Goal: Task Accomplishment & Management: Manage account settings

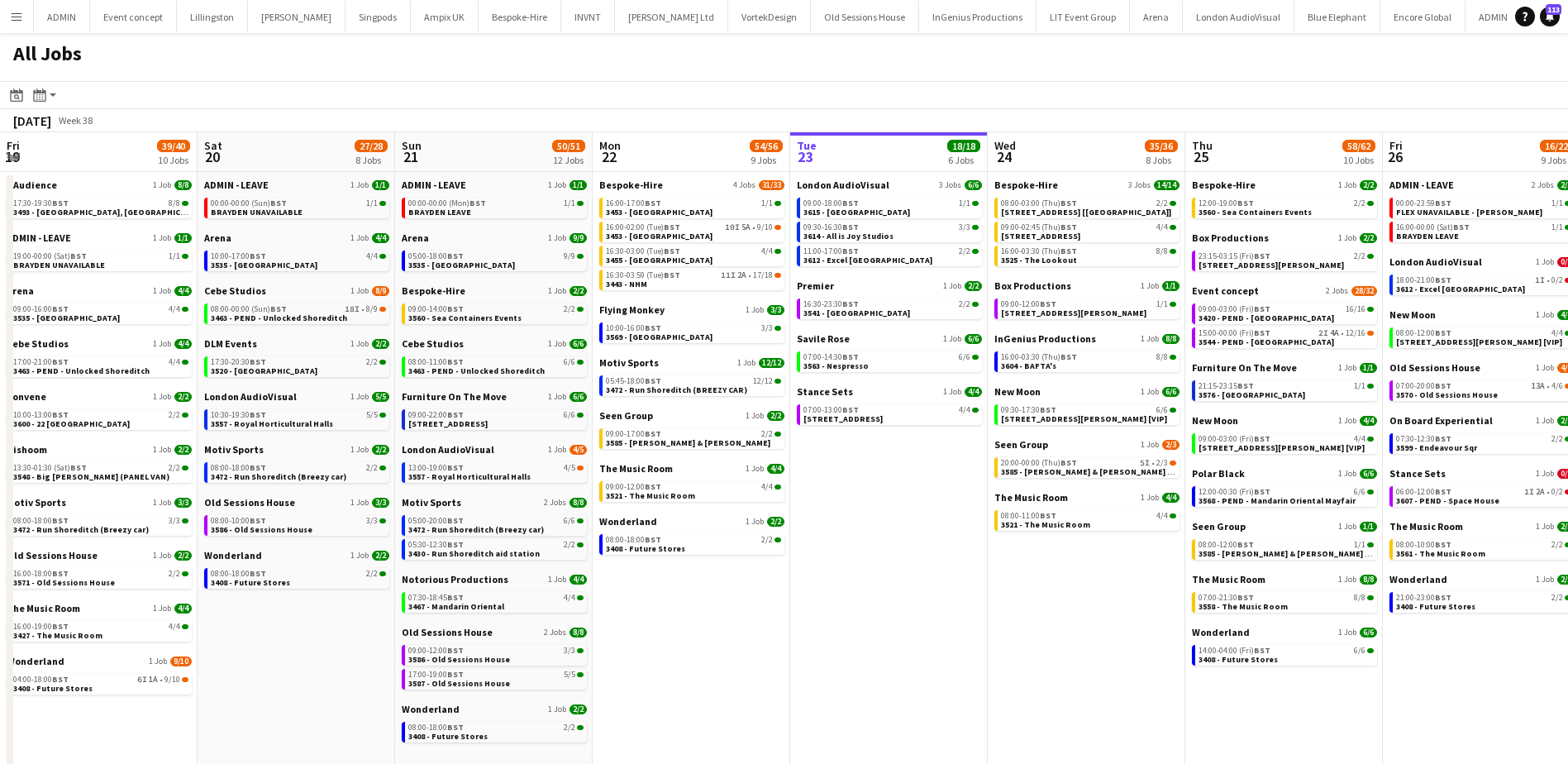
scroll to position [0, 395]
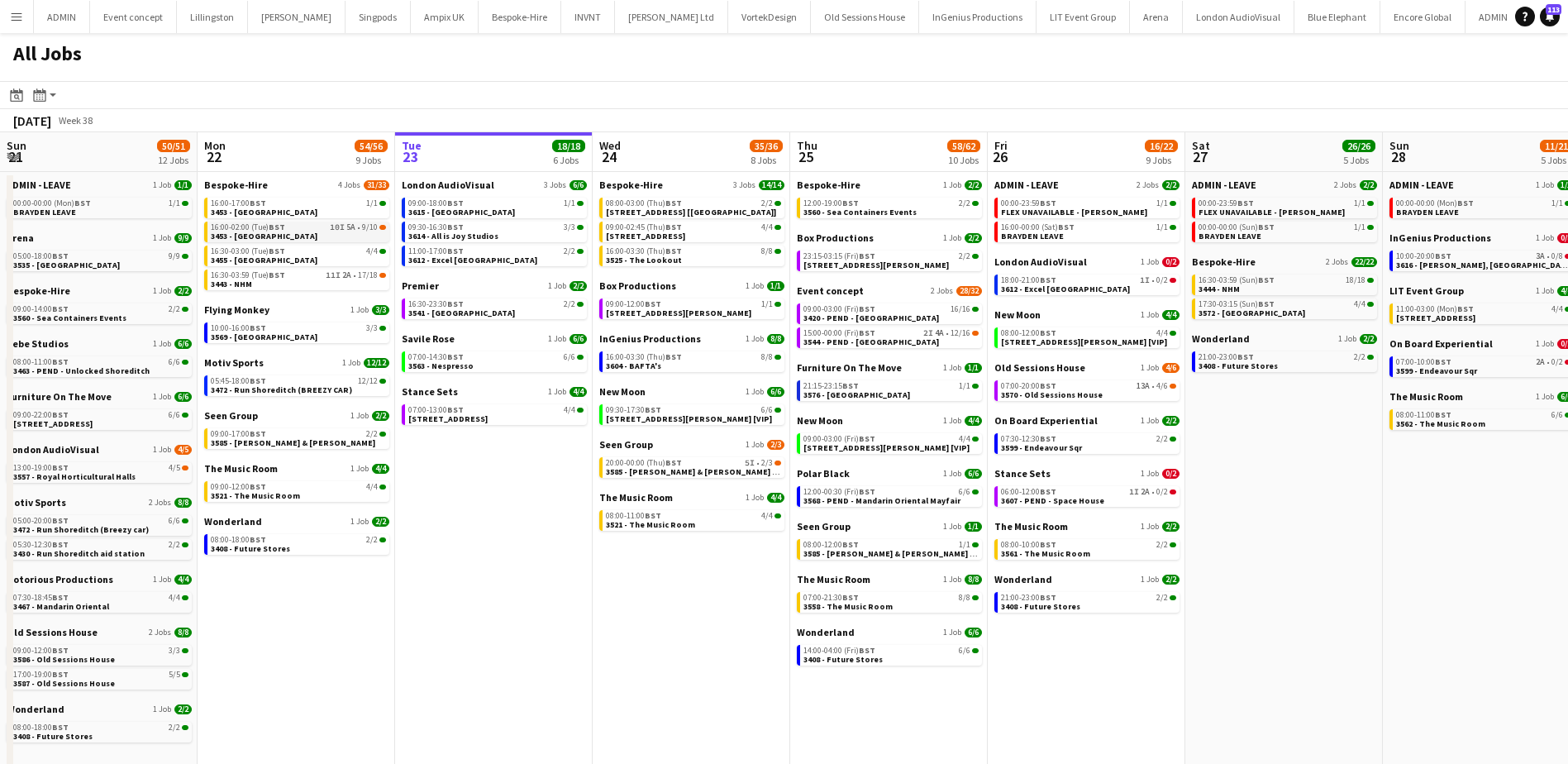
click at [331, 232] on span "10I" at bounding box center [336, 227] width 14 height 9
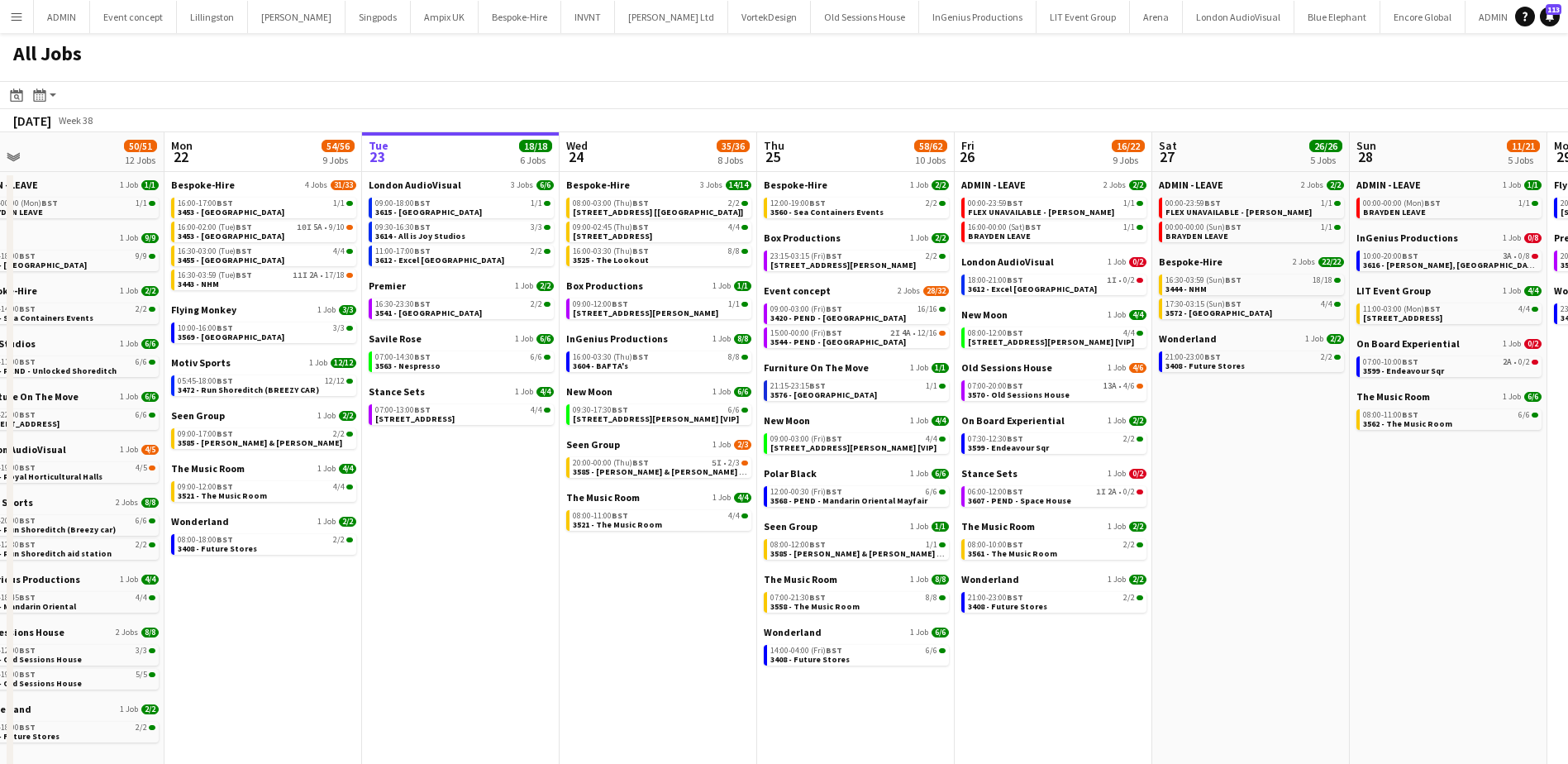
scroll to position [0, 432]
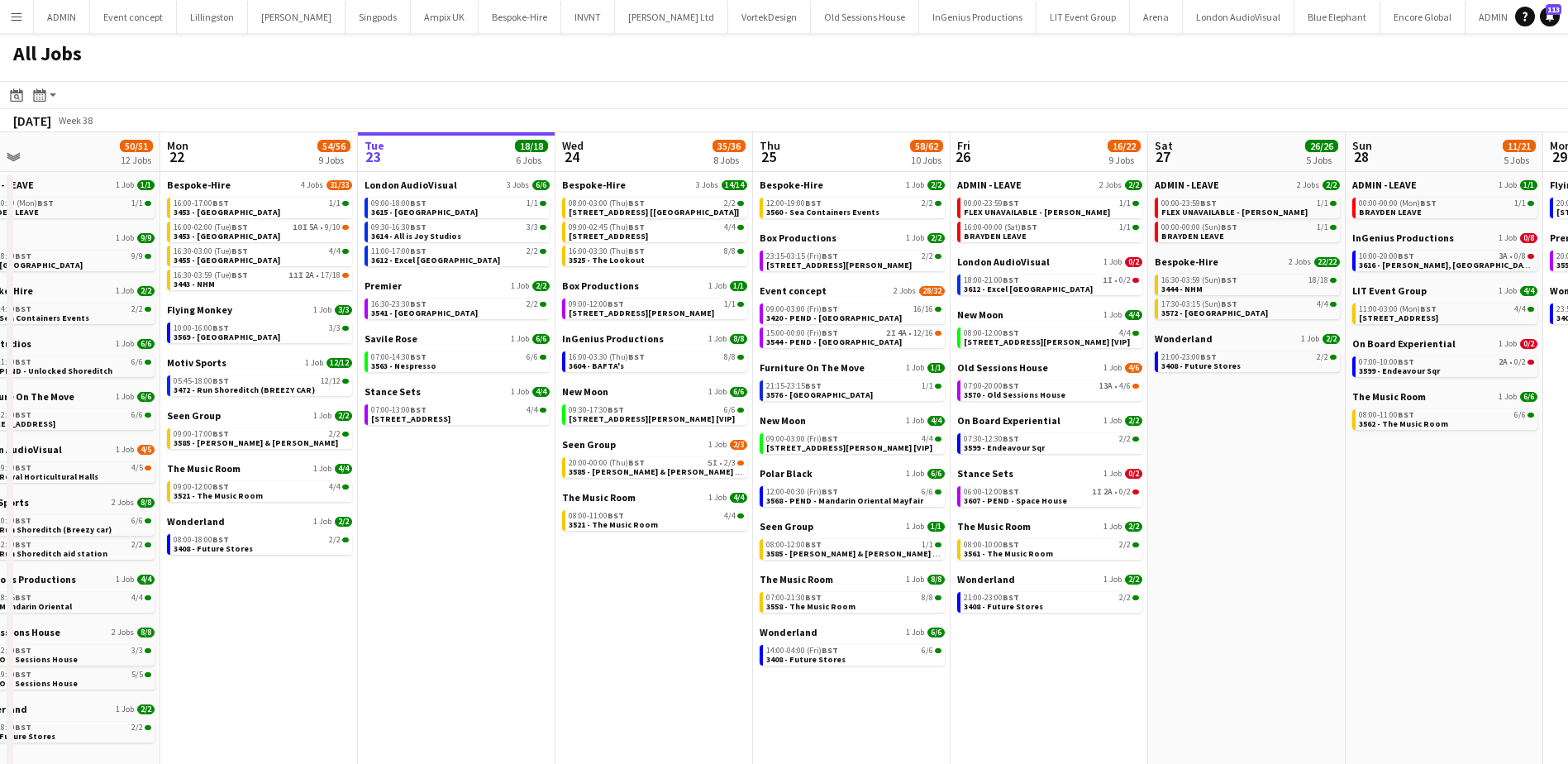
drag, startPoint x: 684, startPoint y: 582, endPoint x: 650, endPoint y: 581, distance: 34.0
click at [650, 581] on app-calendar-viewport "Fri 19 39/40 10 Jobs Sat 20 27/28 8 Jobs Sun 21 50/51 12 Jobs Mon 22 54/56 9 Jo…" at bounding box center [784, 589] width 1568 height 914
click at [841, 345] on span "3544 - PEND - Somerset House" at bounding box center [833, 342] width 135 height 11
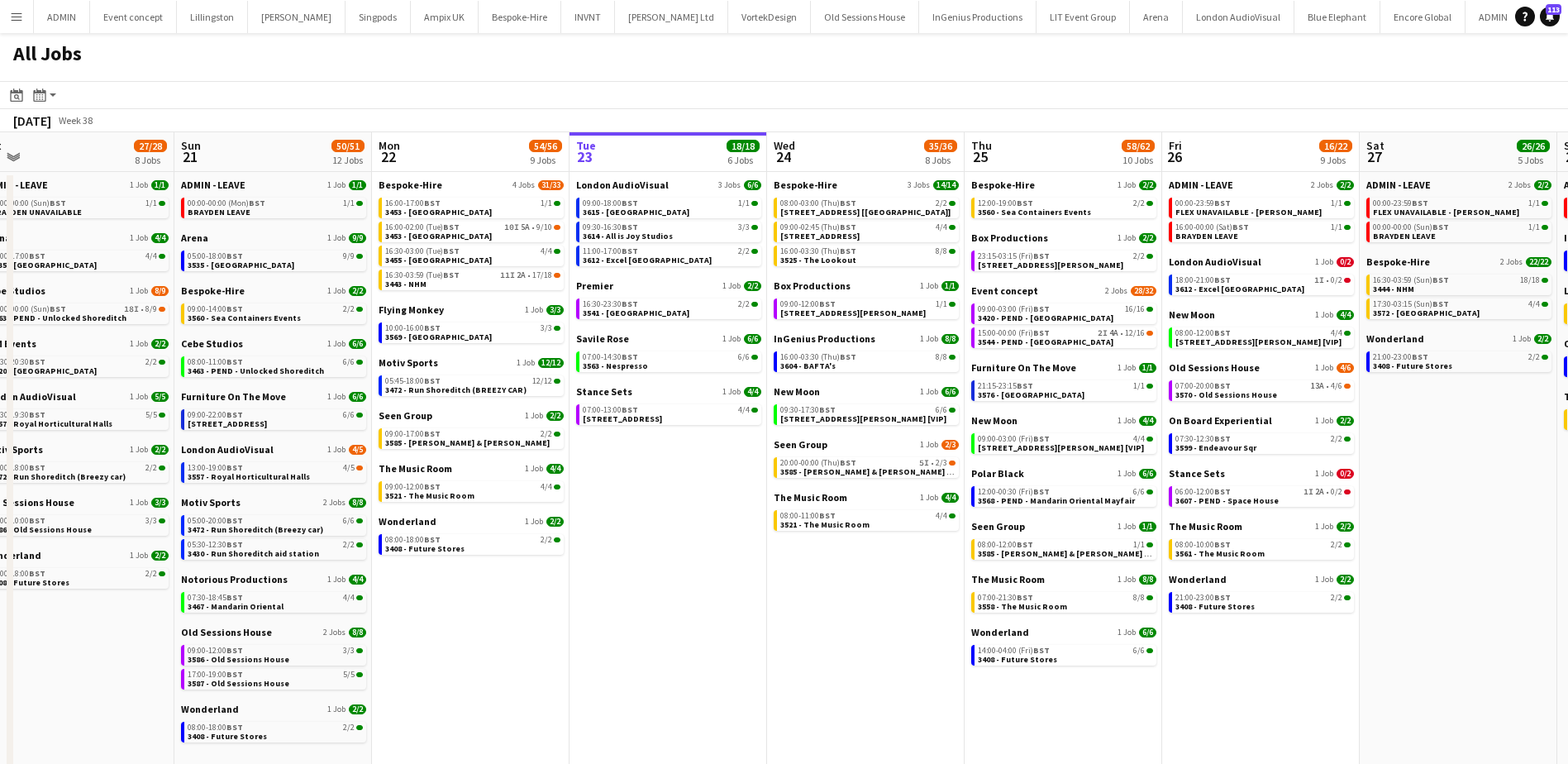
drag, startPoint x: 419, startPoint y: 618, endPoint x: 632, endPoint y: 622, distance: 213.0
click at [632, 624] on app-calendar-viewport "Thu 18 63/64 14 Jobs Fri 19 39/40 10 Jobs Sat 20 27/28 8 Jobs Sun 21 50/51 12 J…" at bounding box center [784, 589] width 1568 height 914
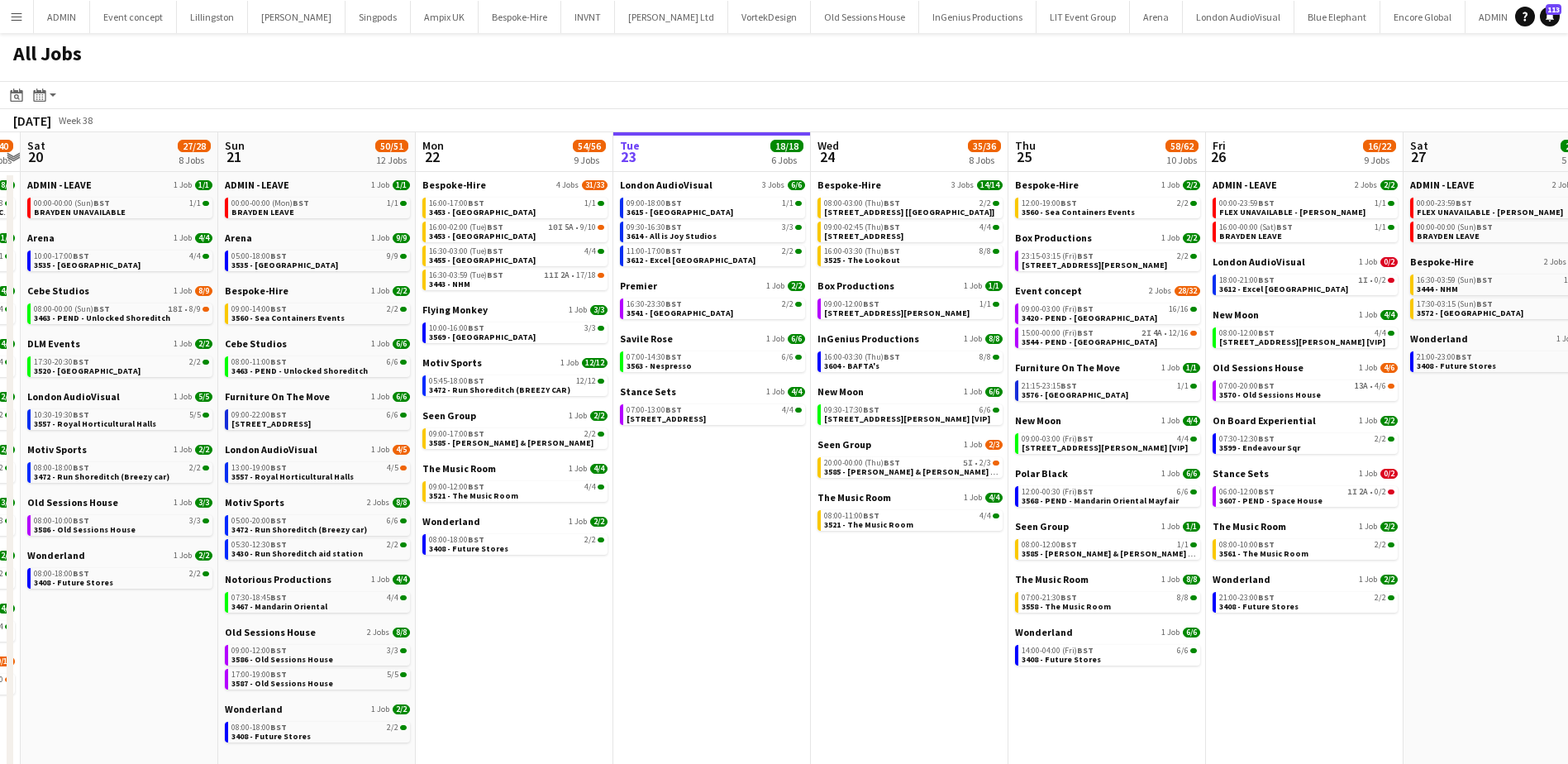
scroll to position [0, 369]
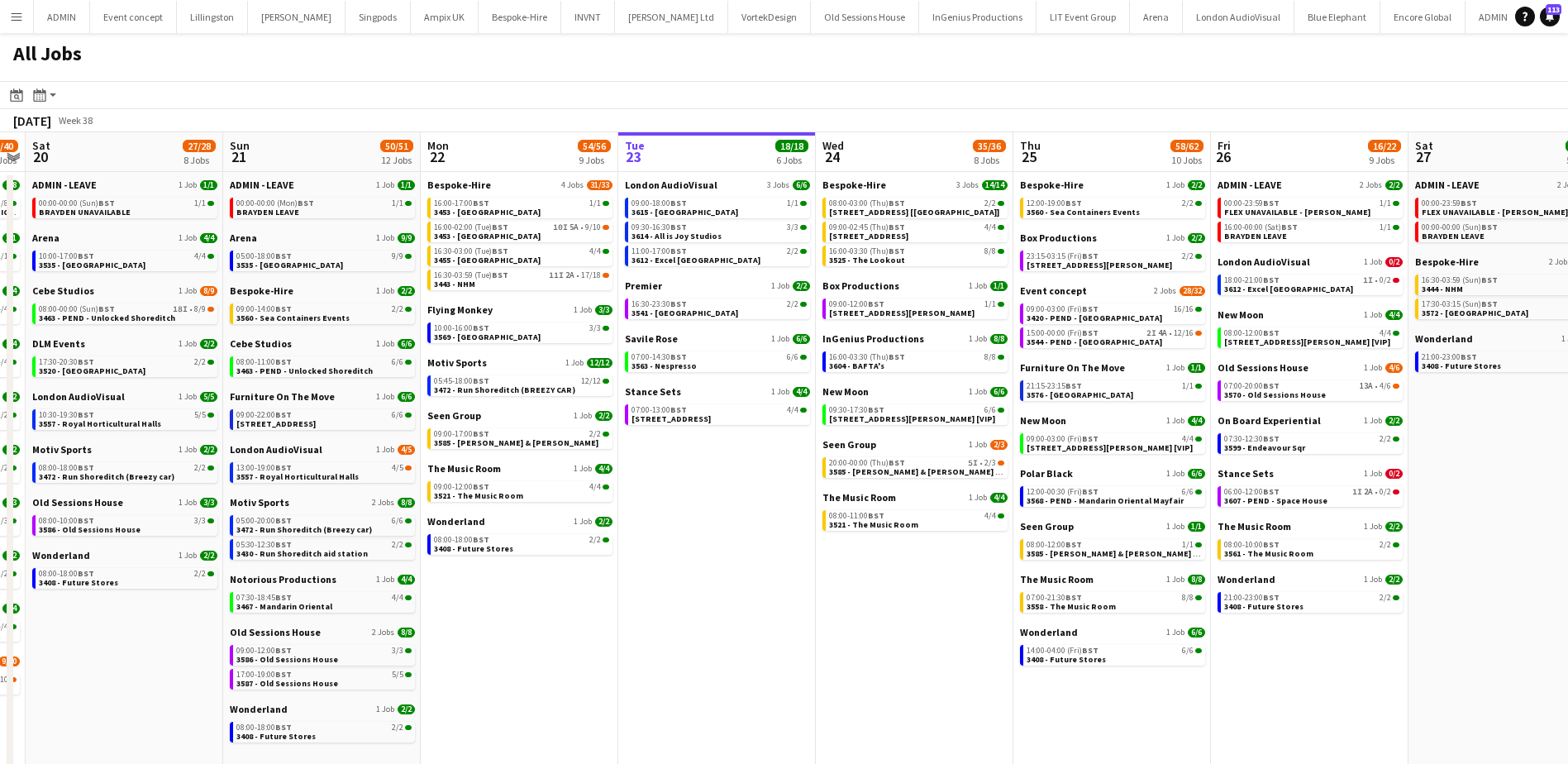
drag, startPoint x: 486, startPoint y: 618, endPoint x: 534, endPoint y: 618, distance: 48.0
click at [534, 618] on app-calendar-viewport "Thu 18 63/64 14 Jobs Fri 19 39/40 10 Jobs Sat 20 27/28 8 Jobs Sun 21 50/51 12 J…" at bounding box center [784, 589] width 1568 height 914
click at [318, 602] on span "3467 - Mandarin Oriental" at bounding box center [284, 606] width 96 height 11
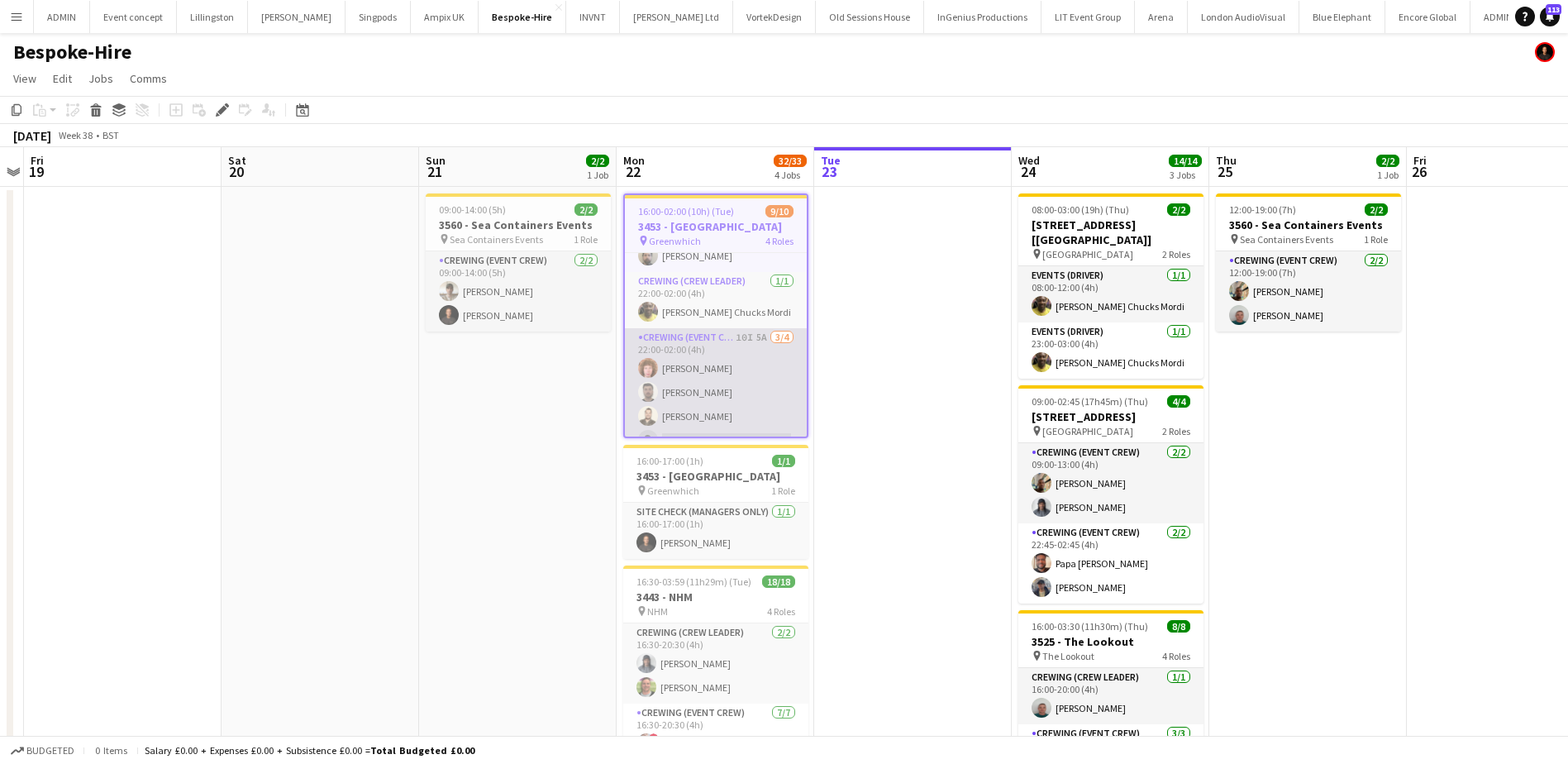
scroll to position [185, 0]
click at [728, 378] on app-card-role "Crewing (Event Crew) 10I 5A 3/4 22:00-02:00 (4h) Alfie Dyer David Kirk Christop…" at bounding box center [716, 372] width 182 height 128
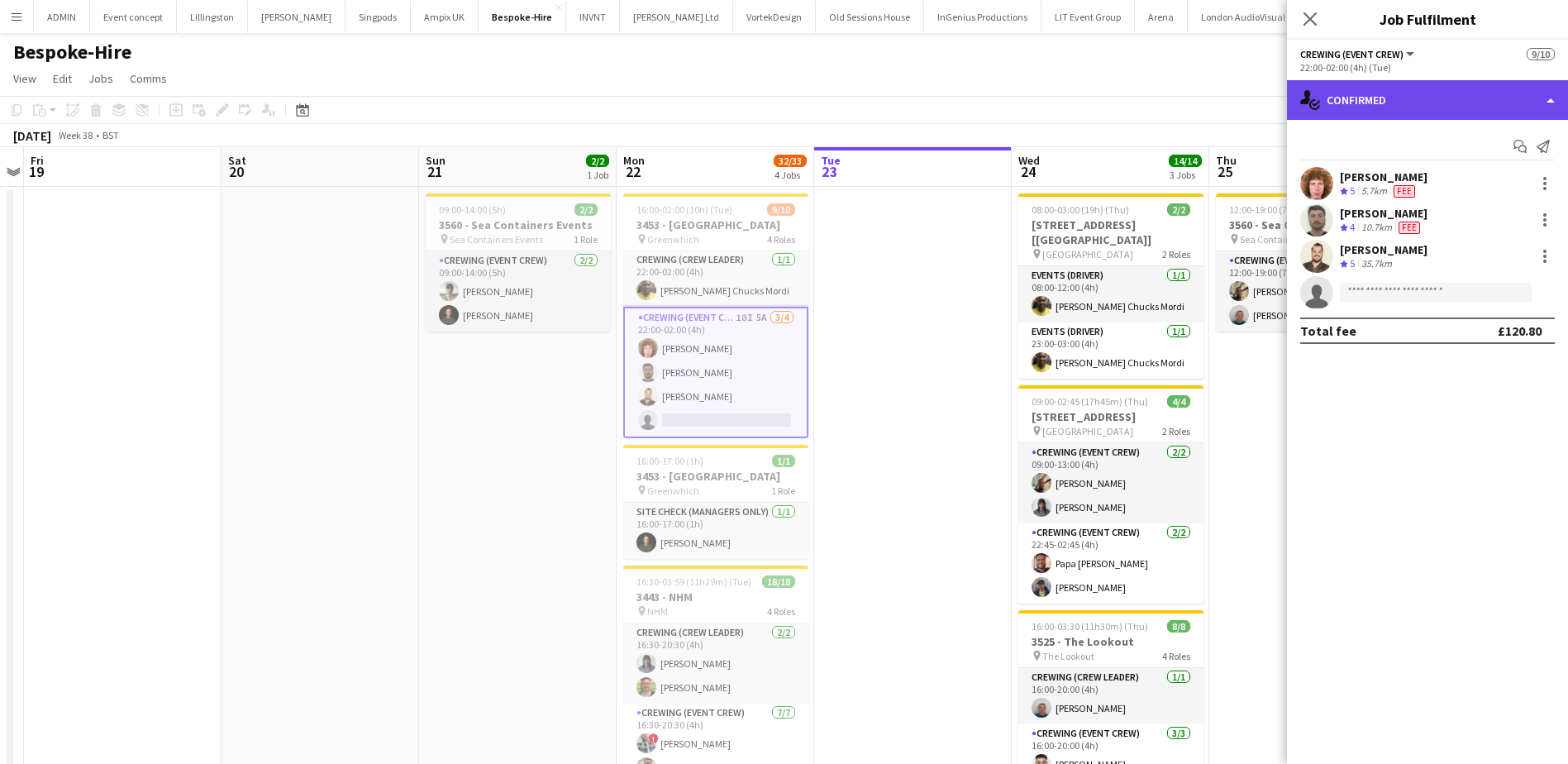
click at [1489, 99] on div "single-neutral-actions-check-2 Confirmed" at bounding box center [1428, 100] width 281 height 40
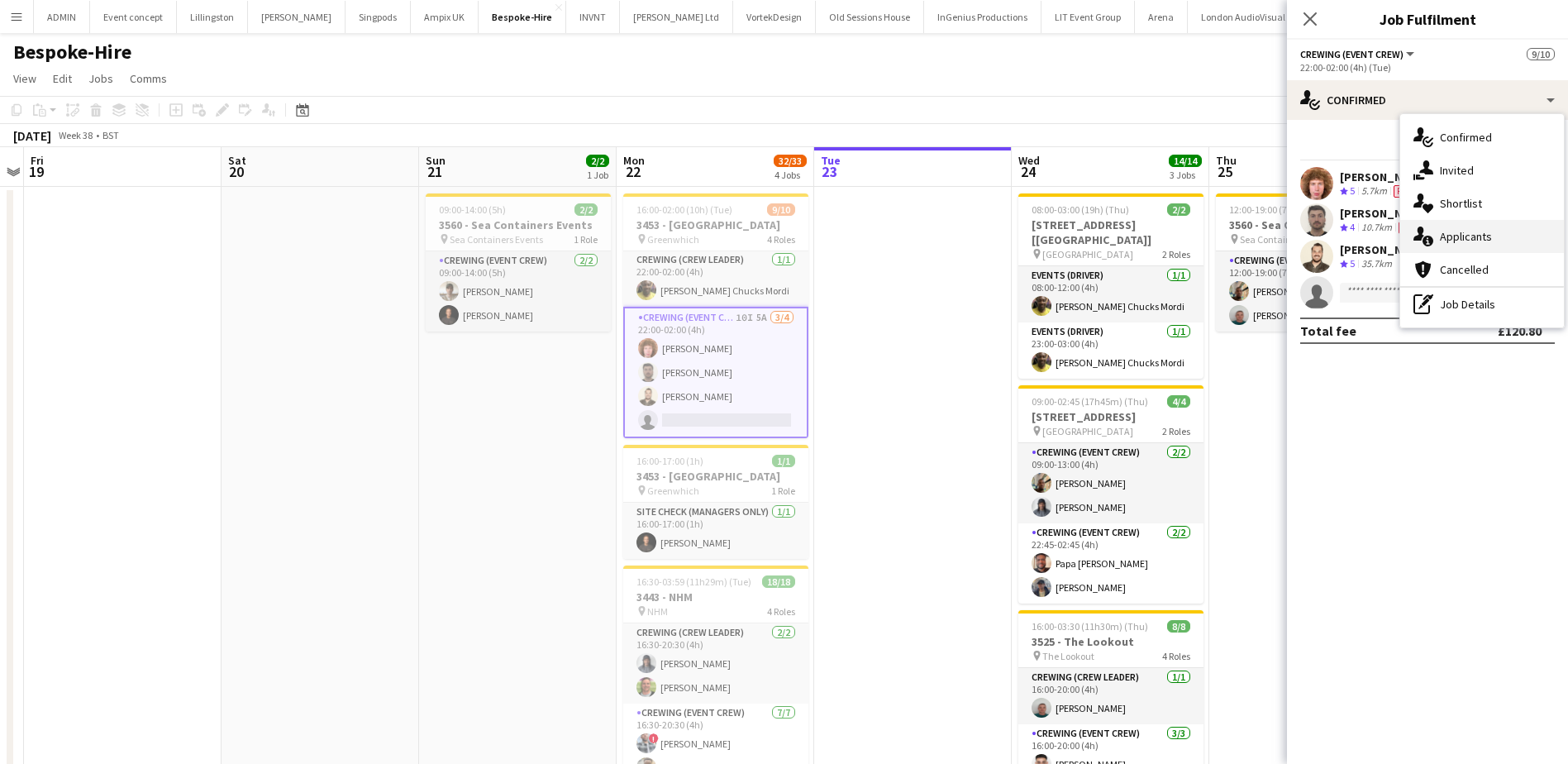
click at [1482, 239] on span "Applicants" at bounding box center [1465, 236] width 52 height 14
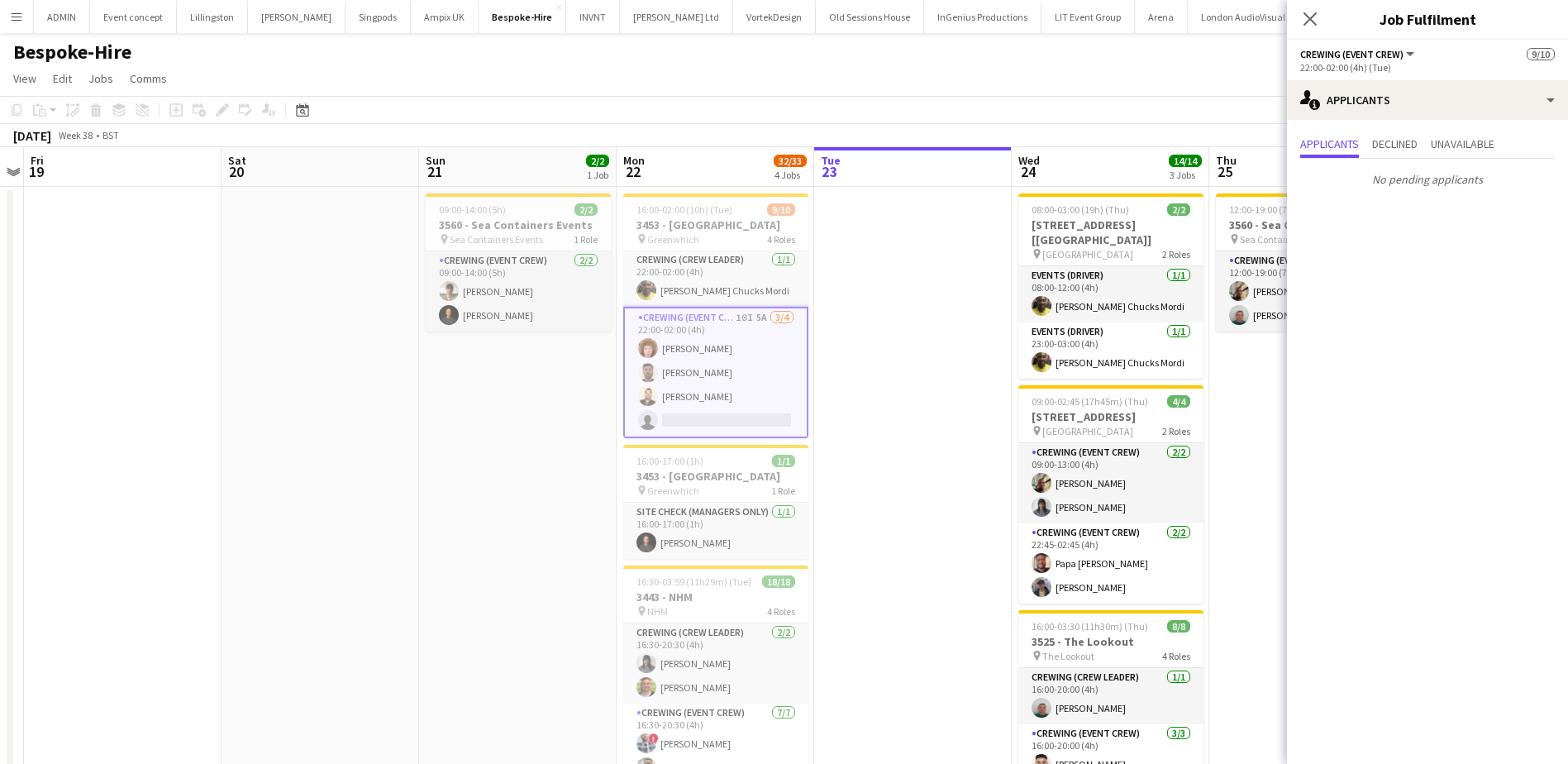
click at [481, 448] on app-date-cell "09:00-14:00 (5h) 2/2 3560 - Sea Containers Events pin Sea Containers Events 1 R…" at bounding box center [518, 643] width 197 height 914
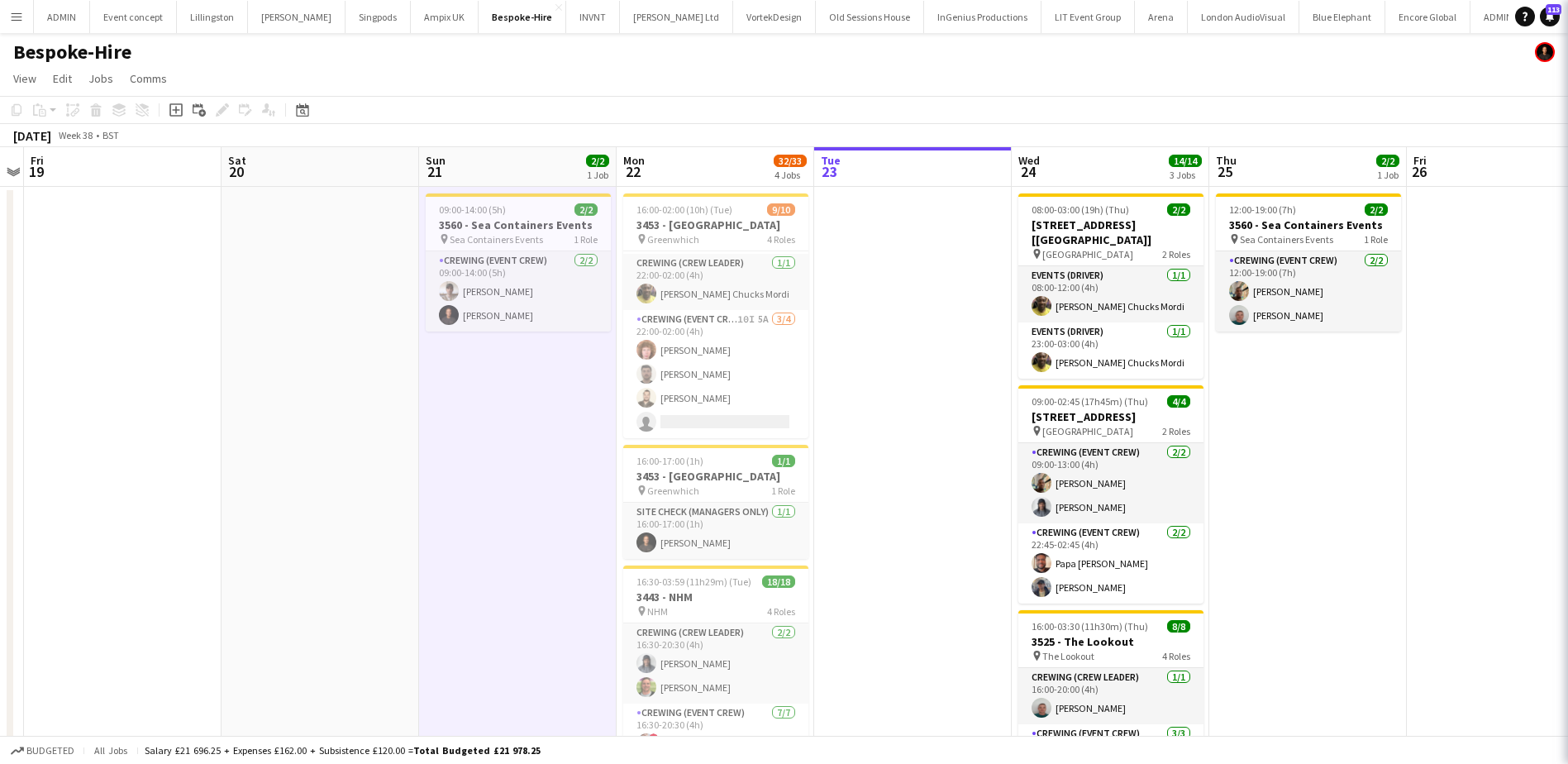
scroll to position [182, 0]
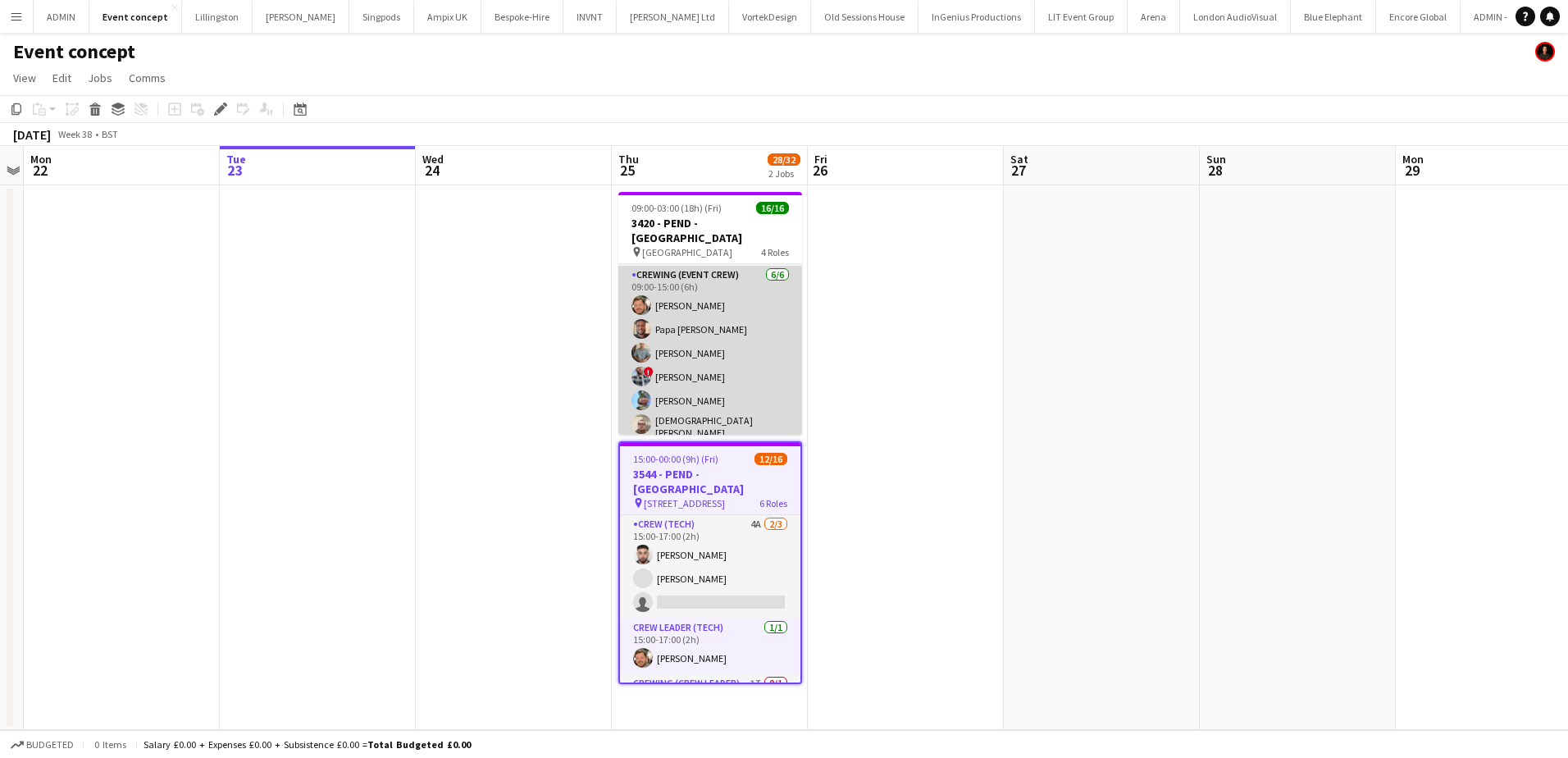
scroll to position [82, 0]
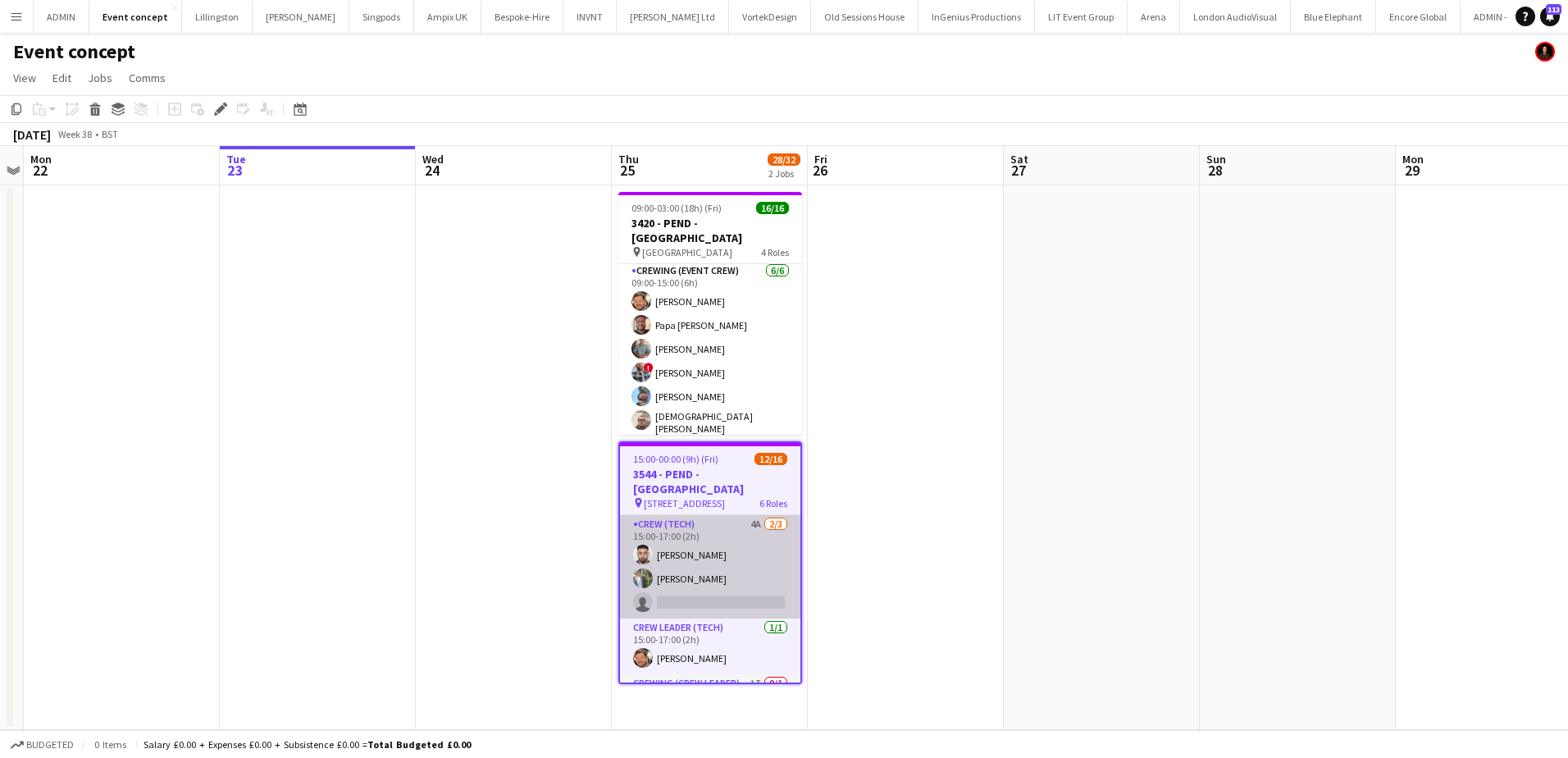
click at [754, 576] on app-card-role "Crew (Tech) 4A [DATE] 15:00-17:00 (2h) [PERSON_NAME] [PERSON_NAME] single-neutr…" at bounding box center [710, 567] width 181 height 103
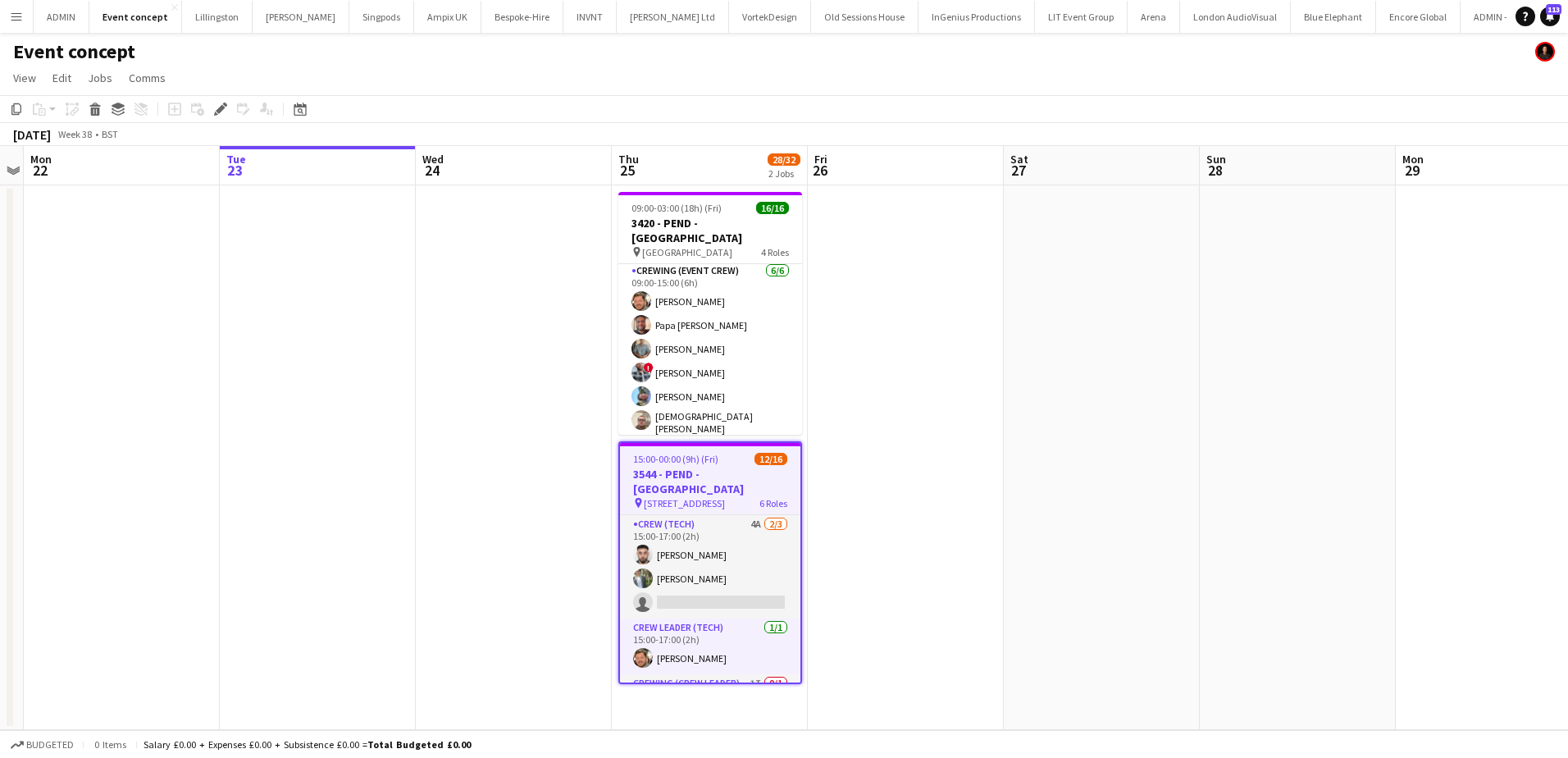
scroll to position [0, 565]
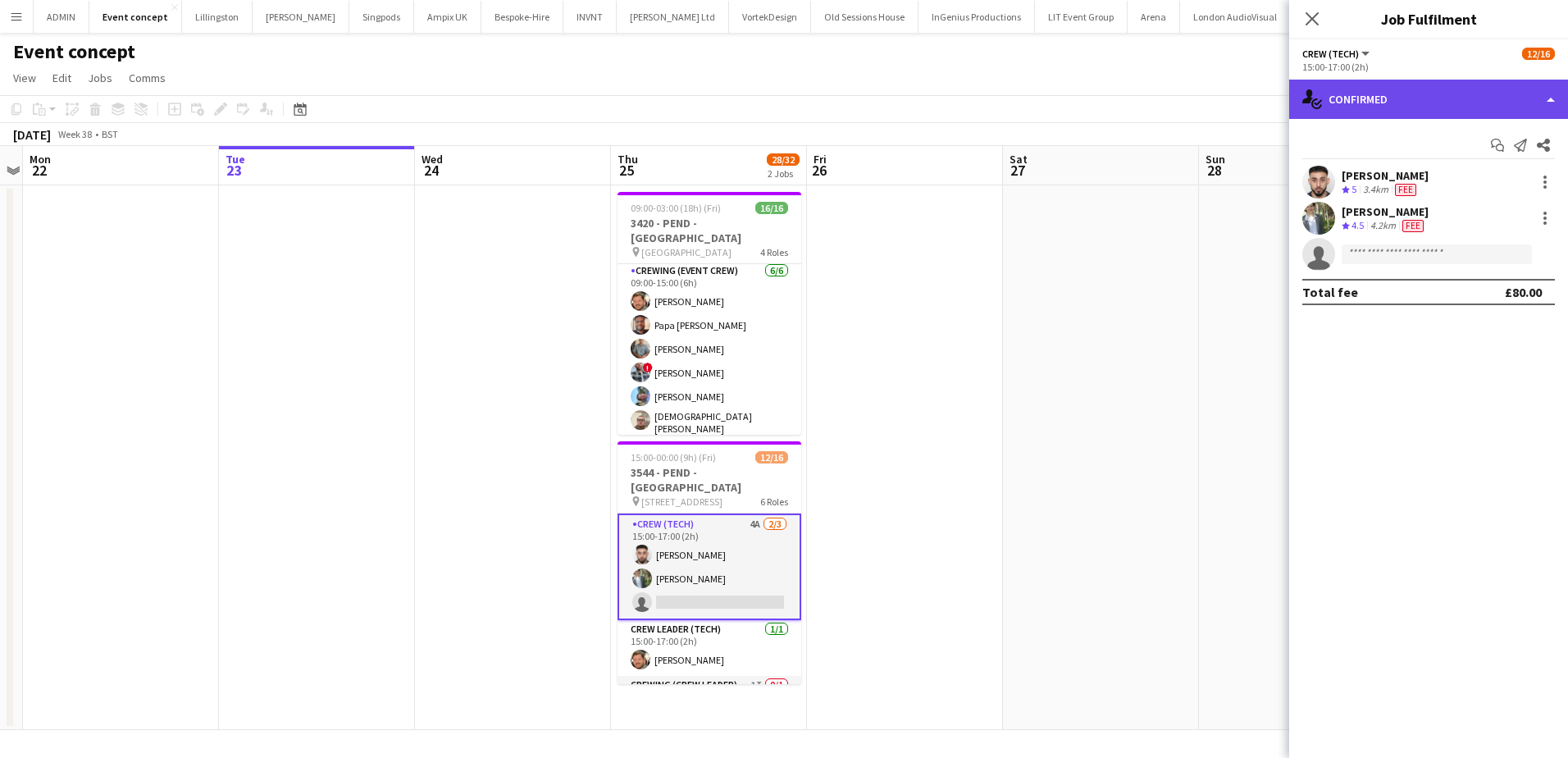
click at [1490, 99] on div "single-neutral-actions-check-2 Confirmed" at bounding box center [1429, 99] width 279 height 40
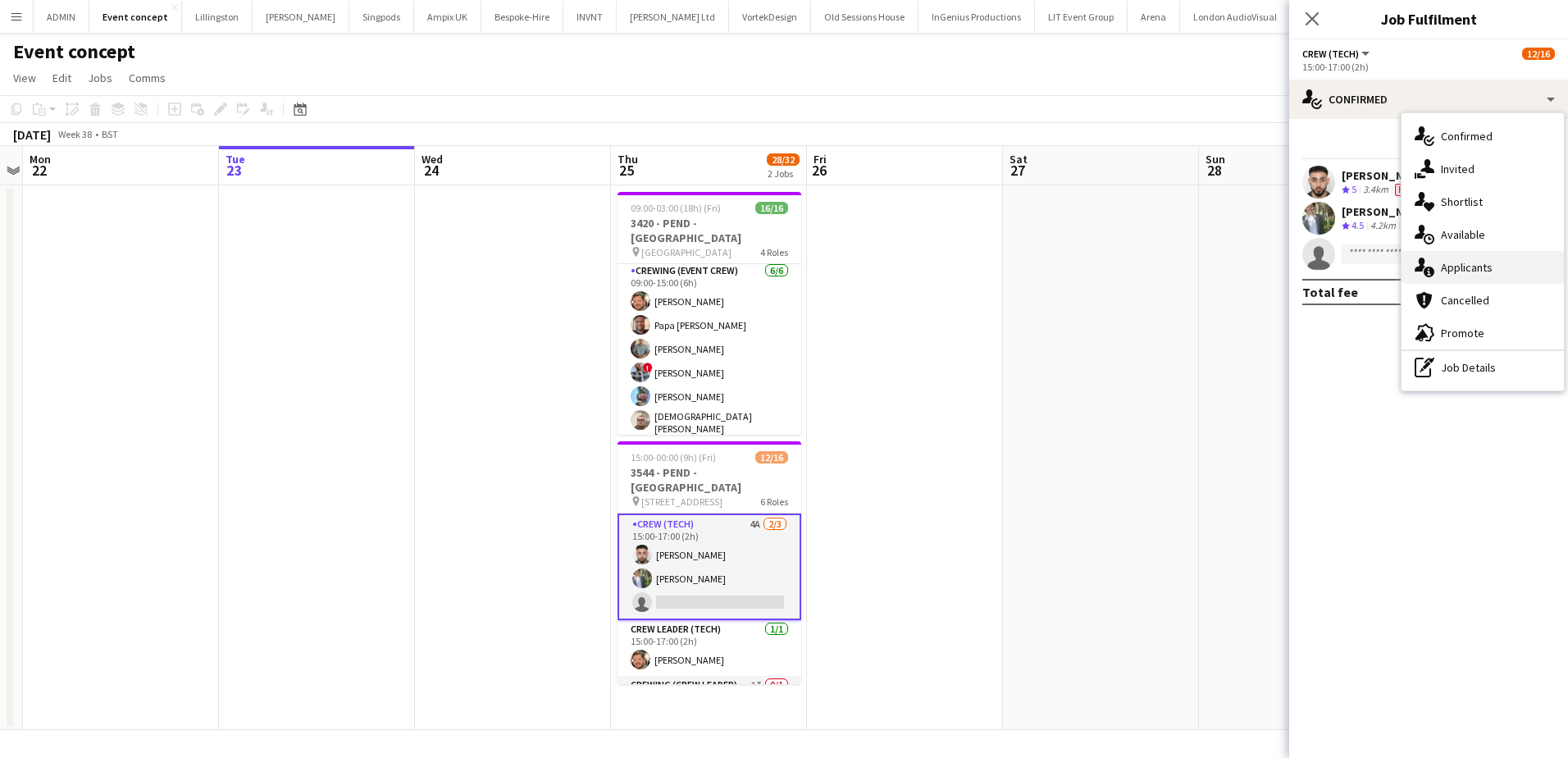
click at [1471, 264] on span "Applicants" at bounding box center [1467, 267] width 52 height 14
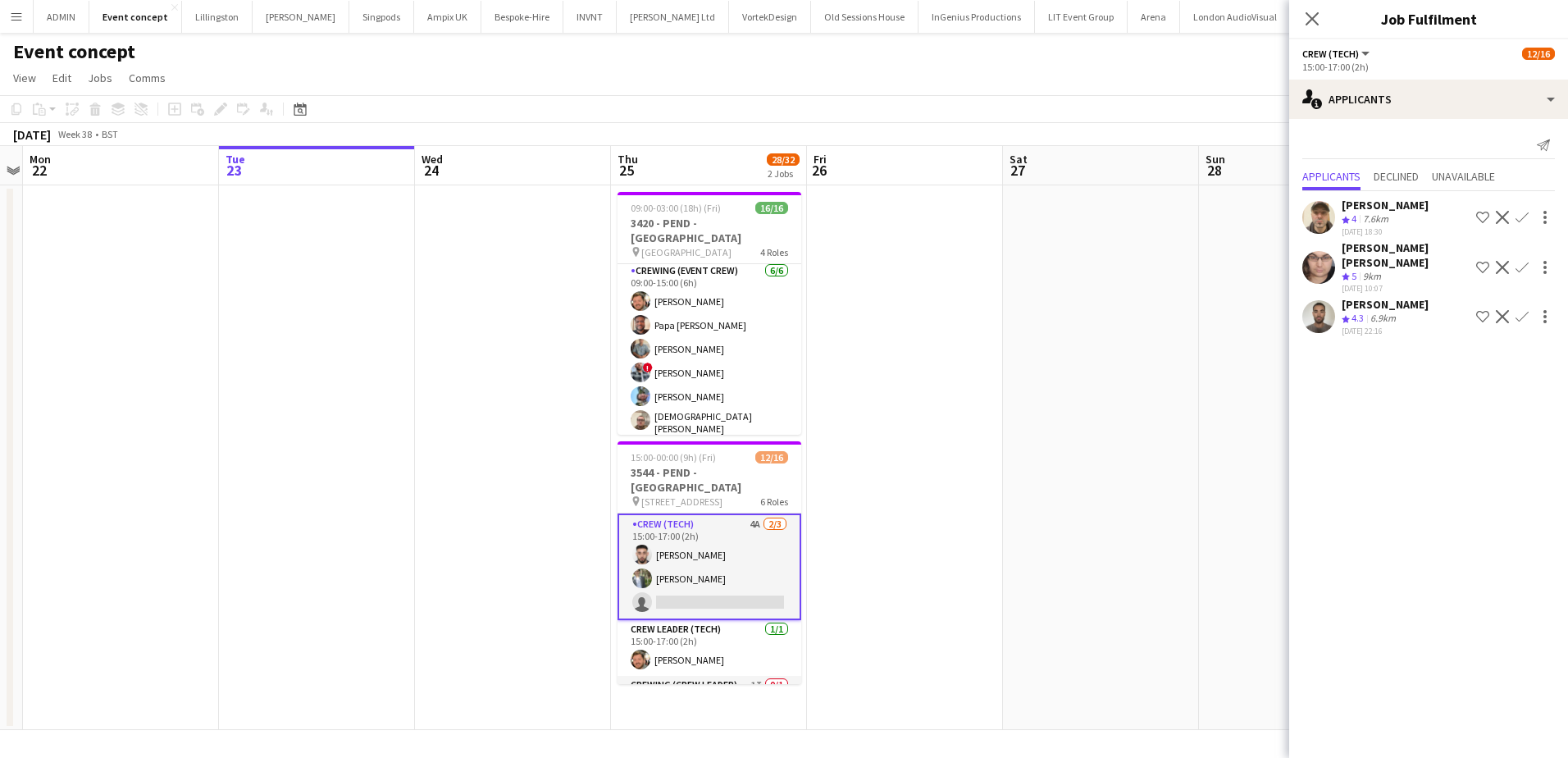
click at [1524, 215] on app-icon "Confirm" at bounding box center [1522, 218] width 14 height 14
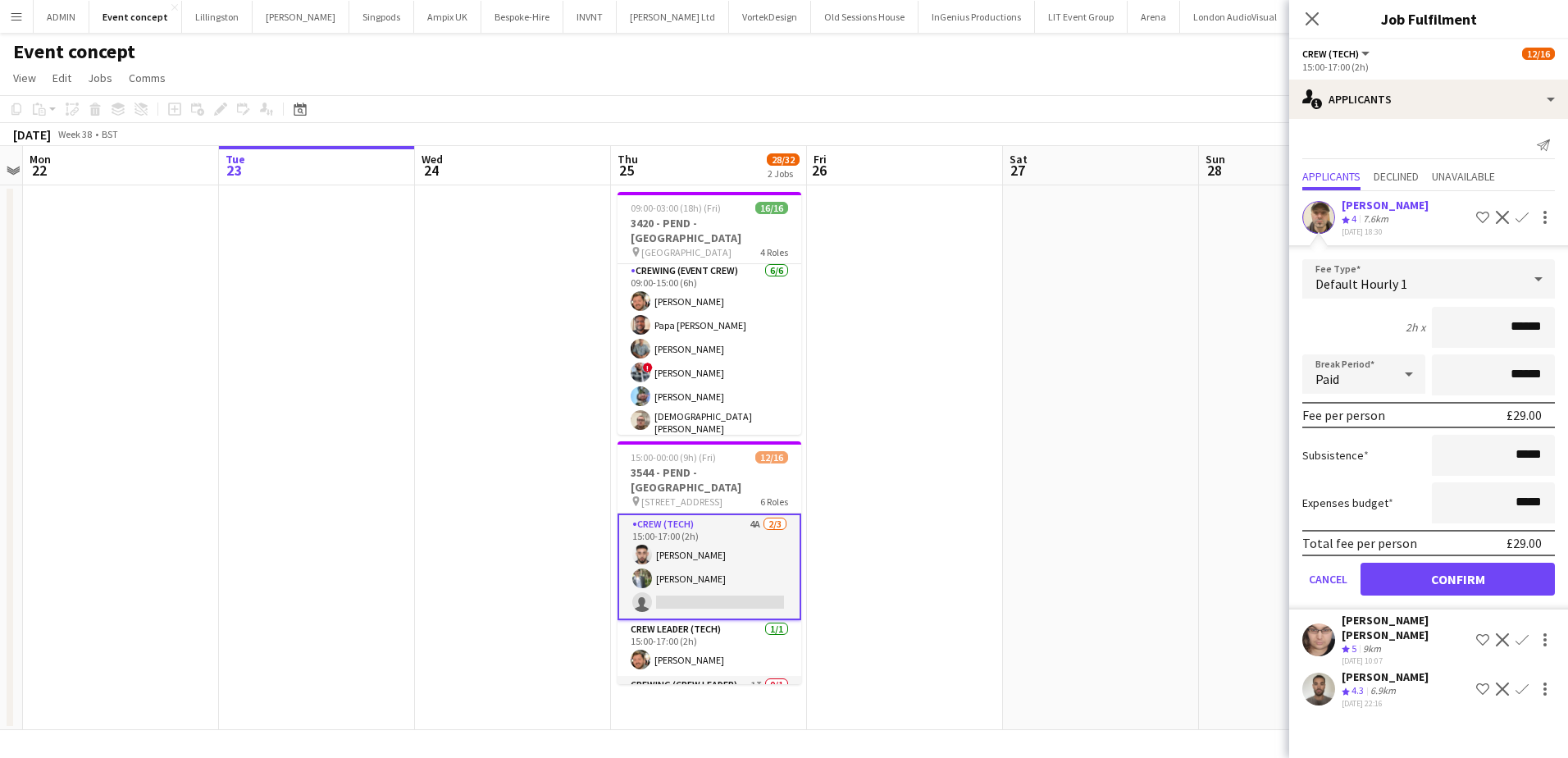
drag, startPoint x: 1565, startPoint y: 334, endPoint x: 1587, endPoint y: 334, distance: 22.0
click at [1567, 334] on html "Menu Boards Boards Boards All jobs Status Workforce Workforce My Workforce Recr…" at bounding box center [784, 379] width 1568 height 758
type input "***"
drag, startPoint x: 1391, startPoint y: 579, endPoint x: 1375, endPoint y: 578, distance: 16.0
click at [1391, 579] on button "Confirm" at bounding box center [1458, 579] width 194 height 33
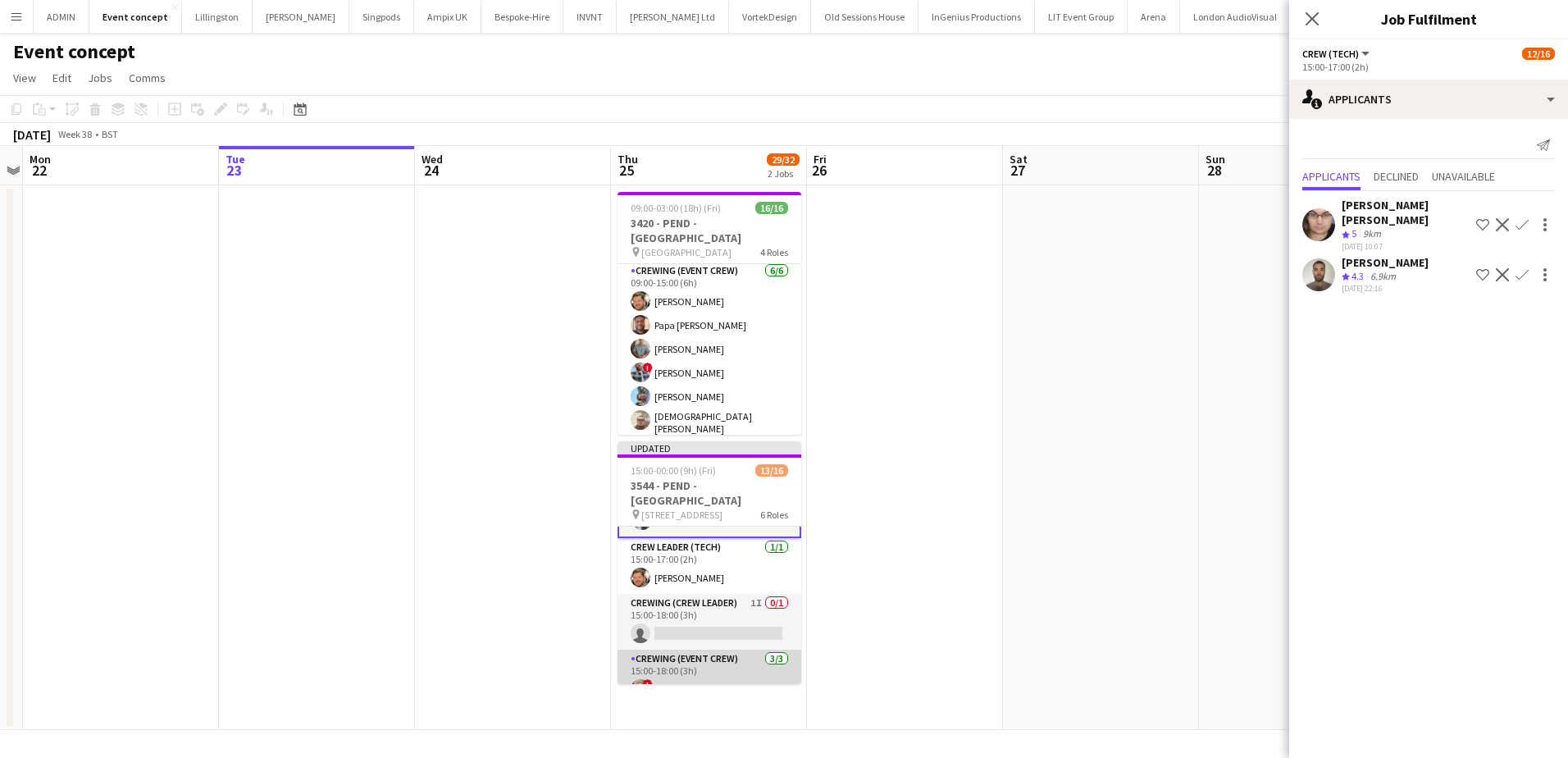
scroll to position [164, 0]
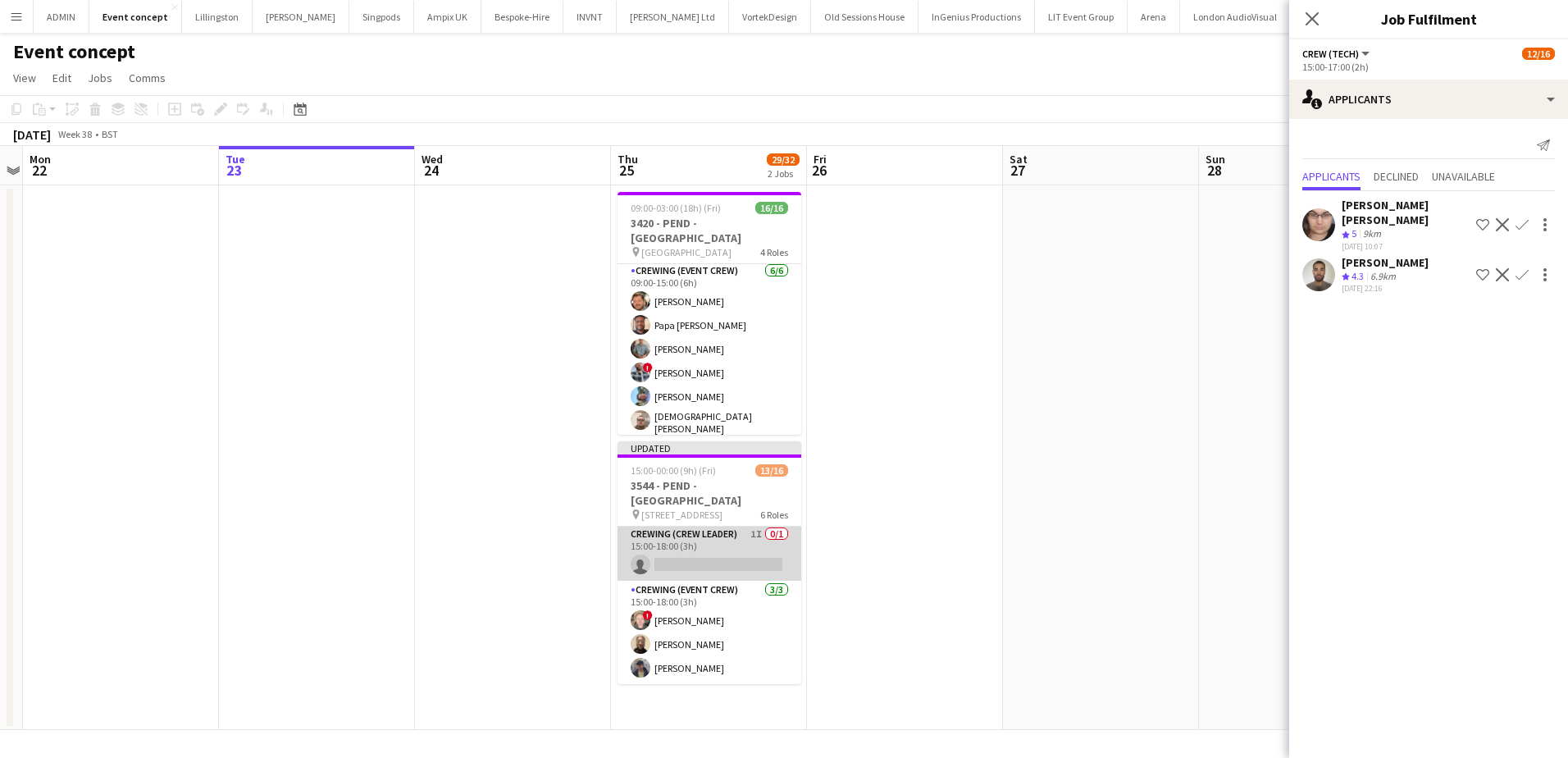
click at [727, 553] on app-card-role "Crewing (Crew Leader) 1I 0/1 15:00-18:00 (3h) single-neutral-actions" at bounding box center [709, 553] width 183 height 56
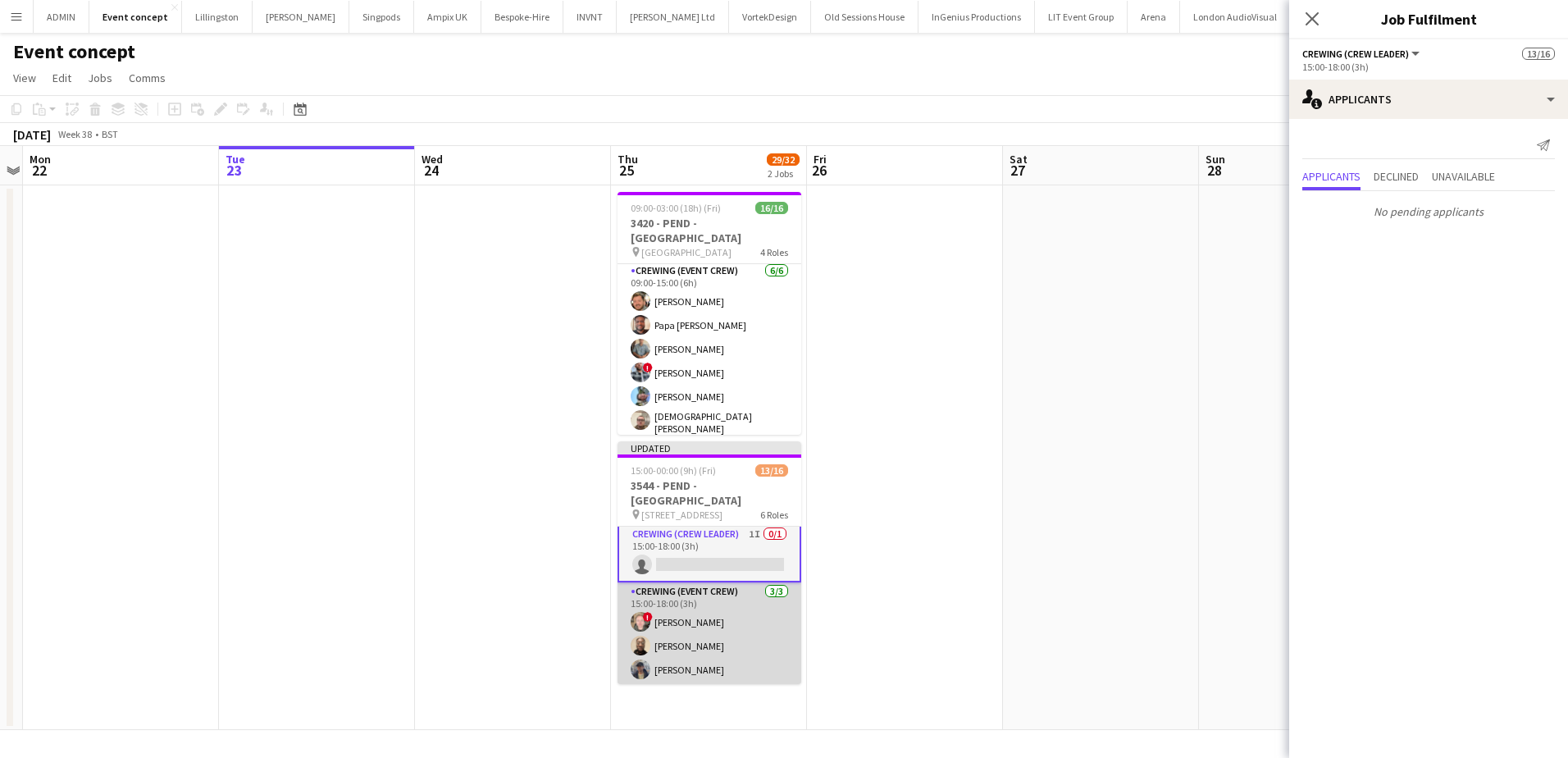
click at [727, 607] on app-card-role "Crewing (Event Crew) 3/3 15:00-18:00 (3h) ! Calum Ward Phillip Dimonga Okandju …" at bounding box center [709, 634] width 183 height 103
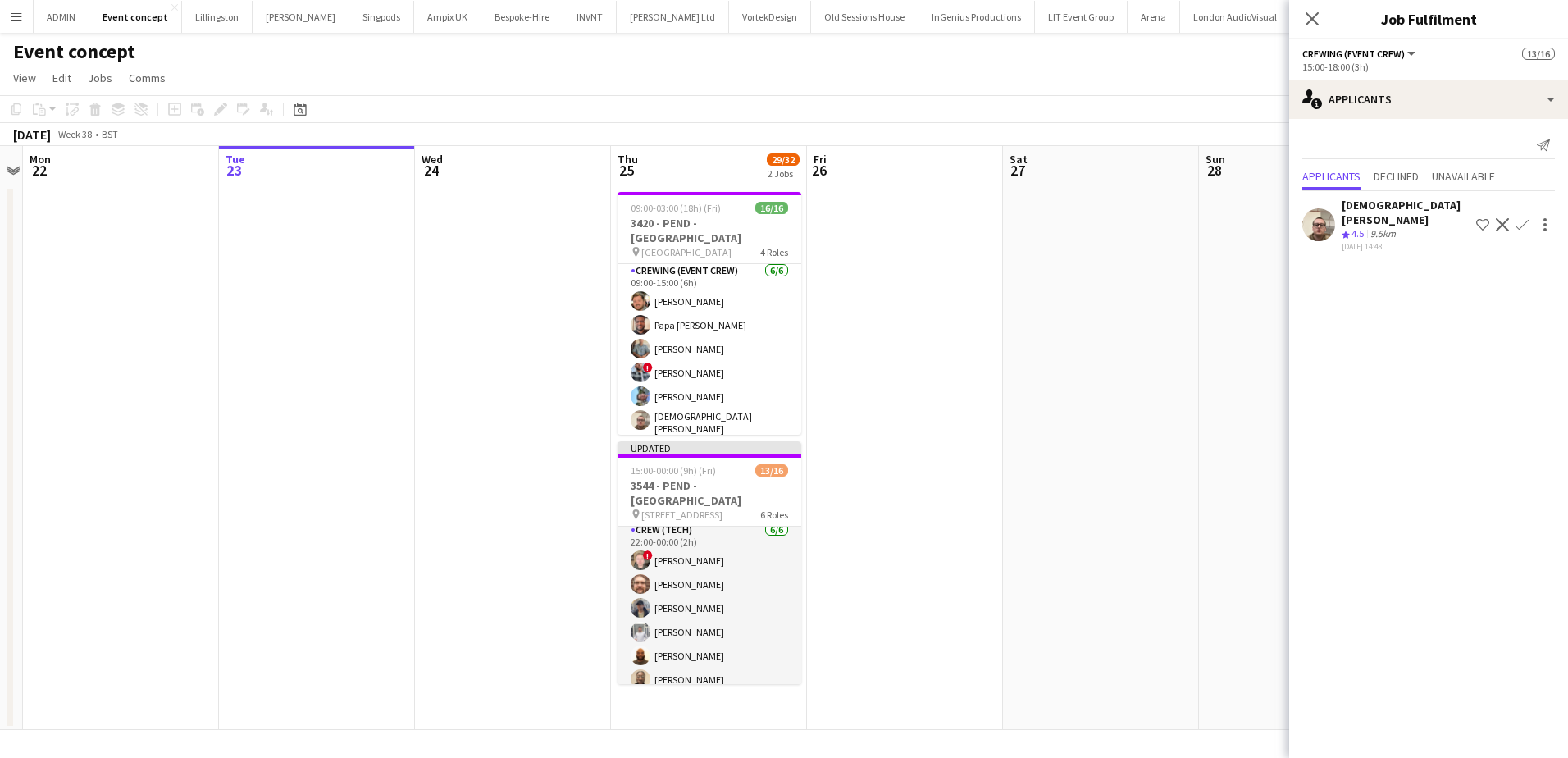
scroll to position [322, 0]
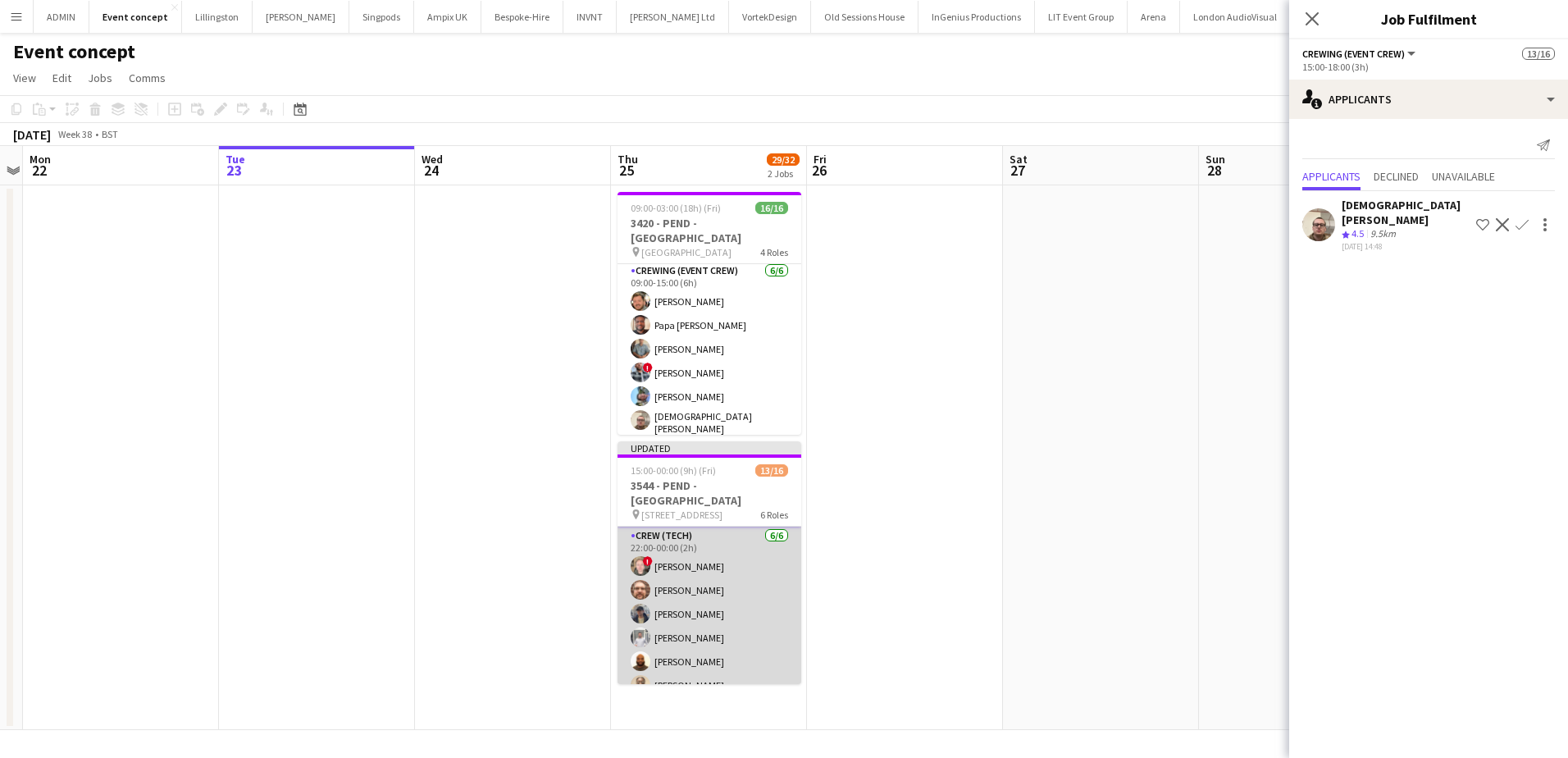
click at [743, 595] on app-card-role "Crew (Tech) 6/6 22:00-00:00 (2h) ! Calum Ward Corey Arnold William Connor Graha…" at bounding box center [709, 613] width 183 height 175
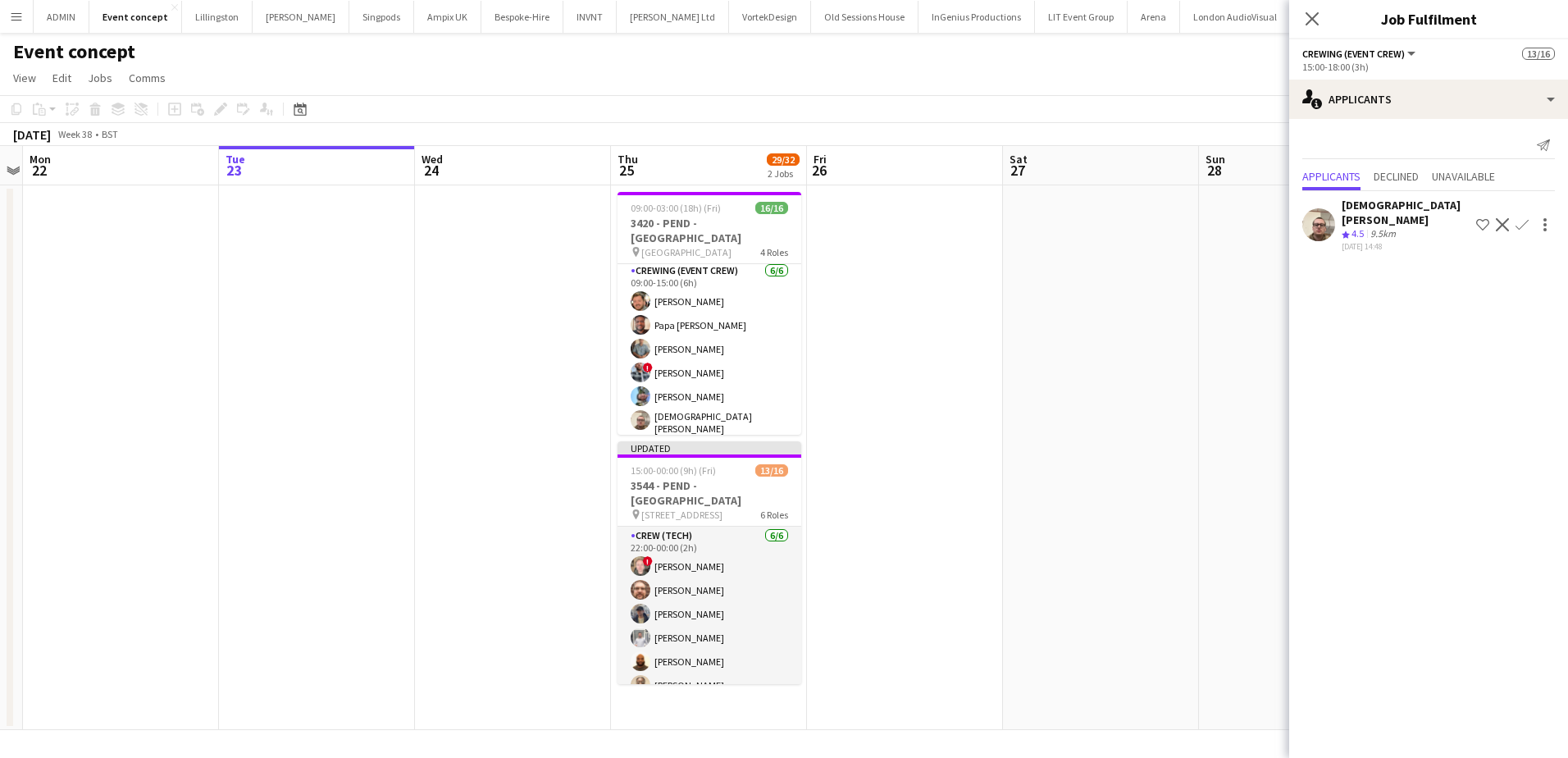
scroll to position [320, 0]
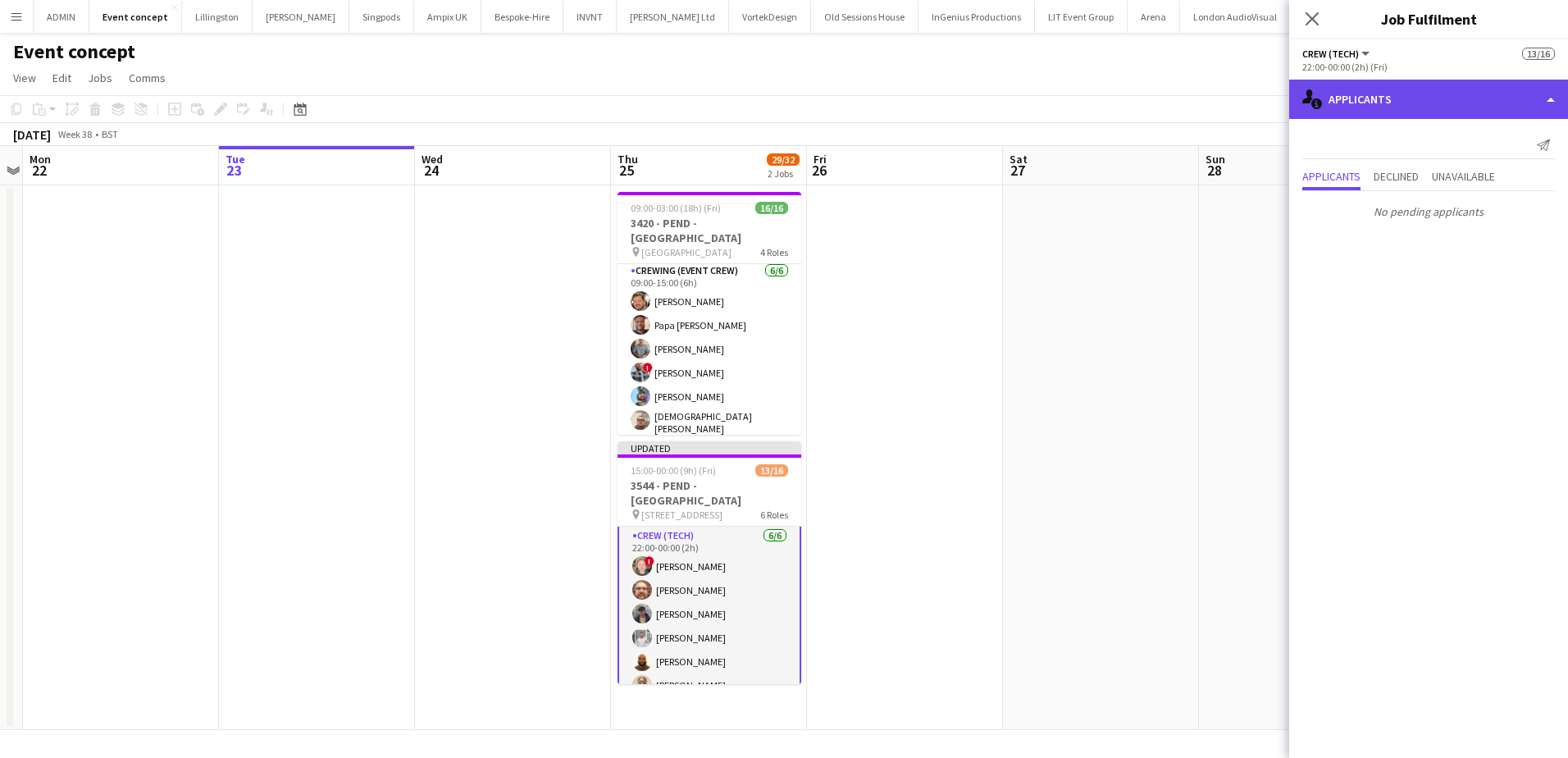
click at [1491, 102] on div "single-neutral-actions-information Applicants" at bounding box center [1429, 99] width 279 height 40
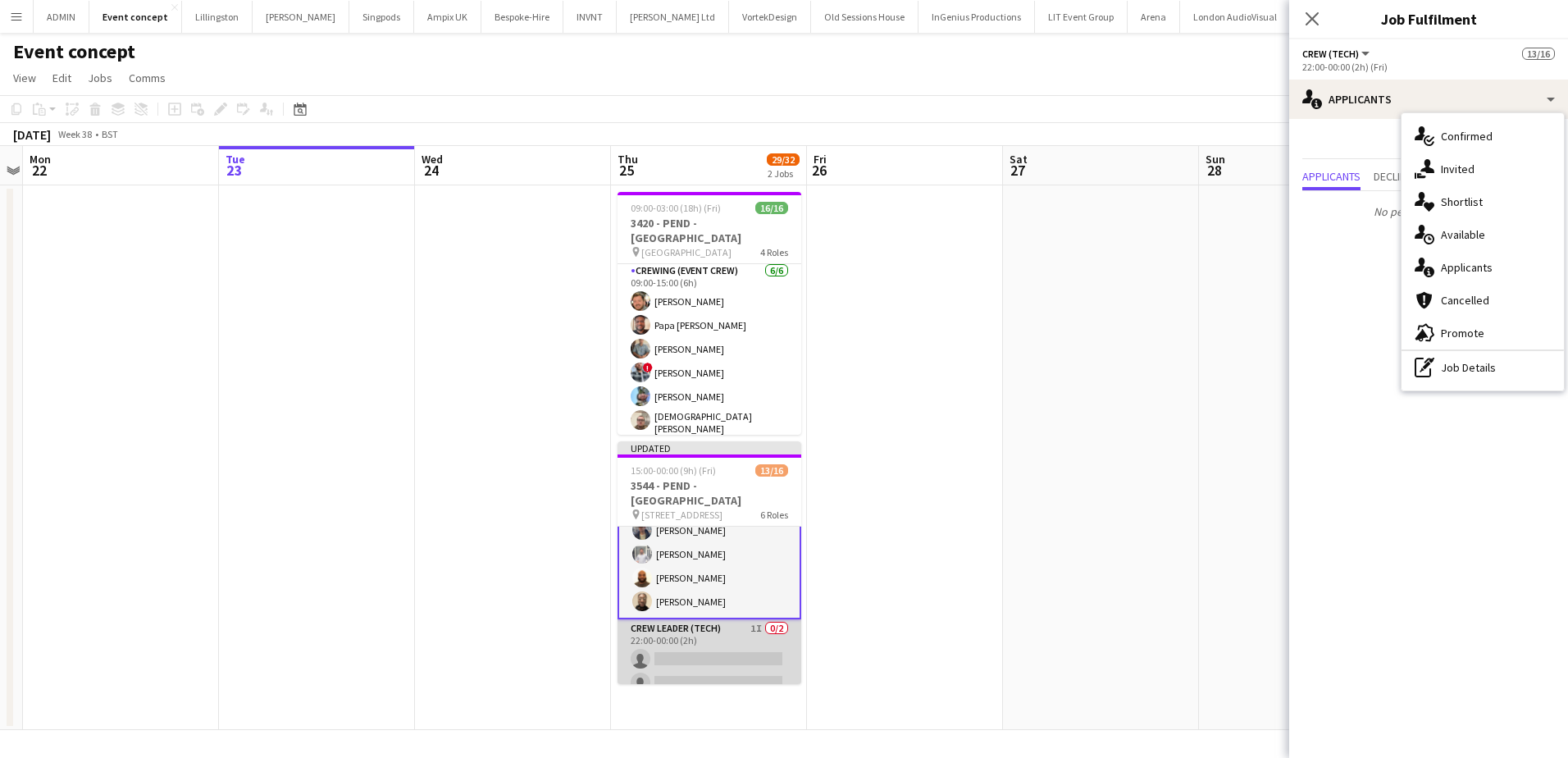
click at [703, 644] on app-card-role "Crew Leader (Tech) 1I 0/2 22:00-00:00 (2h) single-neutral-actions single-neutra…" at bounding box center [709, 659] width 183 height 79
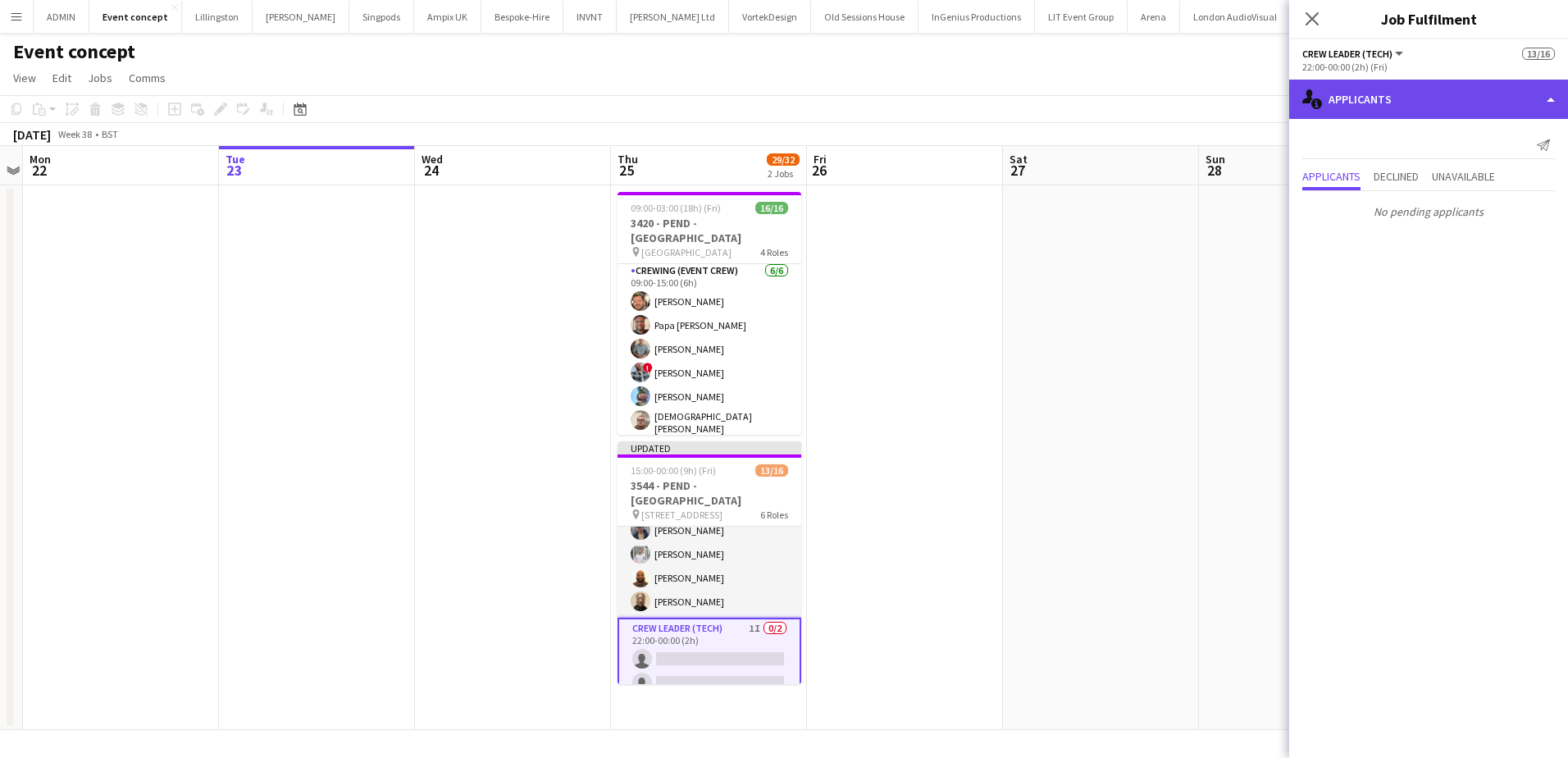
click at [1443, 114] on div "single-neutral-actions-information Applicants" at bounding box center [1429, 99] width 279 height 40
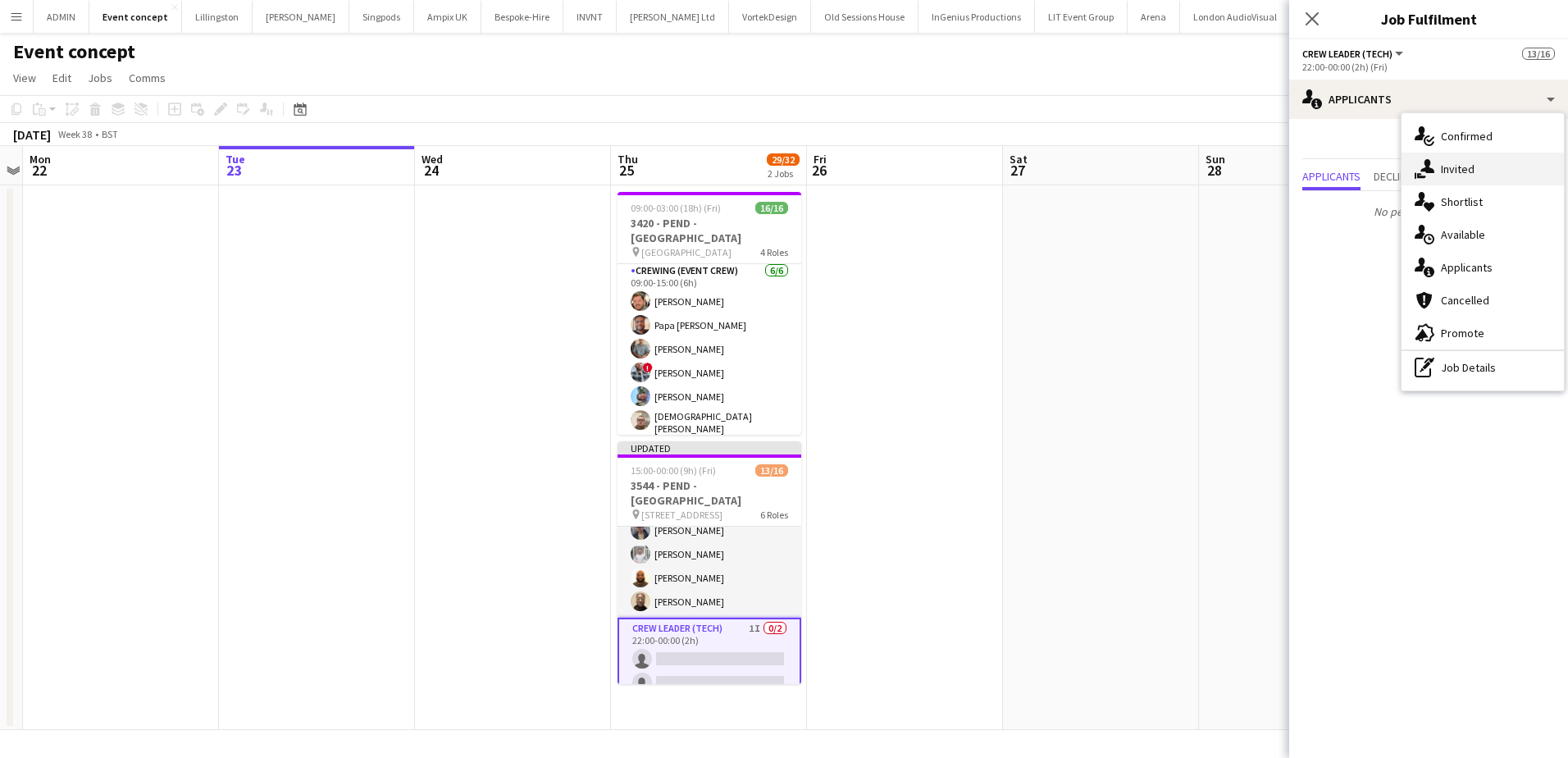
click at [1467, 175] on span "Invited" at bounding box center [1458, 168] width 34 height 14
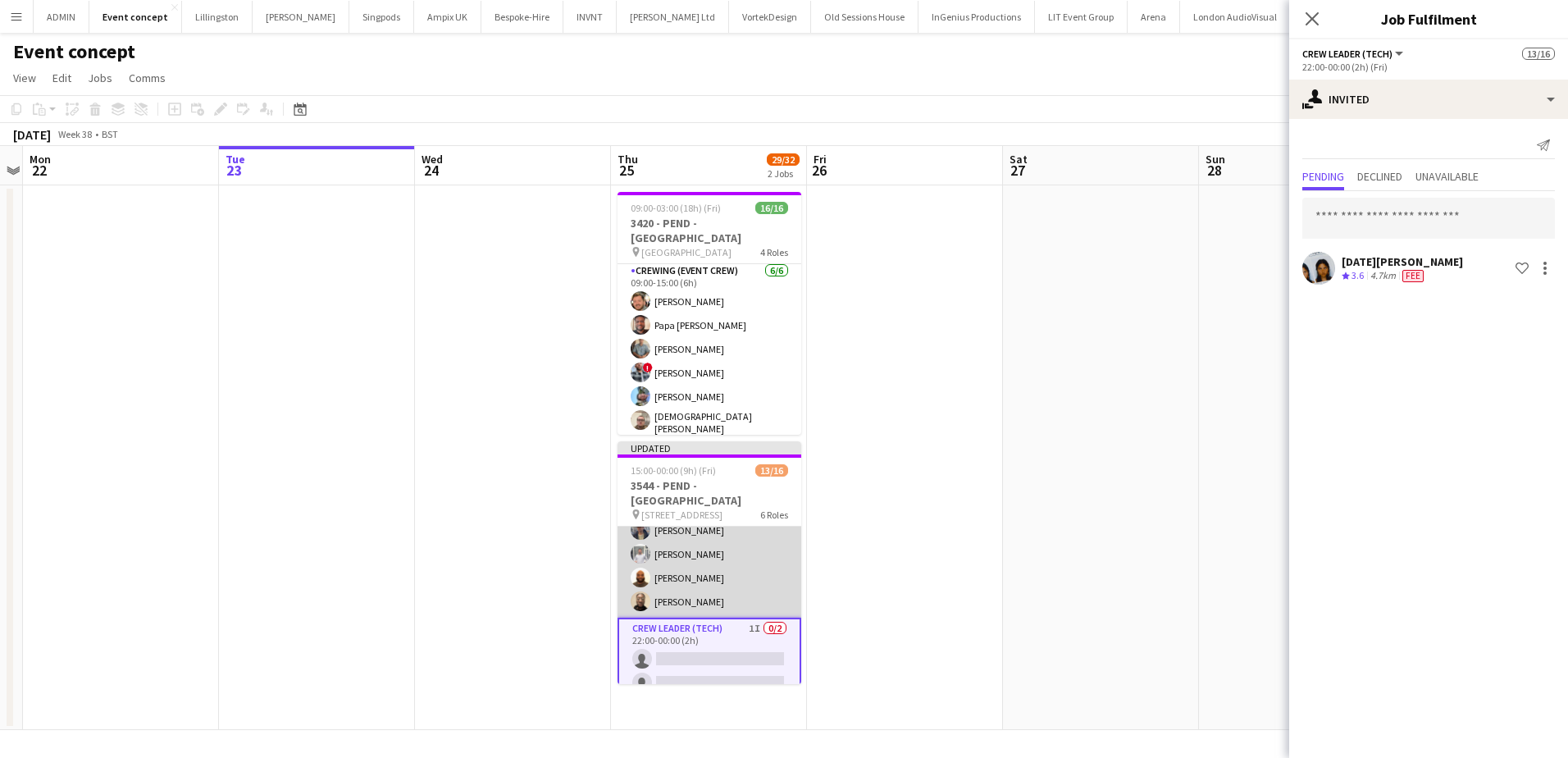
click at [696, 584] on app-card-role "Crew (Tech) 6/6 22:00-00:00 (2h) ! Calum Ward Corey Arnold William Connor Graha…" at bounding box center [709, 530] width 183 height 175
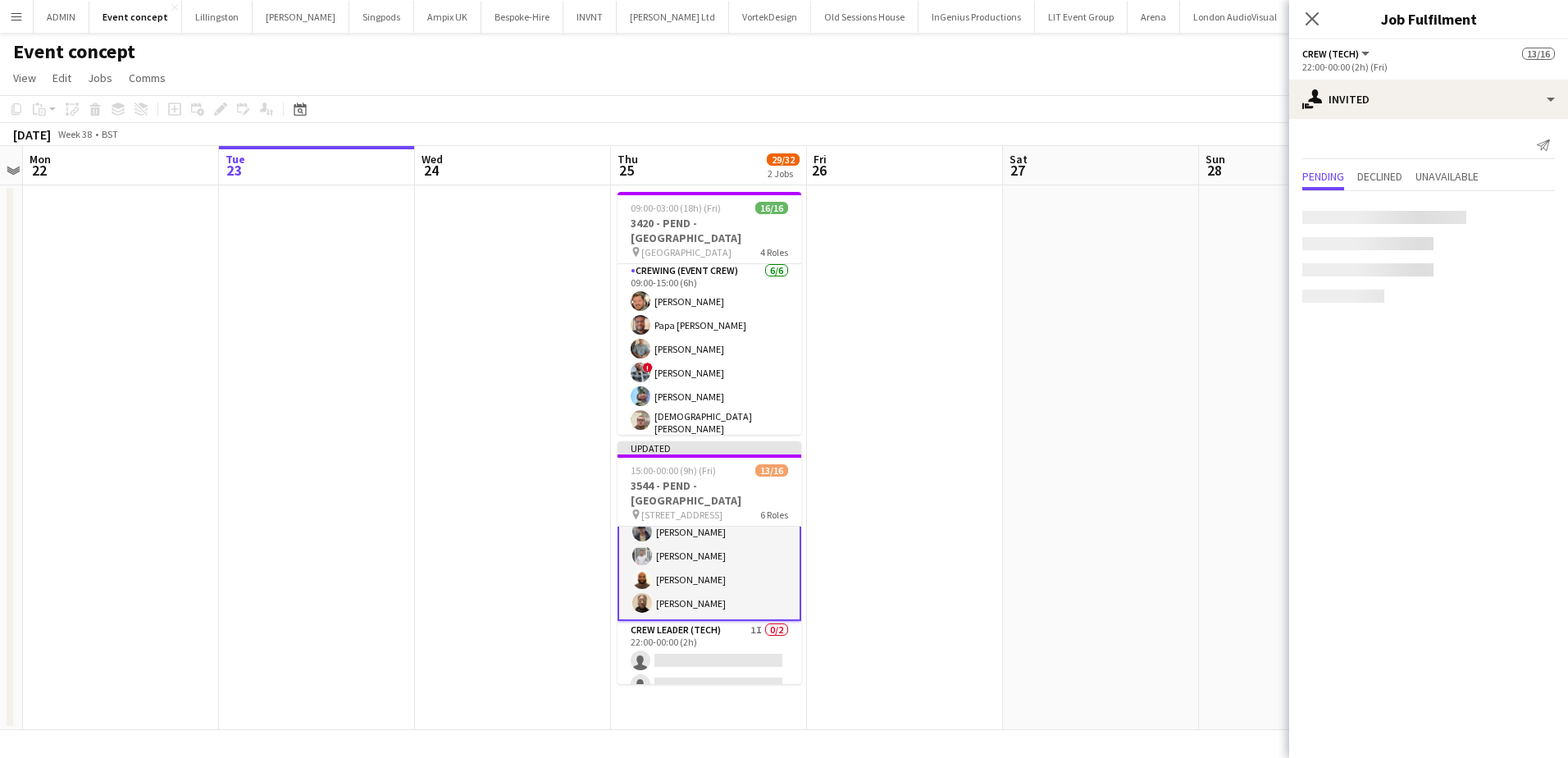
scroll to position [404, 0]
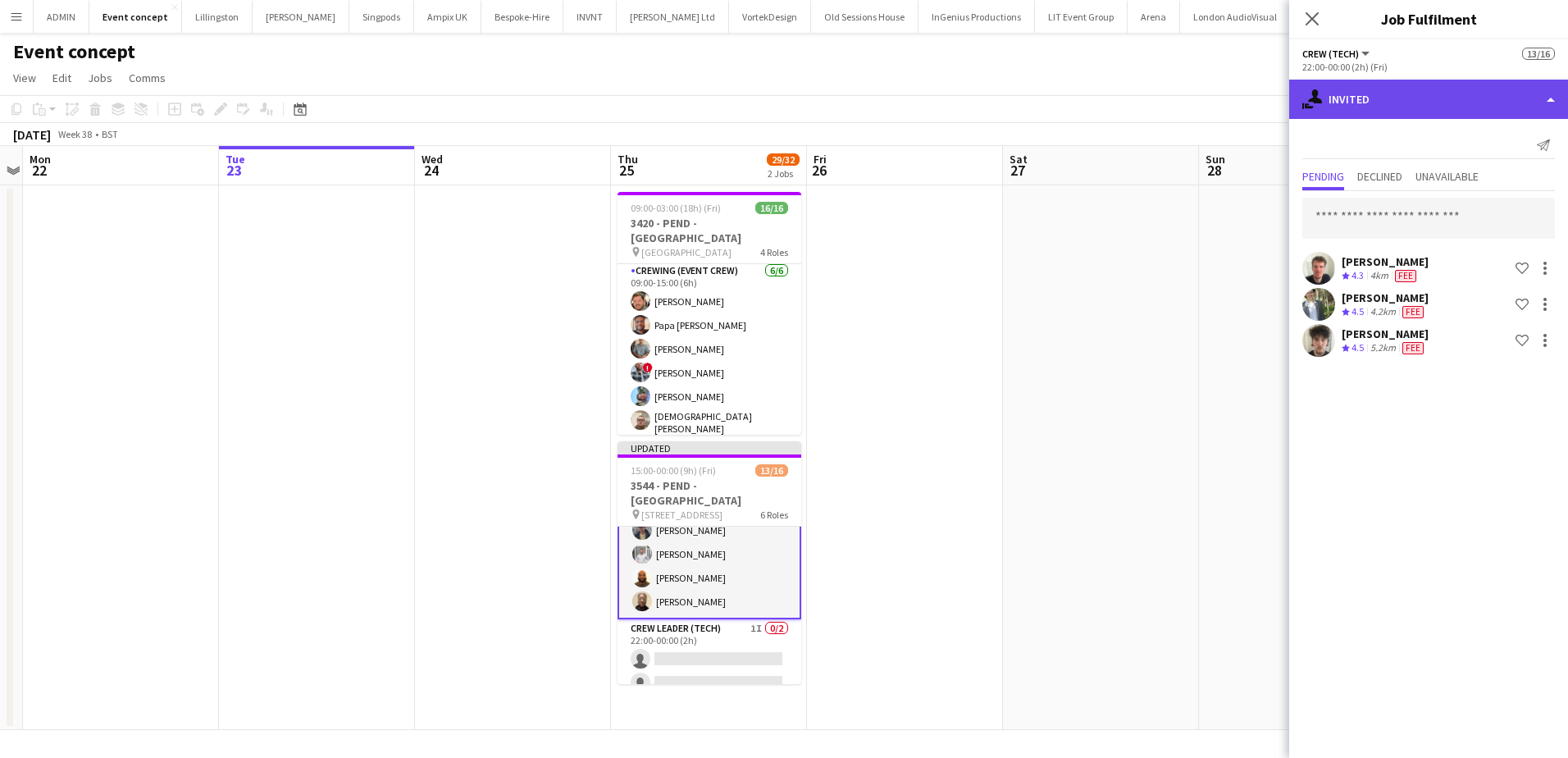
click at [1428, 104] on div "single-neutral-actions-share-1 Invited" at bounding box center [1429, 99] width 279 height 40
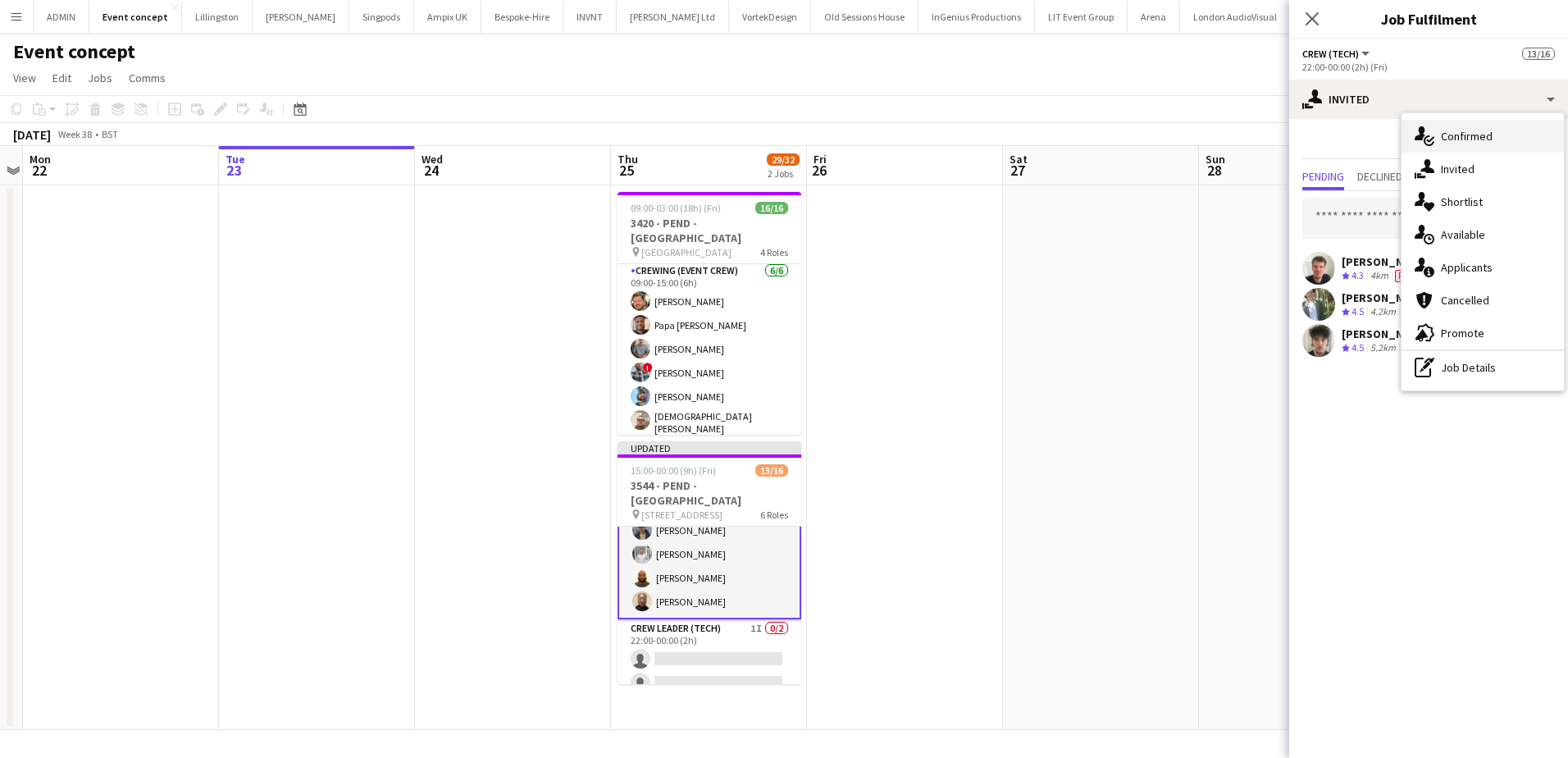
click at [1490, 141] on span "Confirmed" at bounding box center [1467, 135] width 52 height 14
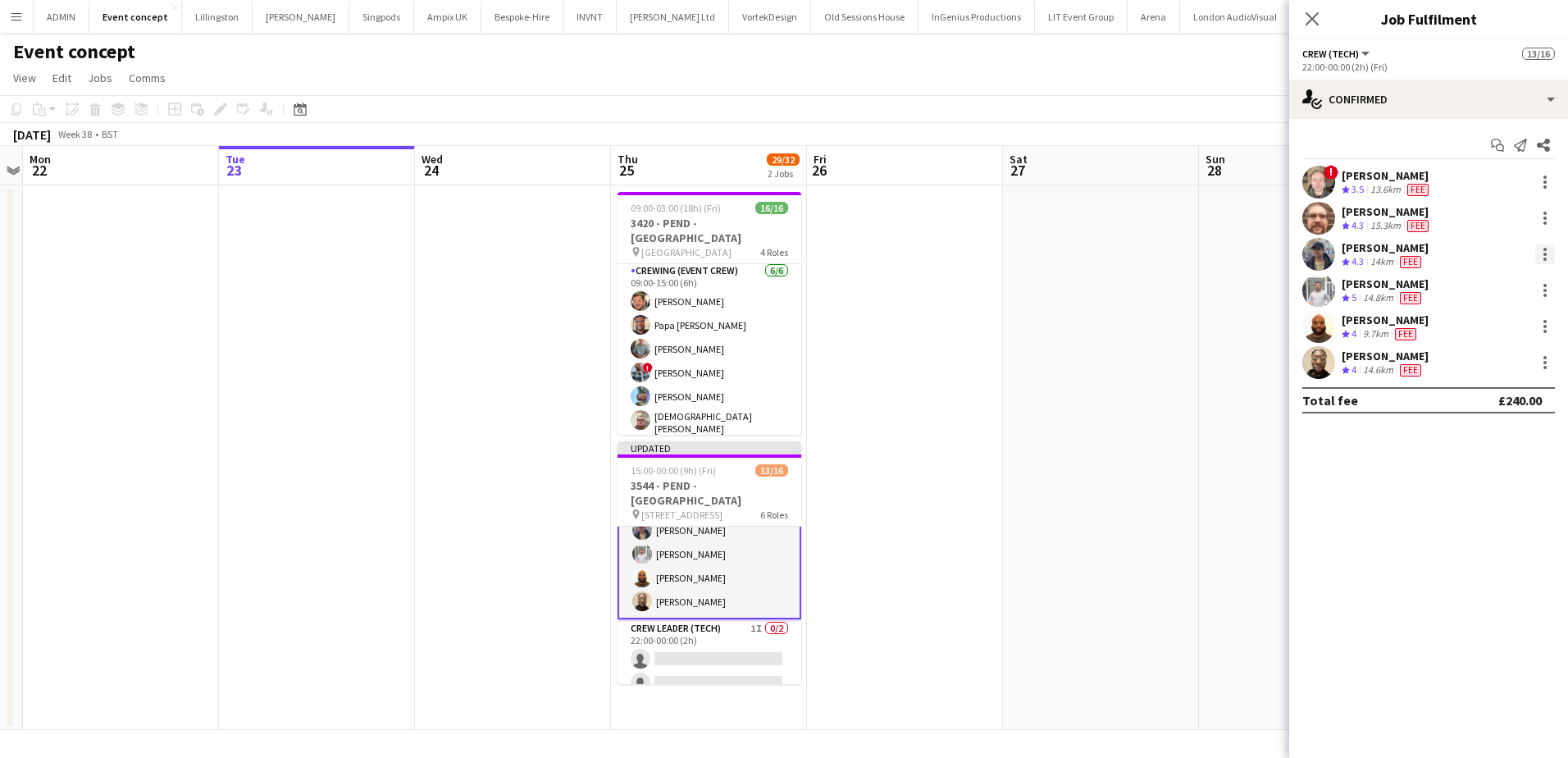
click at [1541, 251] on div at bounding box center [1544, 254] width 19 height 19
click at [1478, 451] on button "Remove" at bounding box center [1490, 442] width 128 height 40
click at [1544, 256] on div at bounding box center [1545, 254] width 3 height 3
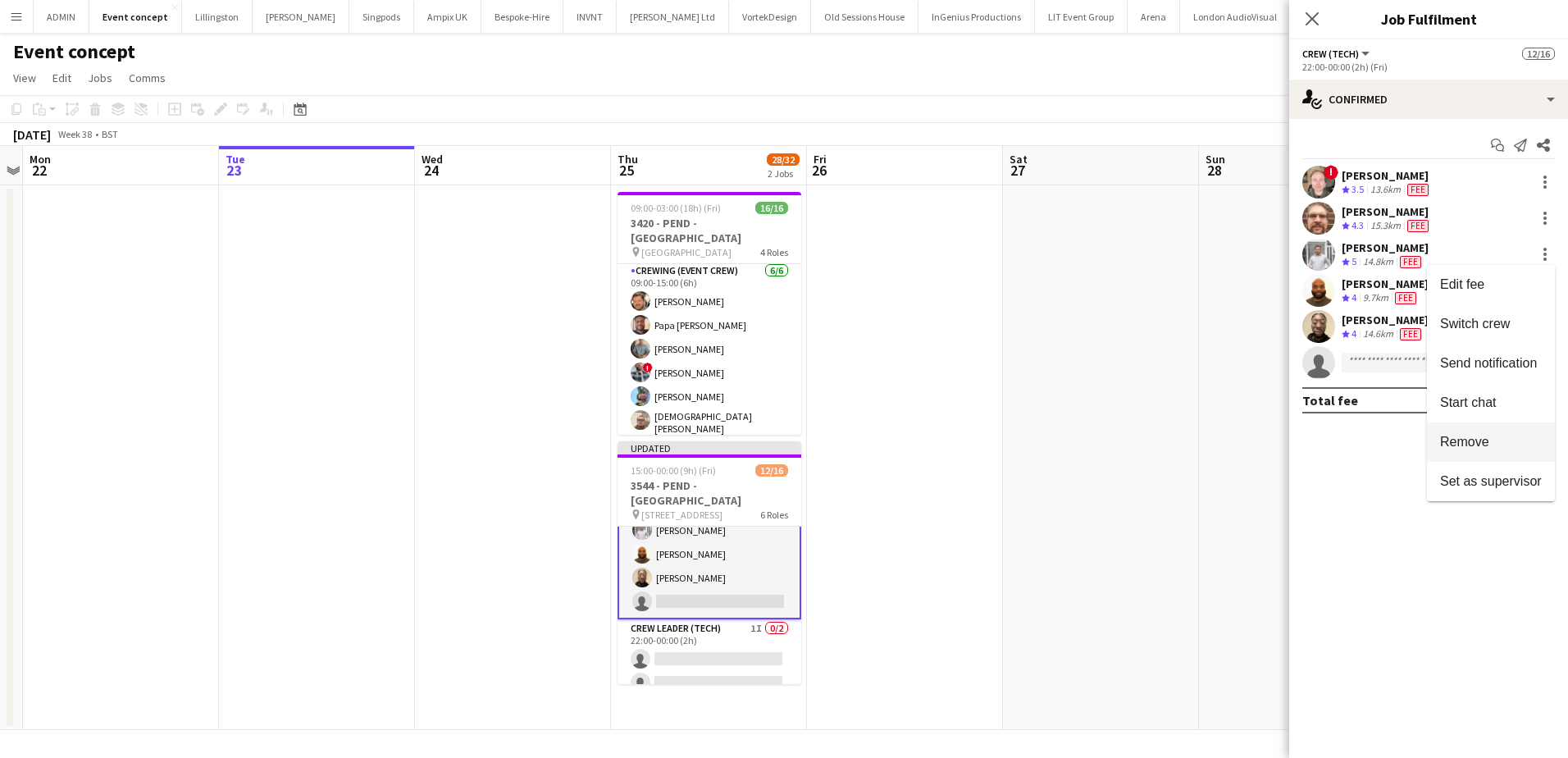
click at [1490, 438] on span "Remove" at bounding box center [1491, 442] width 101 height 14
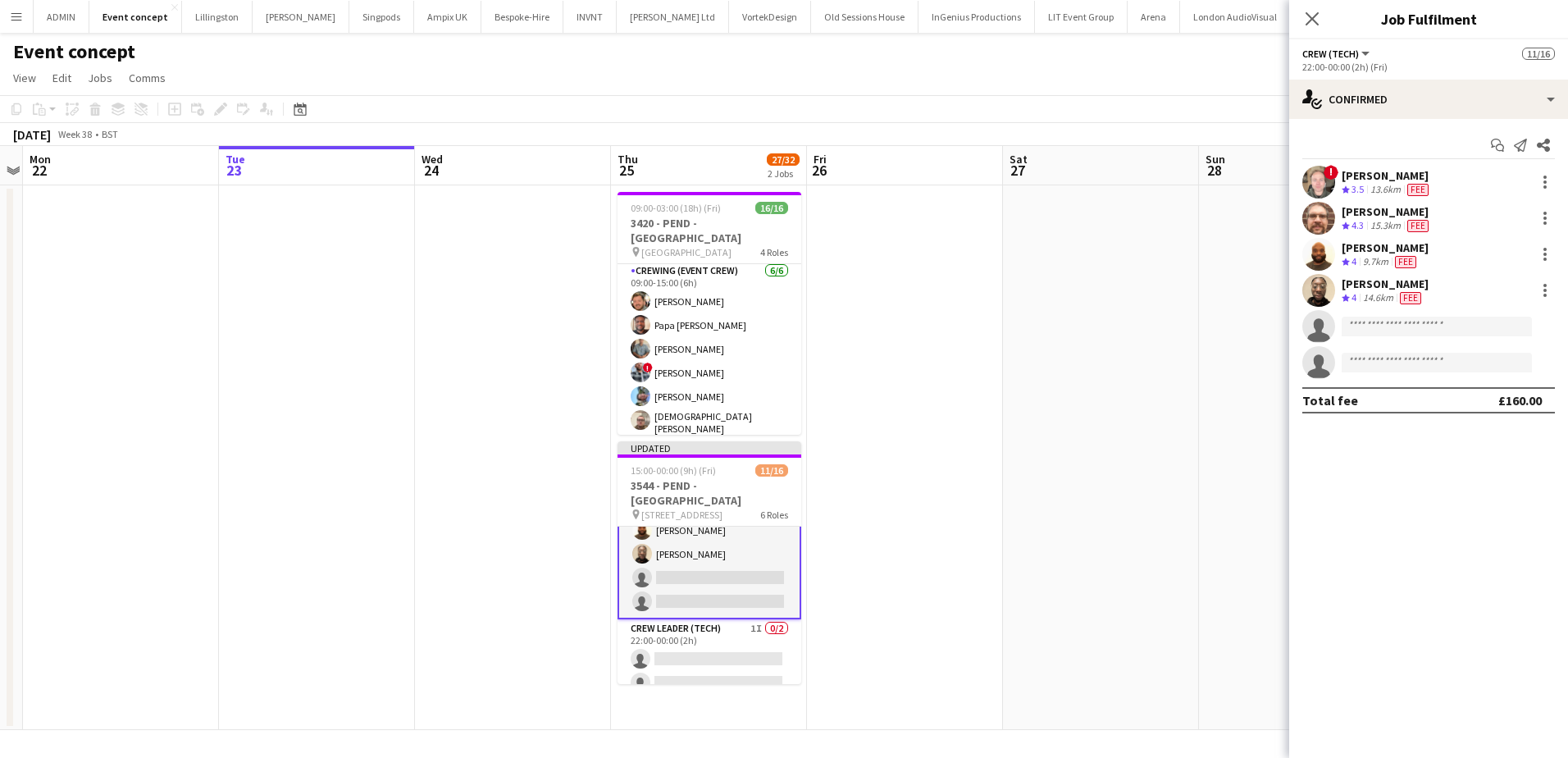
click at [1177, 418] on app-date-cell at bounding box center [1101, 457] width 196 height 545
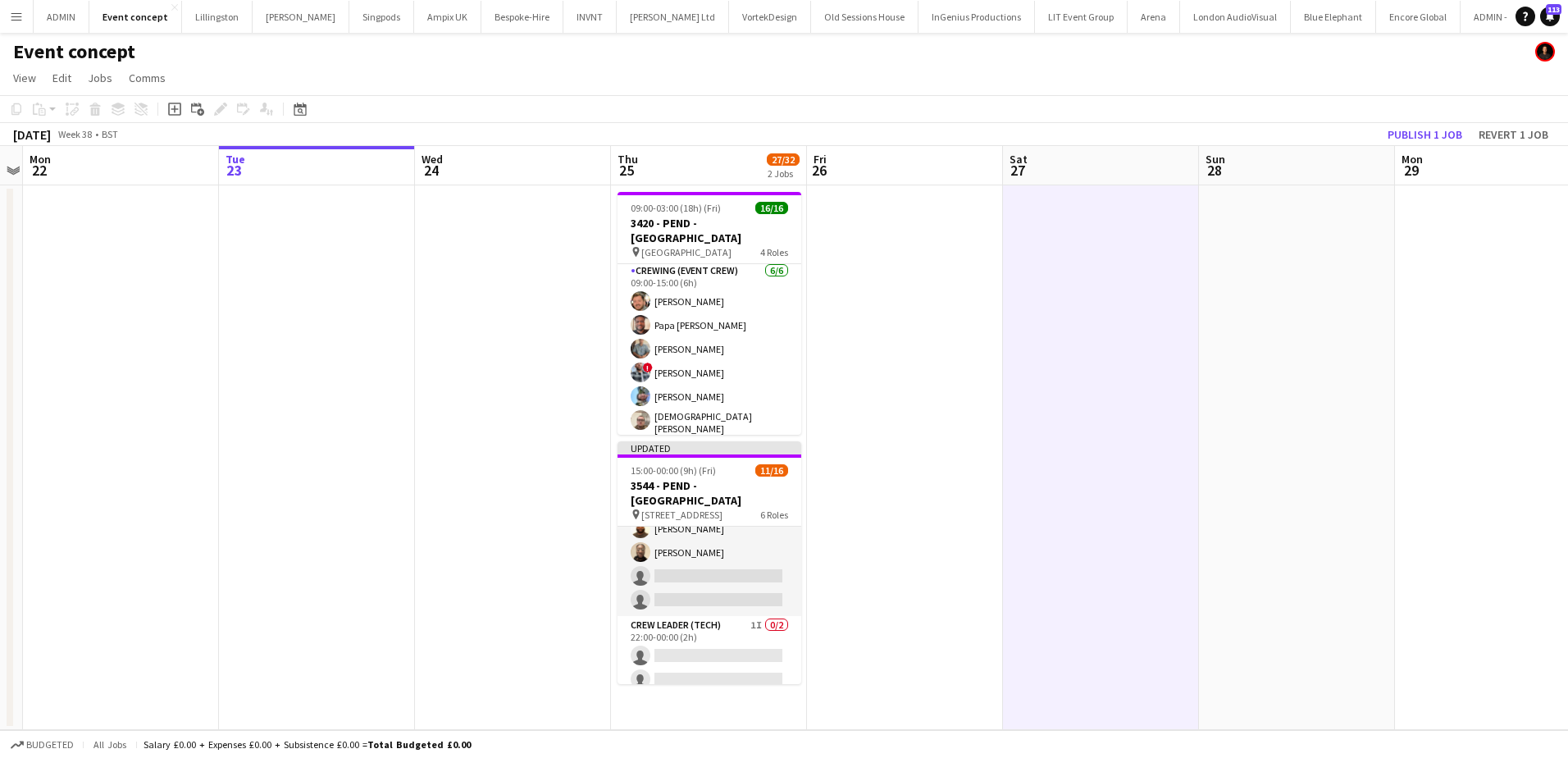
scroll to position [401, 0]
click at [1429, 132] on button "Publish 1 job" at bounding box center [1425, 134] width 88 height 21
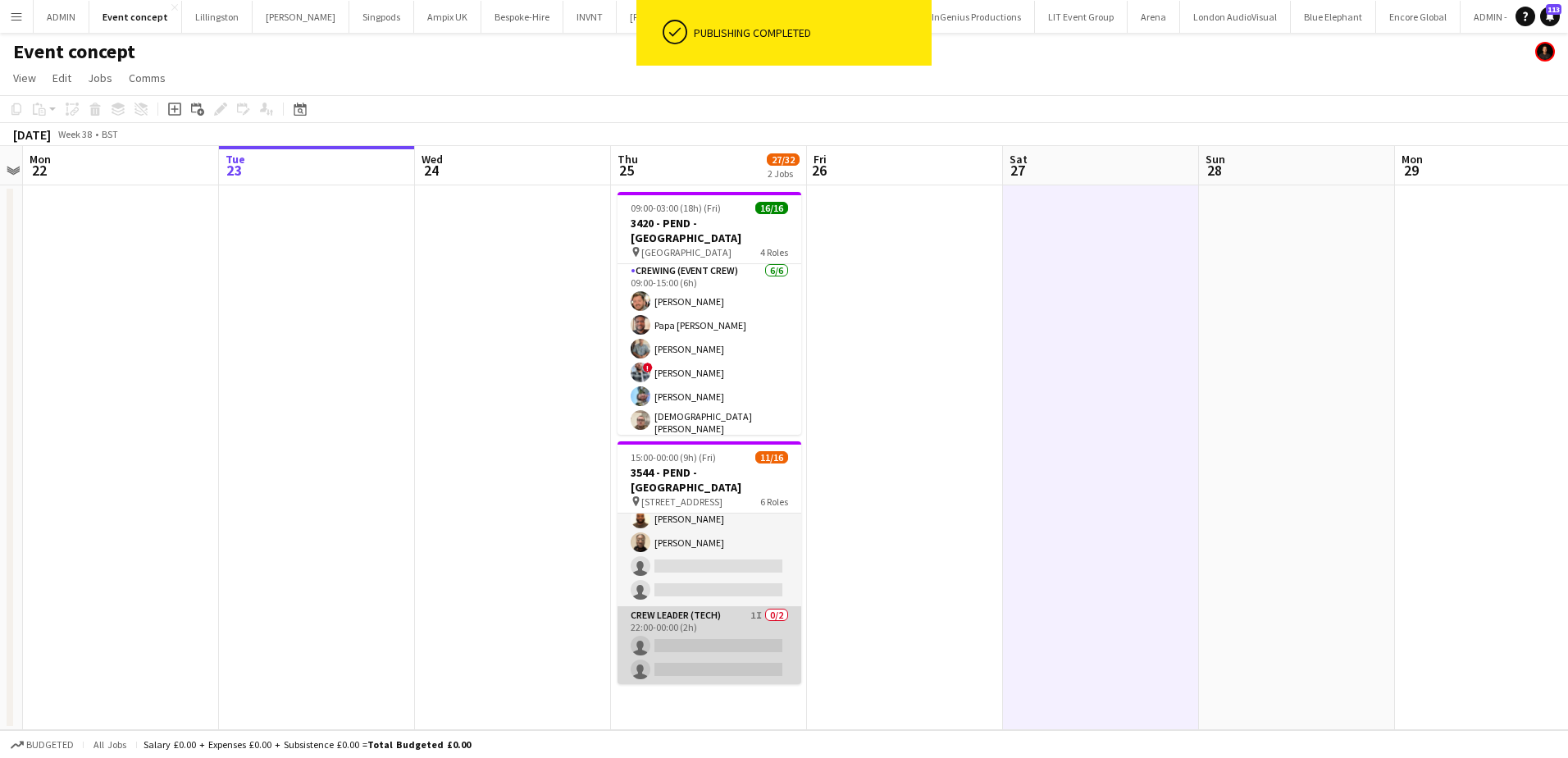
scroll to position [387, 0]
click at [691, 660] on app-card-role "Crew Leader (Tech) 1I 0/2 22:00-00:00 (2h) single-neutral-actions single-neutra…" at bounding box center [709, 659] width 183 height 79
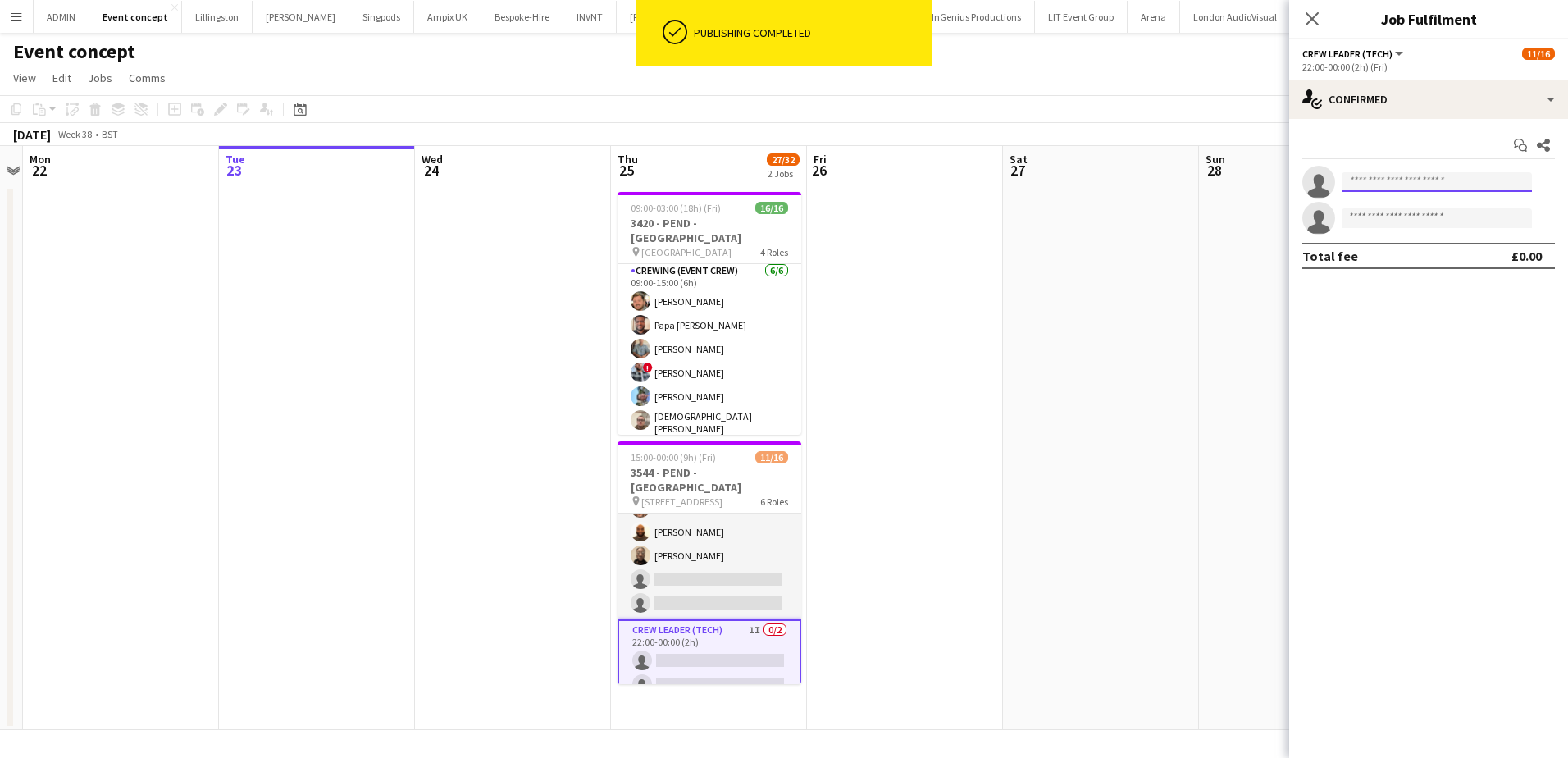
click at [1446, 178] on input at bounding box center [1436, 182] width 190 height 19
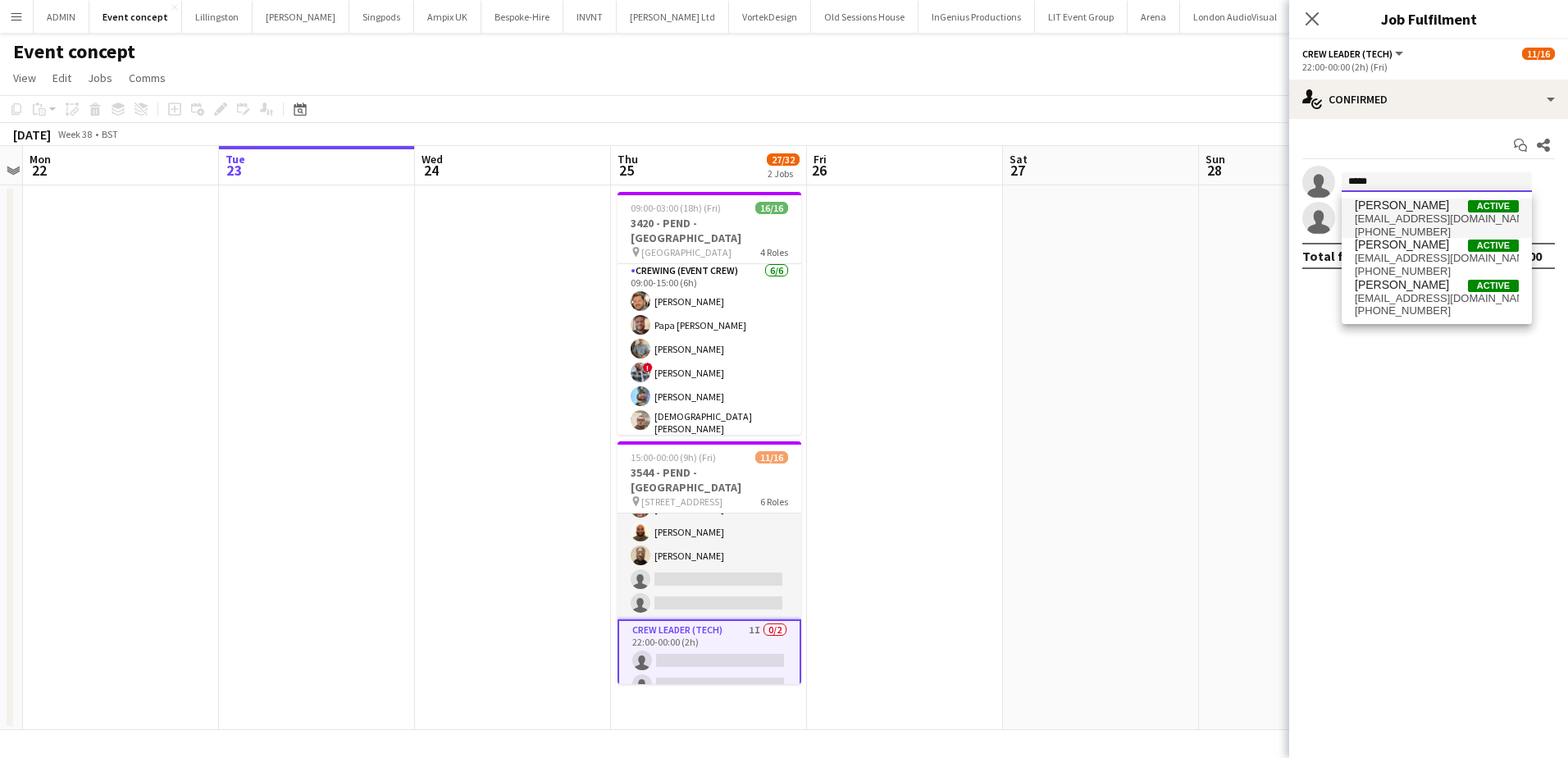
type input "*****"
click at [1397, 222] on span "connorawj@gmail.com" at bounding box center [1437, 219] width 164 height 14
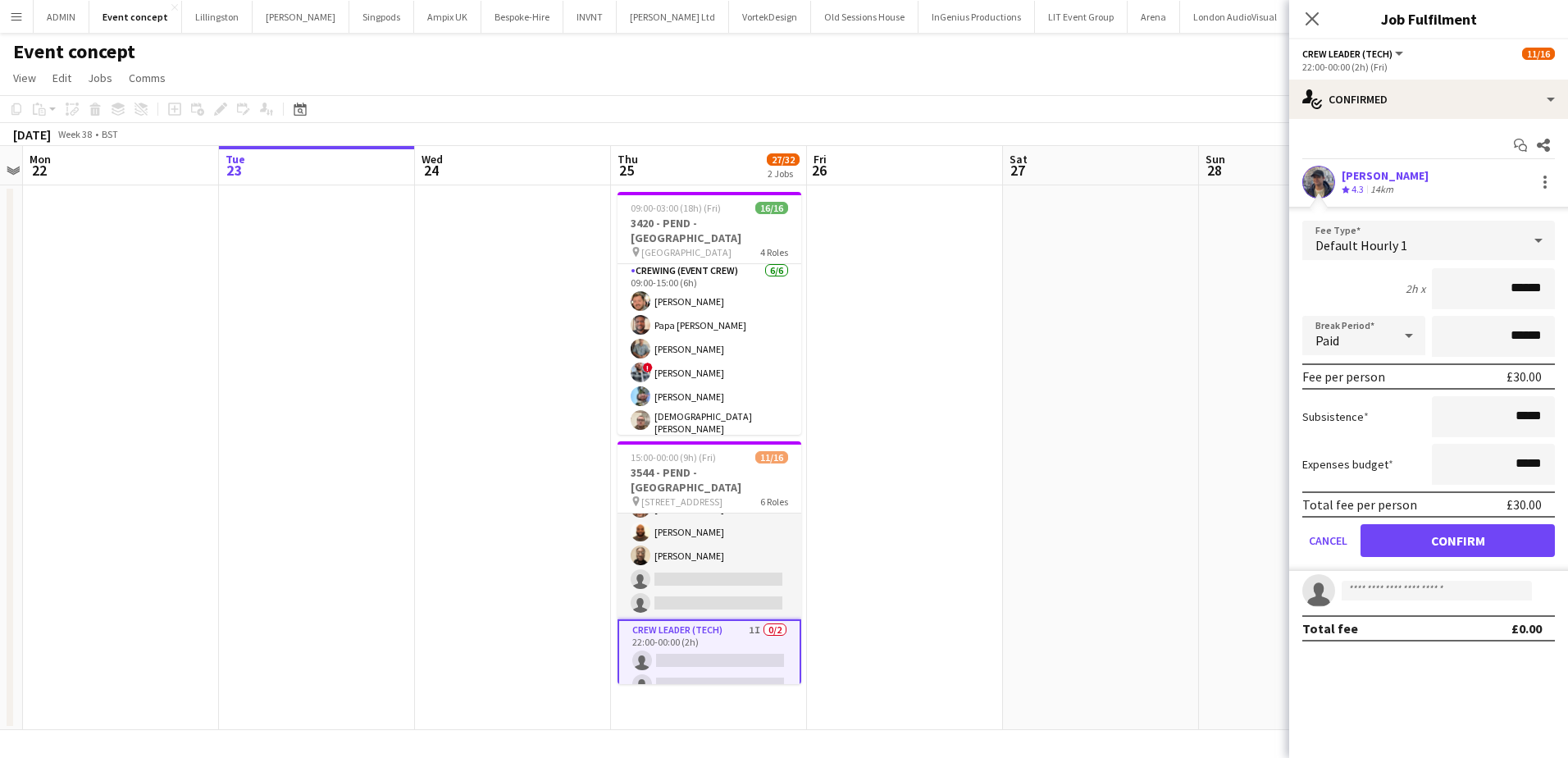
drag, startPoint x: 1511, startPoint y: 286, endPoint x: 1544, endPoint y: 292, distance: 33.5
click at [1544, 292] on input "******" at bounding box center [1494, 288] width 123 height 41
type input "***"
click at [1494, 542] on button "Confirm" at bounding box center [1458, 540] width 194 height 33
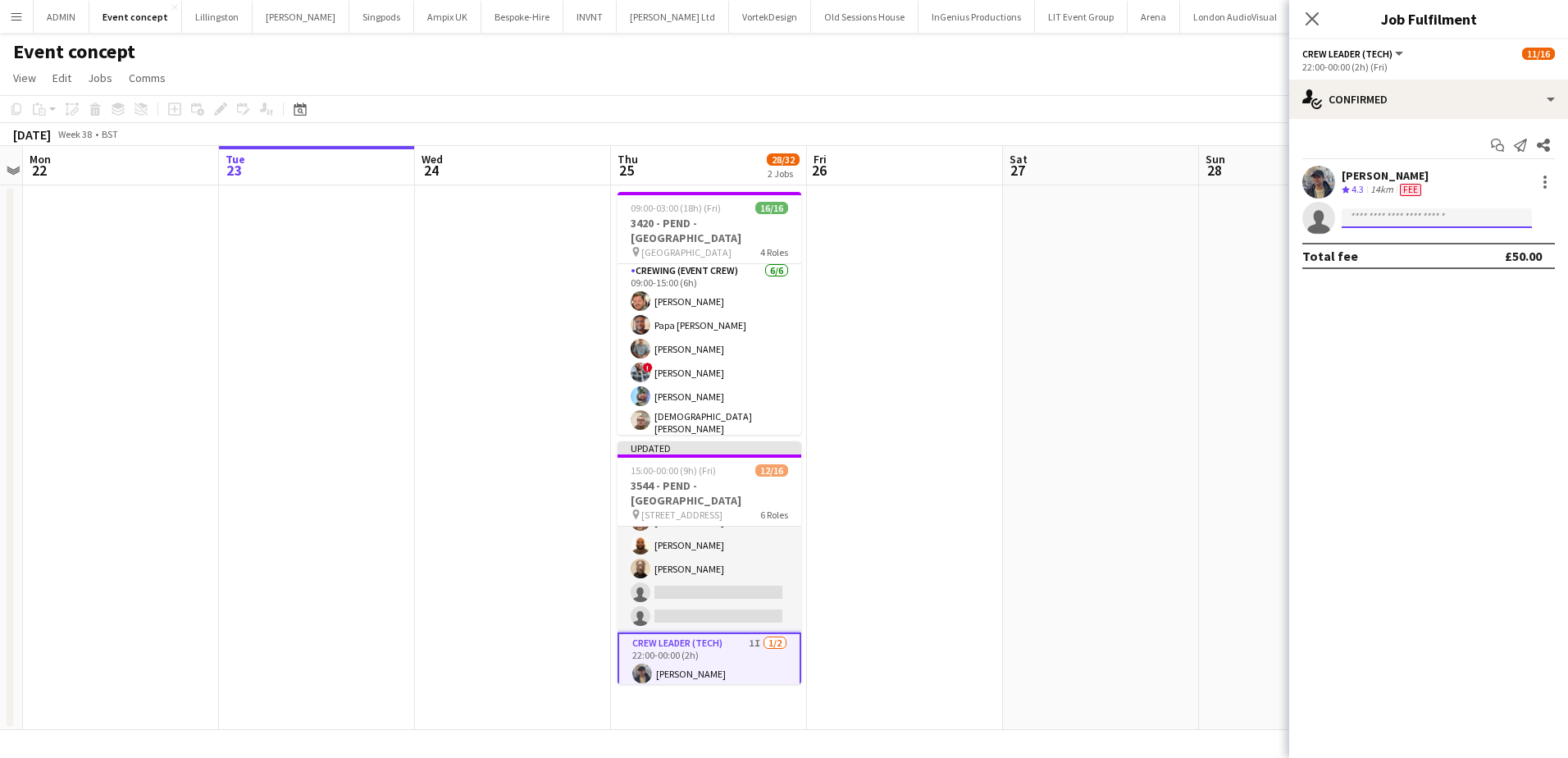
click at [1465, 219] on input at bounding box center [1436, 218] width 190 height 19
type input "***"
click at [1441, 252] on span "gmrex@hotmail.co.za" at bounding box center [1437, 255] width 164 height 14
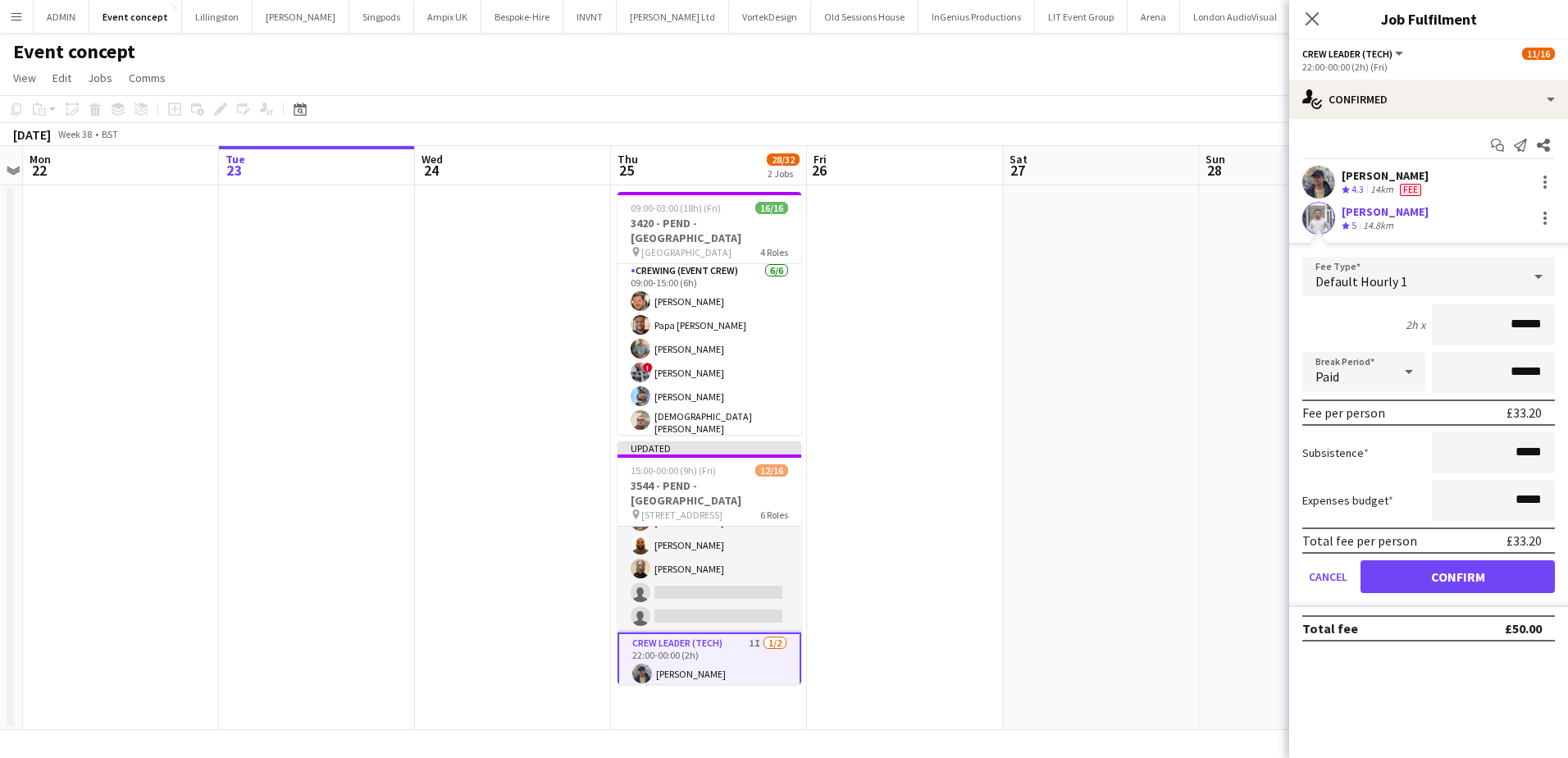
drag, startPoint x: 1506, startPoint y: 324, endPoint x: 1551, endPoint y: 330, distance: 45.4
click at [1551, 330] on input "******" at bounding box center [1494, 324] width 123 height 41
type input "***"
click at [1433, 578] on button "Confirm" at bounding box center [1458, 576] width 194 height 33
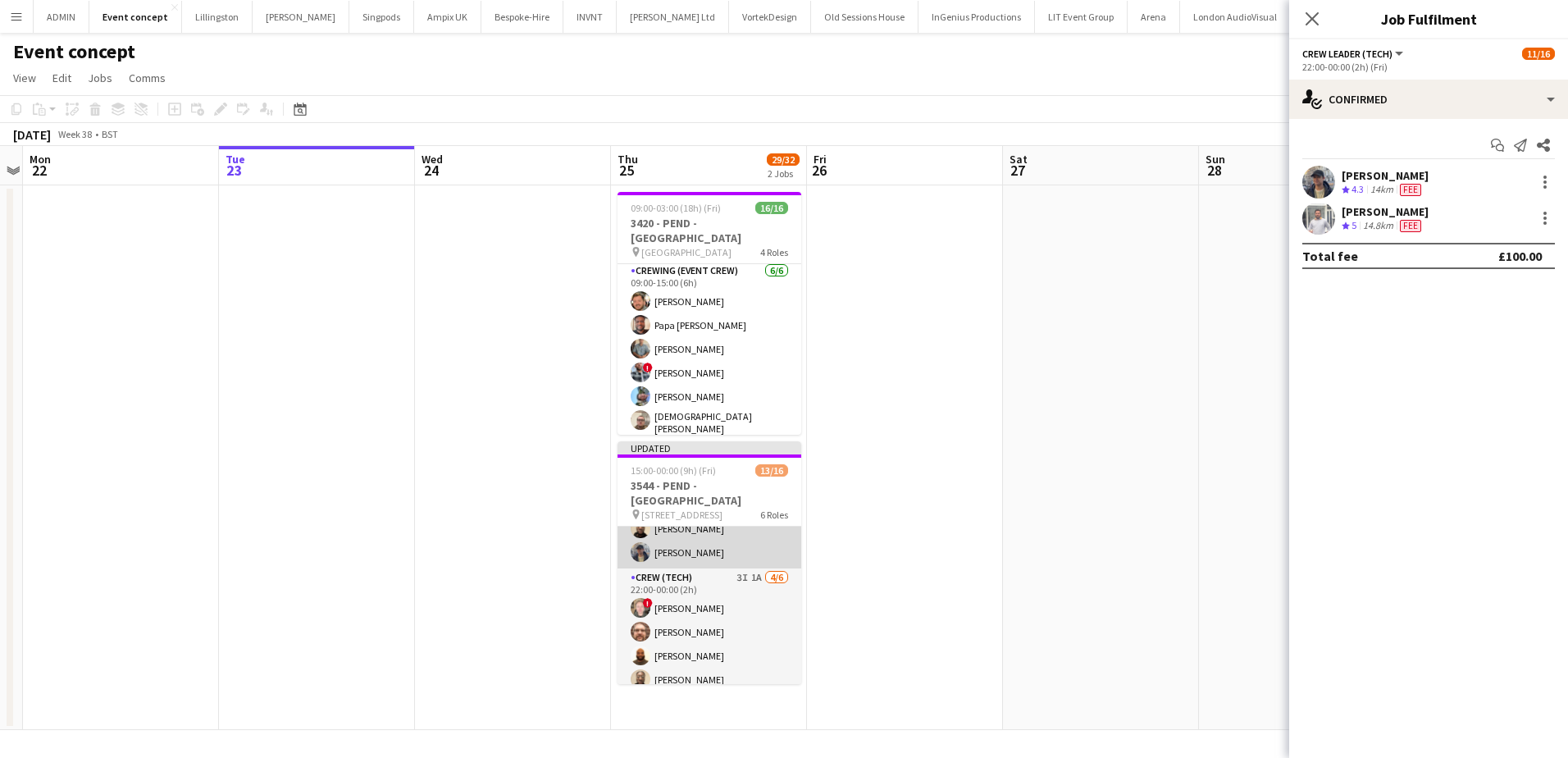
scroll to position [223, 0]
click at [736, 583] on app-card-role "Crewing (Event Crew) 3/3 15:00-18:00 (3h) ! Calum Ward Phillip Dimonga Okandju …" at bounding box center [709, 570] width 183 height 103
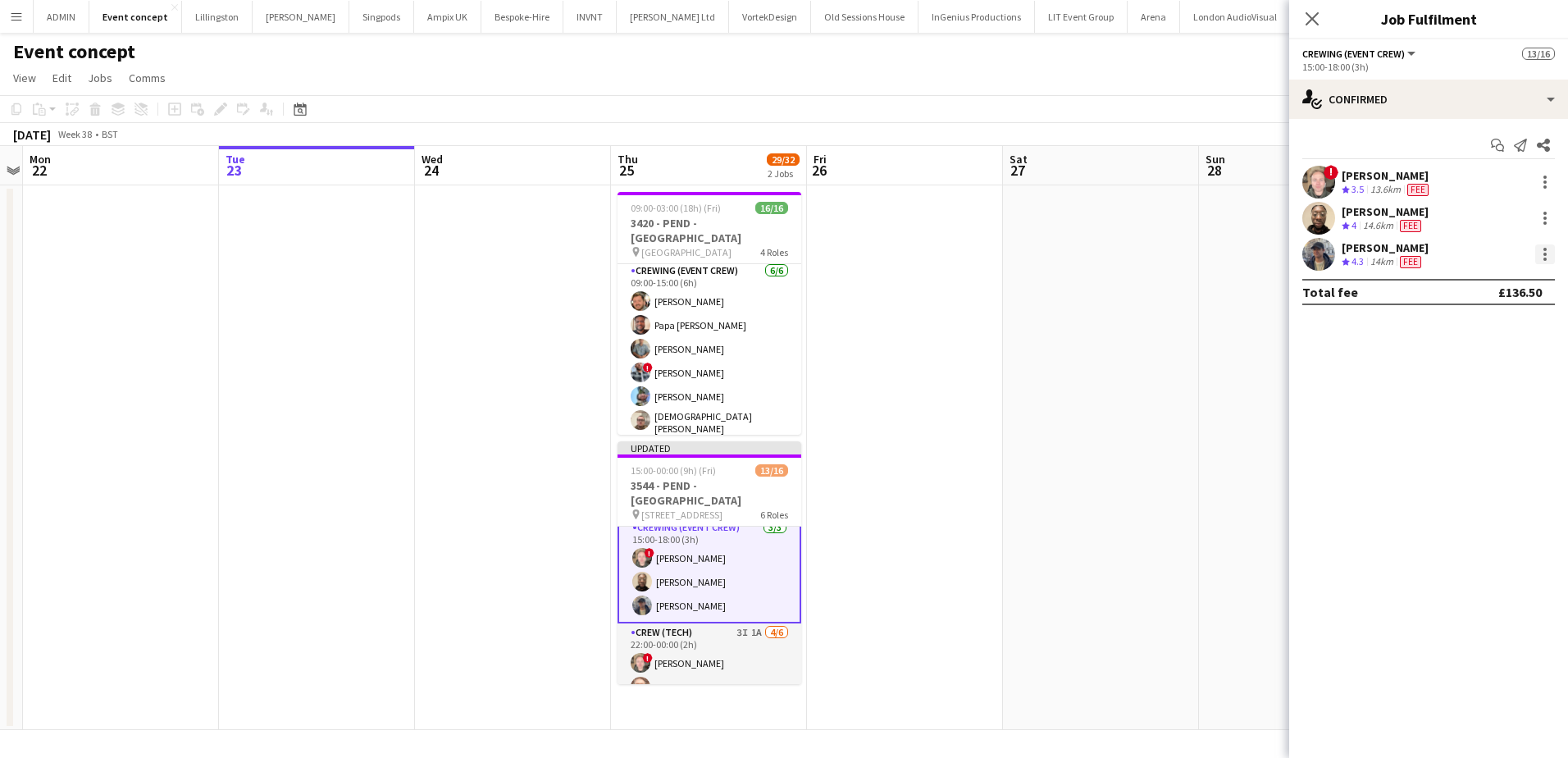
click at [1554, 249] on div at bounding box center [1544, 254] width 19 height 19
click at [1466, 450] on span "Remove" at bounding box center [1491, 442] width 101 height 14
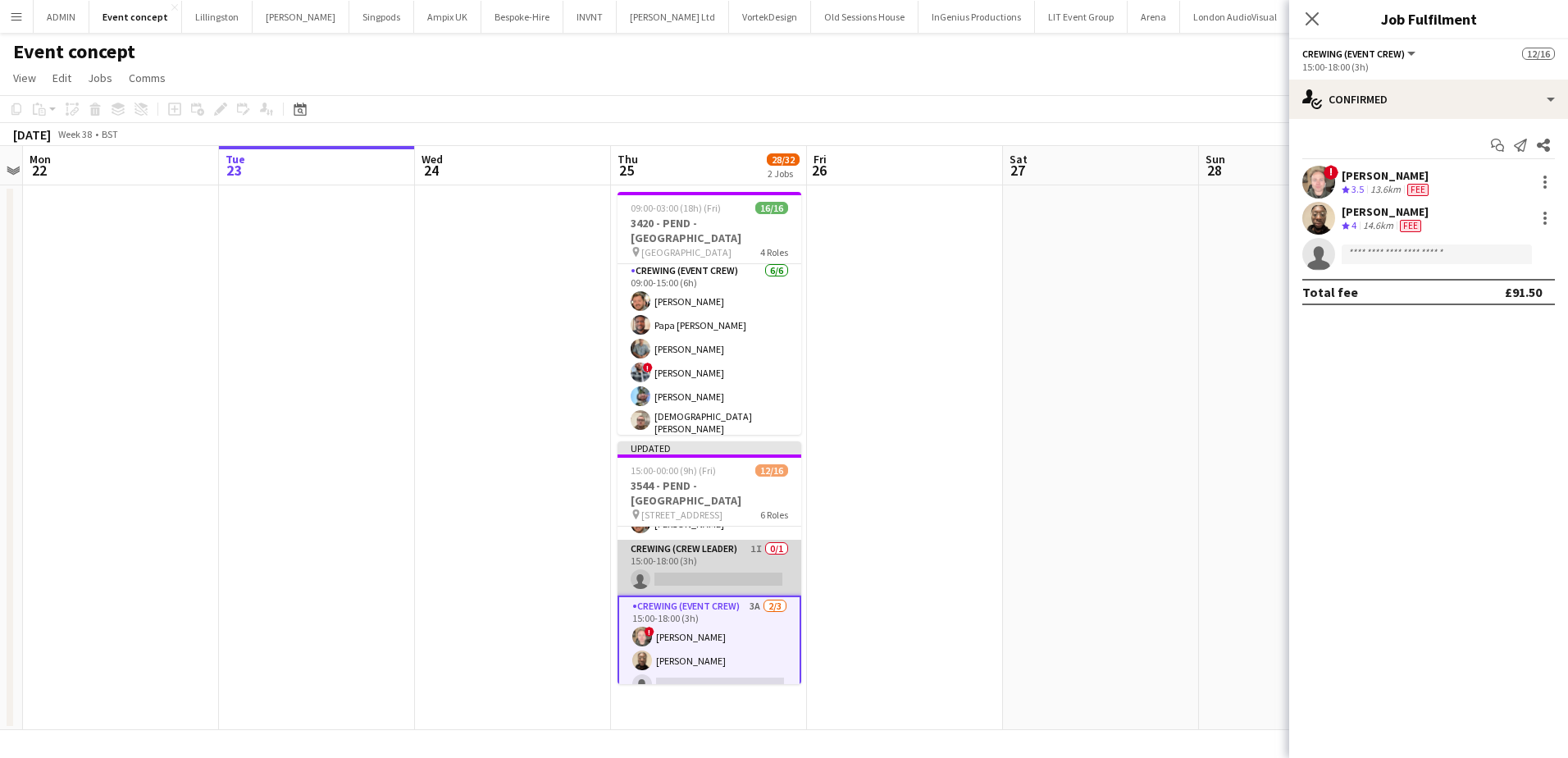
scroll to position [143, 0]
click at [987, 536] on app-date-cell at bounding box center [905, 457] width 196 height 545
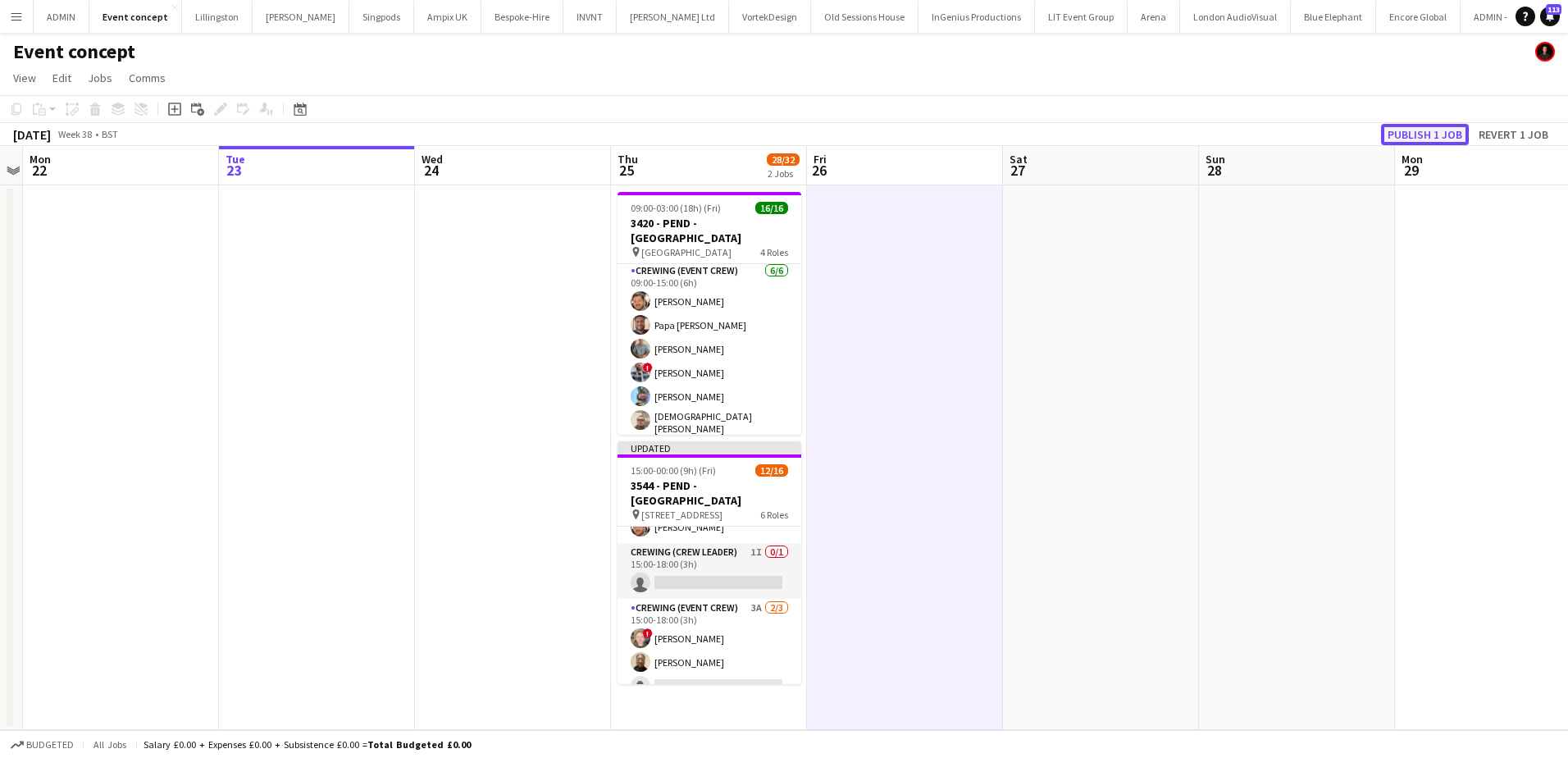
click at [1429, 124] on button "Publish 1 job" at bounding box center [1425, 134] width 88 height 21
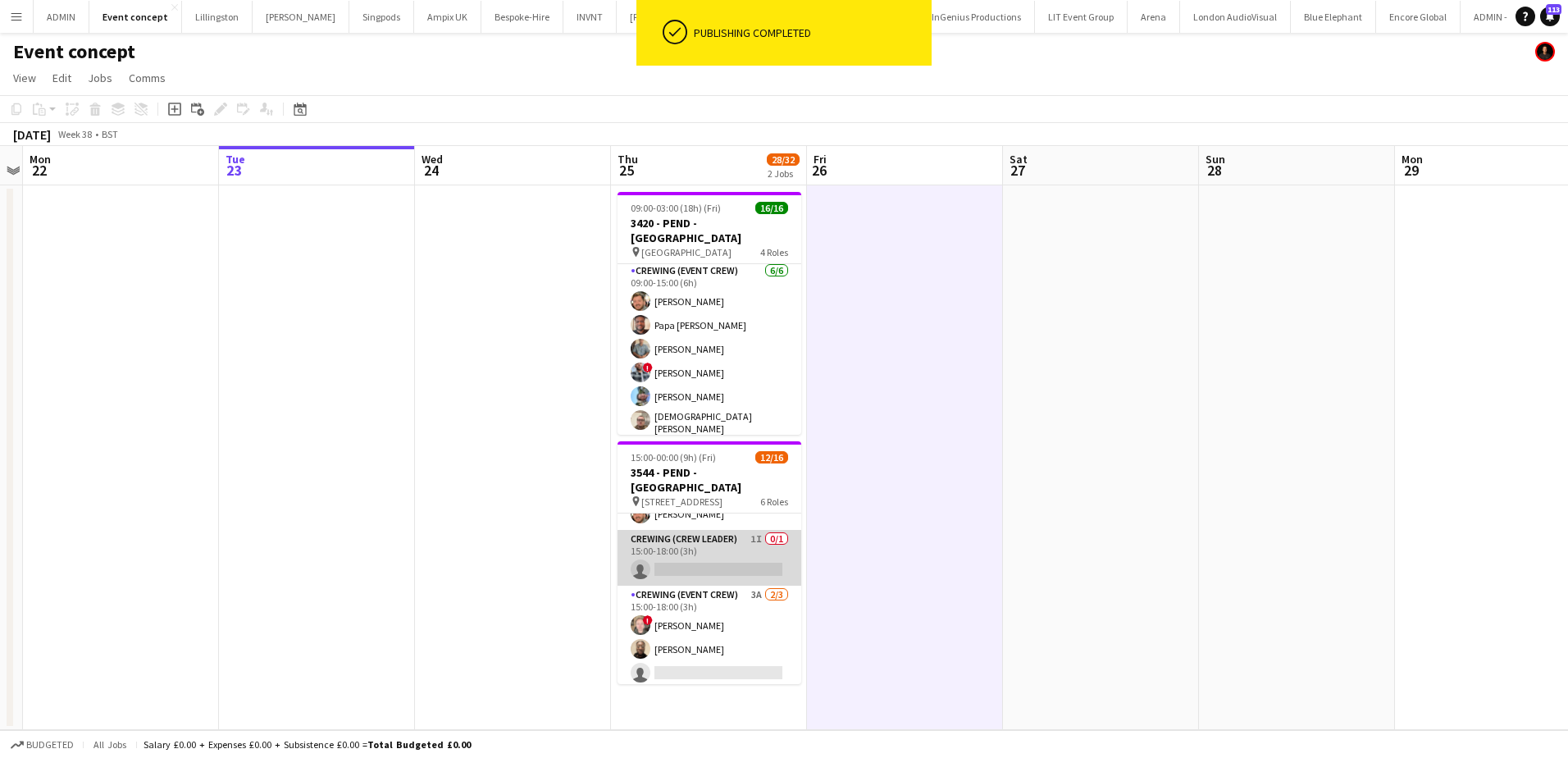
click at [717, 553] on app-card-role "Crewing (Crew Leader) 1I 0/1 15:00-18:00 (3h) single-neutral-actions" at bounding box center [709, 558] width 183 height 56
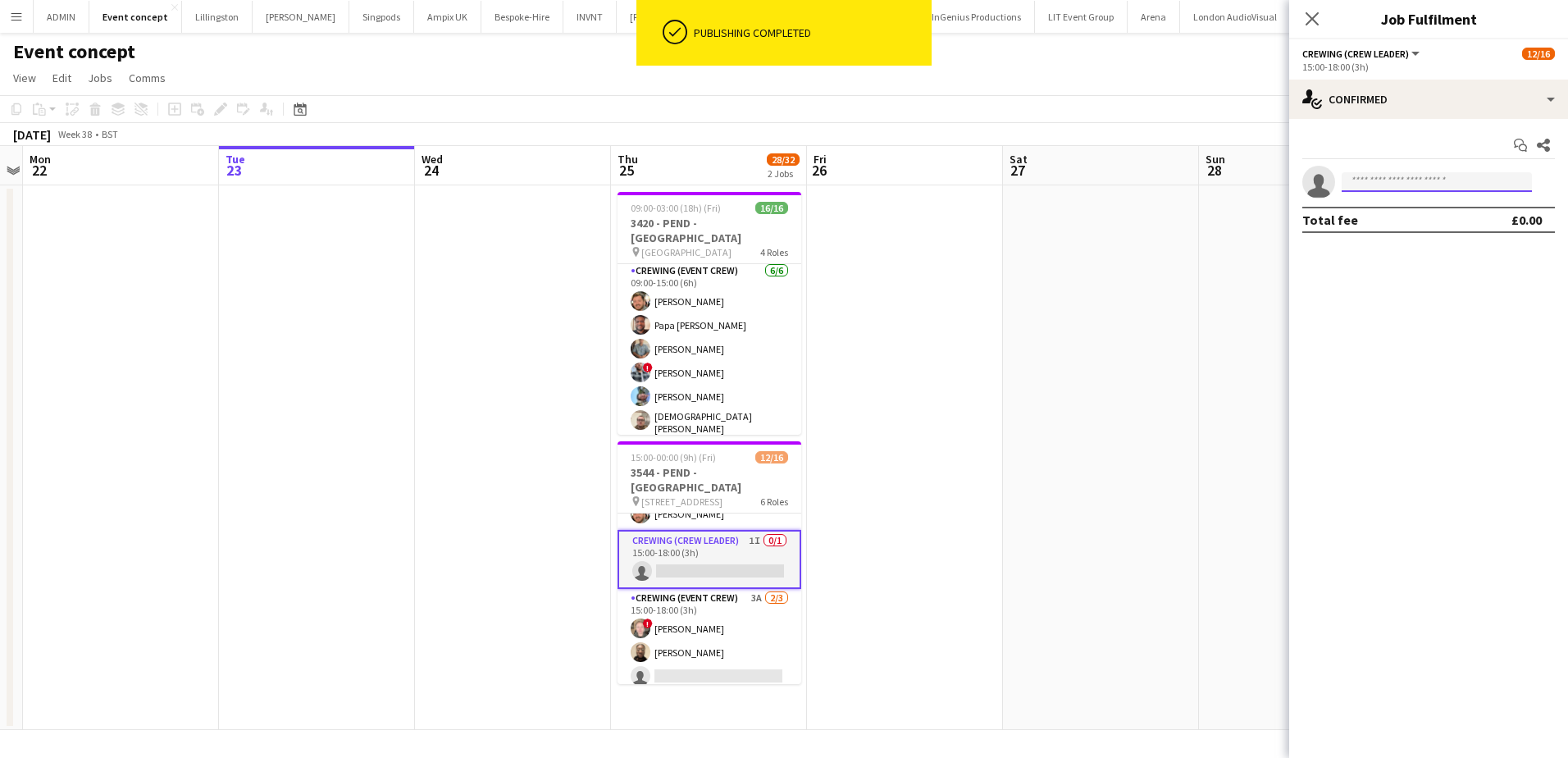
click at [1373, 183] on input at bounding box center [1436, 182] width 190 height 19
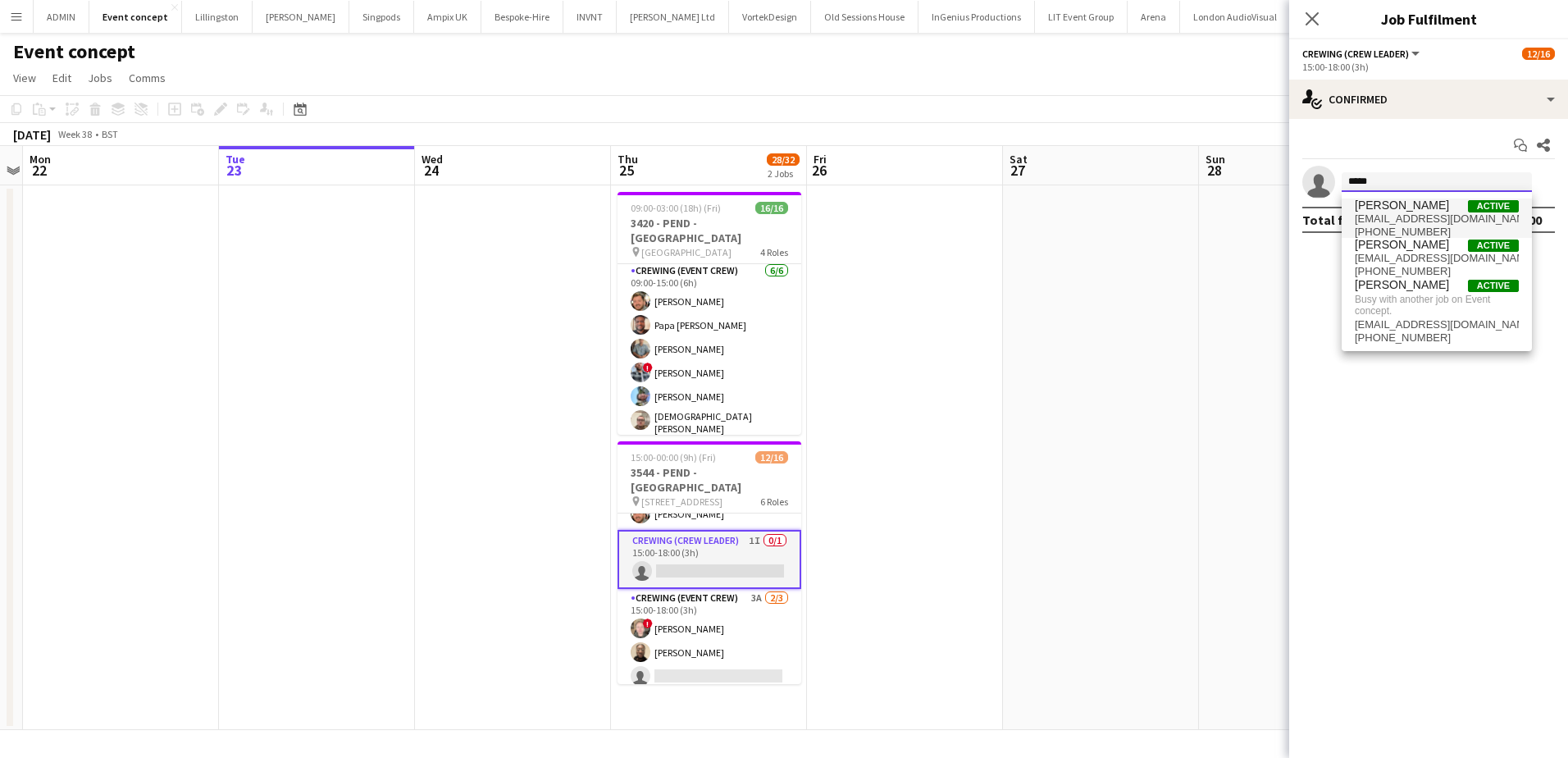
type input "*****"
click at [1410, 220] on span "connorawj@gmail.com" at bounding box center [1437, 219] width 164 height 14
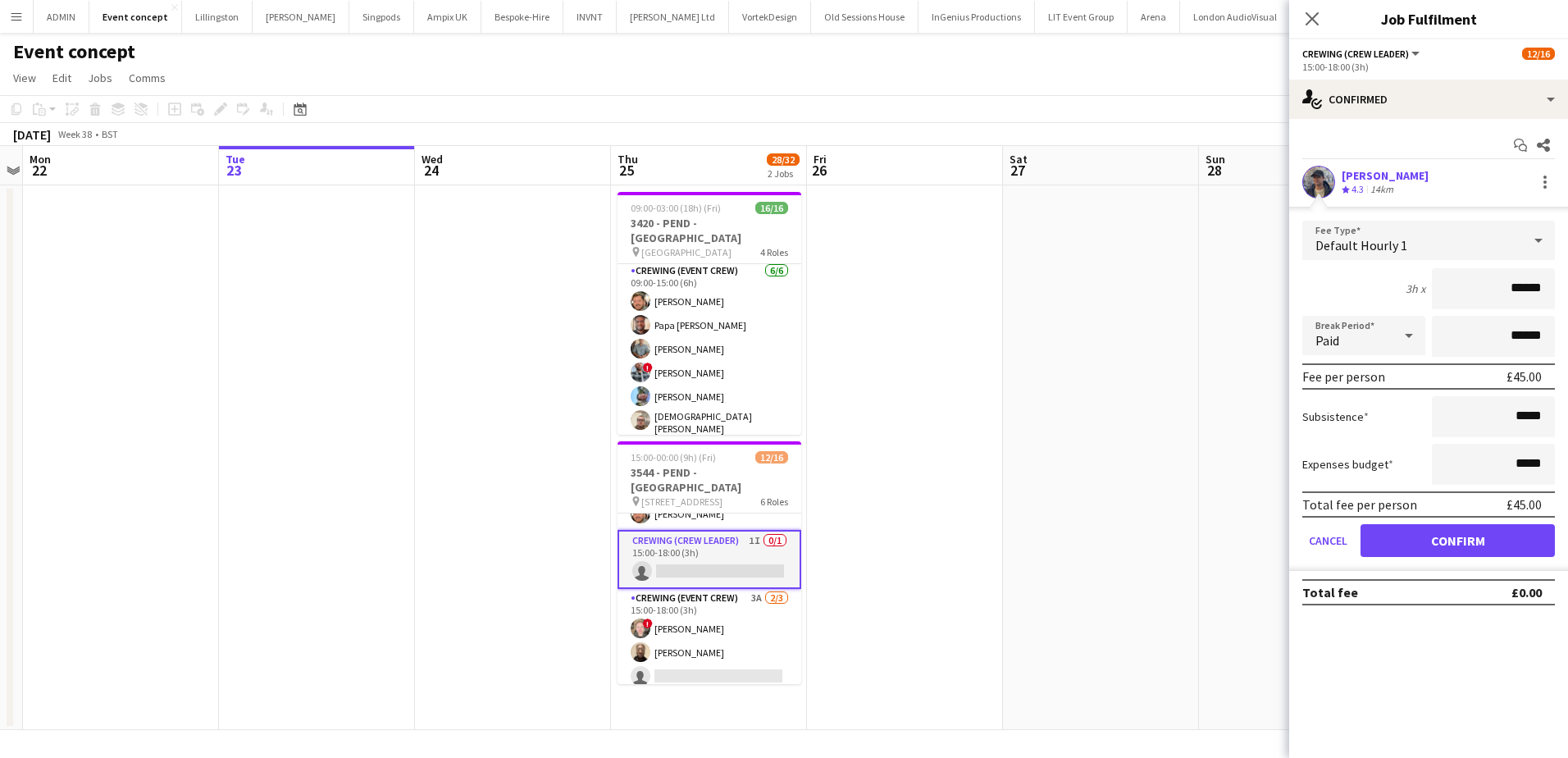
drag, startPoint x: 1500, startPoint y: 279, endPoint x: 1551, endPoint y: 289, distance: 52.0
click at [1551, 289] on input "******" at bounding box center [1494, 288] width 123 height 41
click at [1409, 540] on button "Confirm" at bounding box center [1458, 540] width 194 height 33
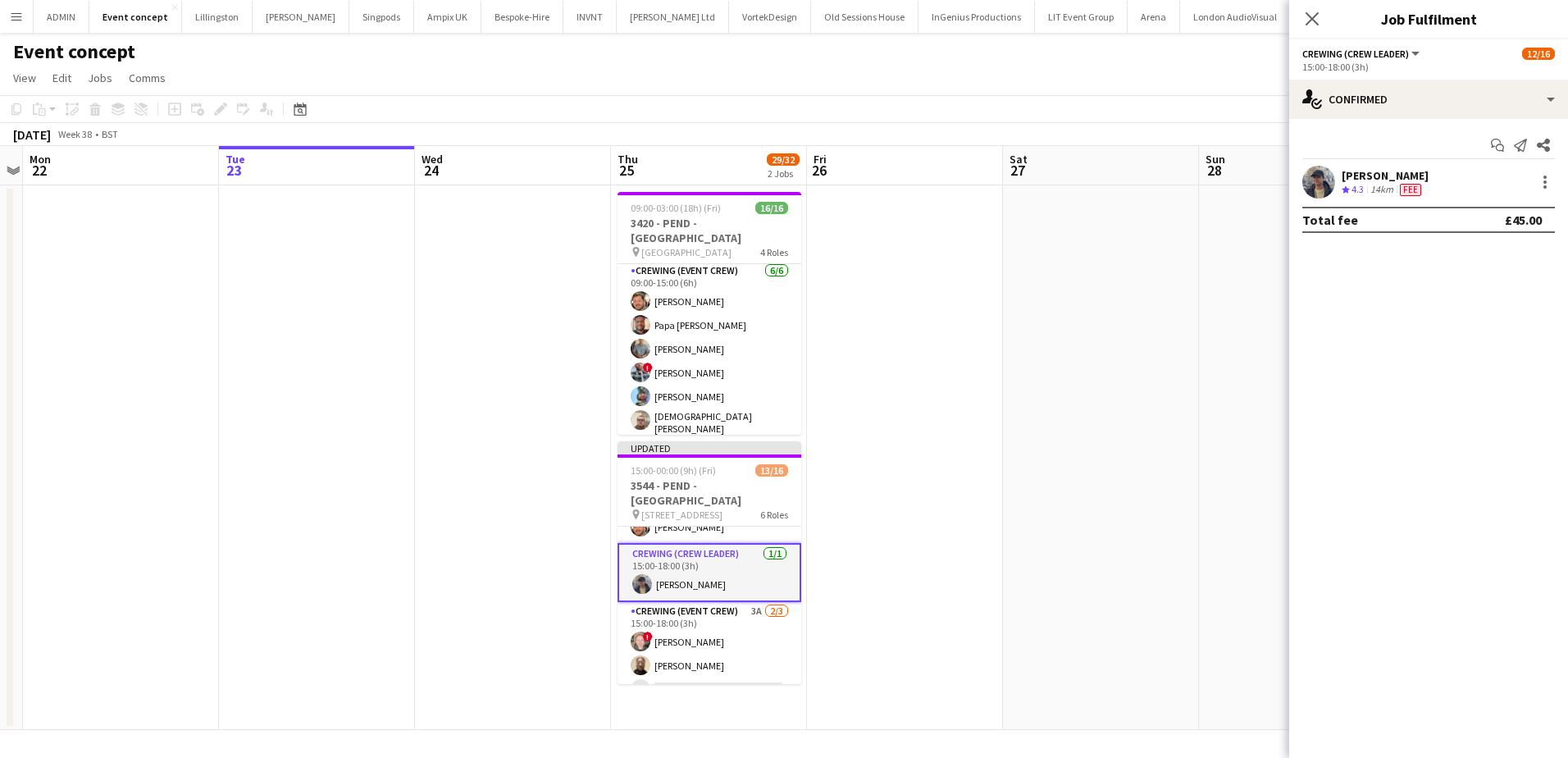
click at [1079, 401] on app-date-cell at bounding box center [1101, 457] width 196 height 545
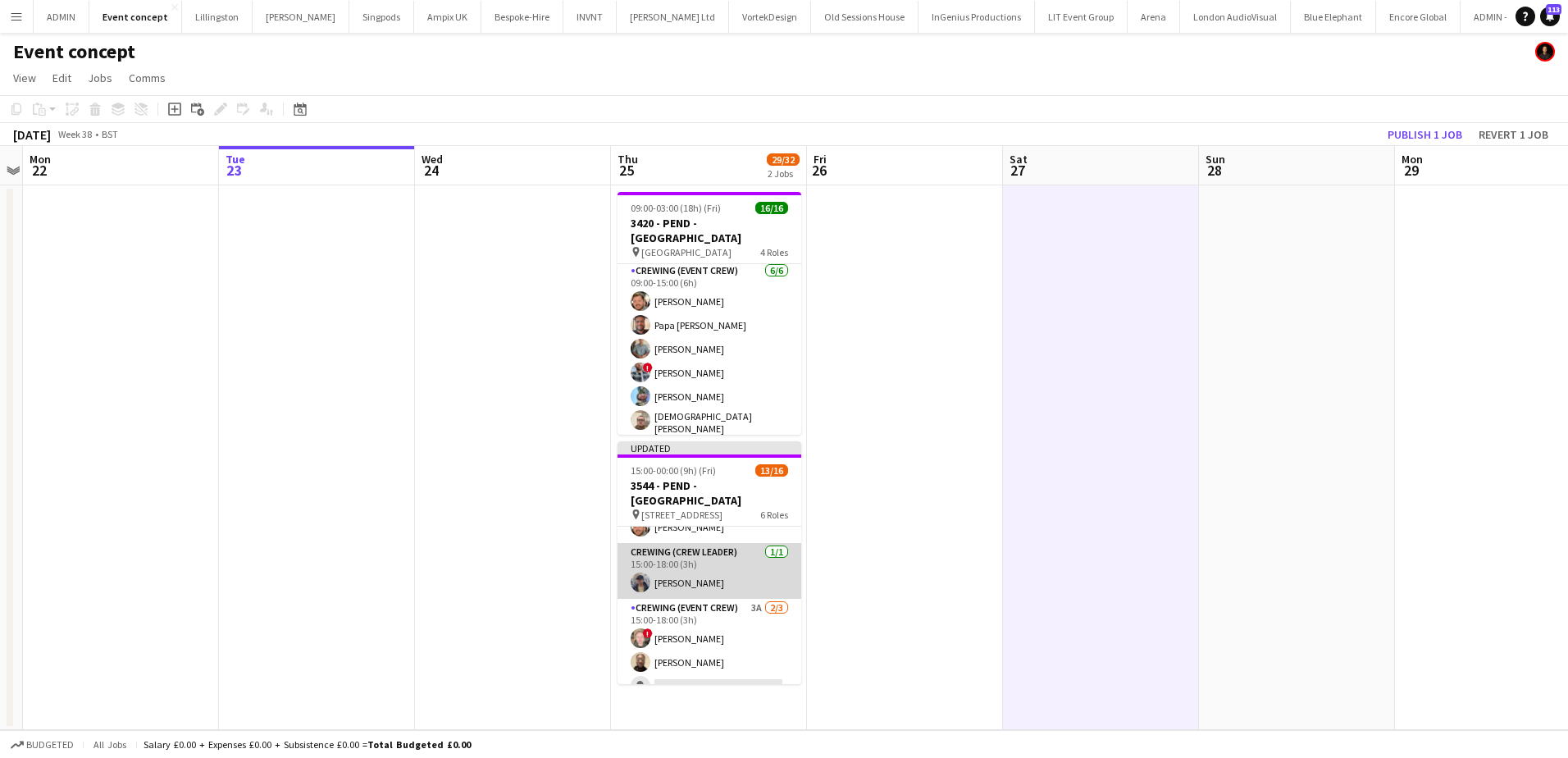
click at [668, 558] on app-card-role "Crewing (Crew Leader) 1/1 15:00-18:00 (3h) William Connor" at bounding box center [709, 571] width 183 height 56
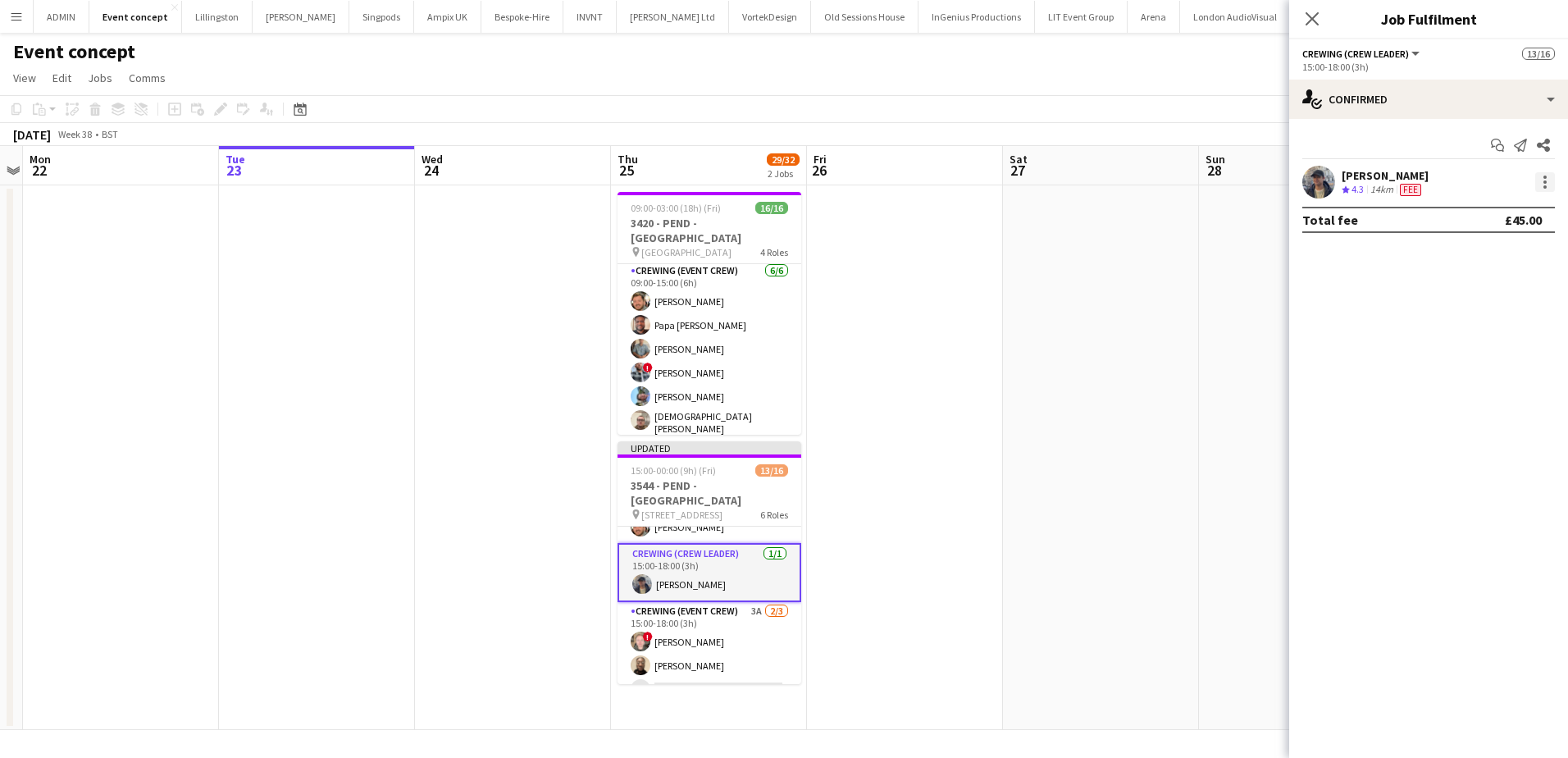
click at [1544, 183] on div at bounding box center [1545, 183] width 3 height 3
click at [1522, 211] on span "Edit fee" at bounding box center [1491, 212] width 101 height 14
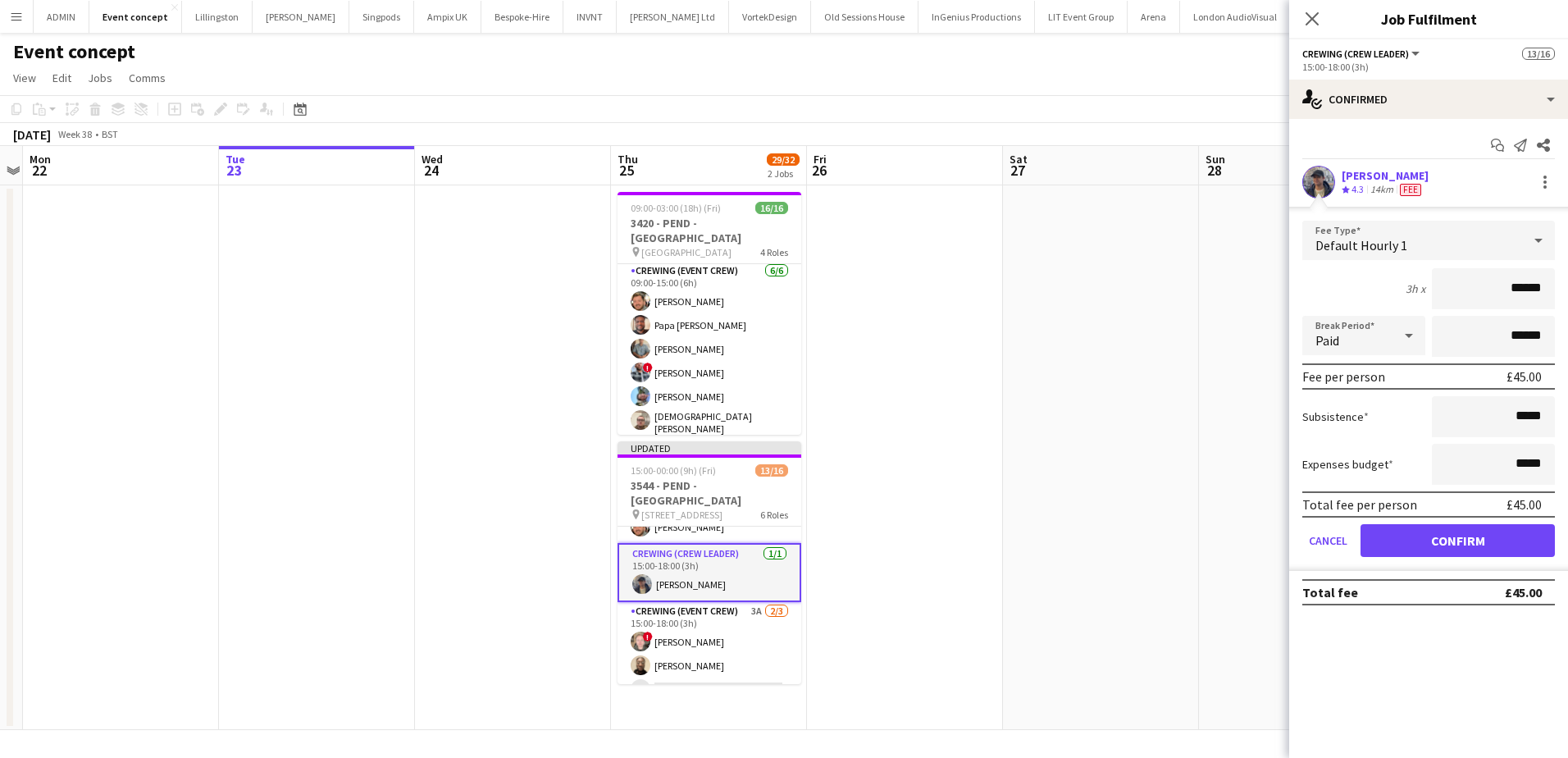
drag, startPoint x: 1553, startPoint y: 294, endPoint x: 1576, endPoint y: 296, distance: 23.1
click at [1567, 296] on html "Menu Boards Boards Boards All jobs Status Workforce Workforce My Workforce Recr…" at bounding box center [784, 379] width 1568 height 758
type input "***"
click at [1426, 539] on button "Confirm" at bounding box center [1458, 540] width 194 height 33
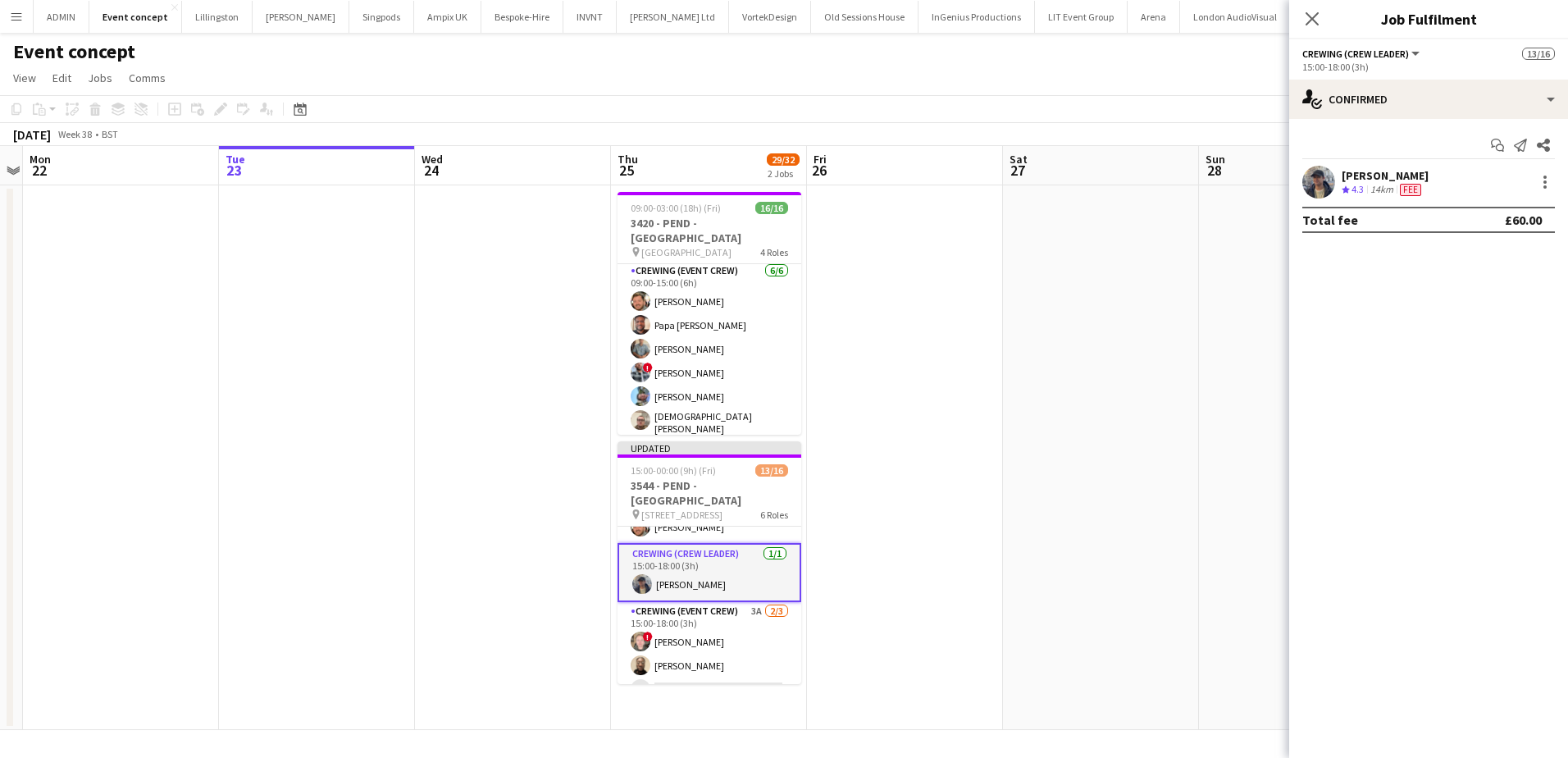
click at [1099, 310] on app-date-cell at bounding box center [1101, 457] width 196 height 545
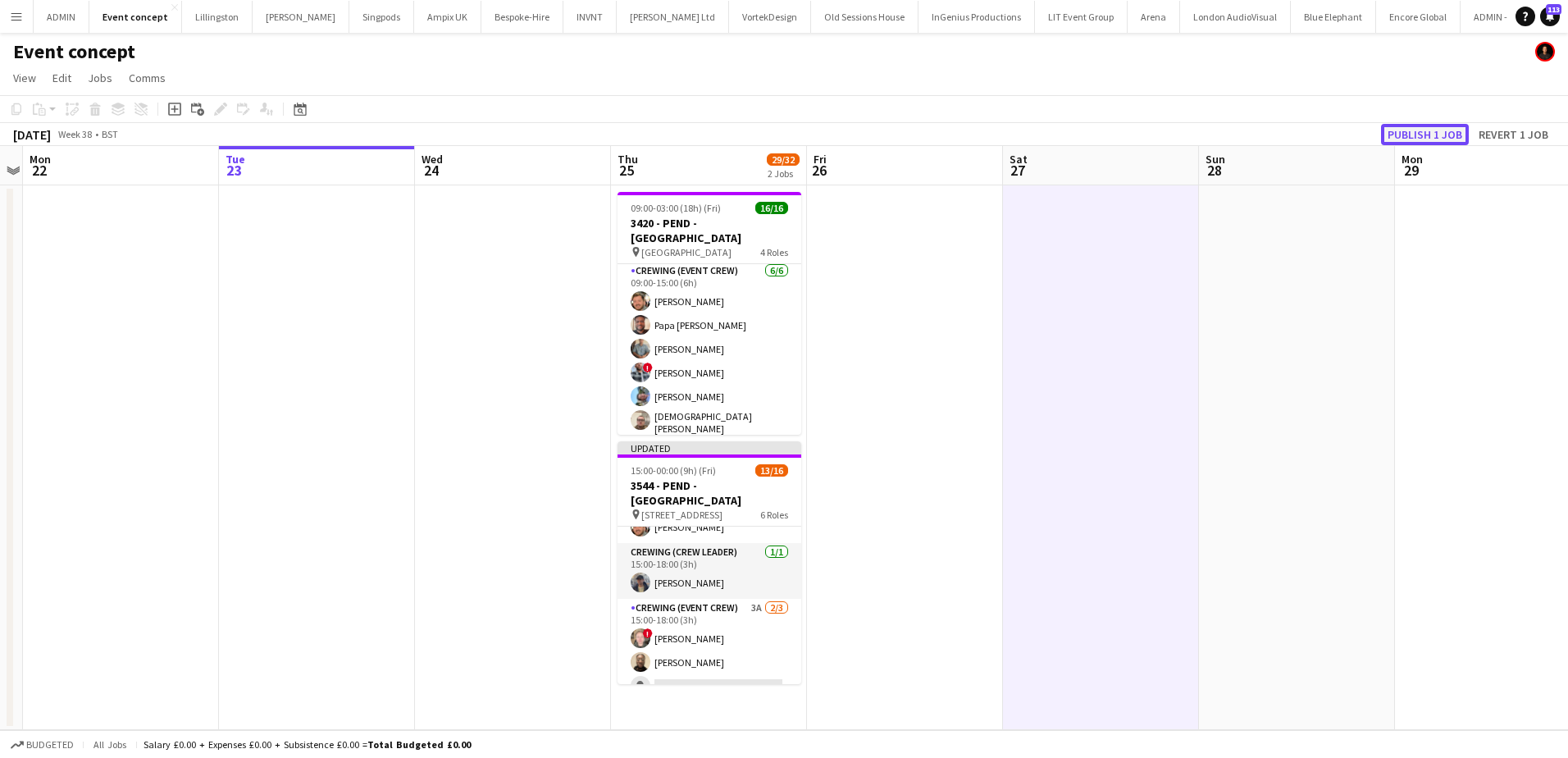
click at [1423, 136] on button "Publish 1 job" at bounding box center [1425, 134] width 88 height 21
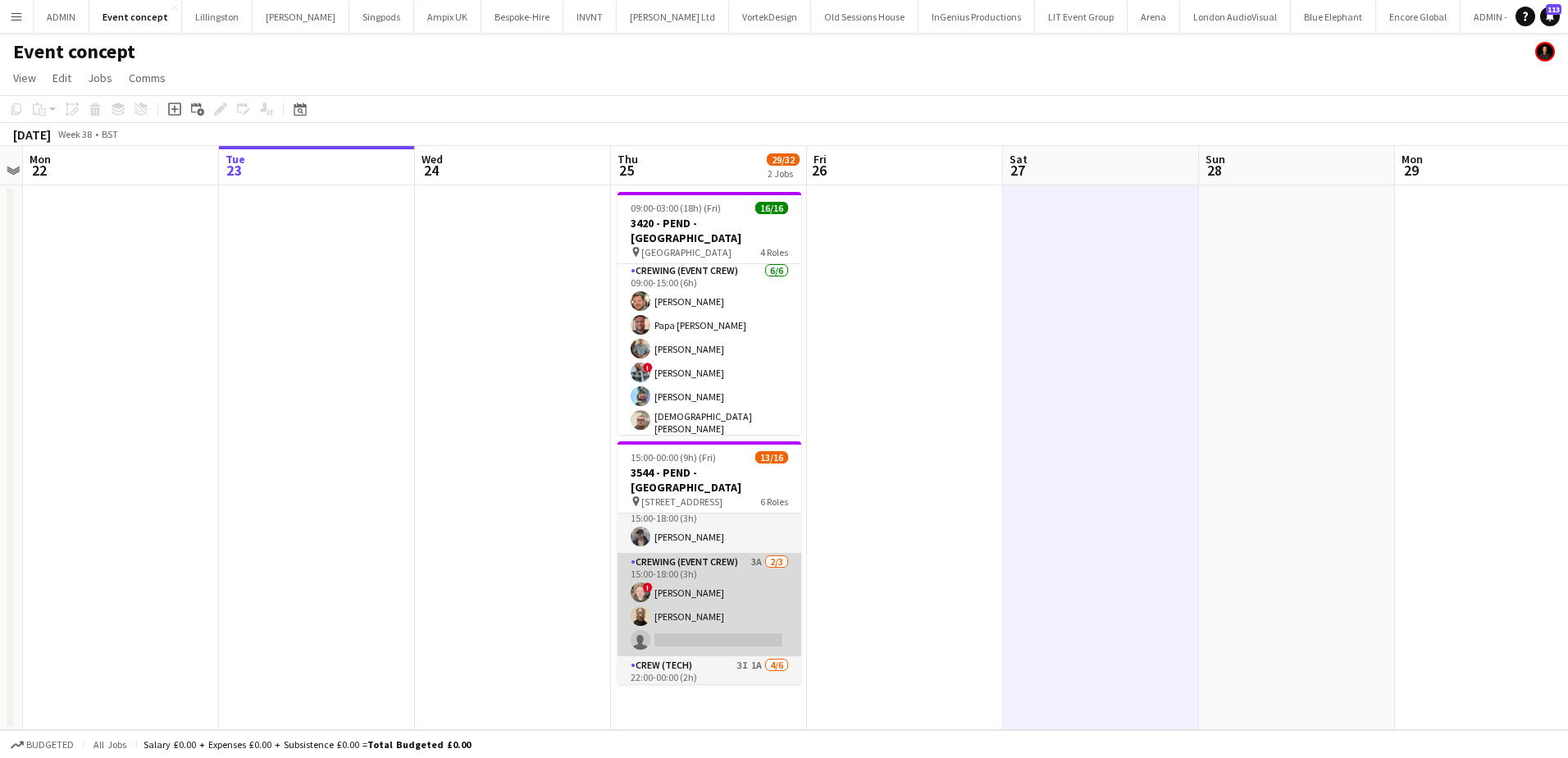
scroll to position [307, 0]
click at [718, 652] on app-card-role "Crew (Tech) 3I 1A 4/6 22:00-00:00 (2h) ! Calum Ward Corey Arnold Mark Dear Phil…" at bounding box center [709, 612] width 183 height 175
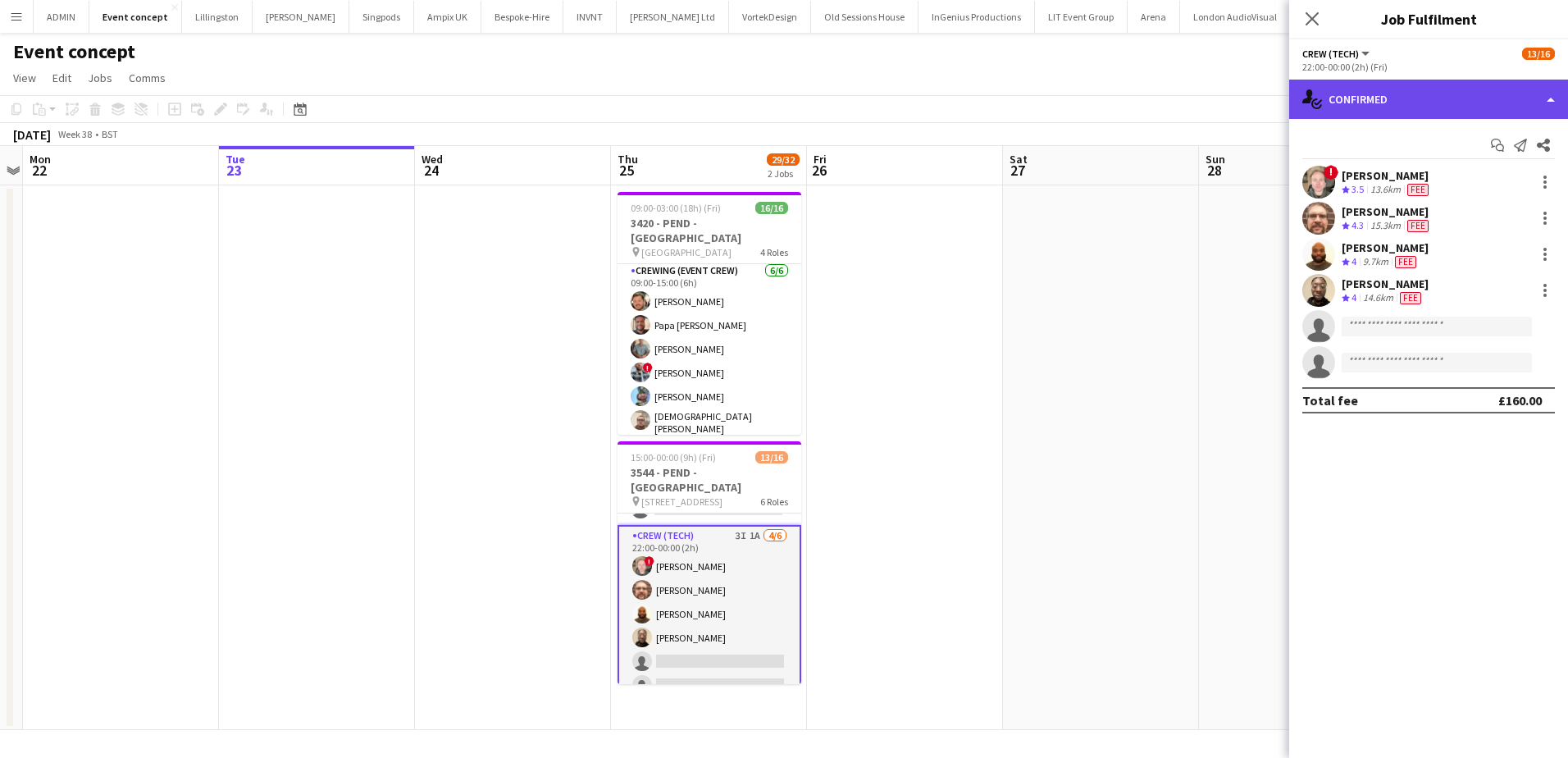
click at [1527, 104] on div "single-neutral-actions-check-2 Confirmed" at bounding box center [1429, 99] width 279 height 40
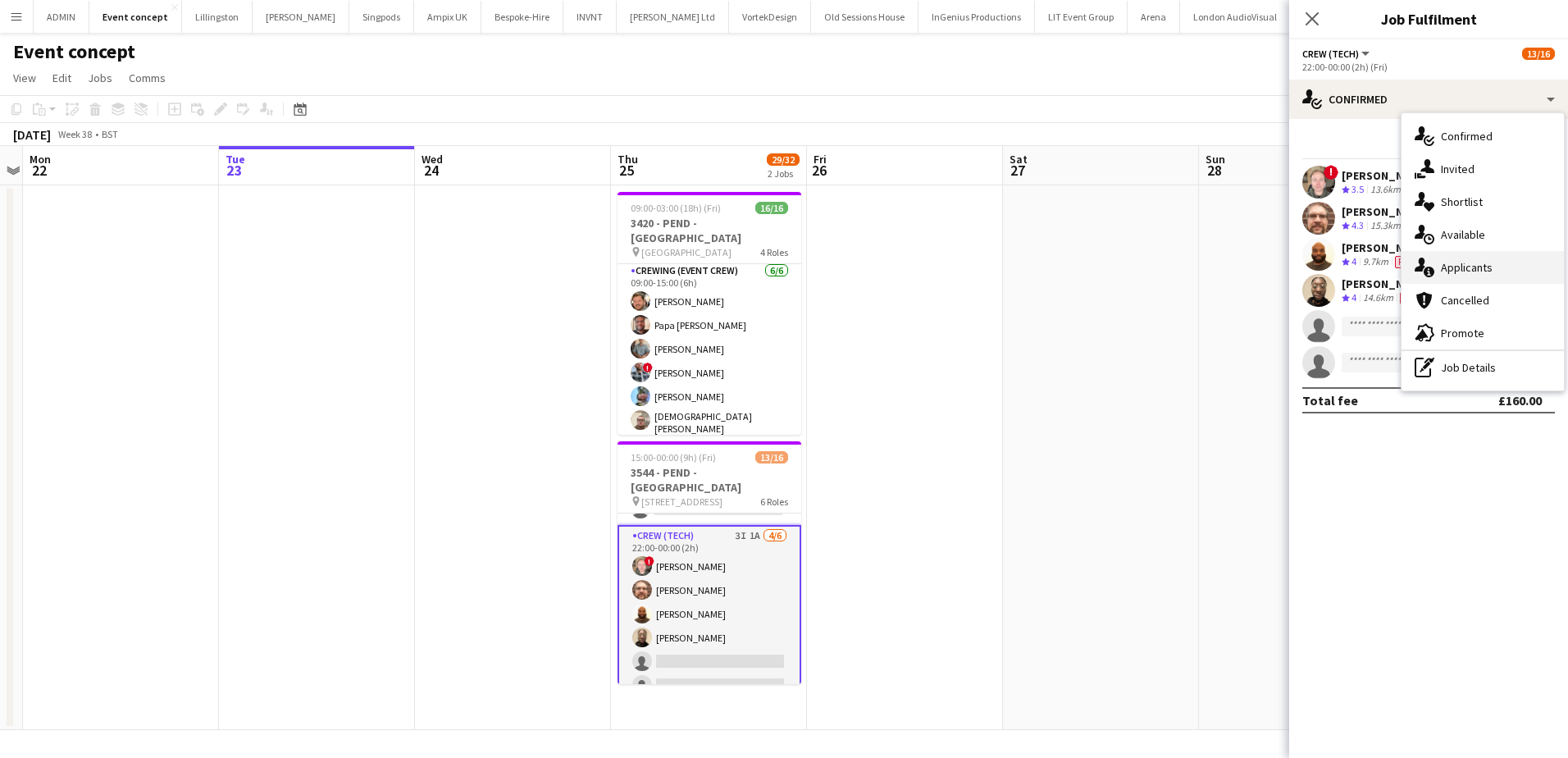
click at [1500, 259] on div "single-neutral-actions-information Applicants" at bounding box center [1483, 267] width 162 height 33
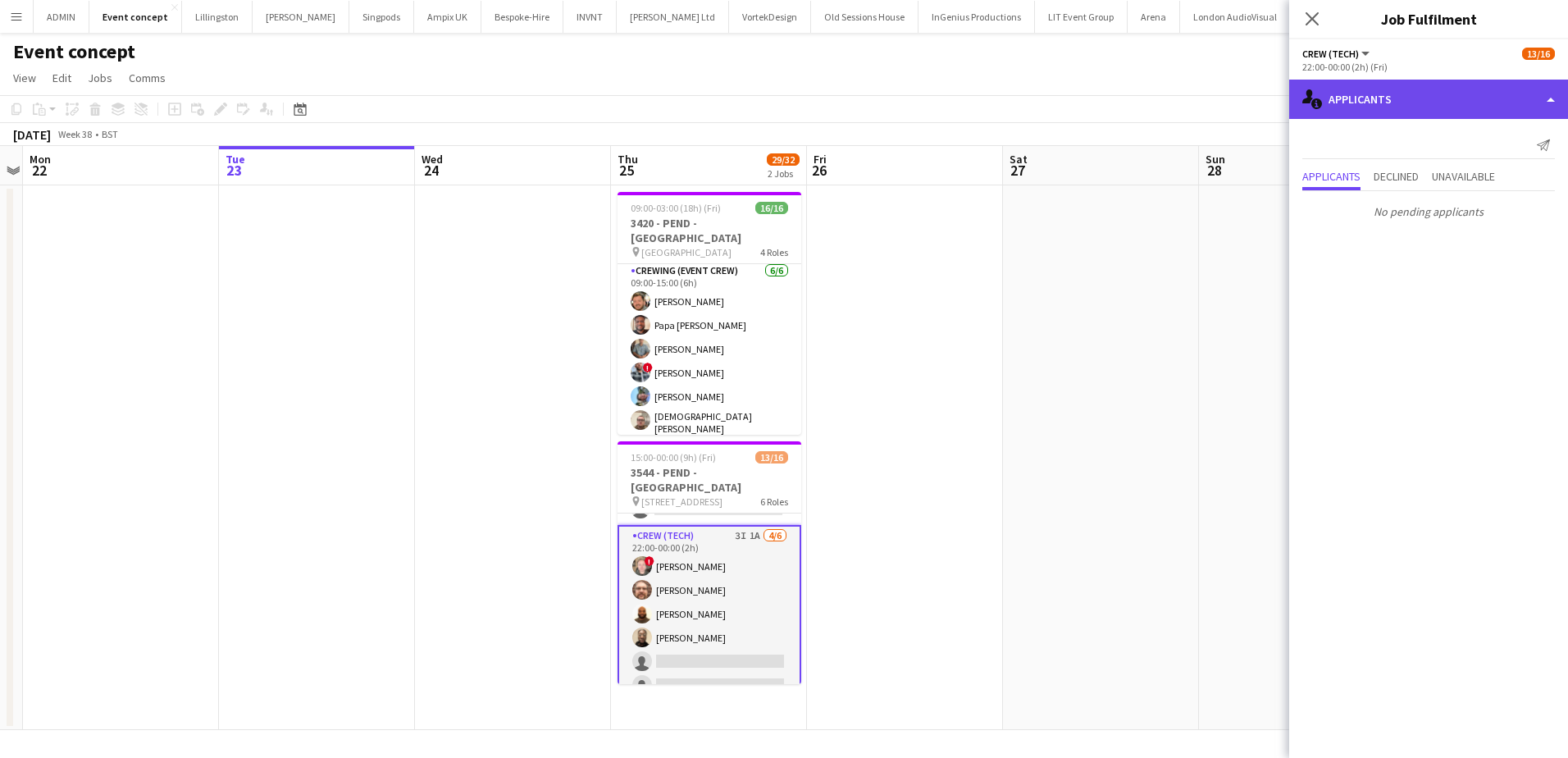
click at [1441, 83] on div "single-neutral-actions-information Applicants" at bounding box center [1429, 99] width 279 height 40
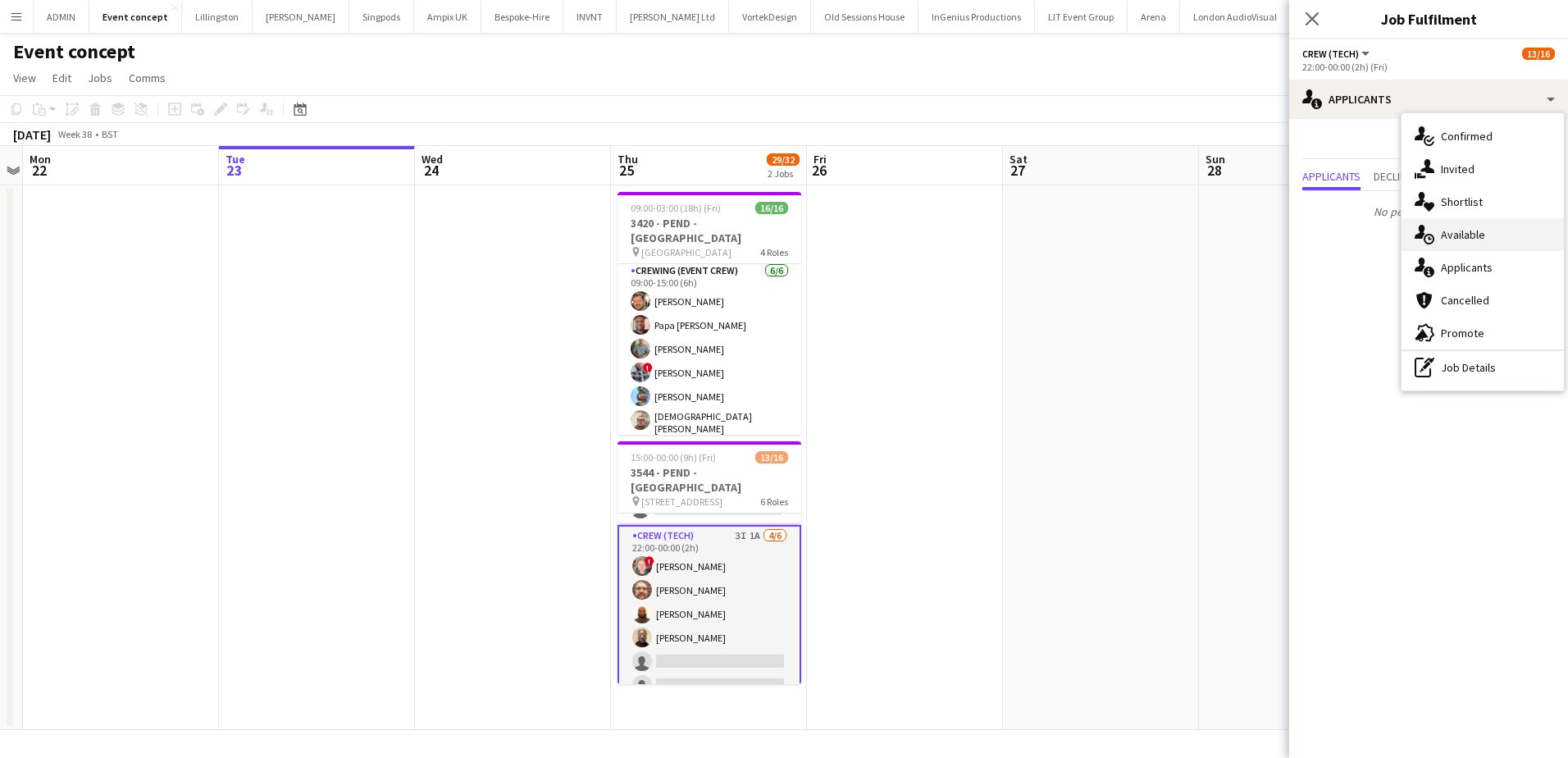
click at [1476, 237] on span "Available" at bounding box center [1463, 234] width 44 height 14
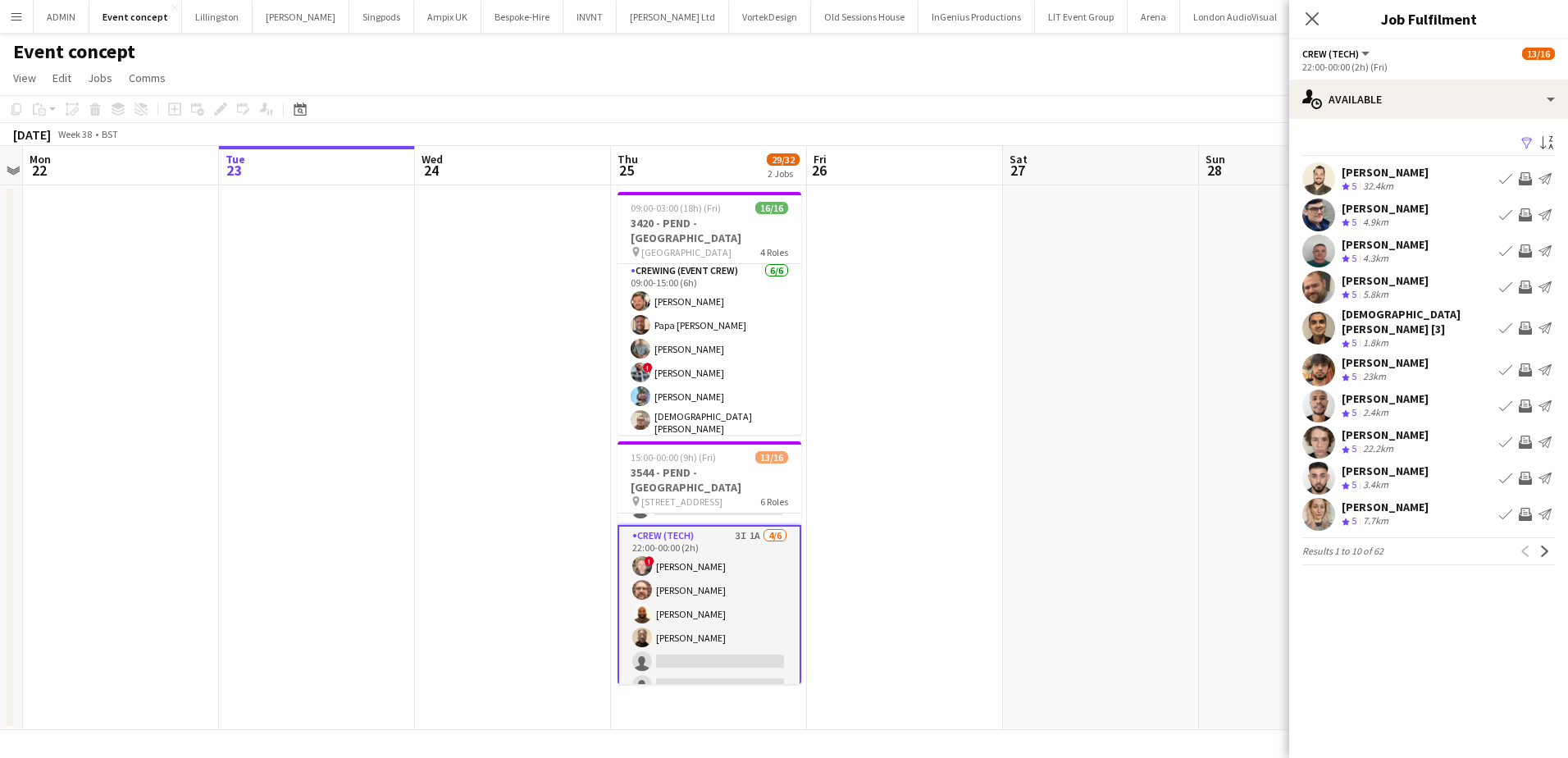
click at [1523, 472] on app-icon "Invite crew" at bounding box center [1526, 478] width 14 height 14
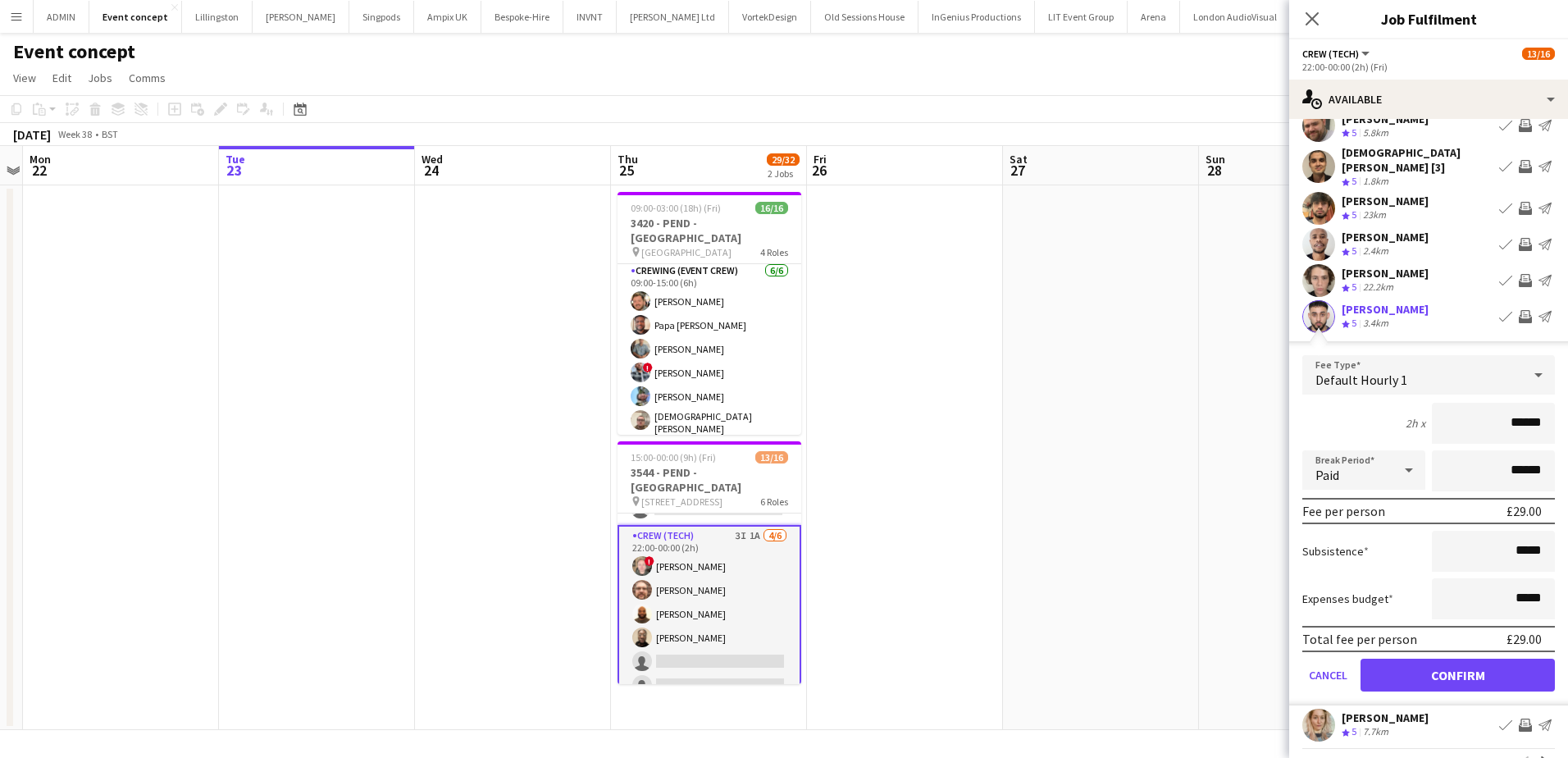
scroll to position [164, 0]
drag, startPoint x: 1530, startPoint y: 411, endPoint x: 1565, endPoint y: 415, distance: 35.2
click at [1565, 415] on mat-expansion-panel "users Available Filter Sort asc Christopher Lane Crew rating 5 32.4km Book crew…" at bounding box center [1429, 439] width 279 height 639
type input "***"
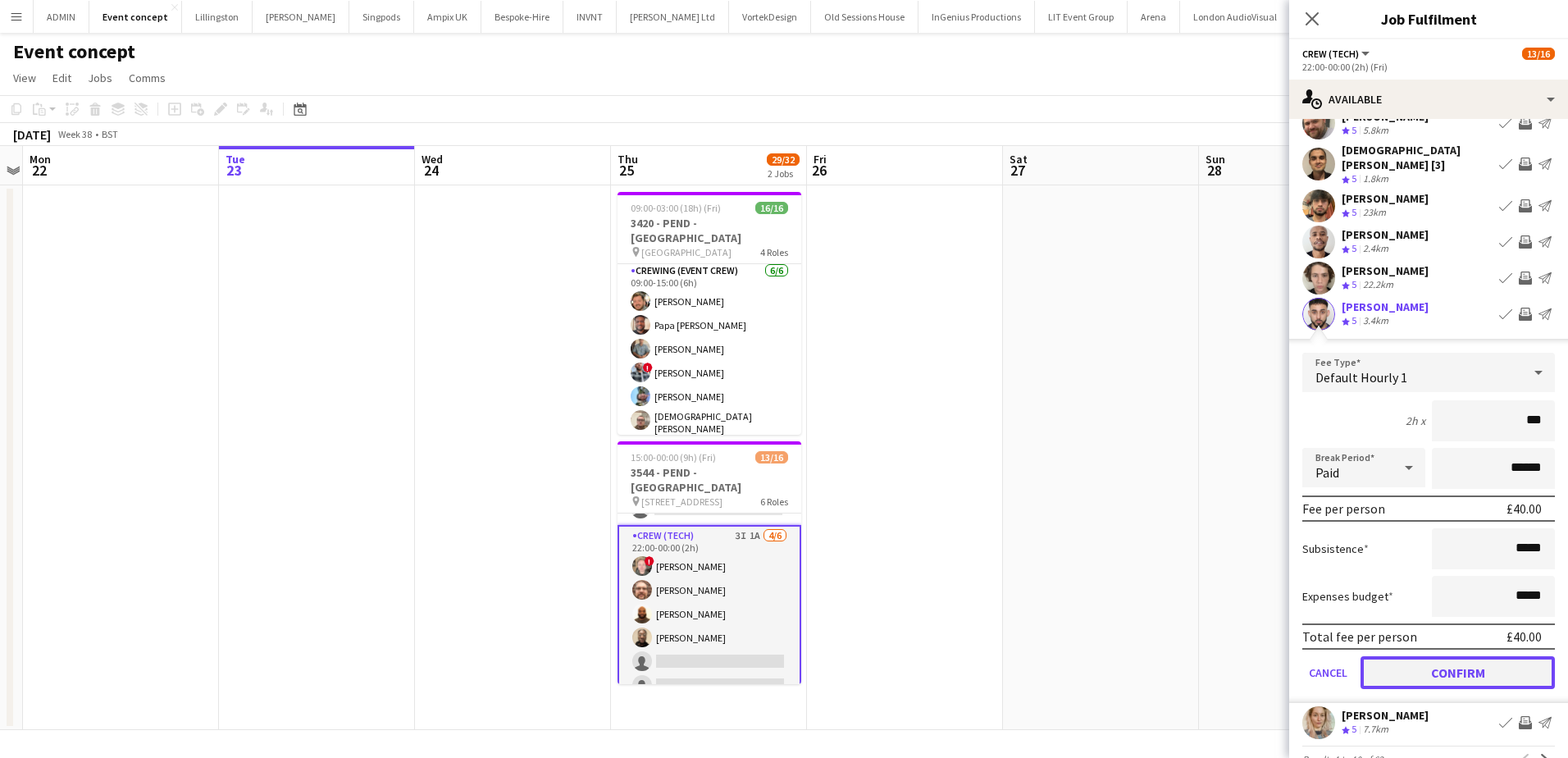
click at [1463, 663] on button "Confirm" at bounding box center [1458, 673] width 194 height 33
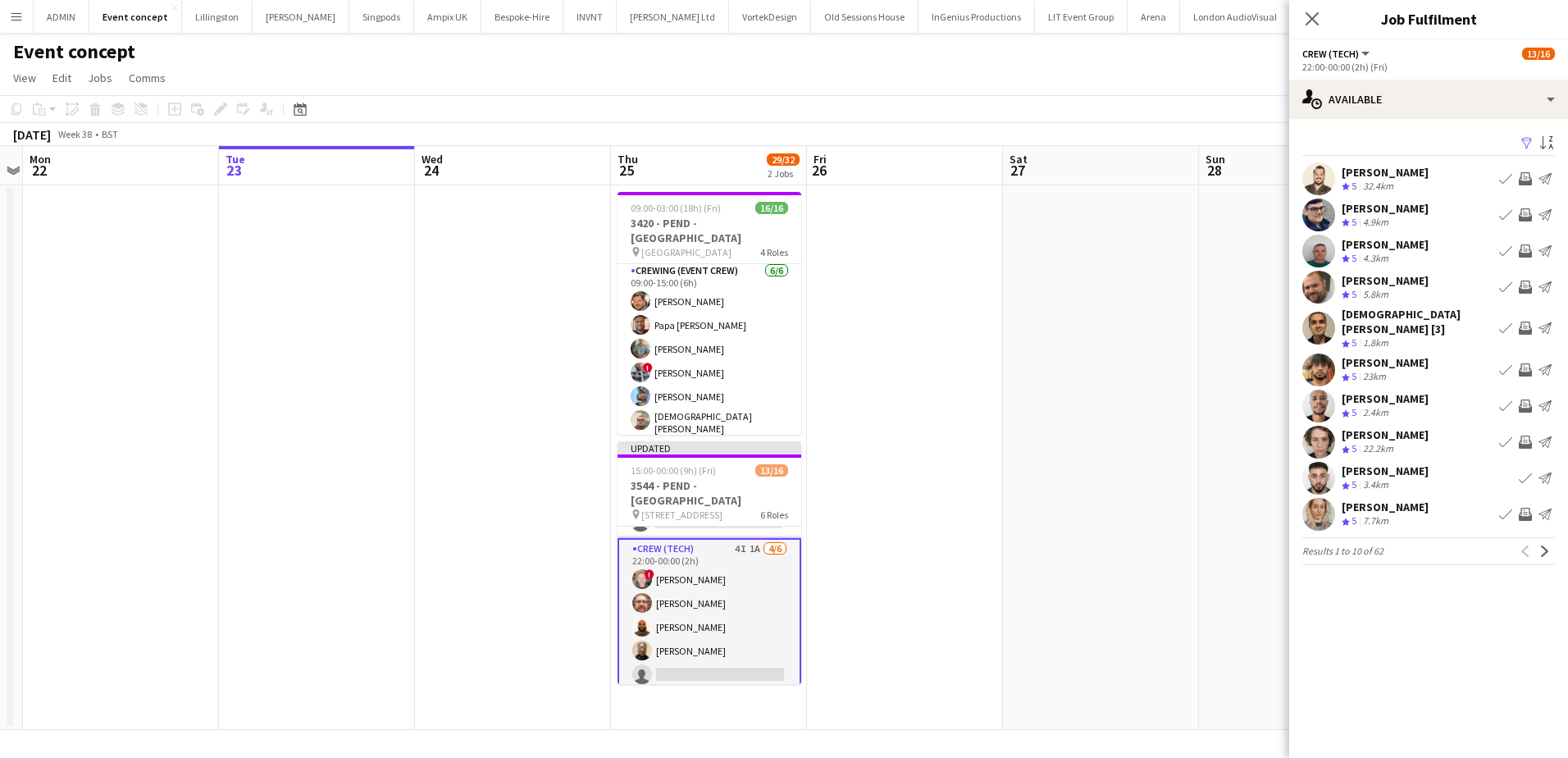
click at [1526, 436] on app-icon "Invite crew" at bounding box center [1526, 443] width 14 height 14
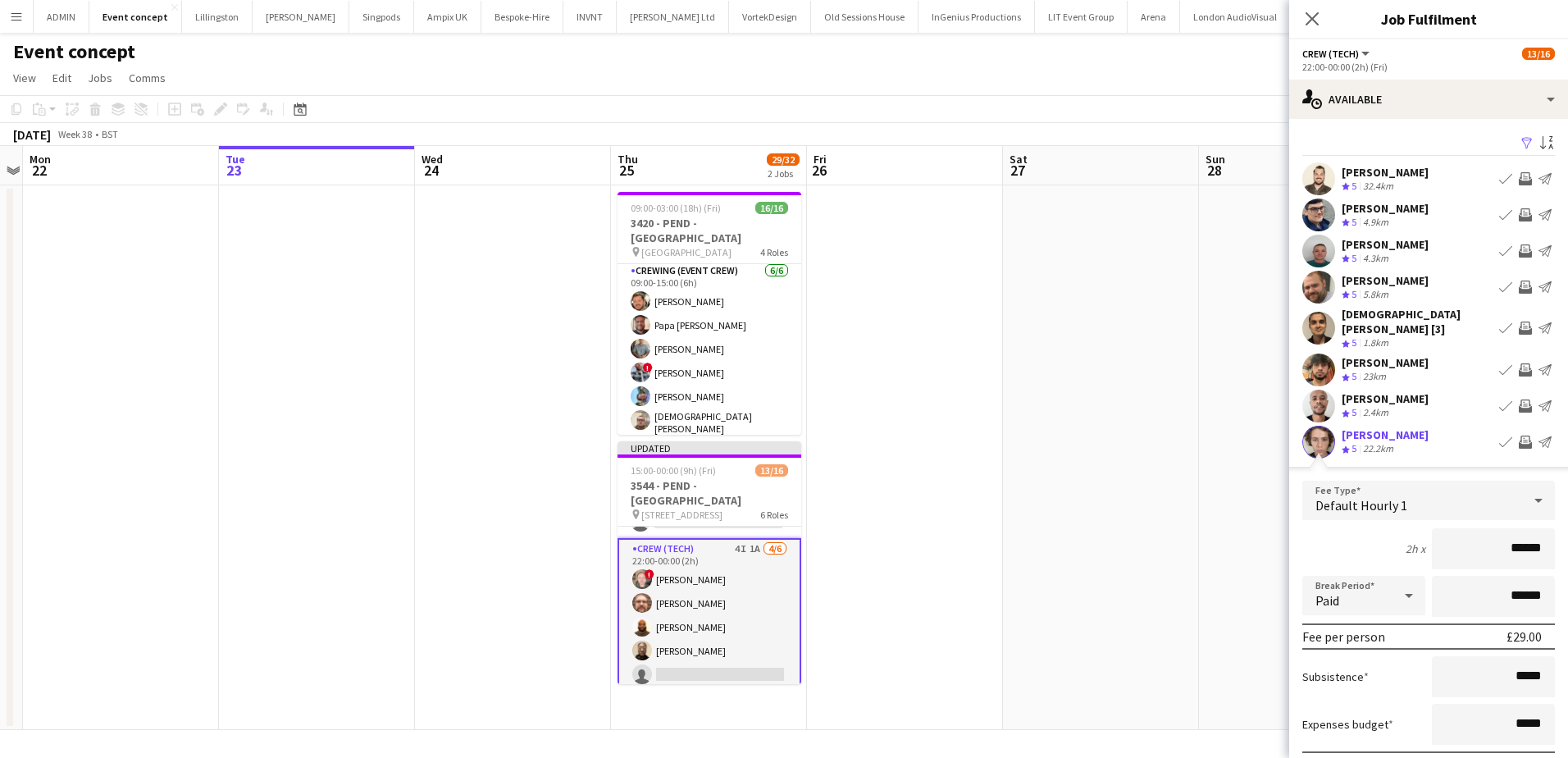
drag, startPoint x: 1511, startPoint y: 546, endPoint x: 1548, endPoint y: 544, distance: 37.1
click at [1548, 544] on form "Fee Type Default Hourly 1 2h x ****** Break Period Paid ****** Fee per person £…" at bounding box center [1429, 656] width 279 height 351
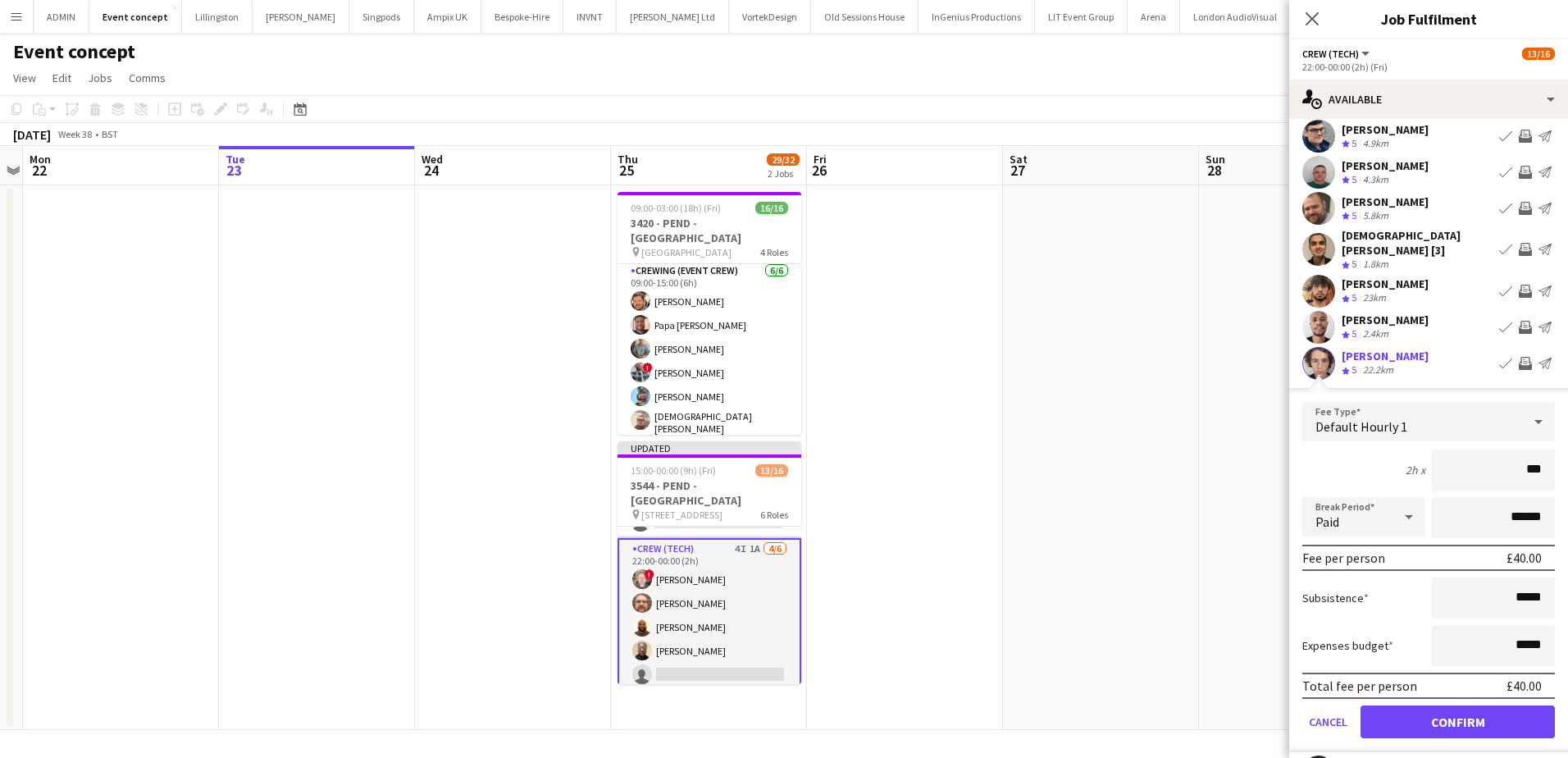
scroll to position [82, 0]
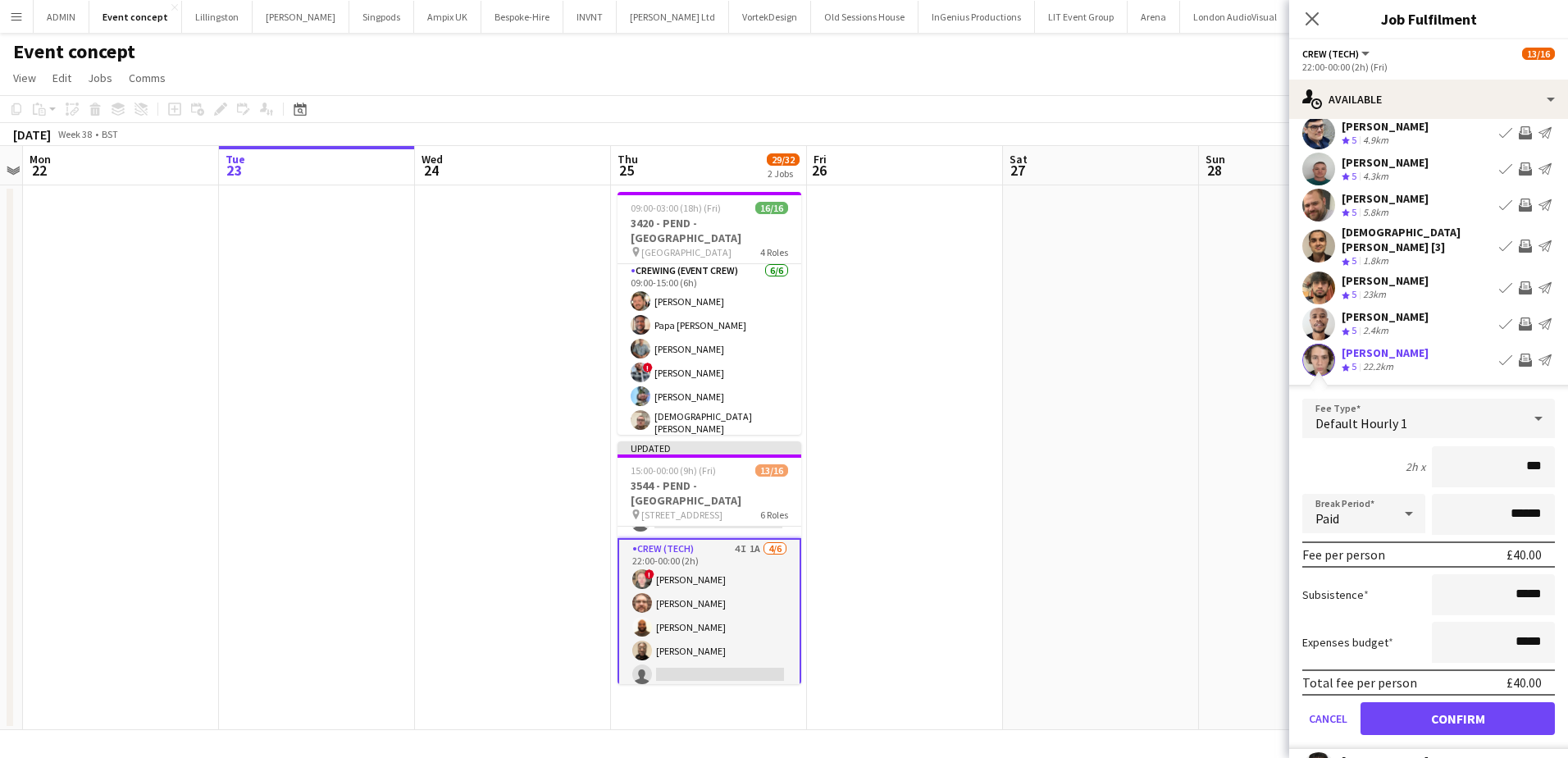
type input "***"
click at [1478, 705] on button "Confirm" at bounding box center [1458, 718] width 194 height 33
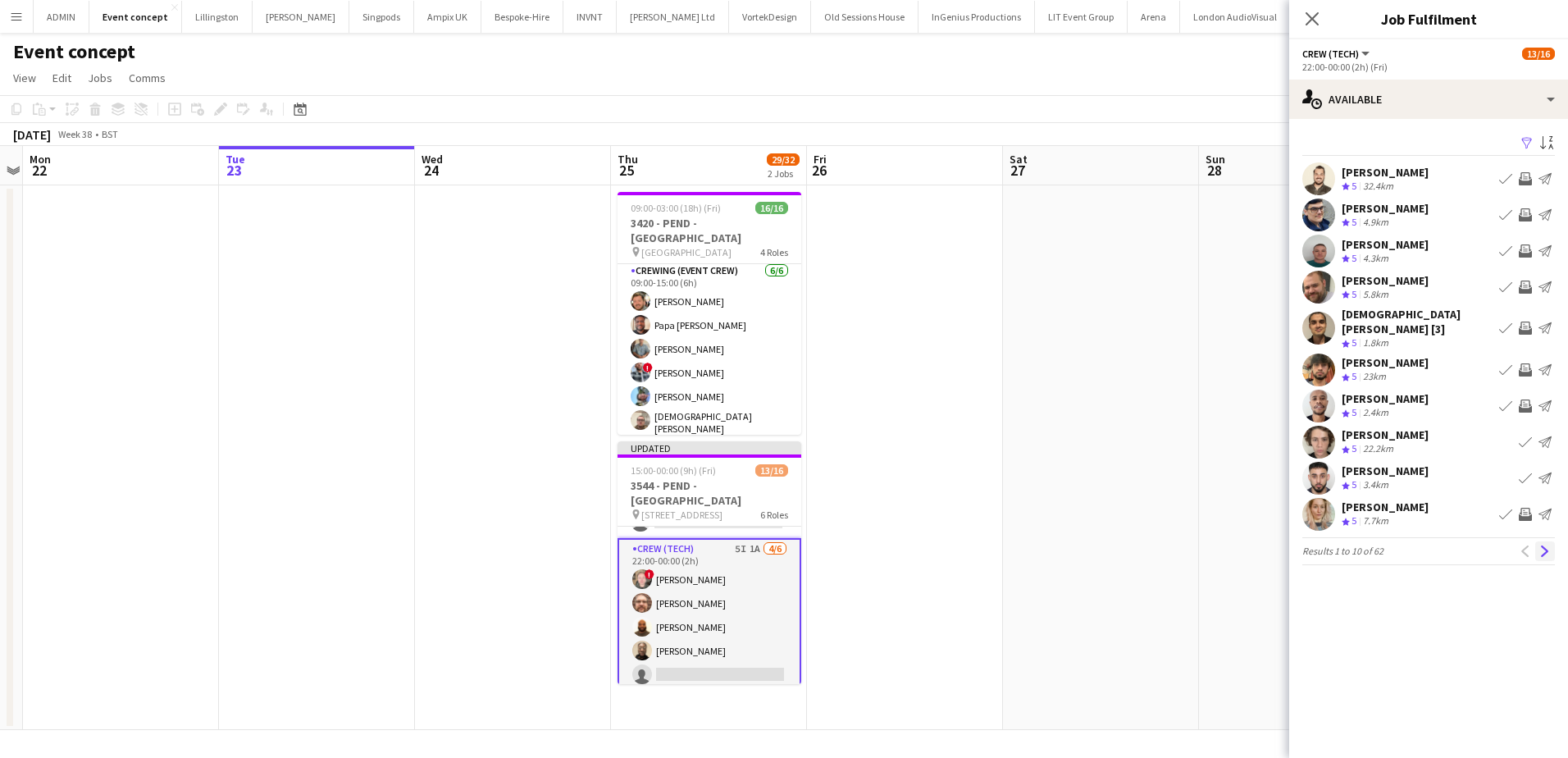
click at [1542, 546] on app-icon "Next" at bounding box center [1545, 552] width 12 height 12
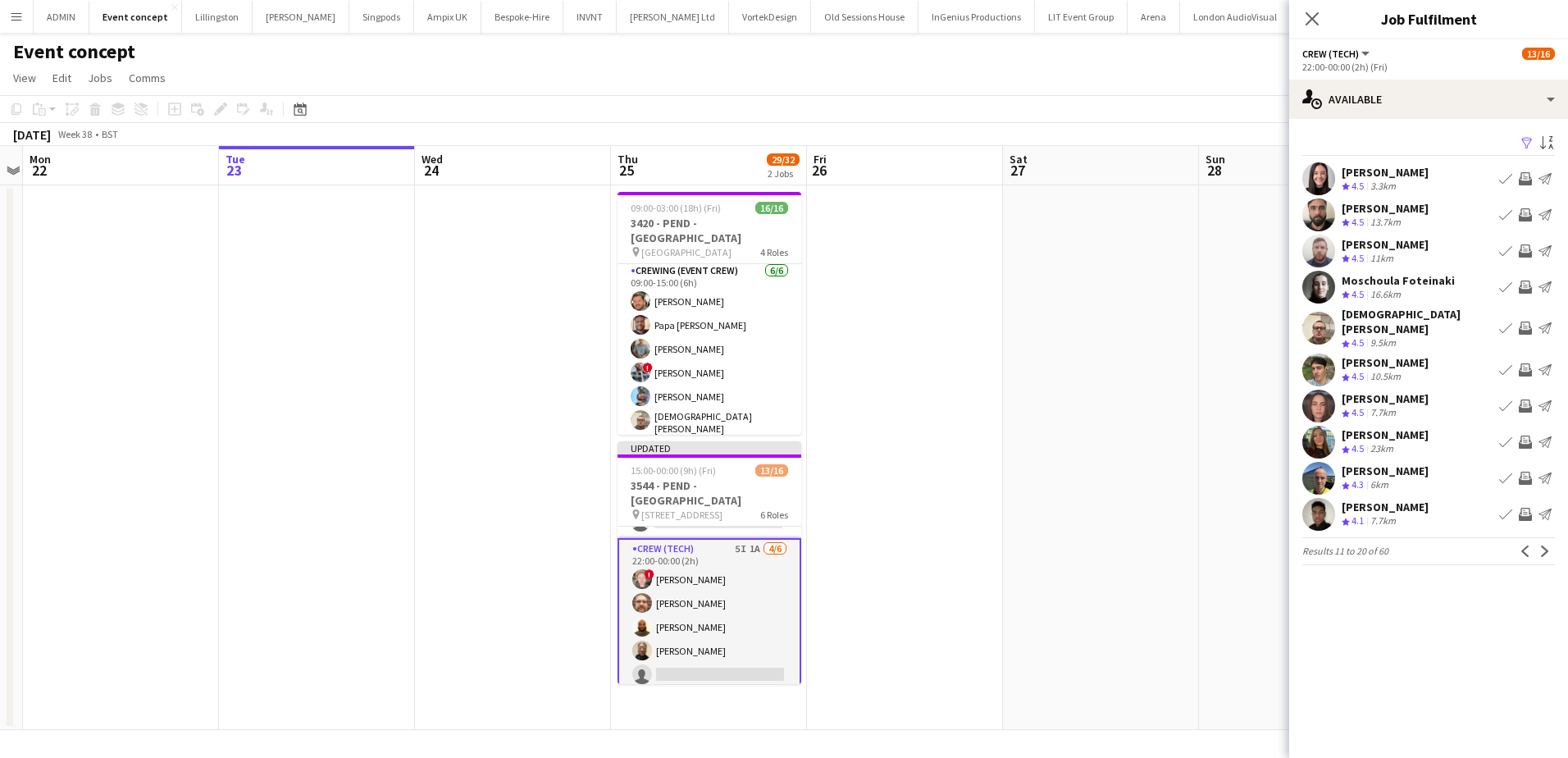
click at [1524, 325] on app-icon "Invite crew" at bounding box center [1526, 329] width 14 height 14
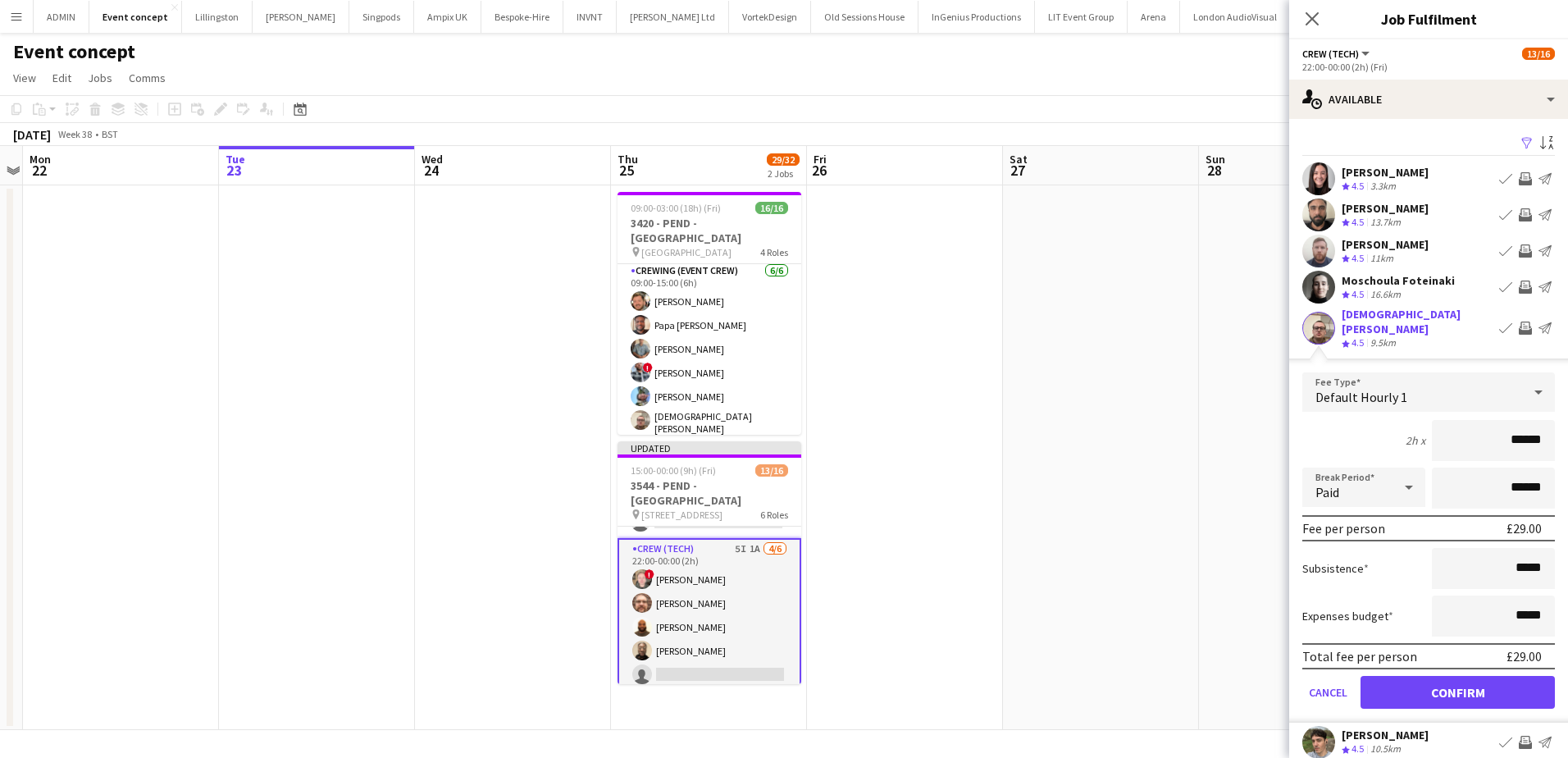
drag, startPoint x: 1489, startPoint y: 441, endPoint x: 1550, endPoint y: 431, distance: 61.8
click at [1550, 431] on form "Fee Type Default Hourly 1 2h x ****** Break Period Paid ****** Fee per person £…" at bounding box center [1429, 548] width 279 height 351
type input "***"
click at [1469, 693] on button "Confirm" at bounding box center [1458, 692] width 194 height 33
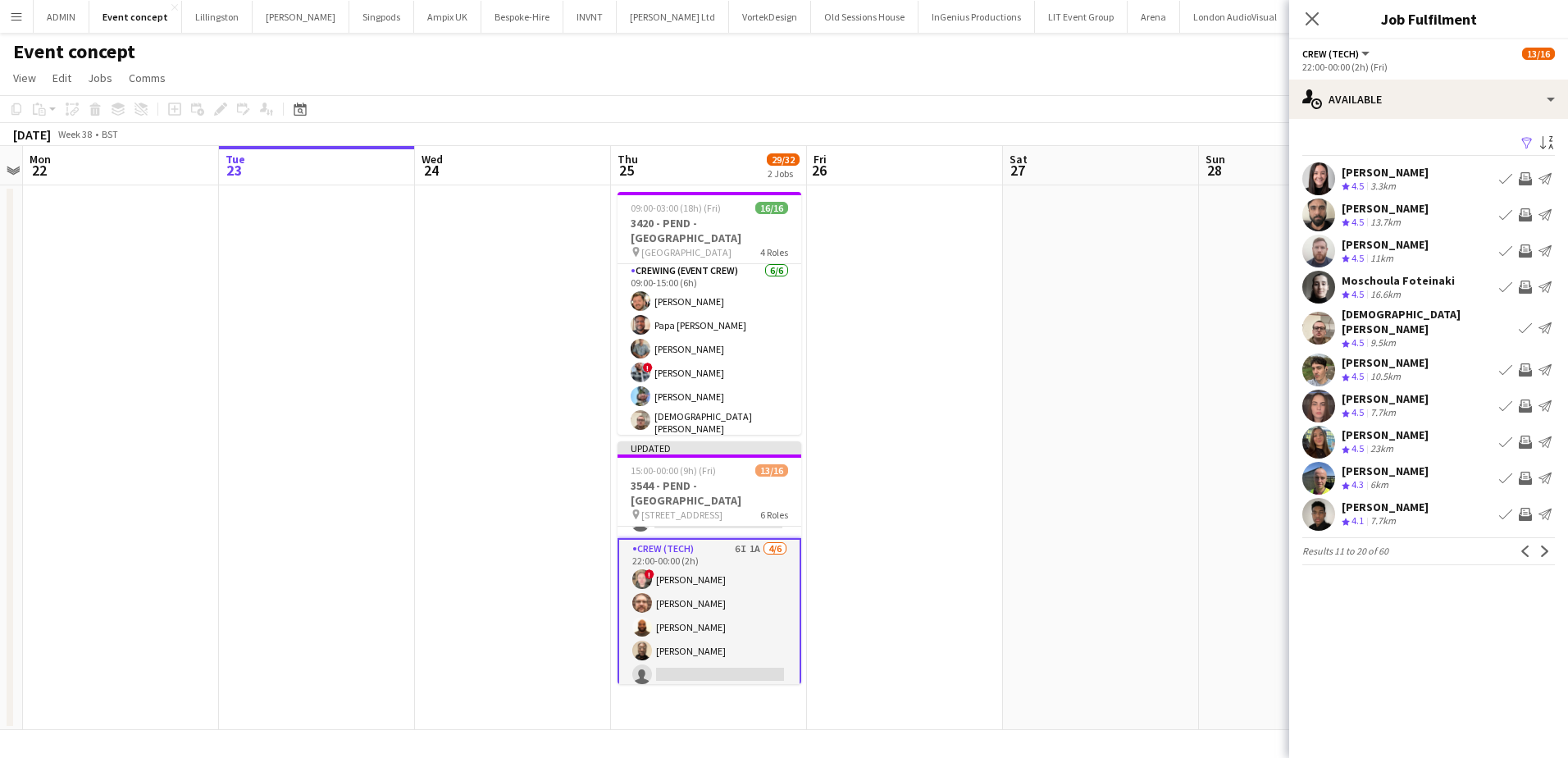
click at [1528, 400] on app-icon "Invite crew" at bounding box center [1526, 406] width 14 height 14
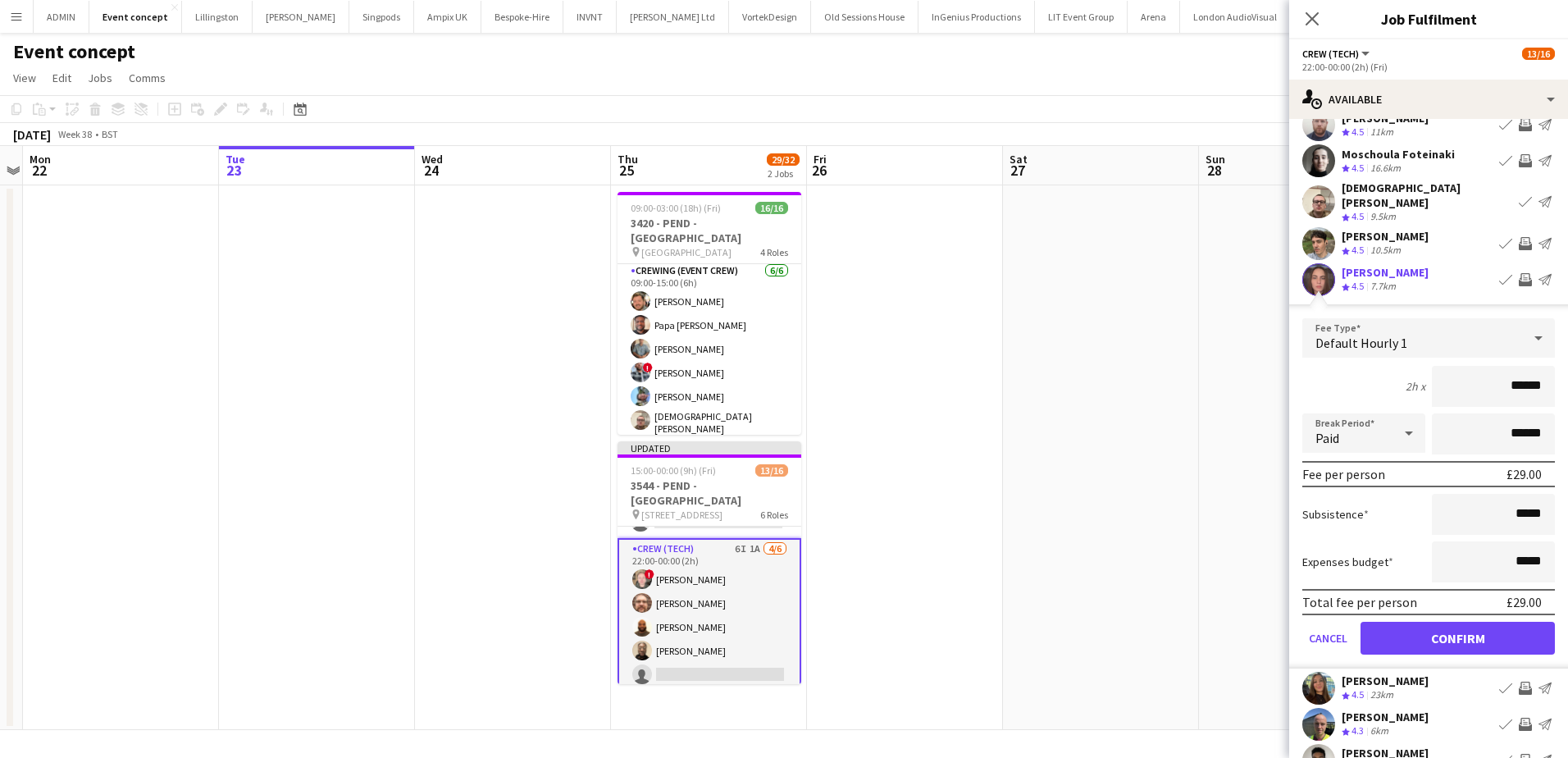
scroll to position [164, 0]
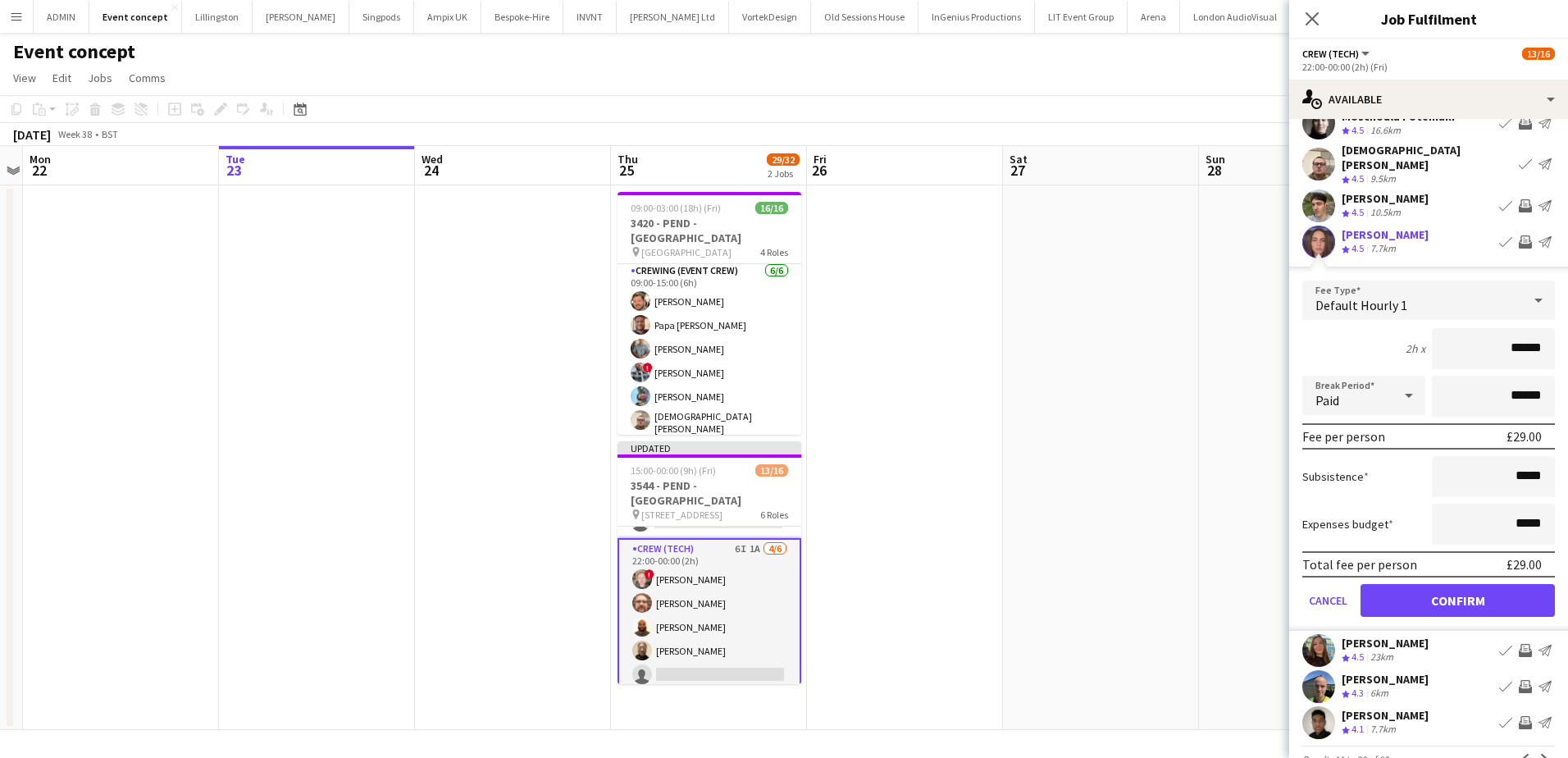
drag, startPoint x: 1505, startPoint y: 352, endPoint x: 1545, endPoint y: 351, distance: 40.0
click at [1545, 351] on form "Fee Type Default Hourly 1 2h x ****** Break Period Paid ****** Fee per person £…" at bounding box center [1429, 455] width 279 height 351
type input "***"
click at [1466, 586] on button "Confirm" at bounding box center [1458, 600] width 194 height 33
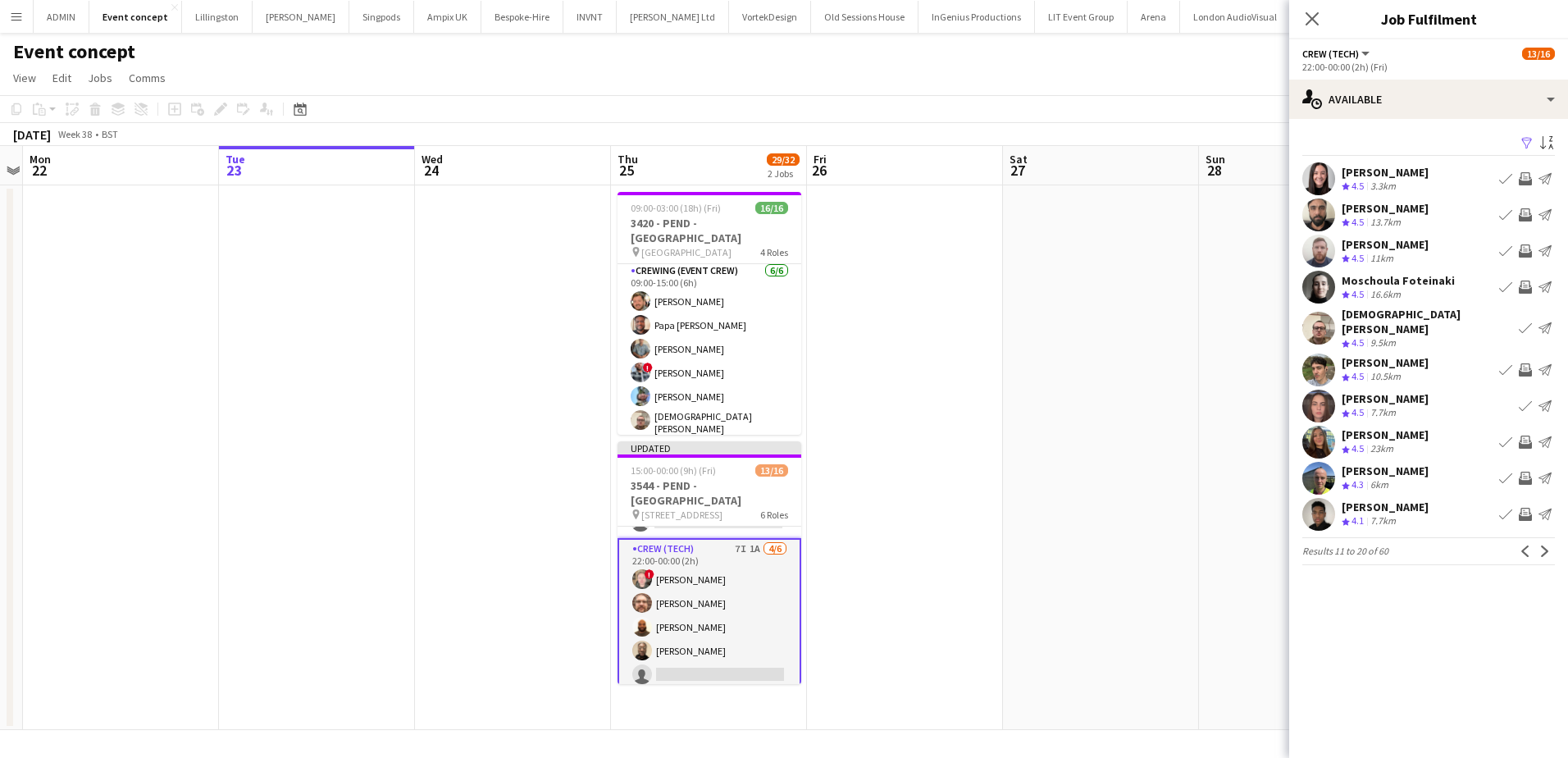
scroll to position [0, 0]
click at [1158, 303] on app-date-cell at bounding box center [1101, 457] width 196 height 545
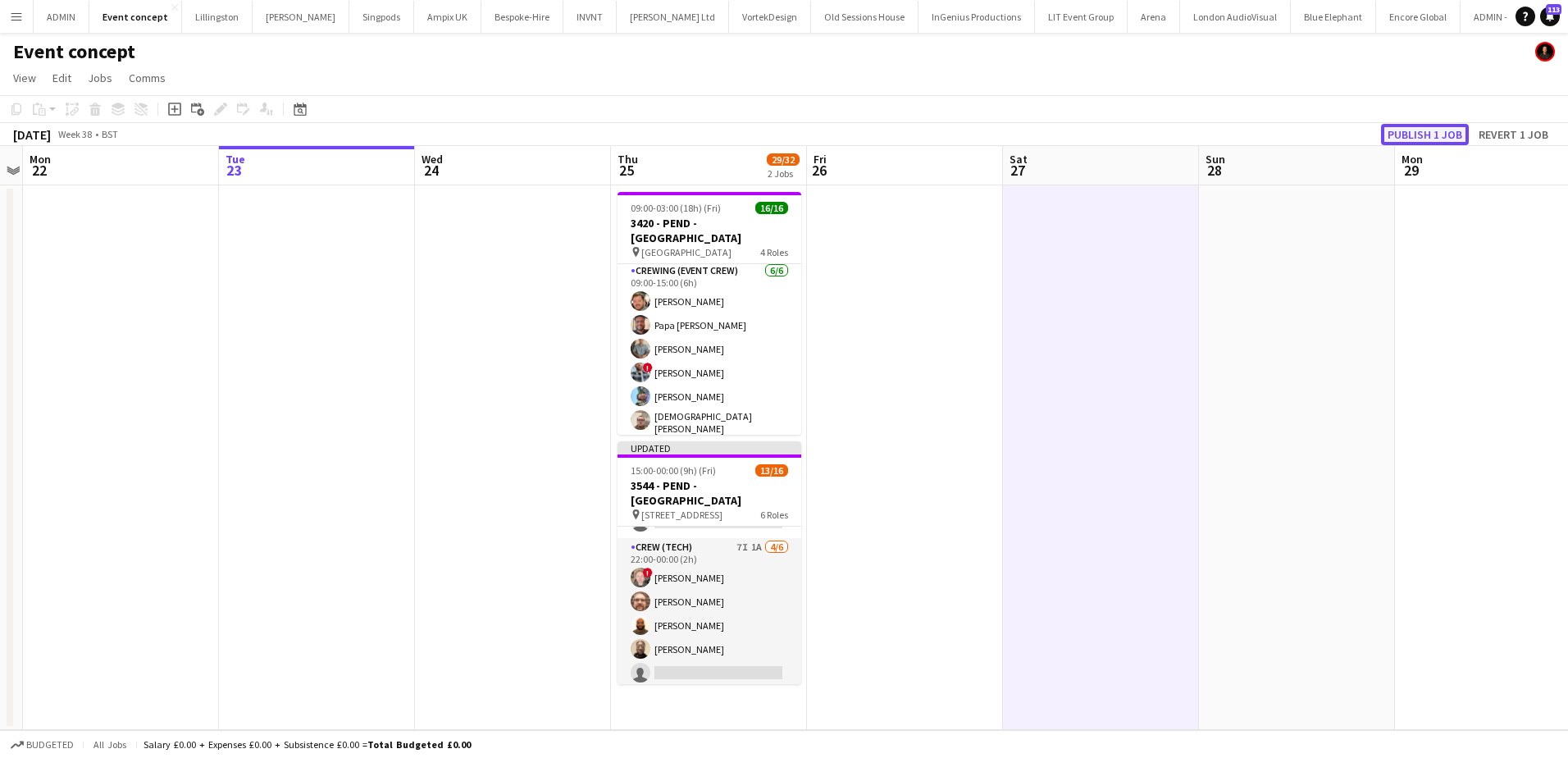
click at [1437, 135] on button "Publish 1 job" at bounding box center [1425, 134] width 88 height 21
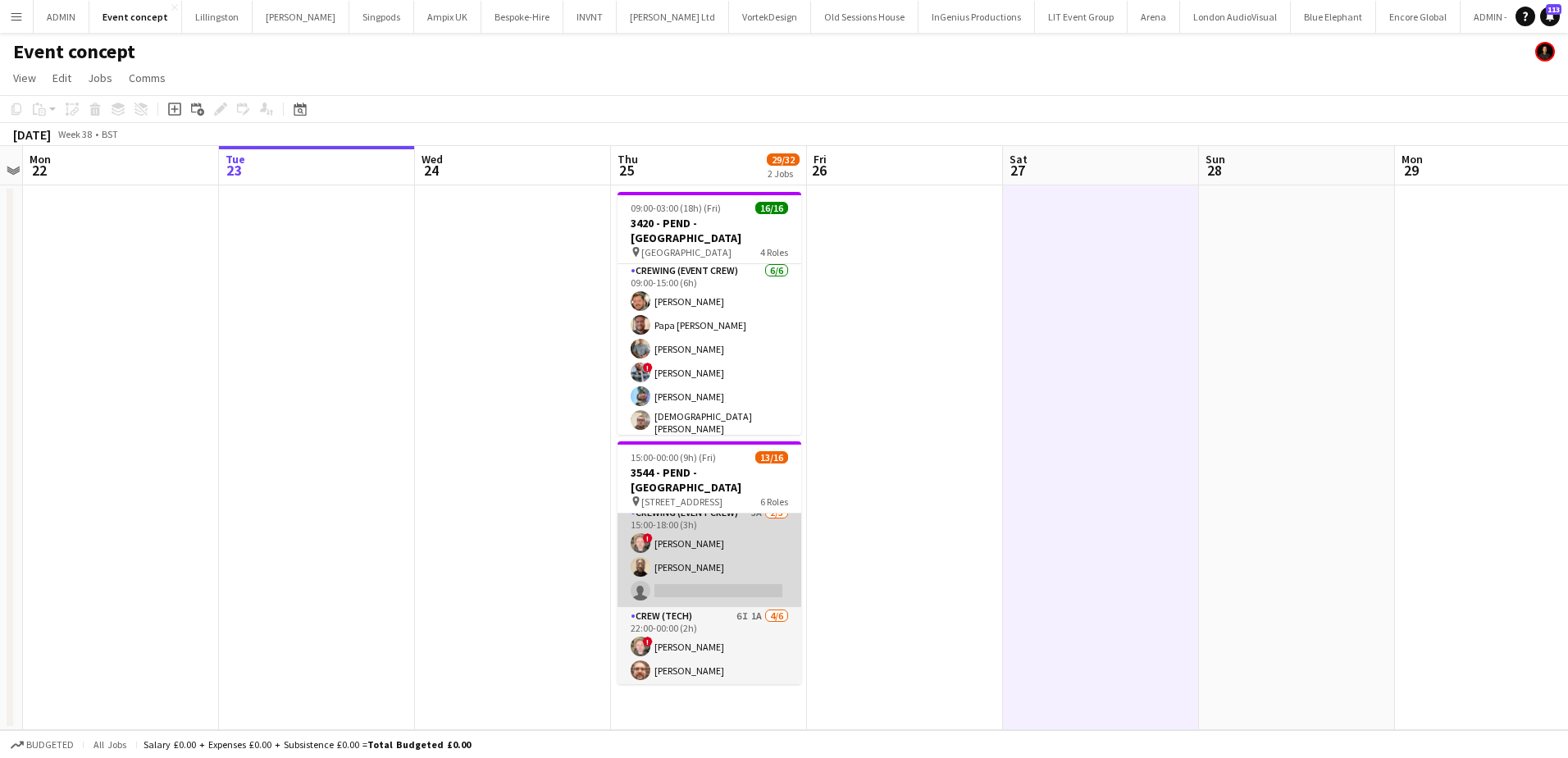
click at [745, 572] on app-card-role "Crewing (Event Crew) 3A 2/3 15:00-18:00 (3h) ! Calum Ward Phillip Dimonga Okand…" at bounding box center [709, 555] width 183 height 103
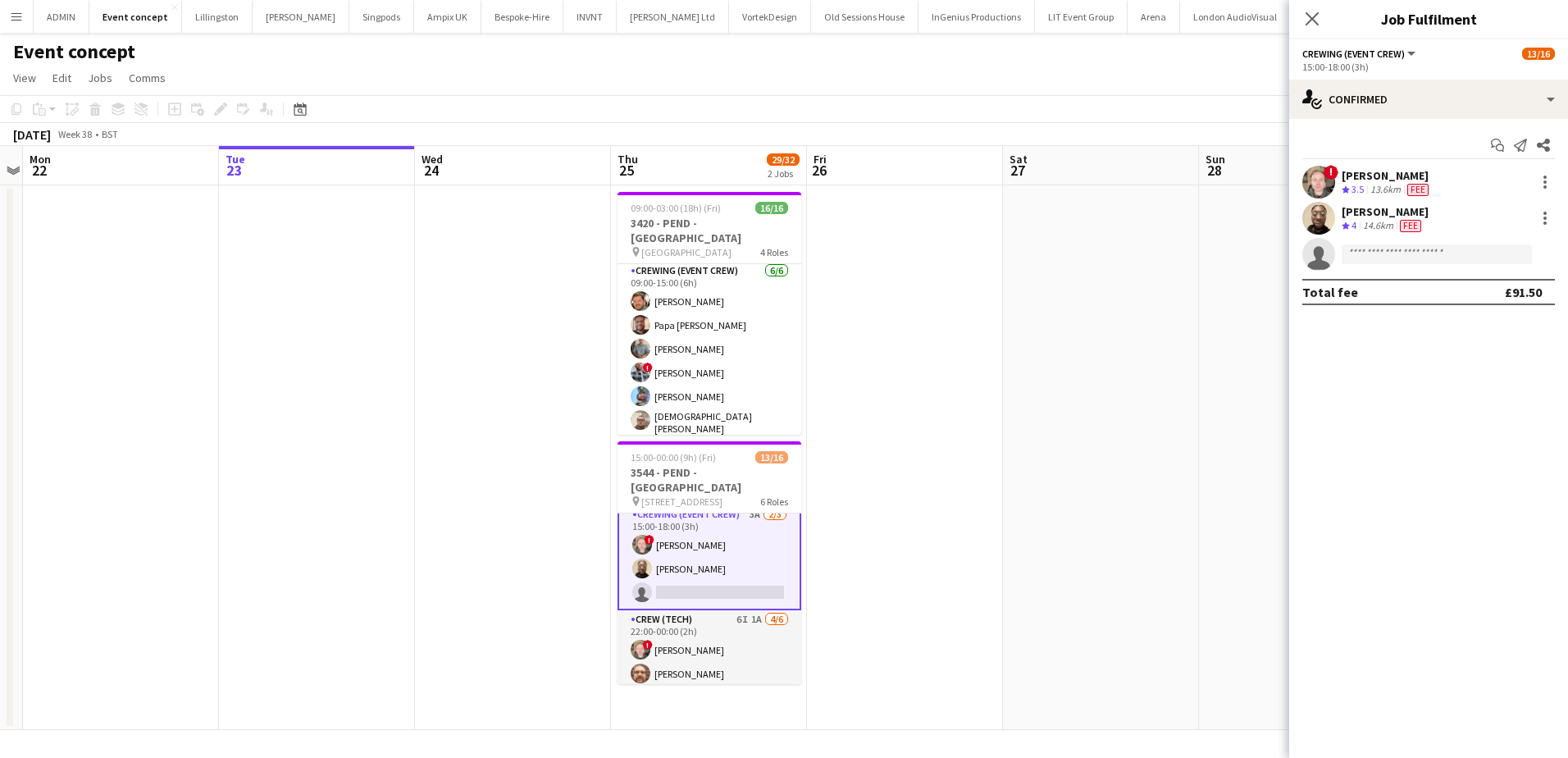
scroll to position [226, 0]
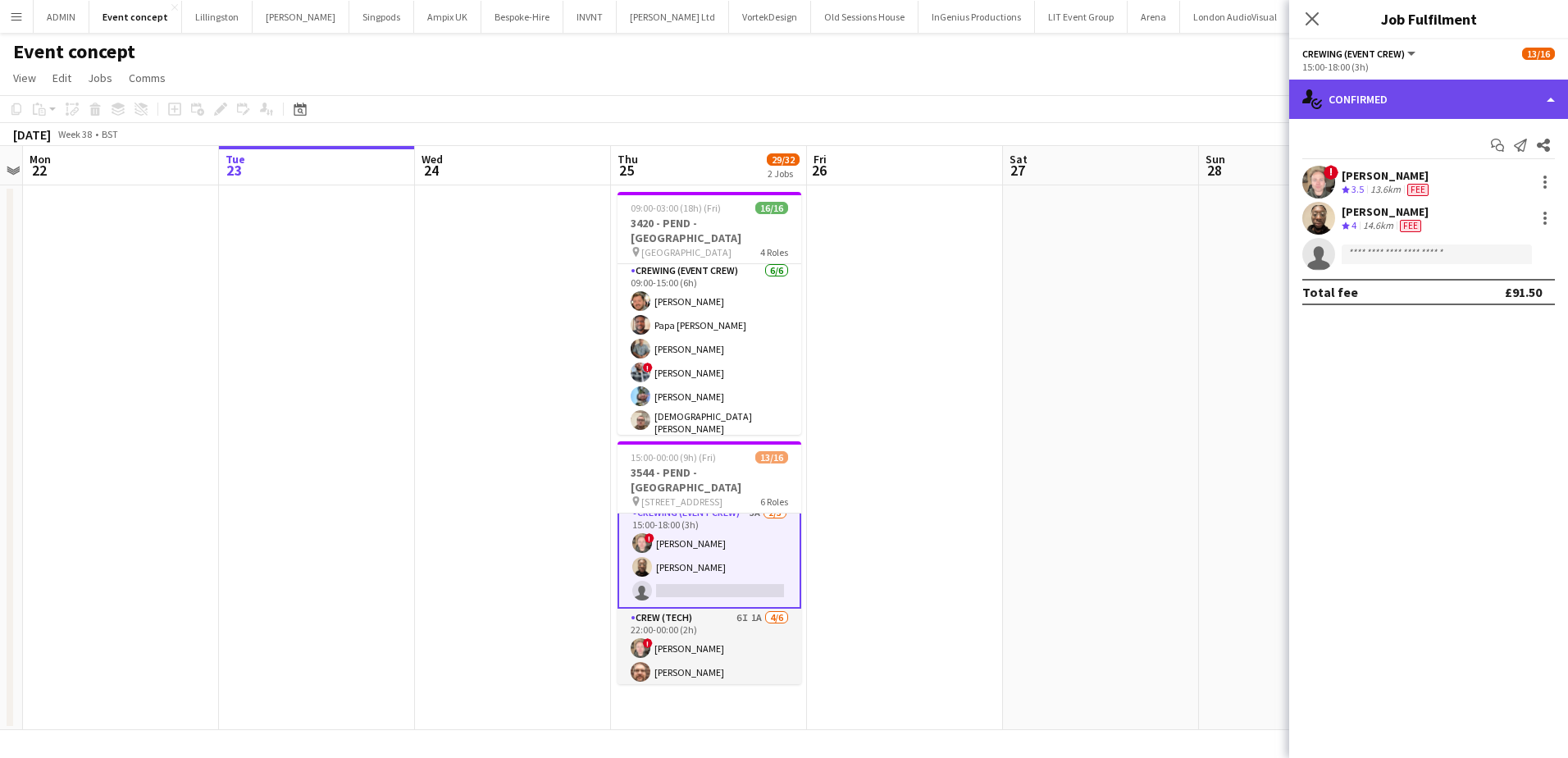
click at [1457, 116] on div "single-neutral-actions-check-2 Confirmed" at bounding box center [1429, 99] width 279 height 40
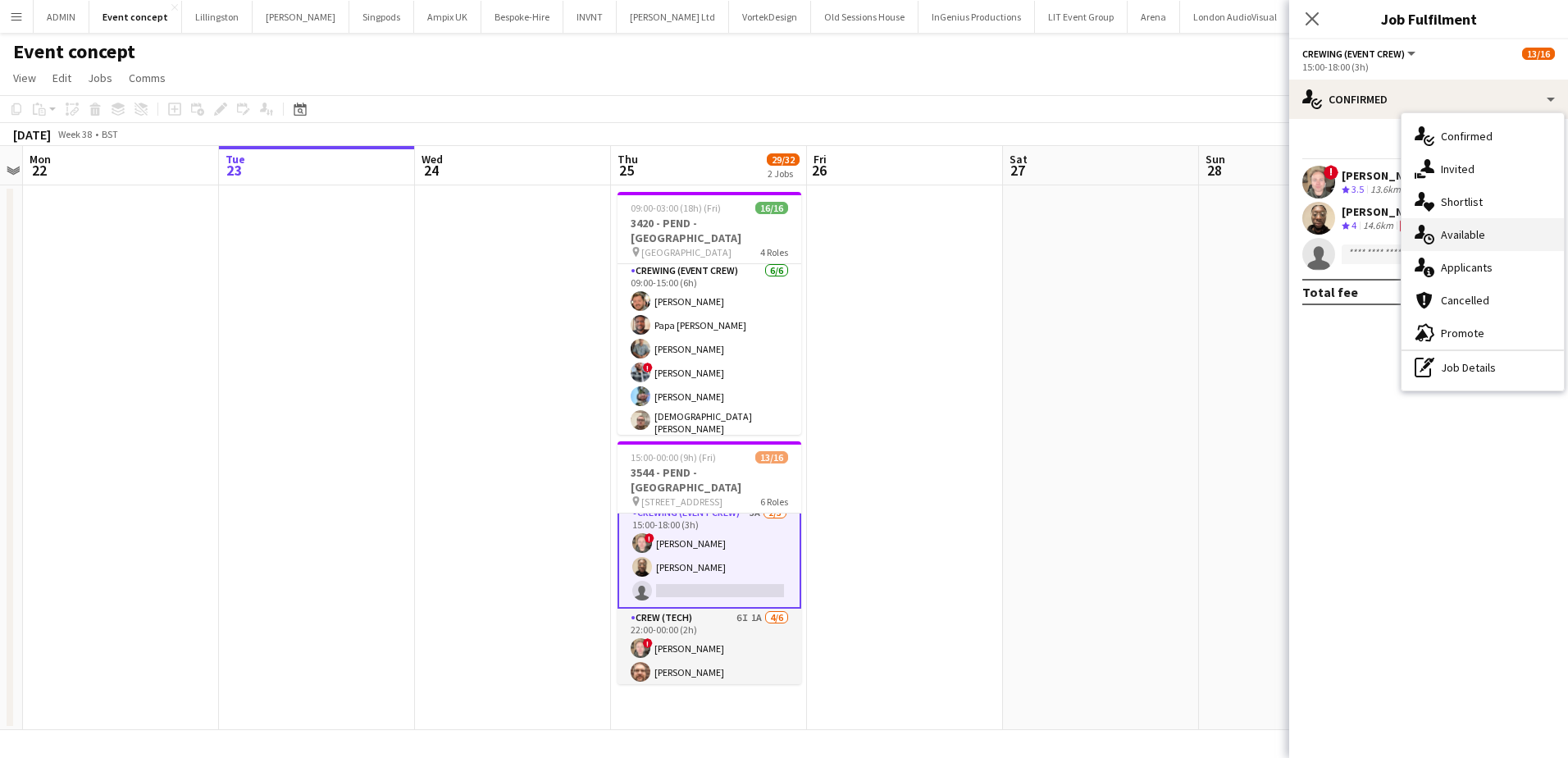
click at [1484, 239] on span "Available" at bounding box center [1463, 234] width 44 height 14
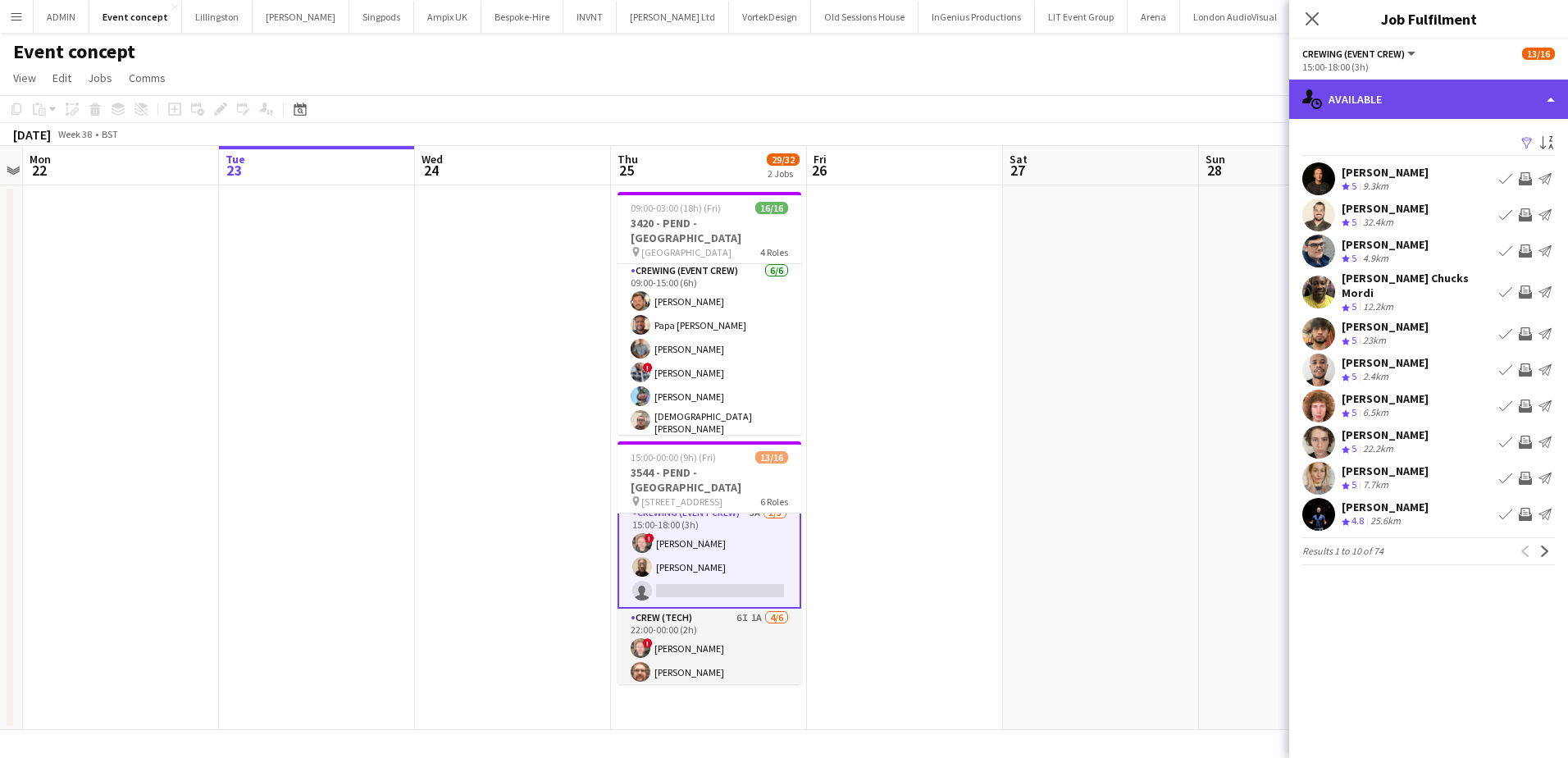
click at [1475, 114] on div "single-neutral-actions-upload Available" at bounding box center [1429, 99] width 279 height 40
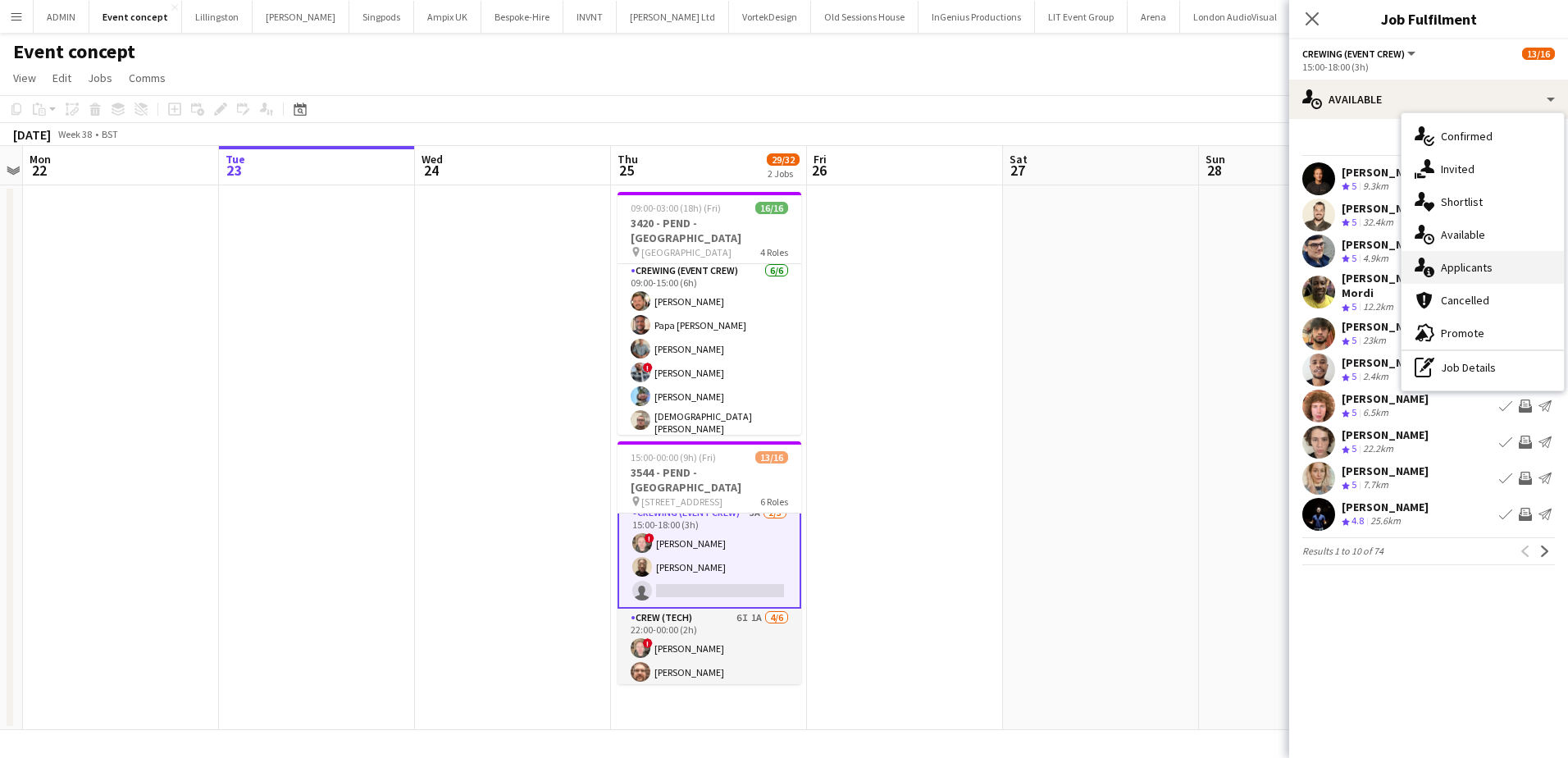
click at [1484, 259] on div "single-neutral-actions-information Applicants" at bounding box center [1483, 267] width 162 height 33
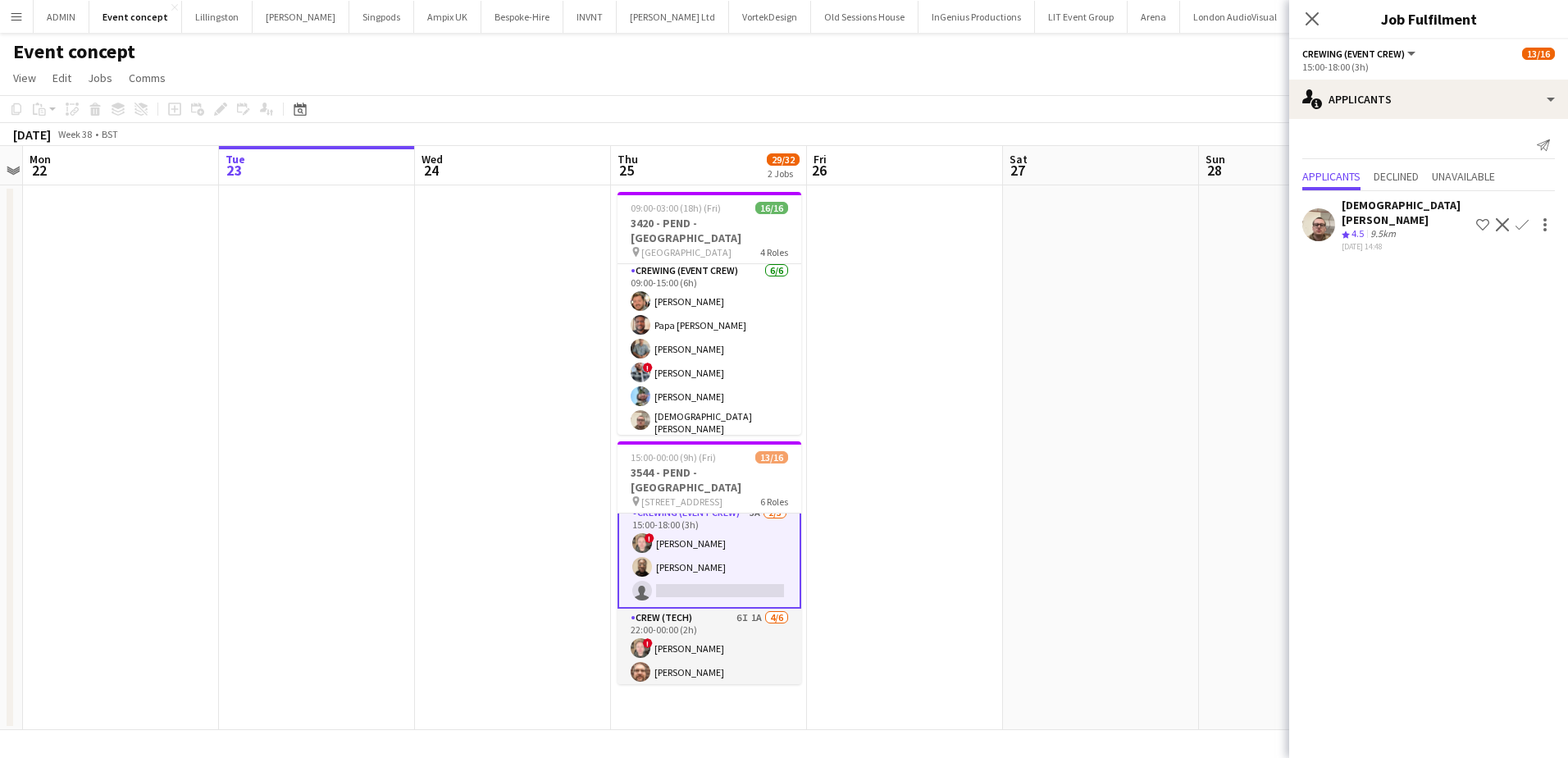
click at [1520, 218] on app-icon "Confirm" at bounding box center [1522, 225] width 14 height 14
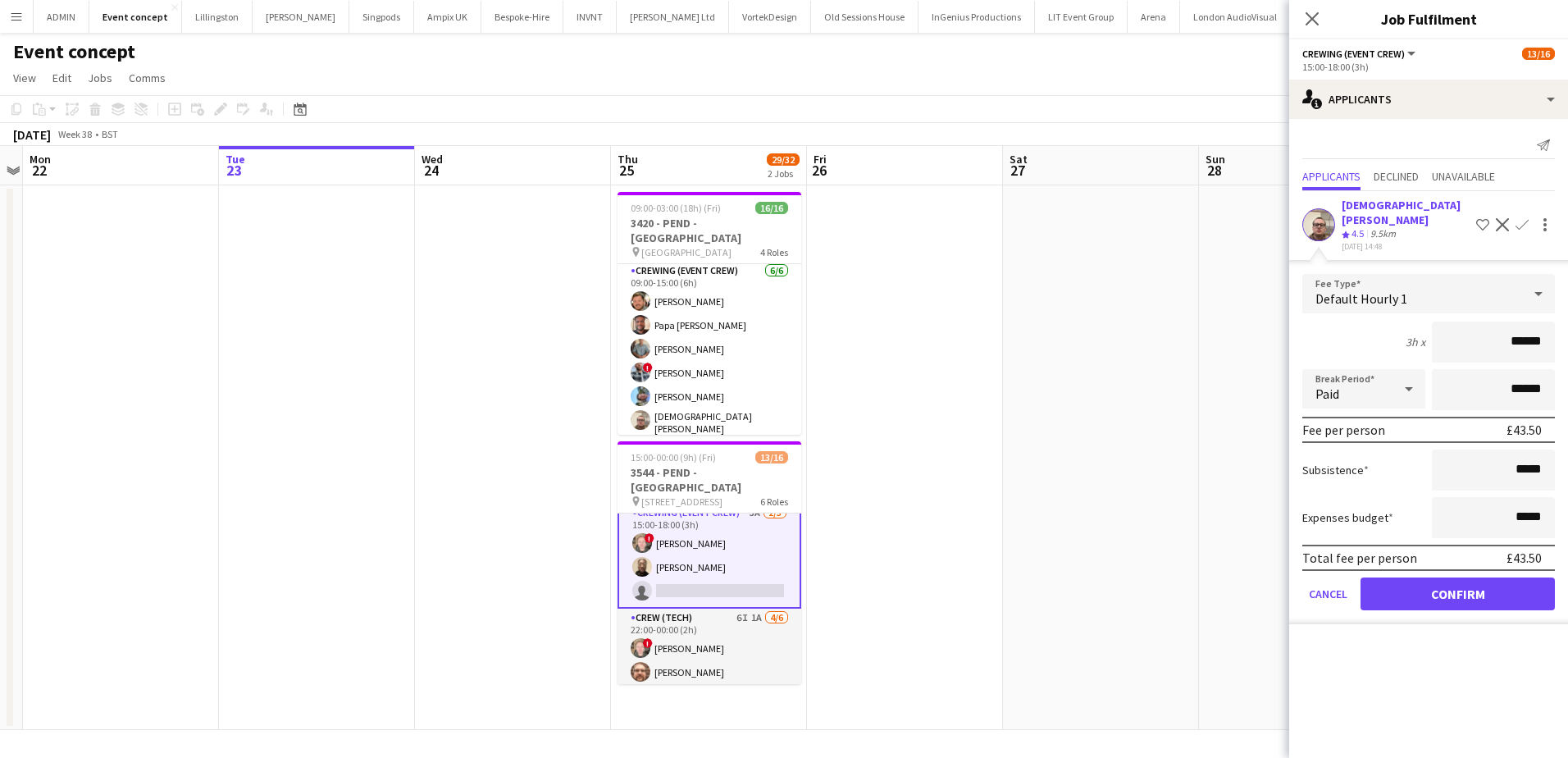
drag, startPoint x: 1513, startPoint y: 335, endPoint x: 1552, endPoint y: 340, distance: 39.3
click at [1552, 340] on input "******" at bounding box center [1494, 342] width 123 height 41
click at [1463, 591] on button "Confirm" at bounding box center [1458, 593] width 194 height 33
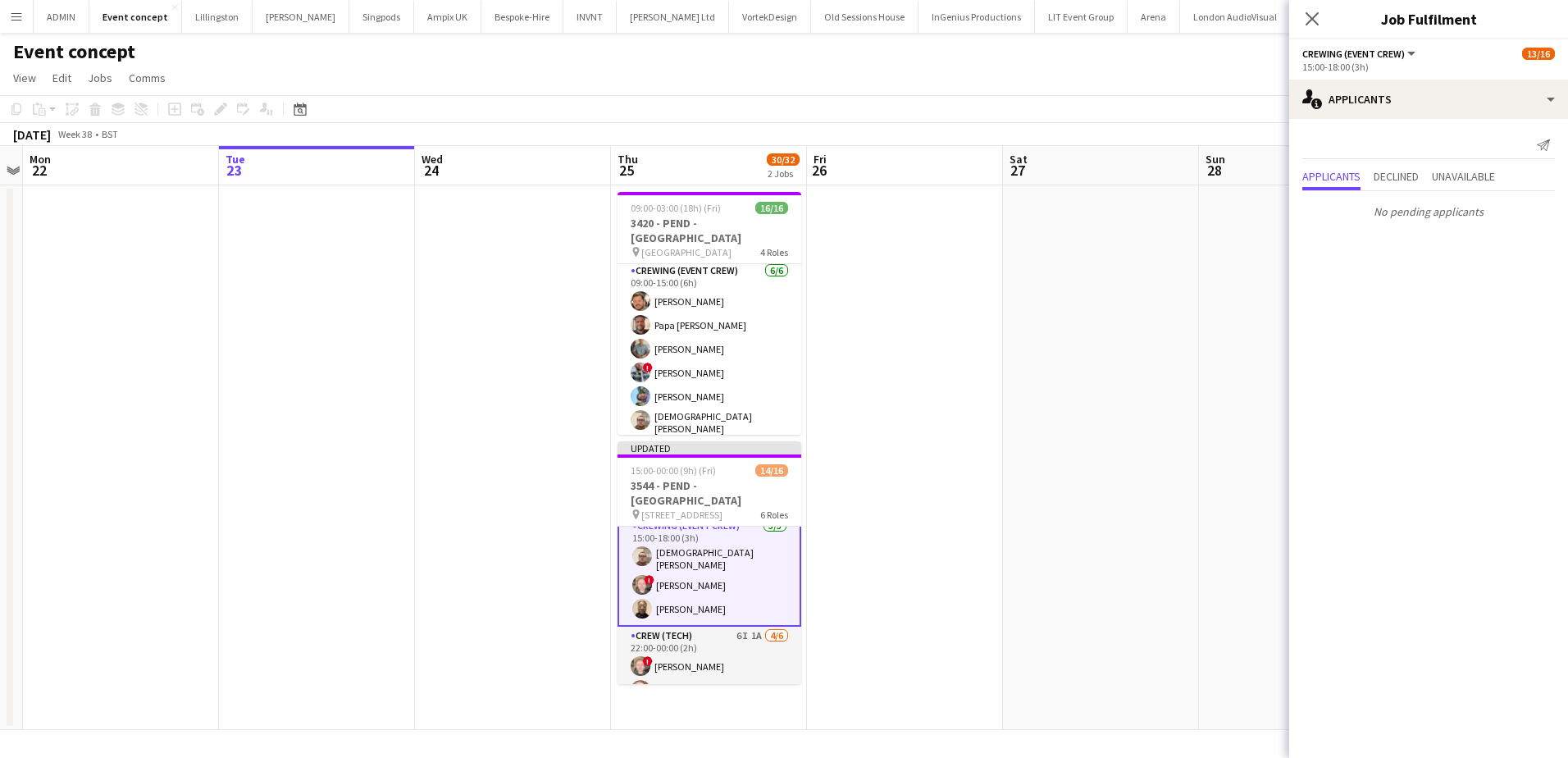
click at [1171, 473] on app-date-cell at bounding box center [1101, 457] width 196 height 545
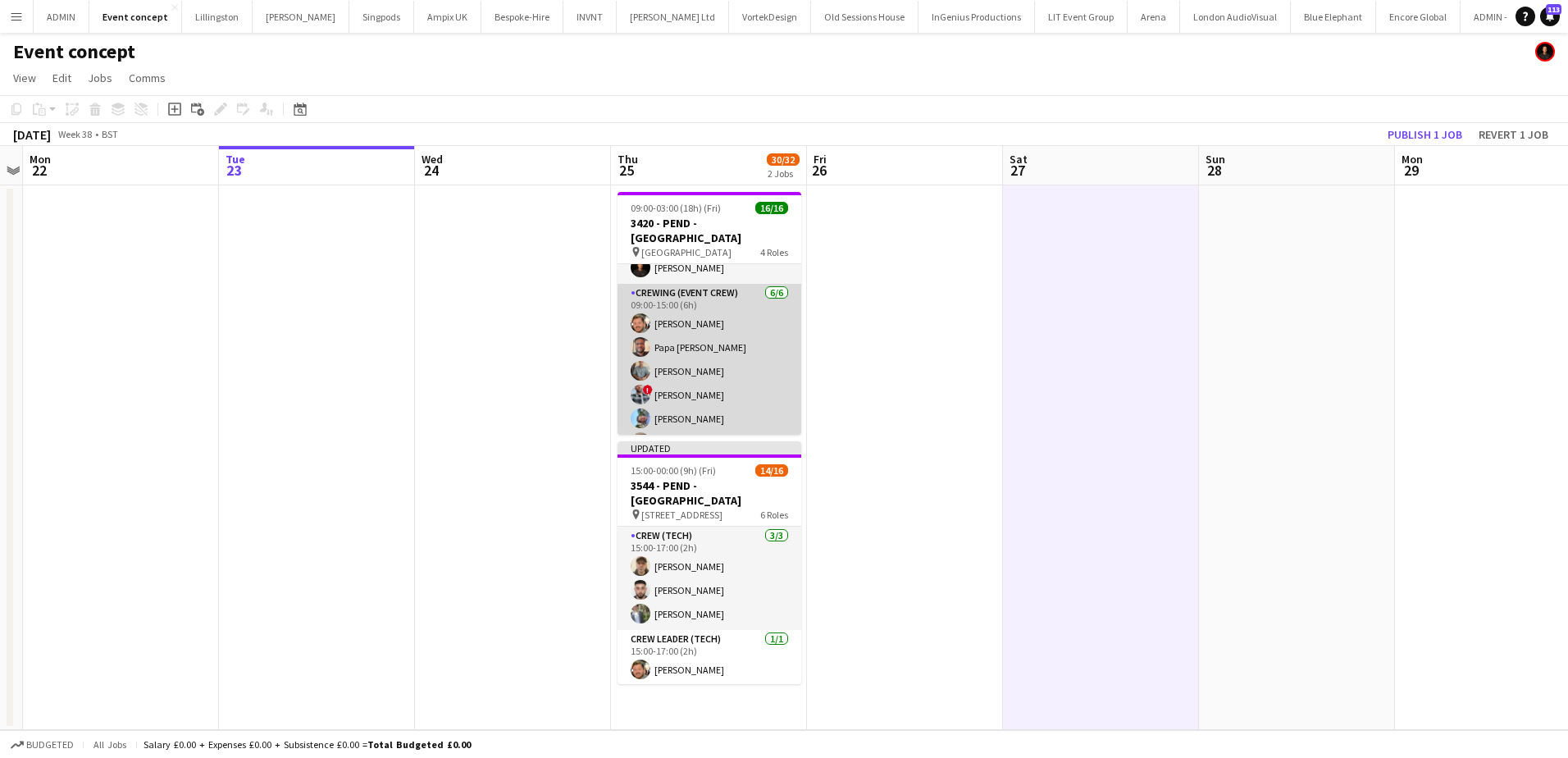
scroll to position [10, 0]
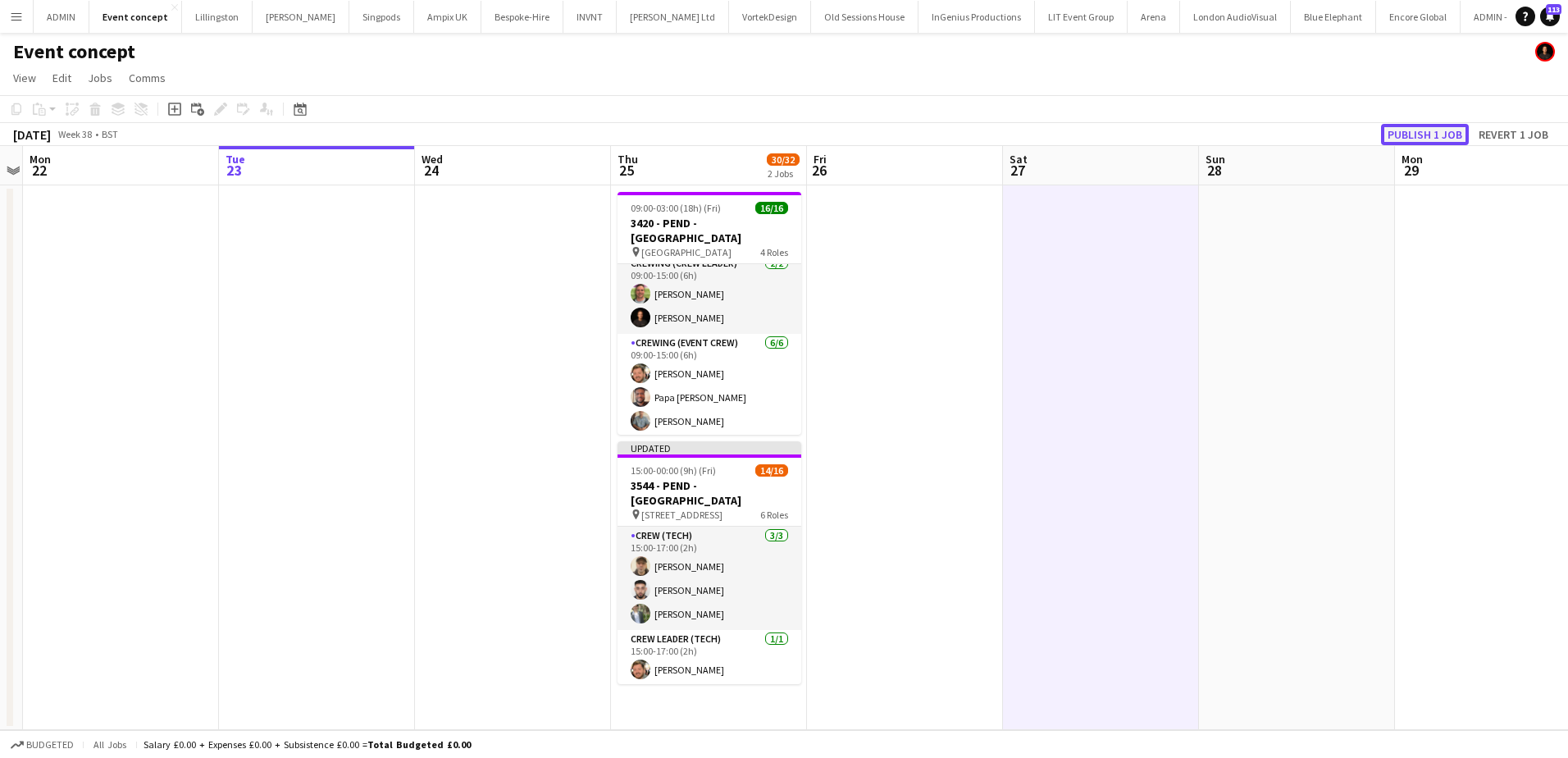
click at [1454, 133] on button "Publish 1 job" at bounding box center [1425, 134] width 88 height 21
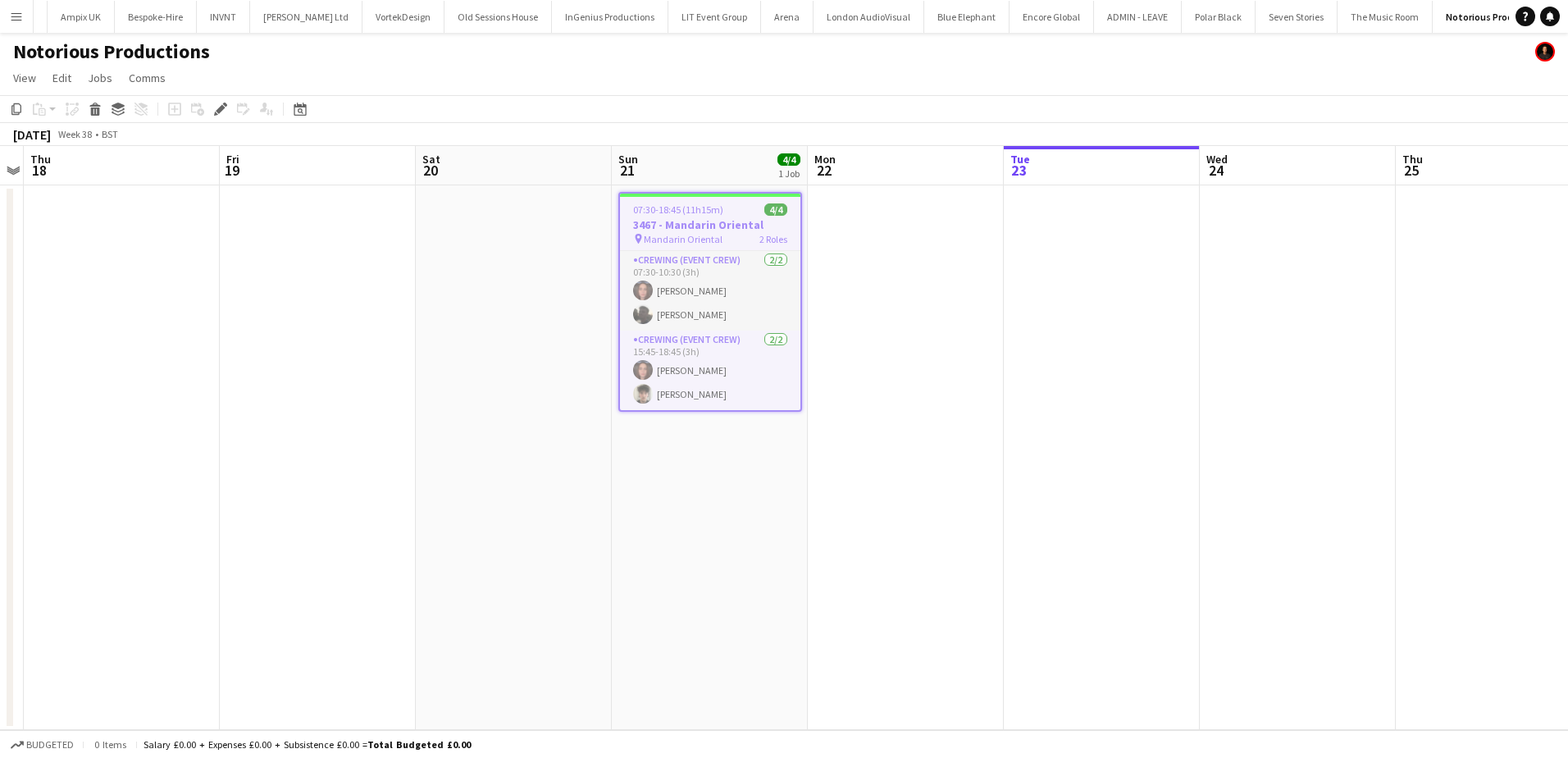
scroll to position [0, 369]
click at [717, 309] on app-card-role "Crewing (Event Crew) 2/2 07:30-10:30 (3h) Jekaterina Berezina Louie Applin" at bounding box center [710, 291] width 181 height 79
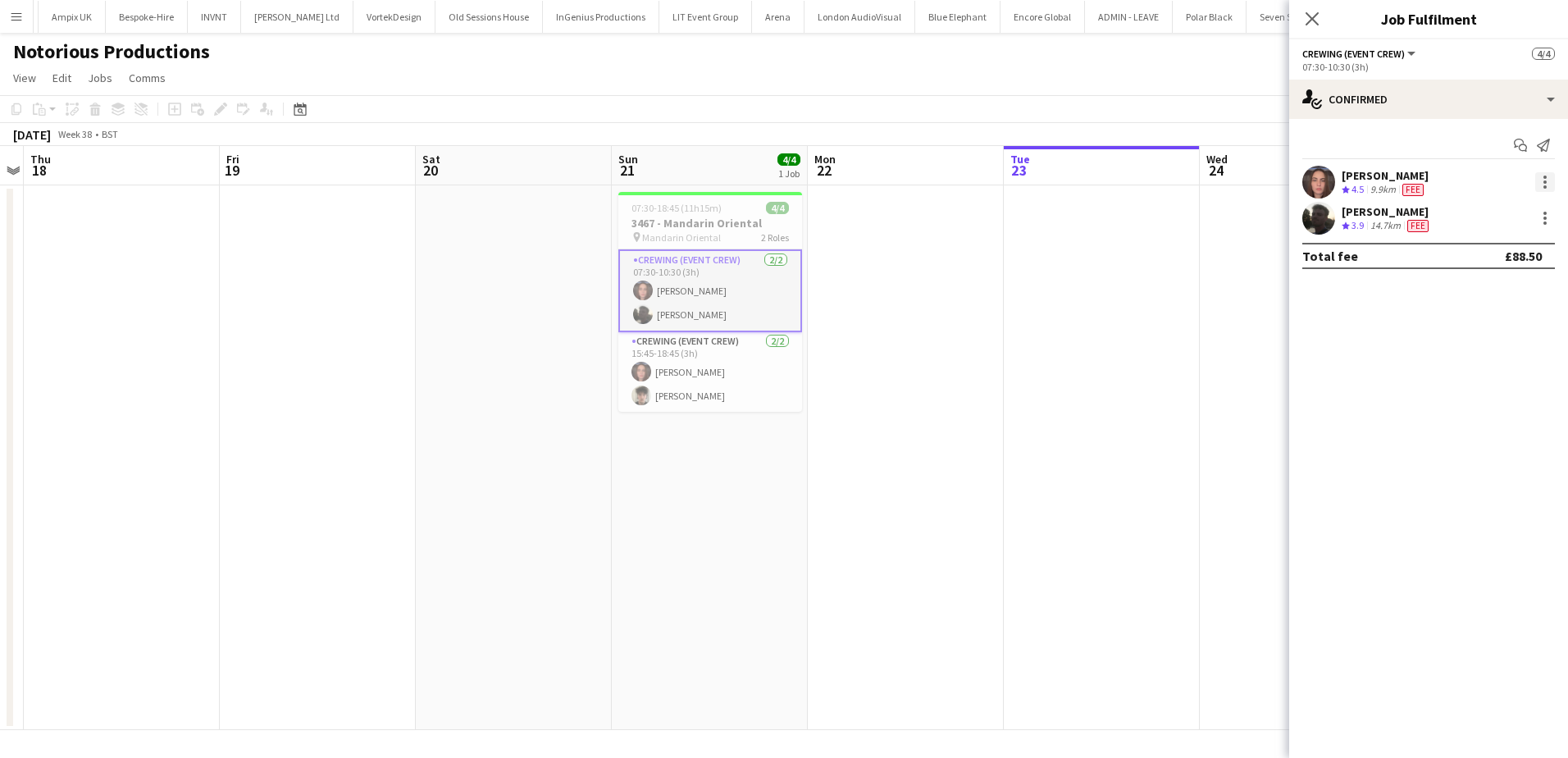
click at [1549, 178] on div at bounding box center [1544, 182] width 19 height 19
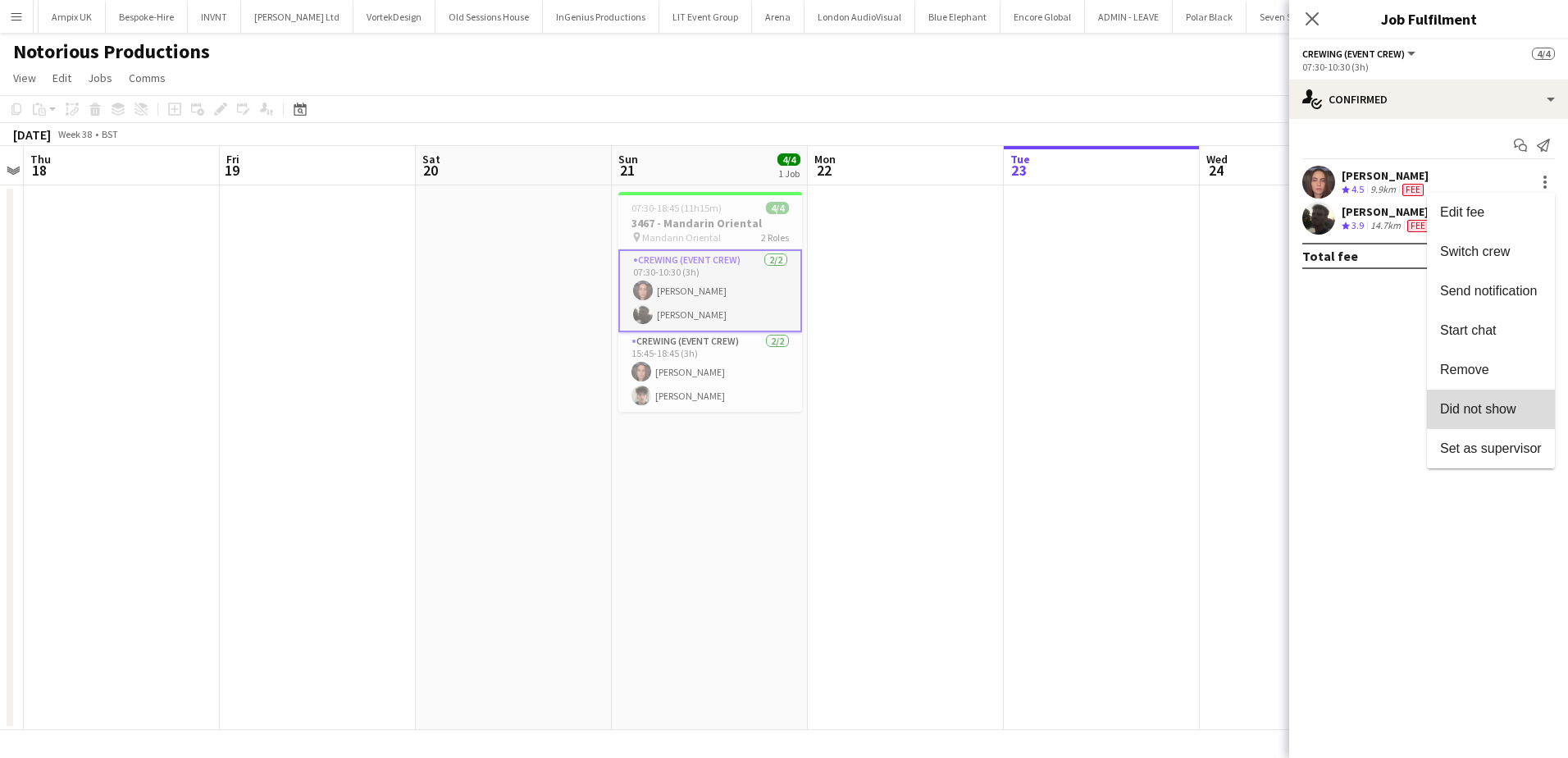
click at [1456, 401] on button "Did not show" at bounding box center [1490, 409] width 128 height 40
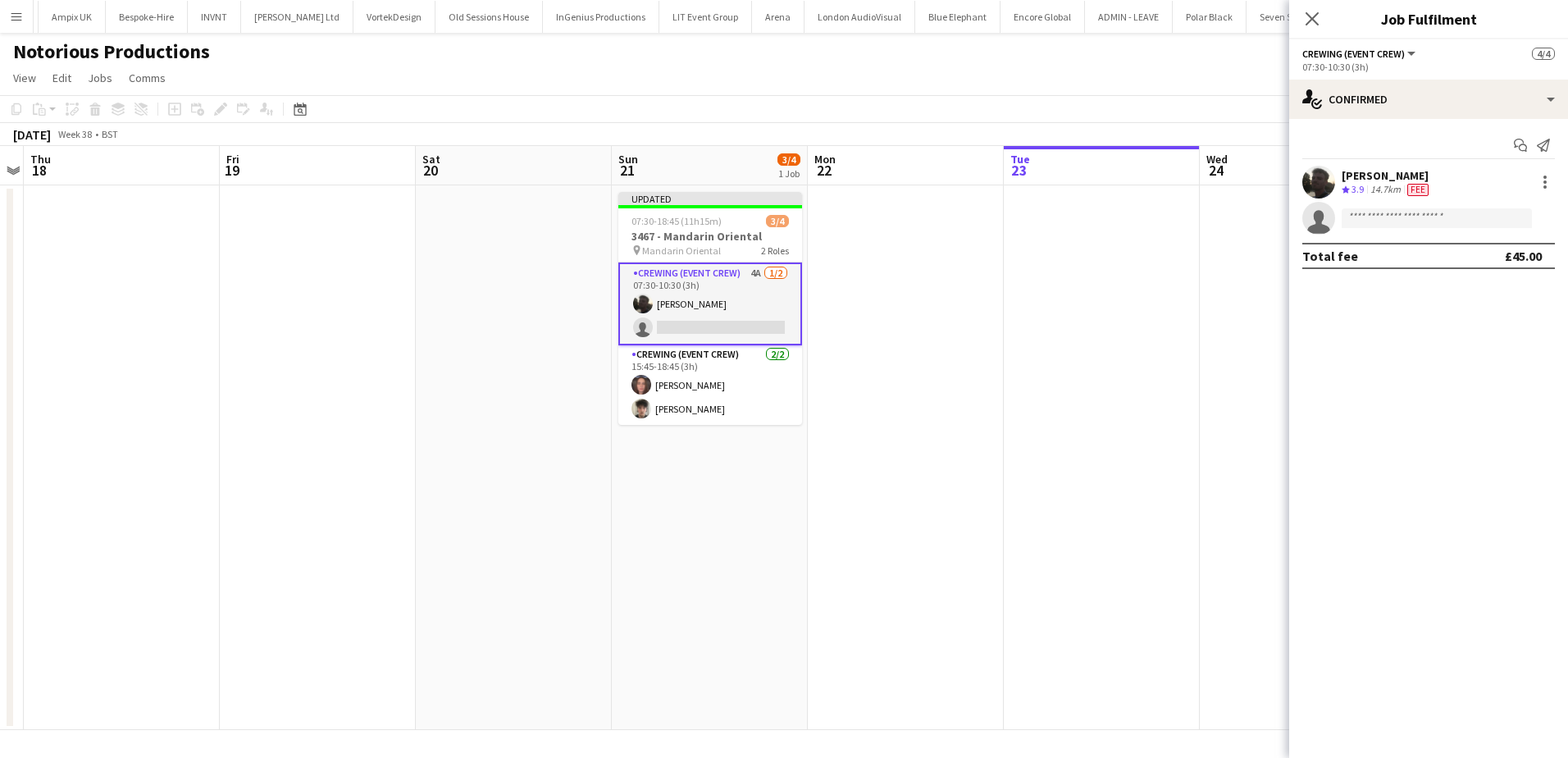
click at [1065, 325] on app-date-cell at bounding box center [1102, 457] width 196 height 545
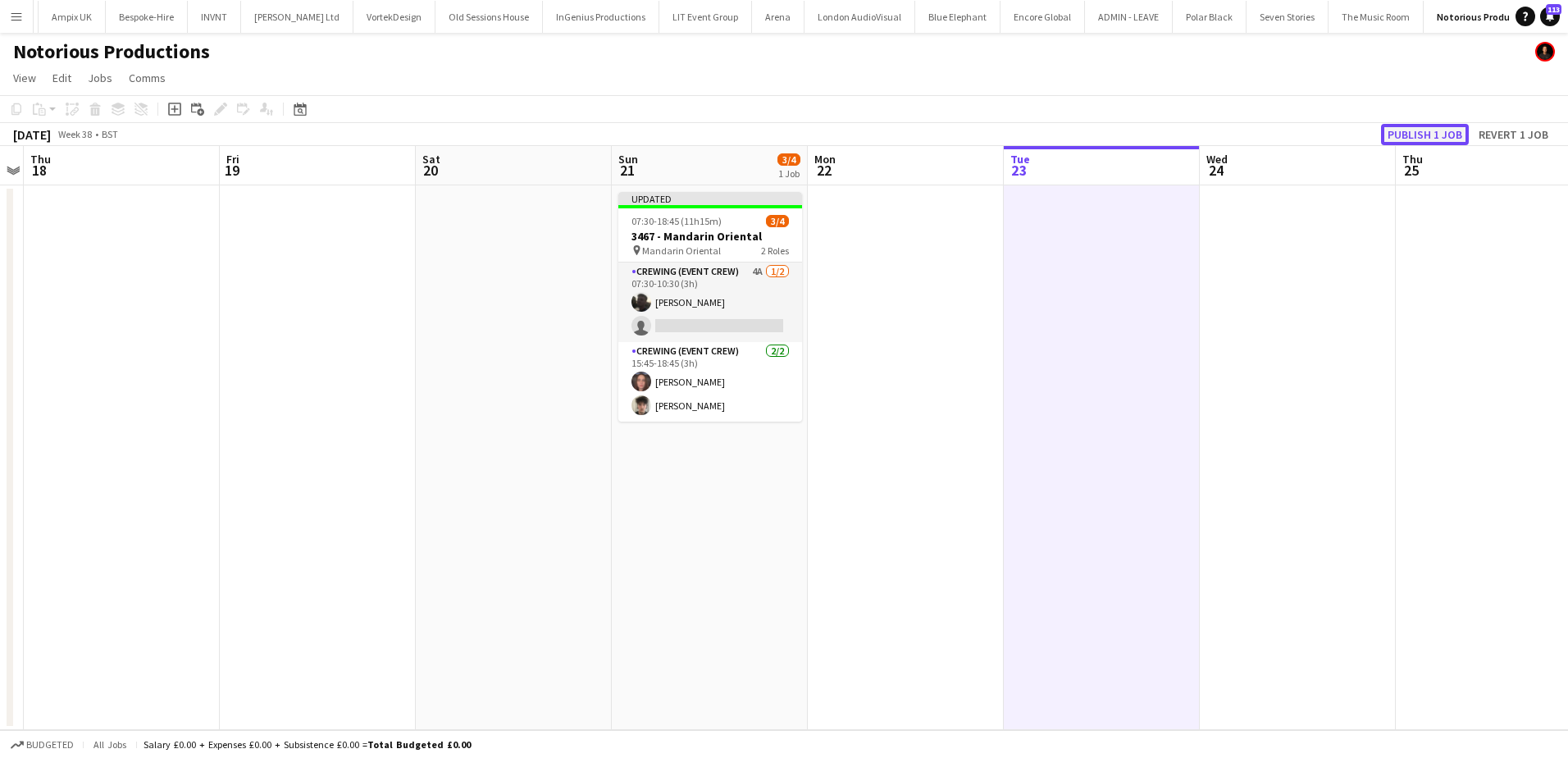
click at [1423, 137] on button "Publish 1 job" at bounding box center [1425, 134] width 88 height 21
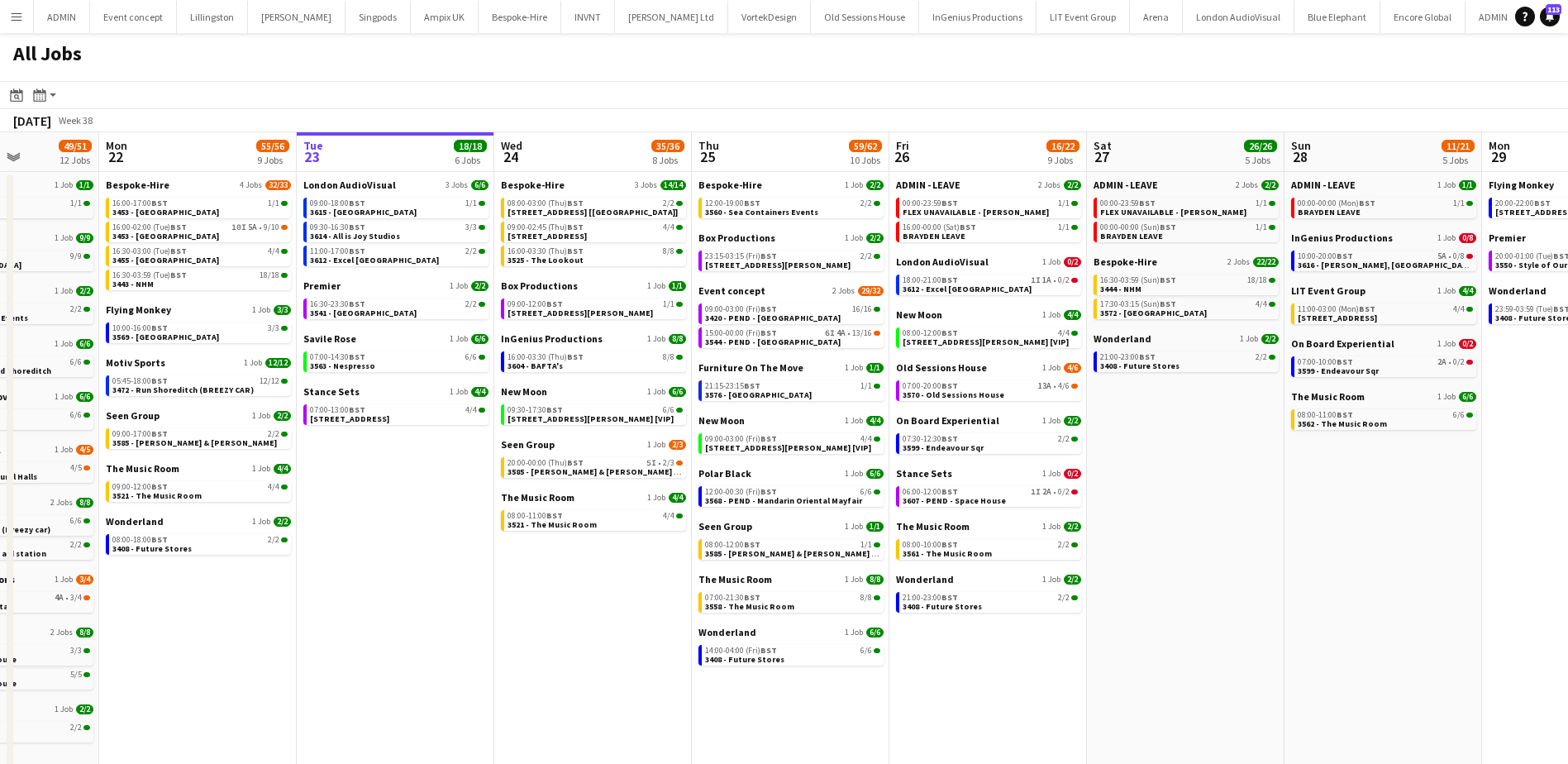
scroll to position [0, 490]
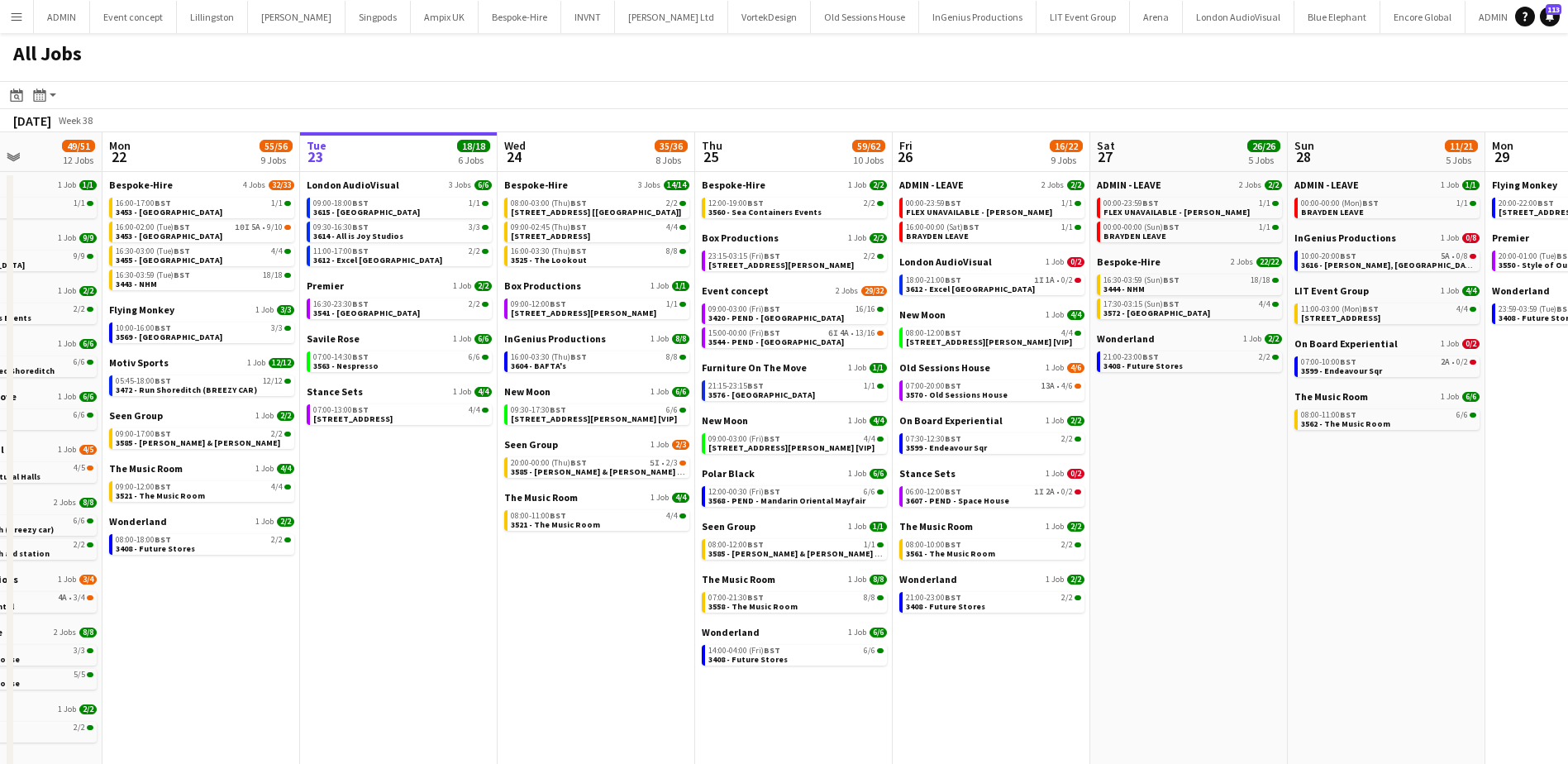
drag, startPoint x: 321, startPoint y: 494, endPoint x: 423, endPoint y: 495, distance: 102.0
click at [423, 495] on app-calendar-viewport "Fri 19 39/40 10 Jobs Sat 20 27/28 8 Jobs Sun 21 49/51 12 Jobs Mon 22 55/56 9 Jo…" at bounding box center [784, 508] width 1568 height 752
click at [381, 417] on span "[STREET_ADDRESS]" at bounding box center [352, 418] width 79 height 11
click at [751, 256] on span "23:15-03:15 (Fri) BST" at bounding box center [744, 256] width 72 height 9
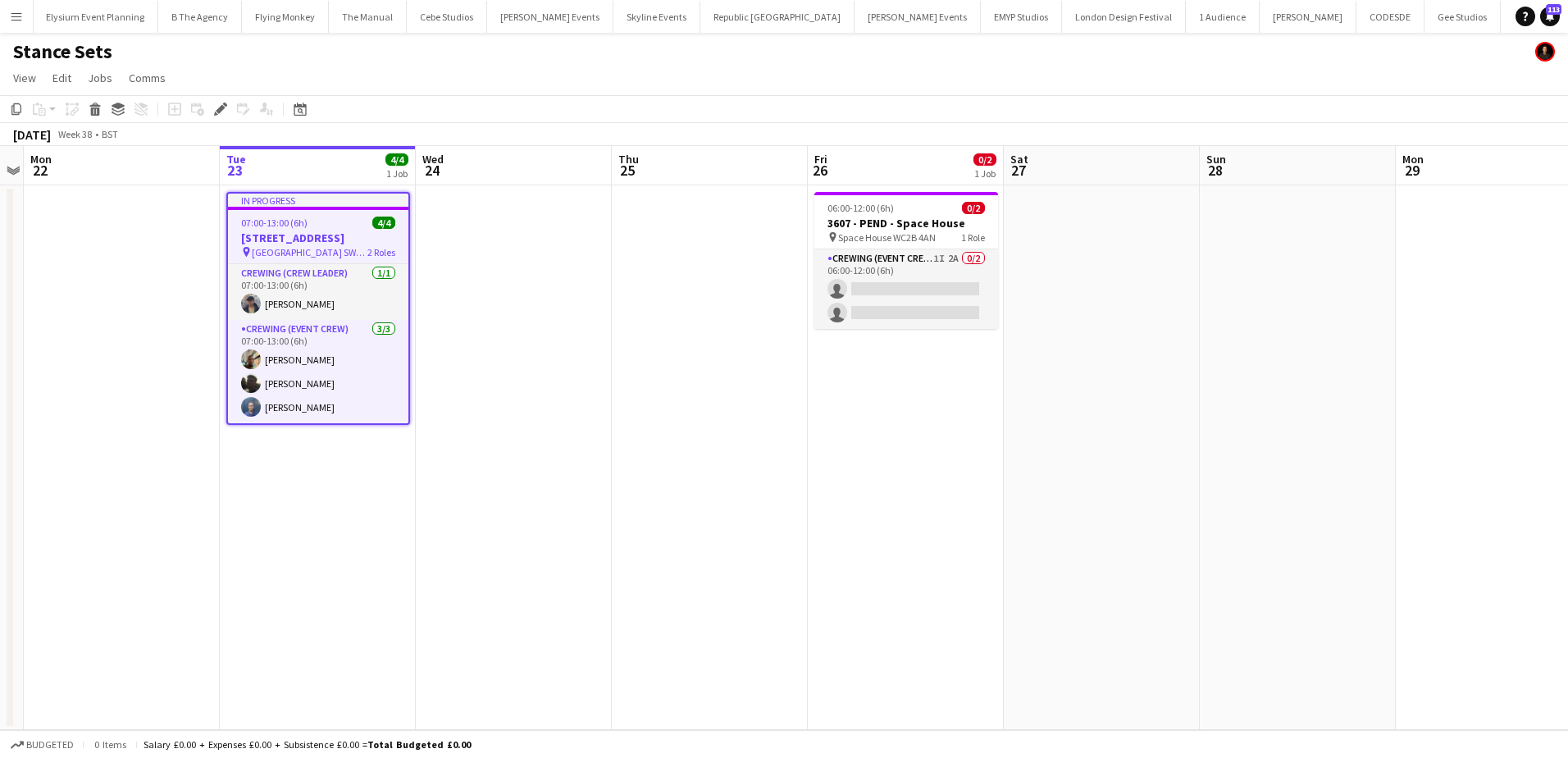
scroll to position [0, 416]
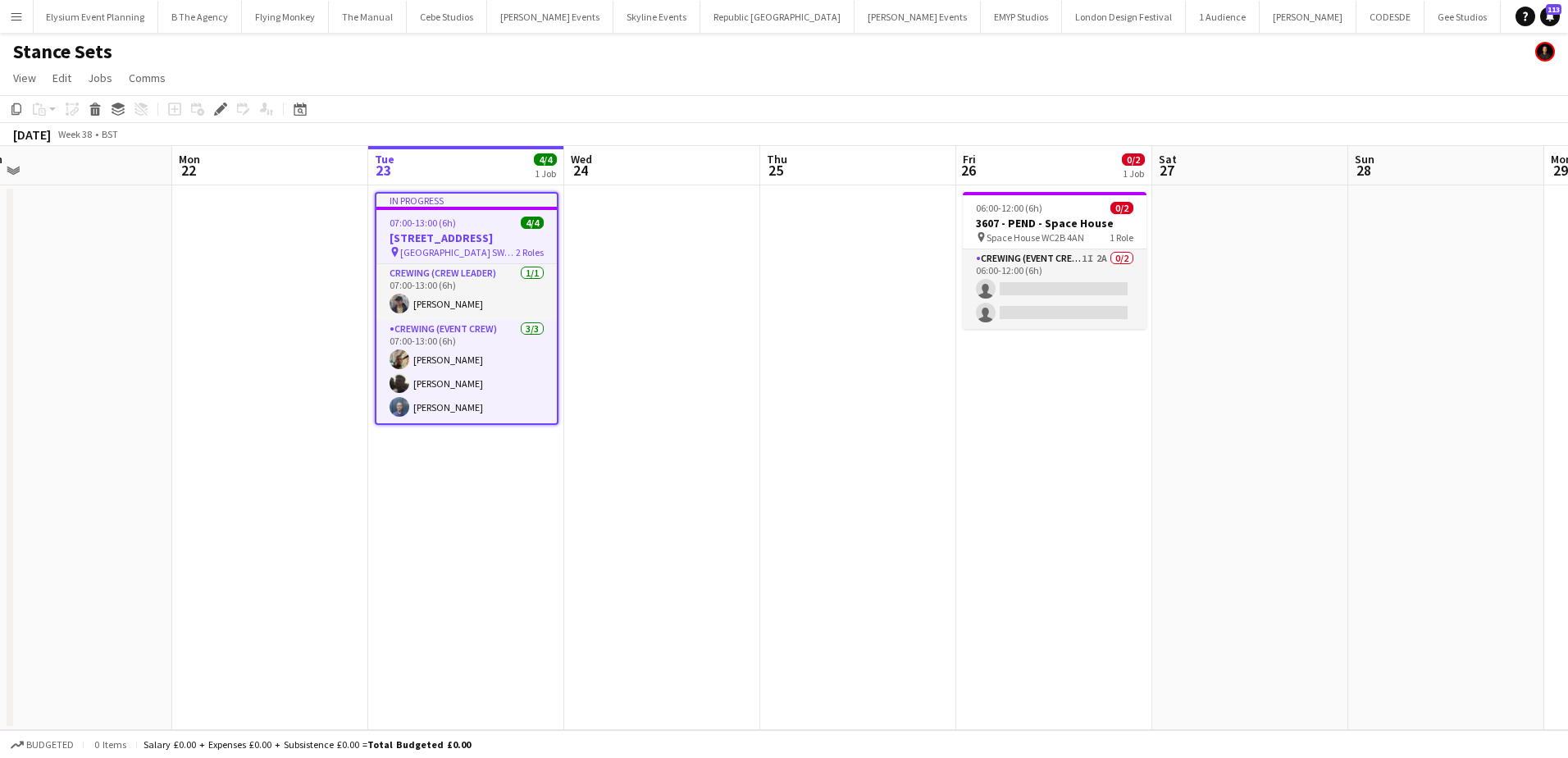
drag, startPoint x: 1109, startPoint y: 417, endPoint x: 865, endPoint y: 416, distance: 244.0
click at [865, 416] on app-calendar-viewport "Fri 19 Sat 20 Sun 21 Mon 22 Tue 23 4/4 1 Job Wed 24 Thu 25 Fri 26 0/2 1 Job Sat…" at bounding box center [784, 438] width 1568 height 584
click at [1216, 411] on app-calendar-viewport "Fri 19 Sat 20 Sun 21 Mon 22 Tue 23 4/4 1 Job Wed 24 Thu 25 Fri 26 0/2 1 Job Sat…" at bounding box center [784, 438] width 1568 height 584
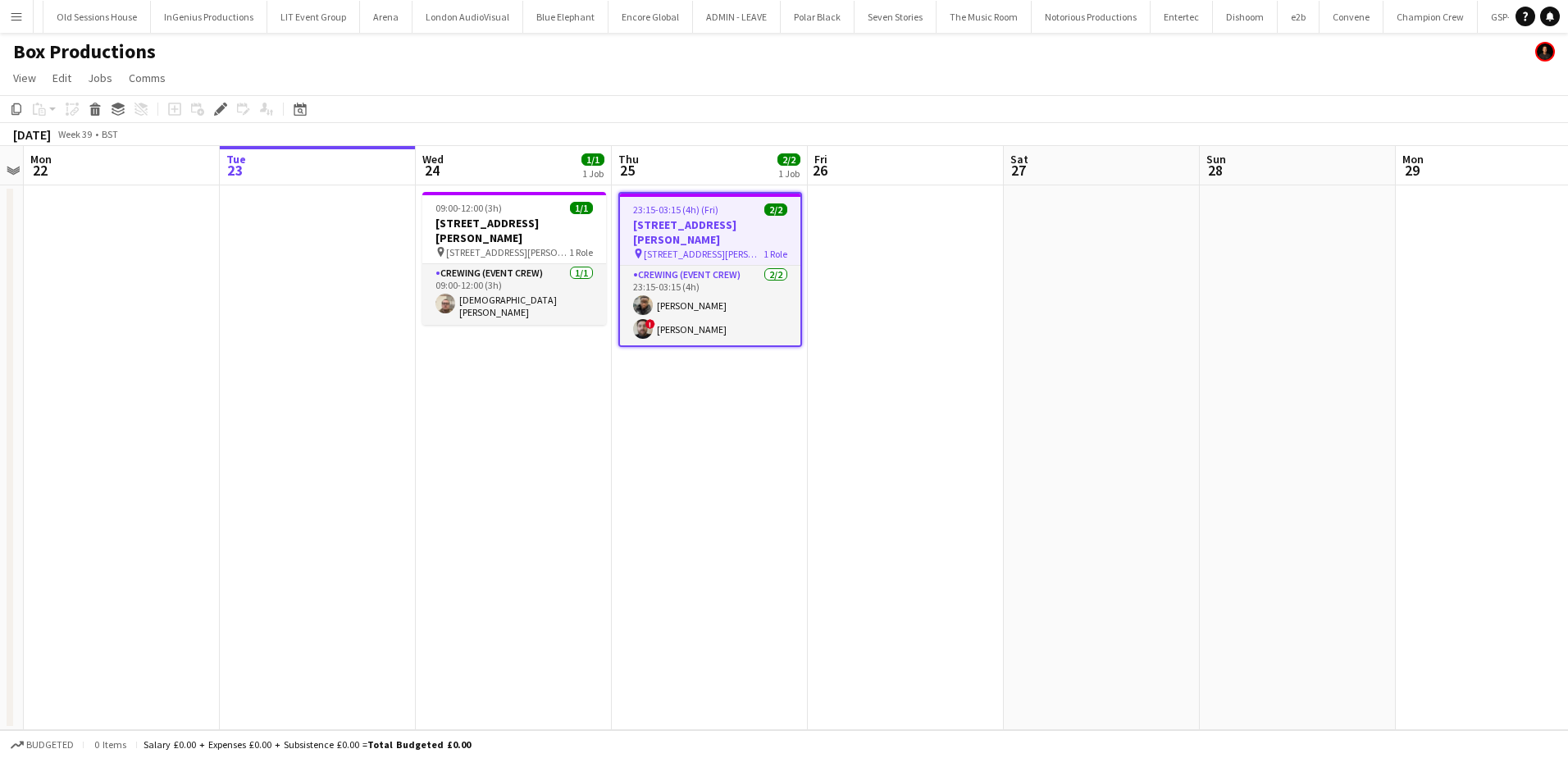
scroll to position [0, 846]
click at [527, 288] on app-card-role "Crewing (Event Crew) [DATE] 09:00-12:00 (3h) [DEMOGRAPHIC_DATA][PERSON_NAME]" at bounding box center [514, 295] width 183 height 61
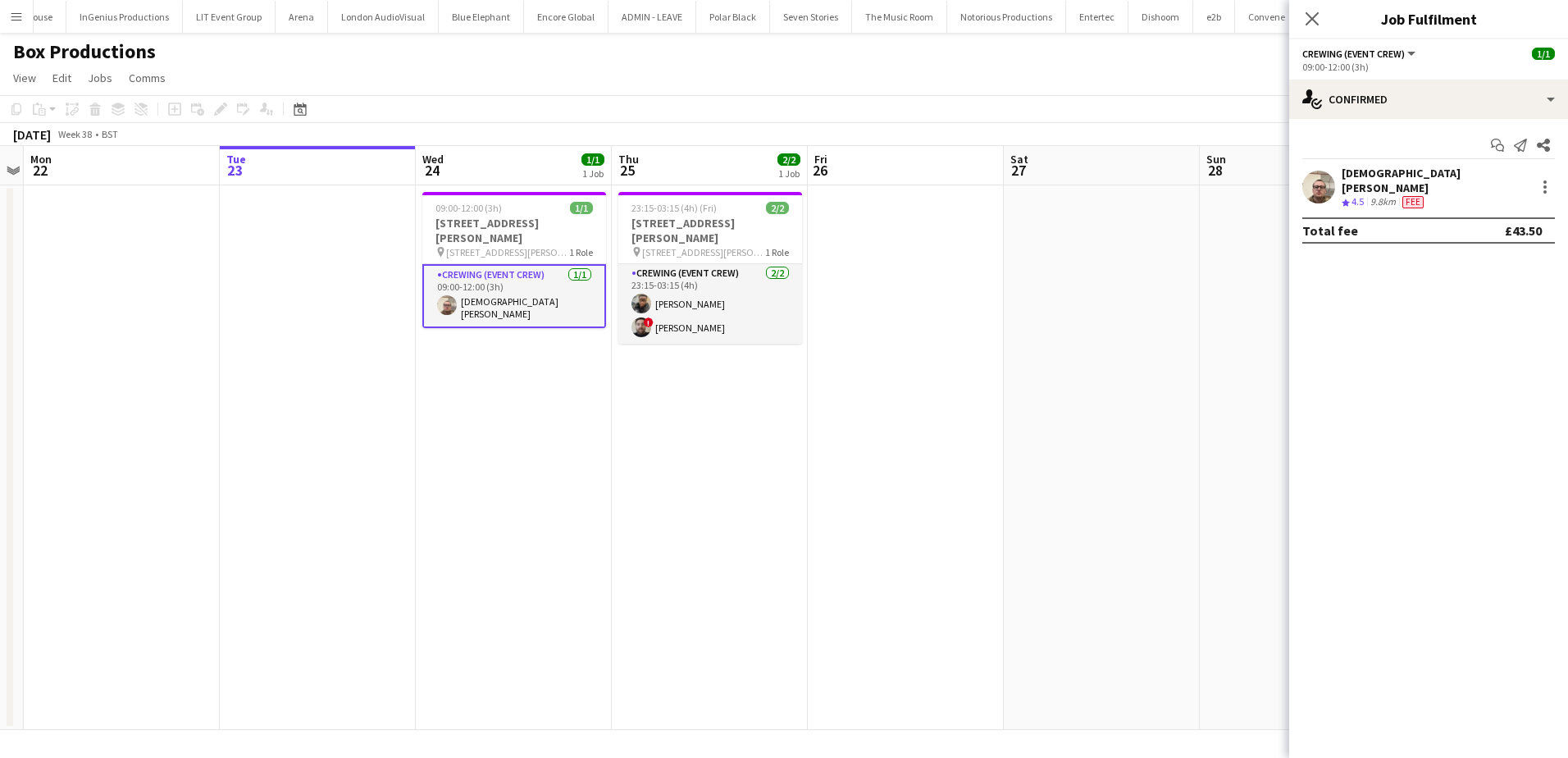
click at [1375, 175] on div "[DEMOGRAPHIC_DATA][PERSON_NAME]" at bounding box center [1435, 180] width 187 height 30
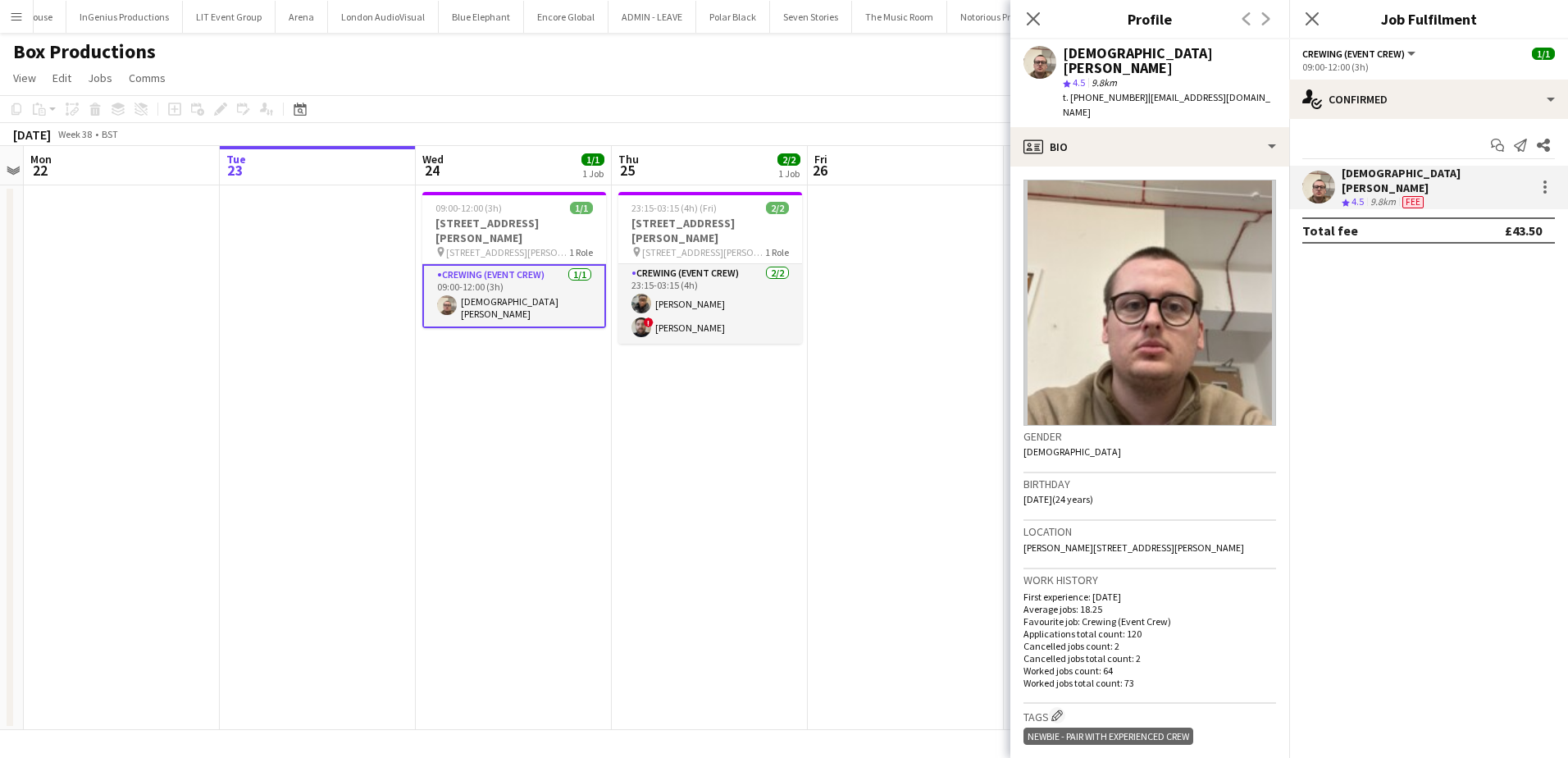
click at [1114, 91] on span "t. [PHONE_NUMBER]" at bounding box center [1105, 97] width 85 height 13
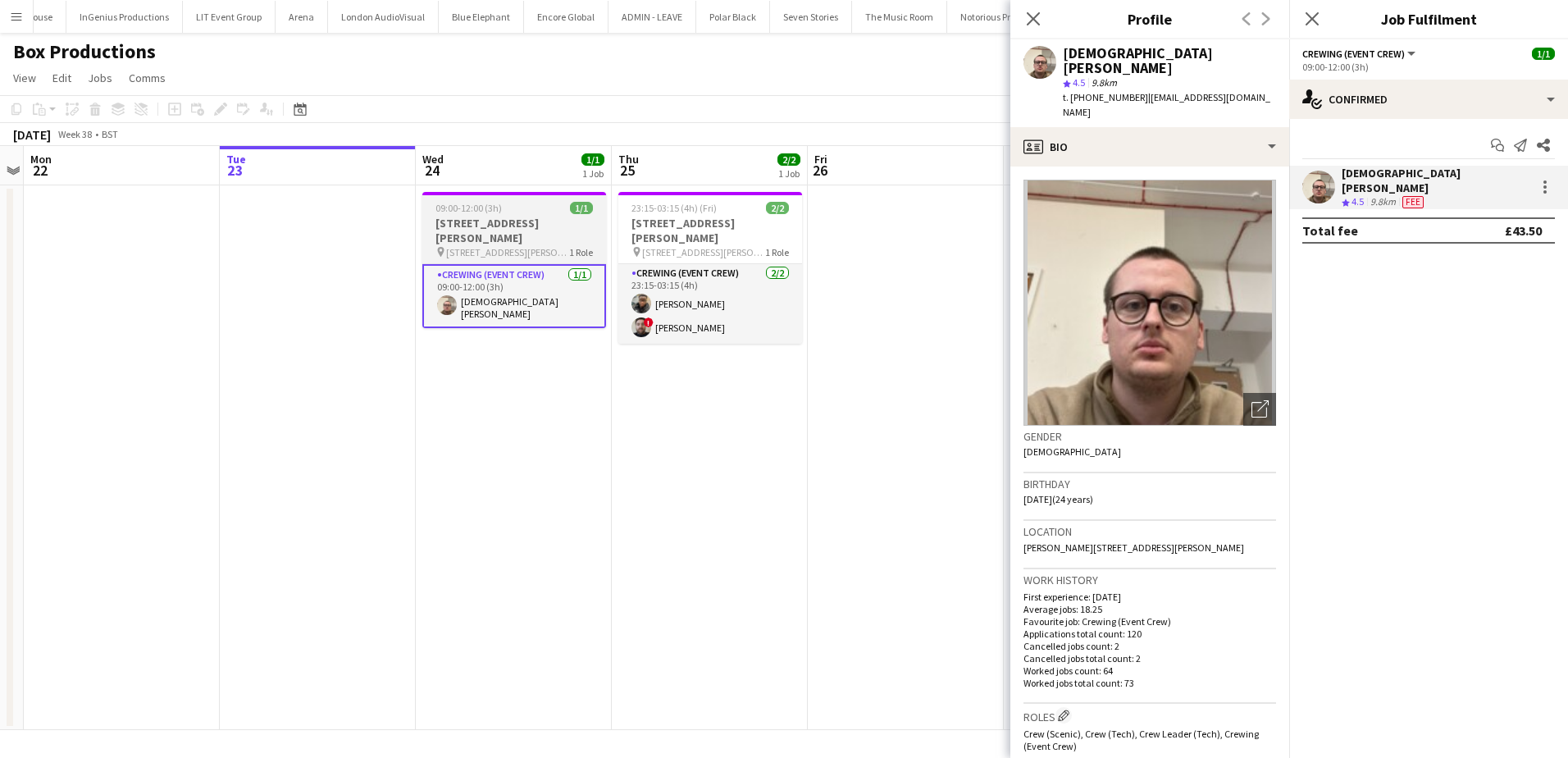
copy span "447549225241"
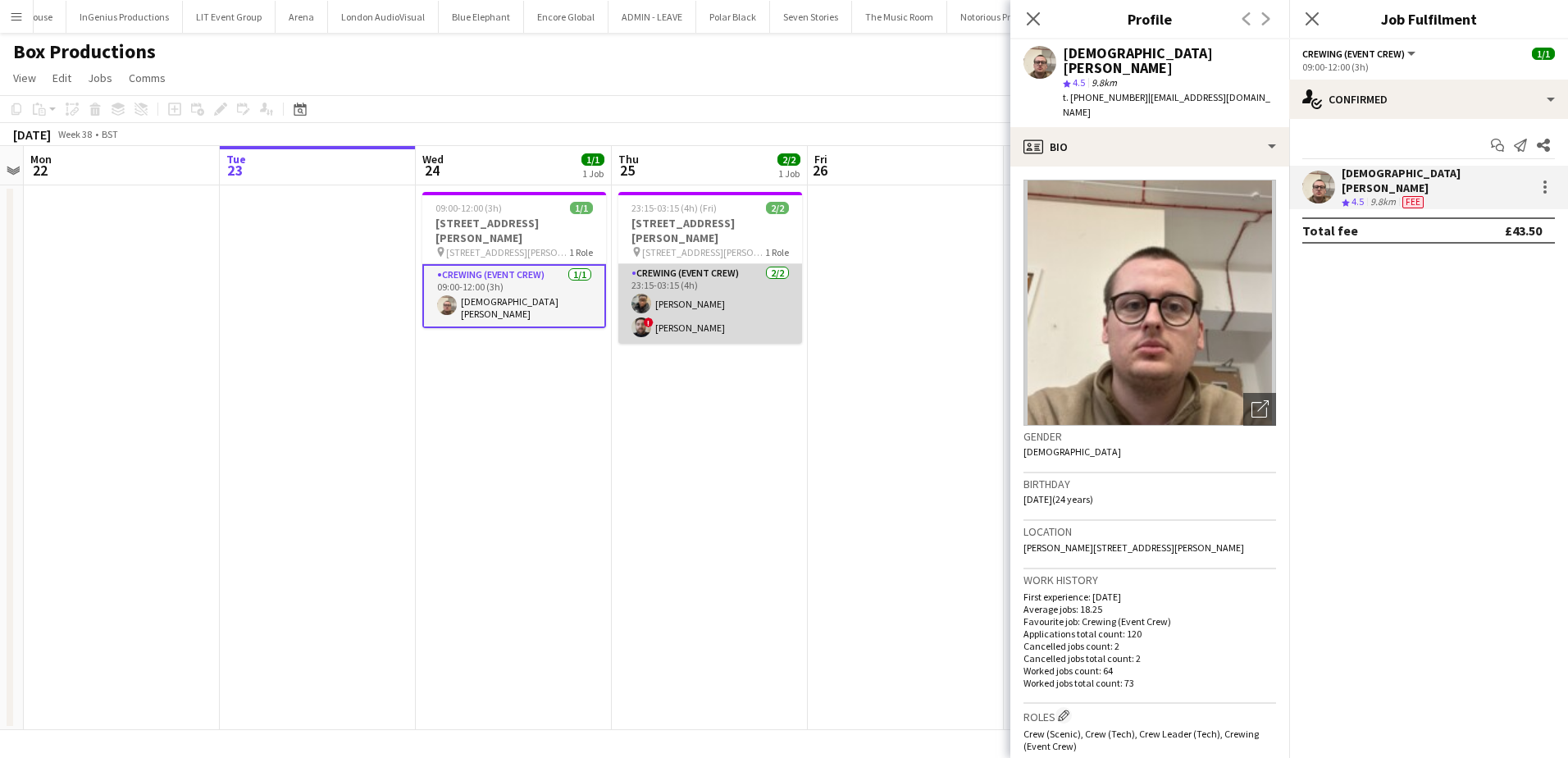
drag, startPoint x: 719, startPoint y: 304, endPoint x: 728, endPoint y: 304, distance: 9.0
click at [719, 304] on app-card-role "Crewing (Event Crew) [DATE] 23:15-03:15 (4h) [PERSON_NAME] ! [PERSON_NAME]" at bounding box center [710, 304] width 183 height 79
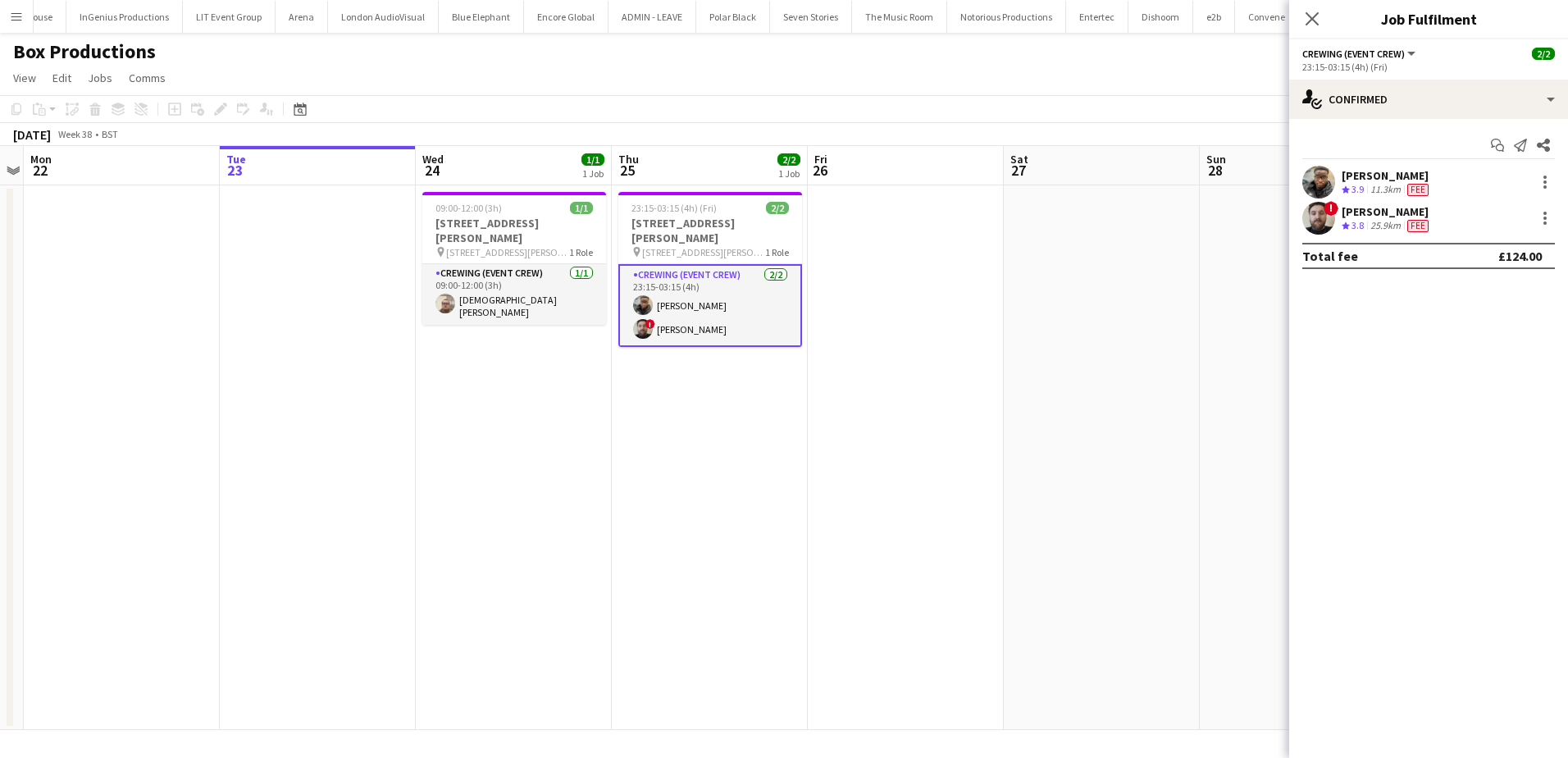
click at [1361, 173] on div "[PERSON_NAME]" at bounding box center [1386, 175] width 90 height 14
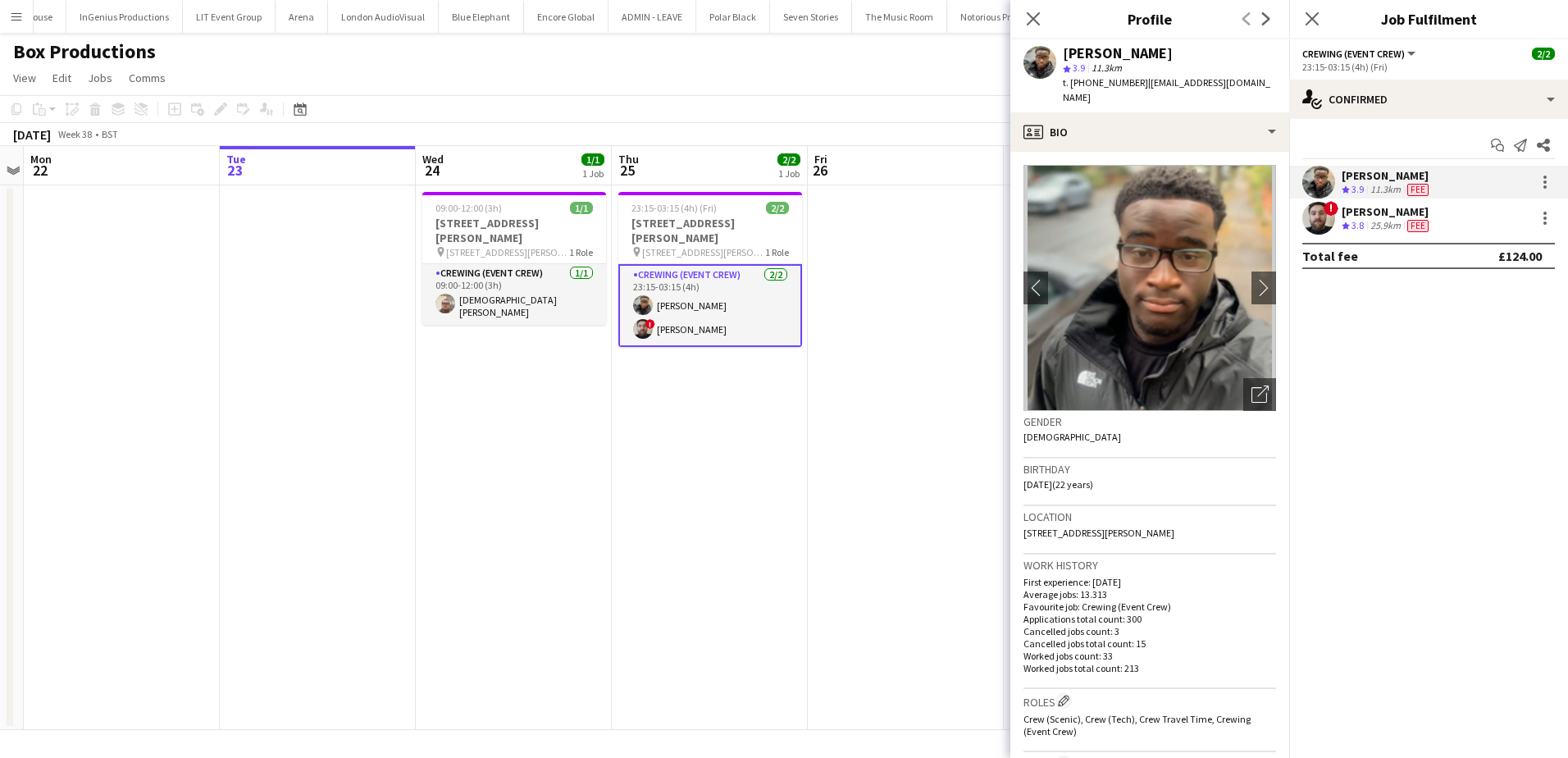
click at [1104, 81] on span "t. [PHONE_NUMBER]" at bounding box center [1105, 82] width 85 height 13
copy span "447903496855"
click at [1364, 211] on div "[PERSON_NAME]" at bounding box center [1386, 211] width 90 height 14
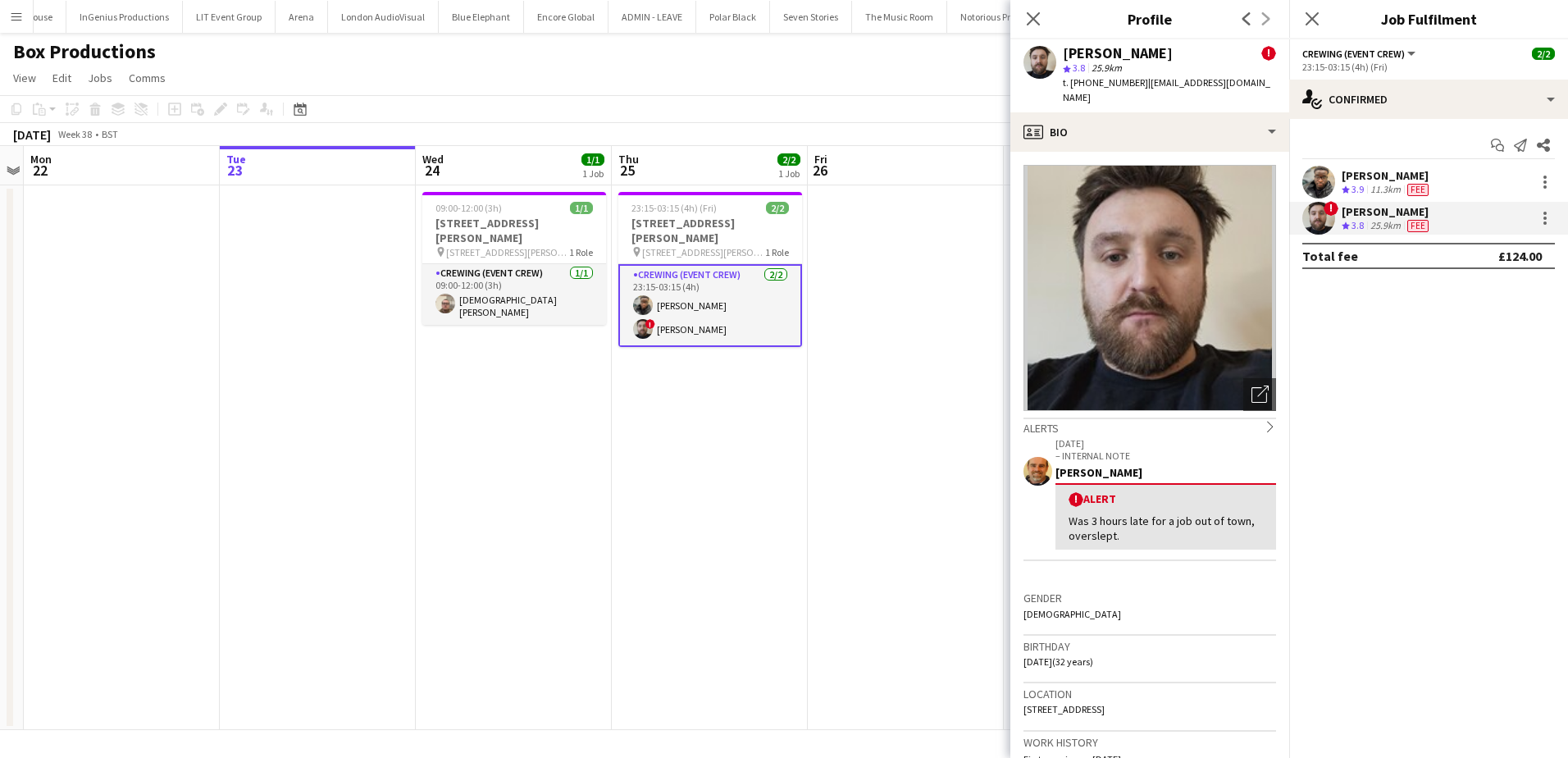
click at [1101, 85] on span "t. [PHONE_NUMBER]" at bounding box center [1105, 82] width 85 height 13
copy span "4407710251150"
click at [475, 246] on span "[STREET_ADDRESS][PERSON_NAME]" at bounding box center [508, 252] width 123 height 13
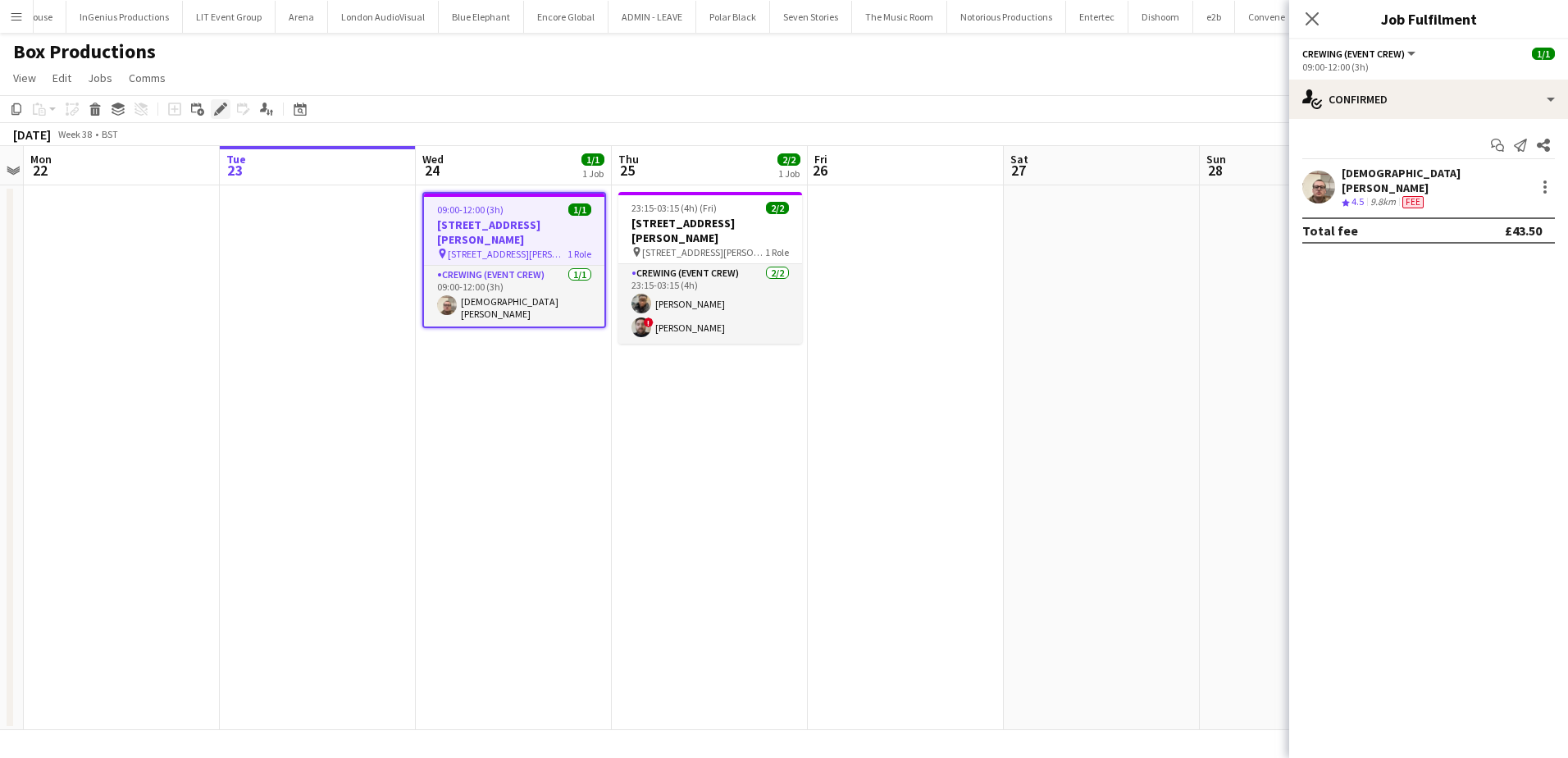
click at [218, 108] on icon "Edit" at bounding box center [220, 109] width 14 height 14
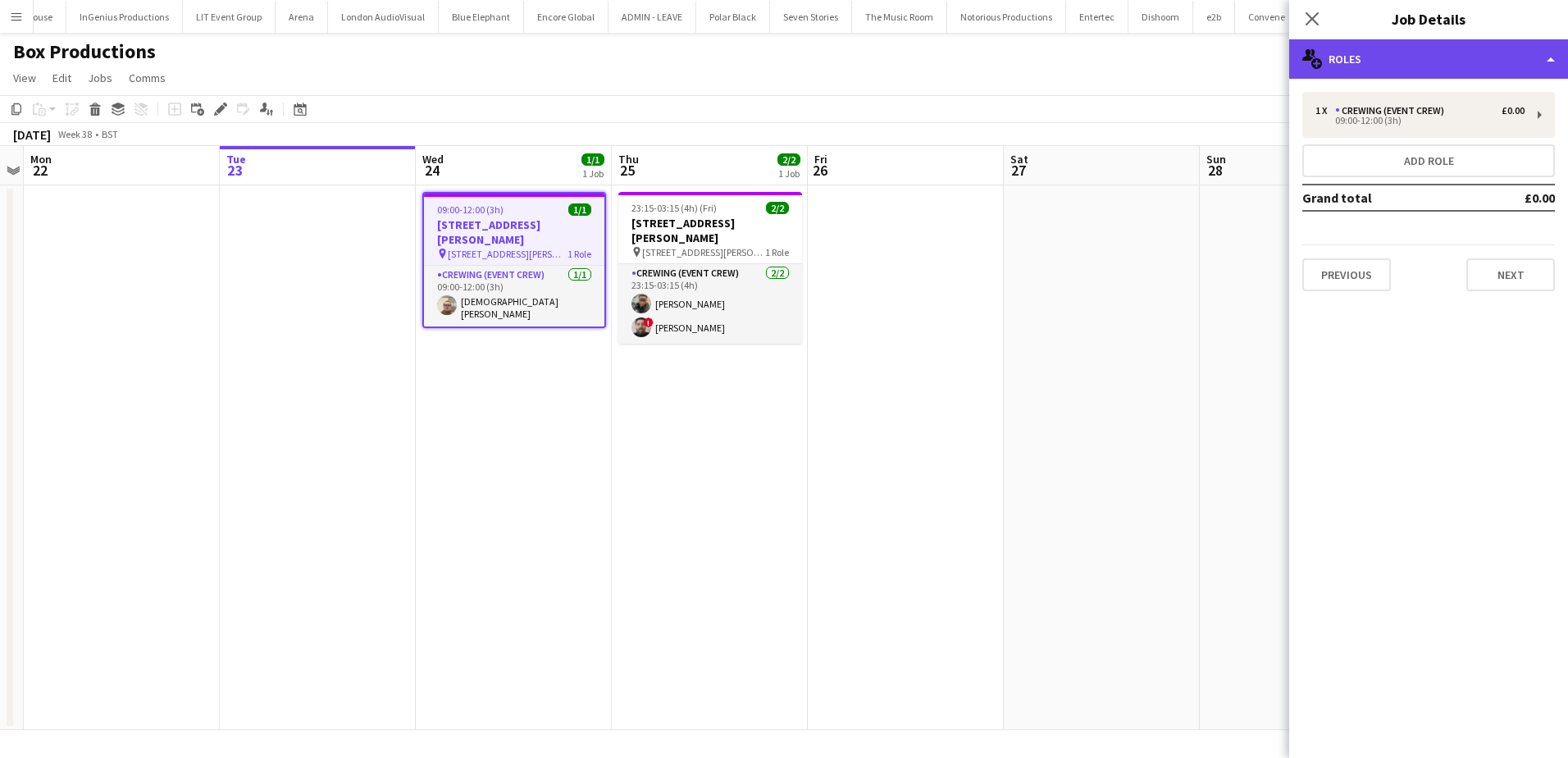
click at [1481, 50] on div "multiple-users-add Roles" at bounding box center [1429, 59] width 279 height 40
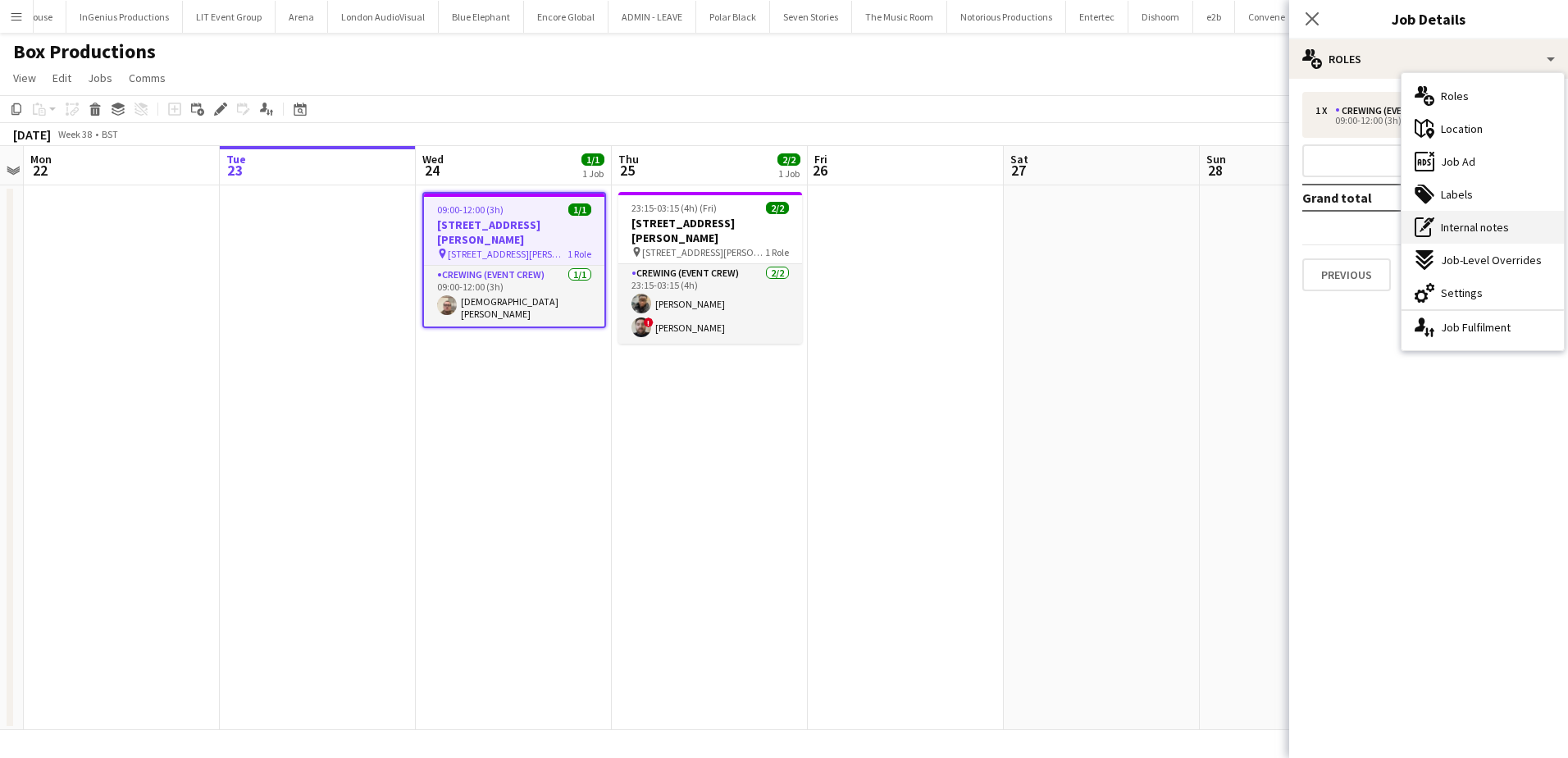
click at [1490, 232] on span "Internal notes" at bounding box center [1475, 226] width 68 height 14
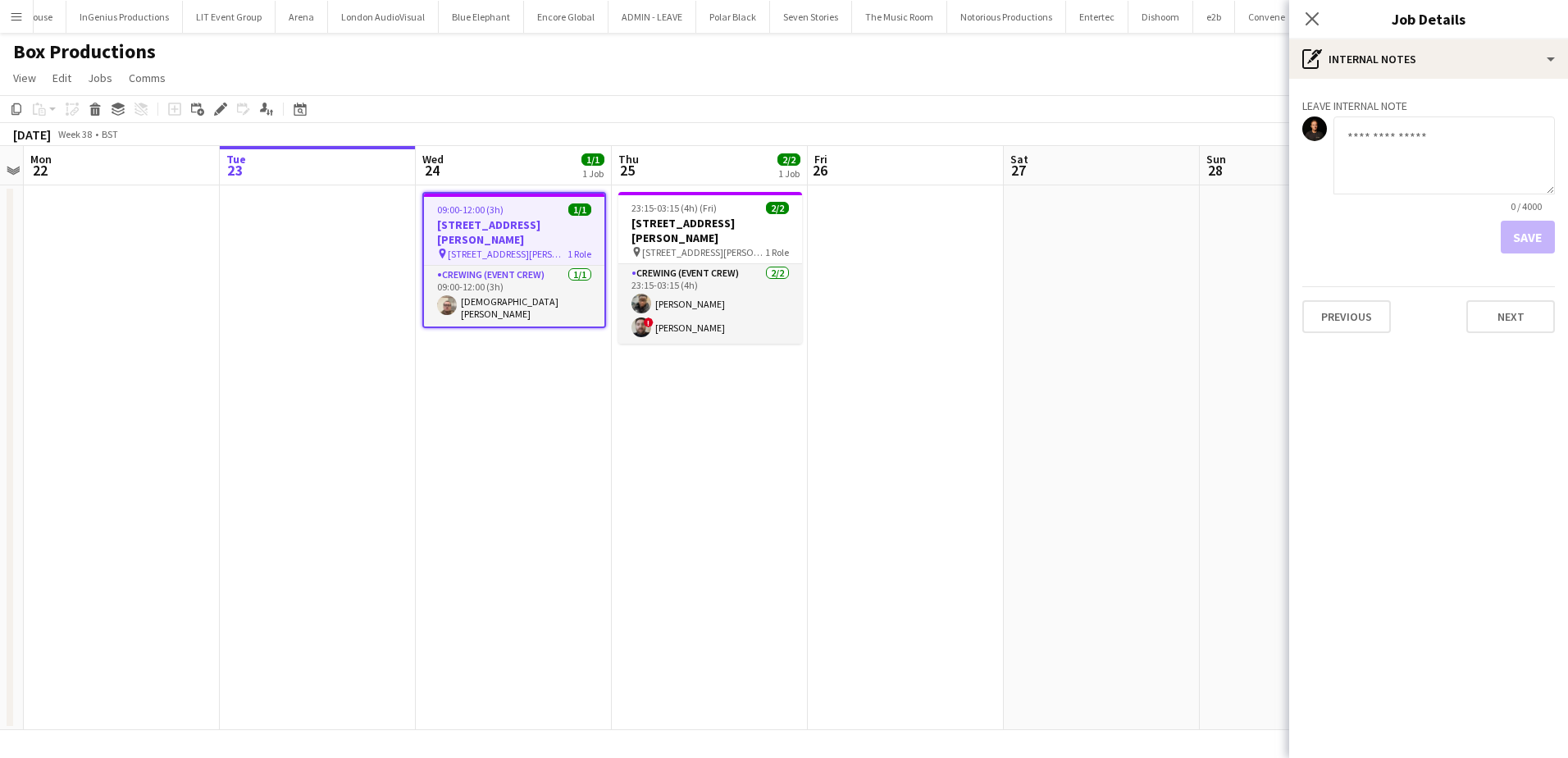
click at [1382, 157] on textarea at bounding box center [1445, 155] width 221 height 78
paste textarea "**********"
type textarea "**********"
click at [1554, 237] on button "Save" at bounding box center [1528, 237] width 54 height 33
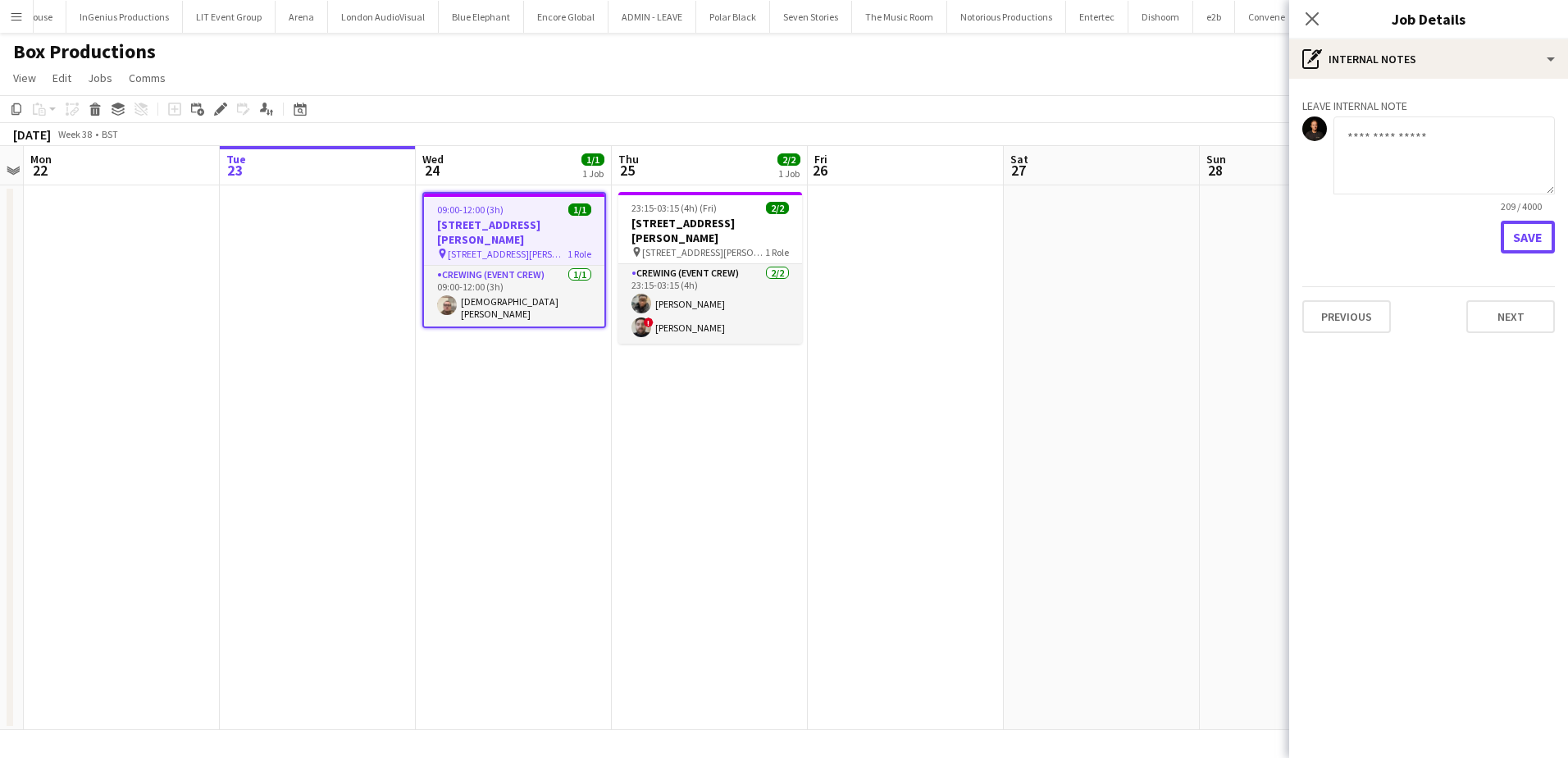
scroll to position [0, 0]
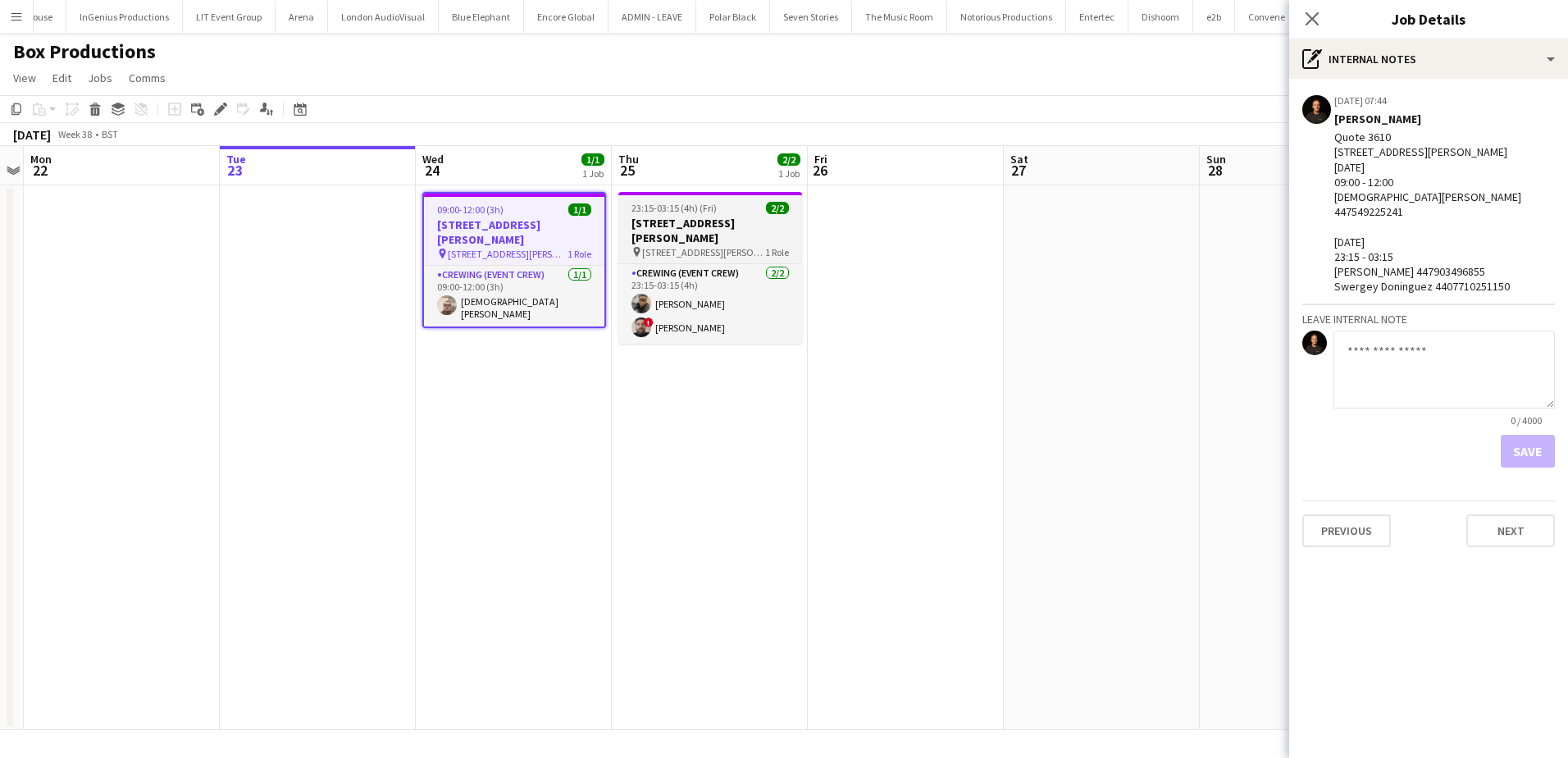
click at [695, 208] on span "23:15-03:15 (4h) (Fri)" at bounding box center [674, 208] width 85 height 13
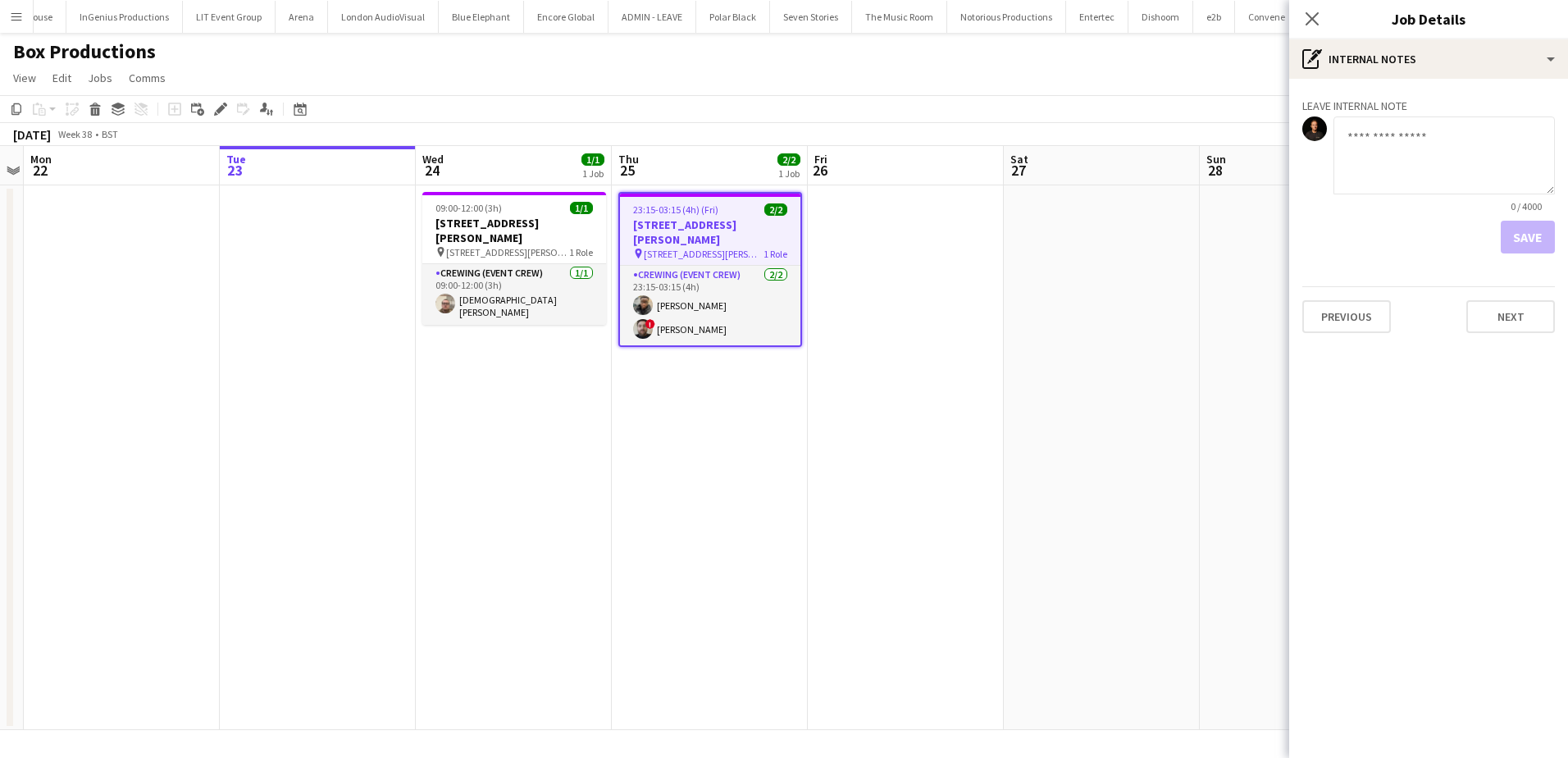
click at [1456, 172] on textarea at bounding box center [1445, 155] width 221 height 78
paste textarea "**********"
type textarea "**********"
click at [1520, 230] on button "Save" at bounding box center [1528, 237] width 54 height 33
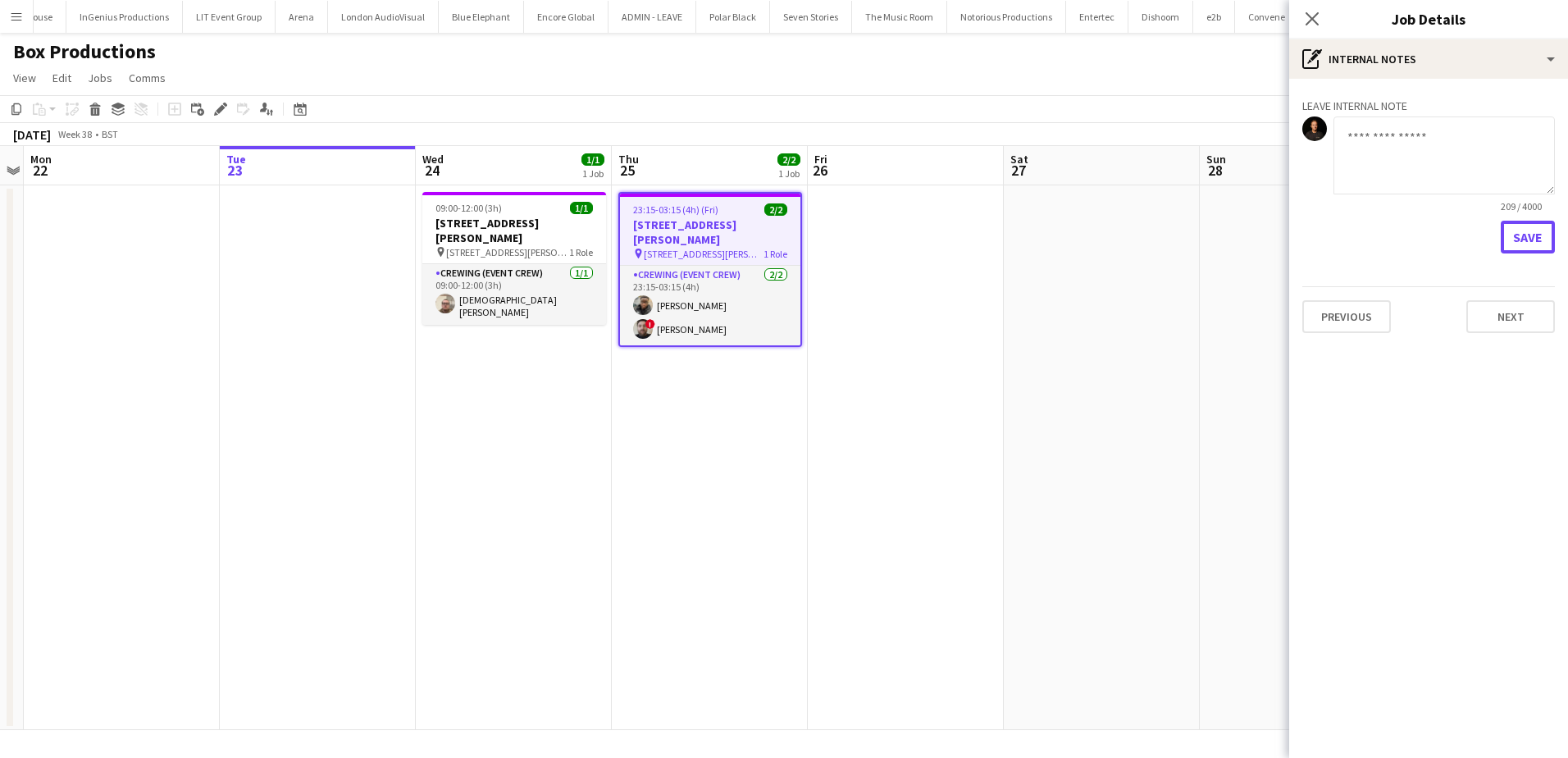
scroll to position [0, 0]
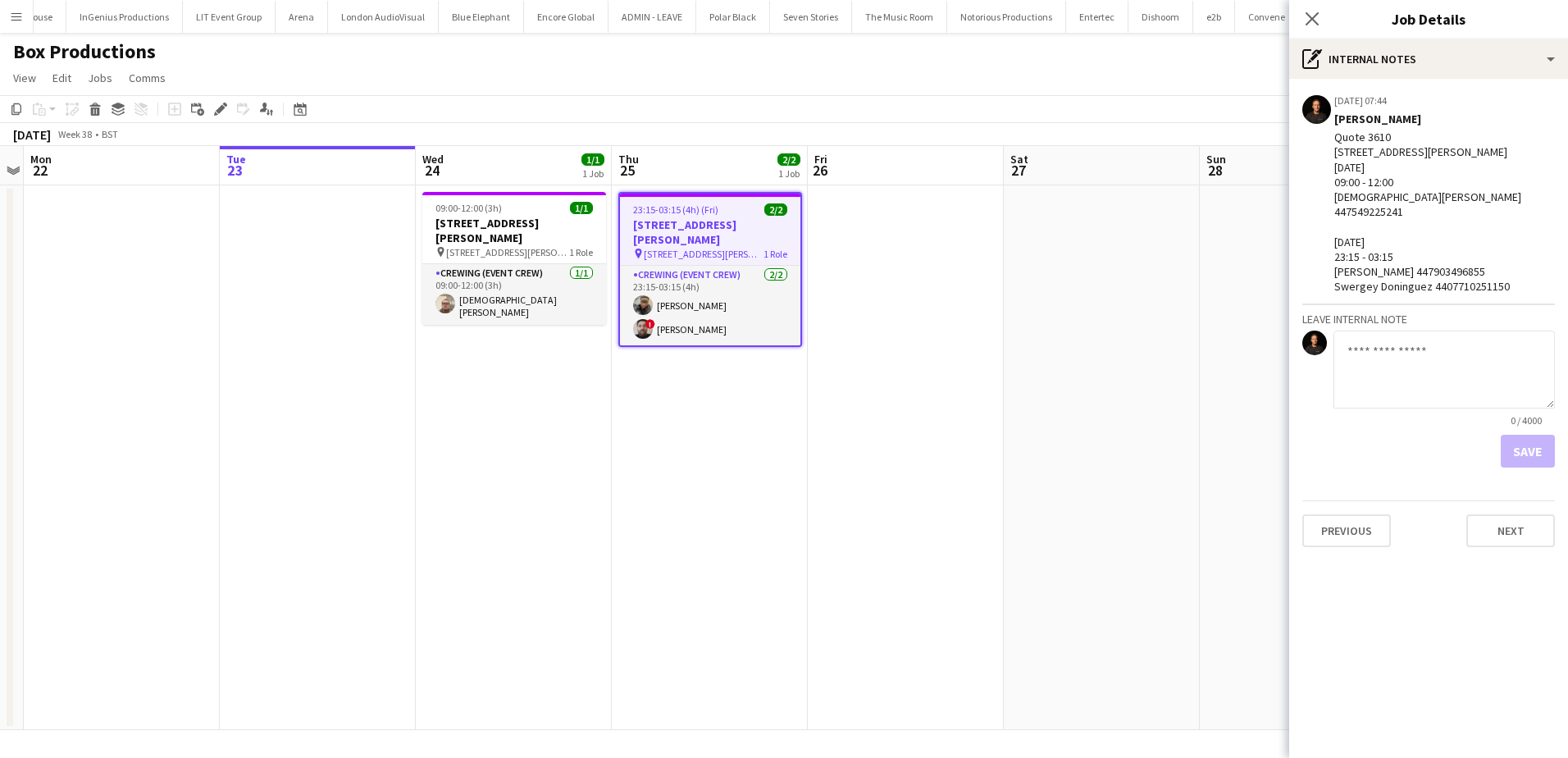
click at [1055, 484] on app-date-cell at bounding box center [1102, 457] width 196 height 545
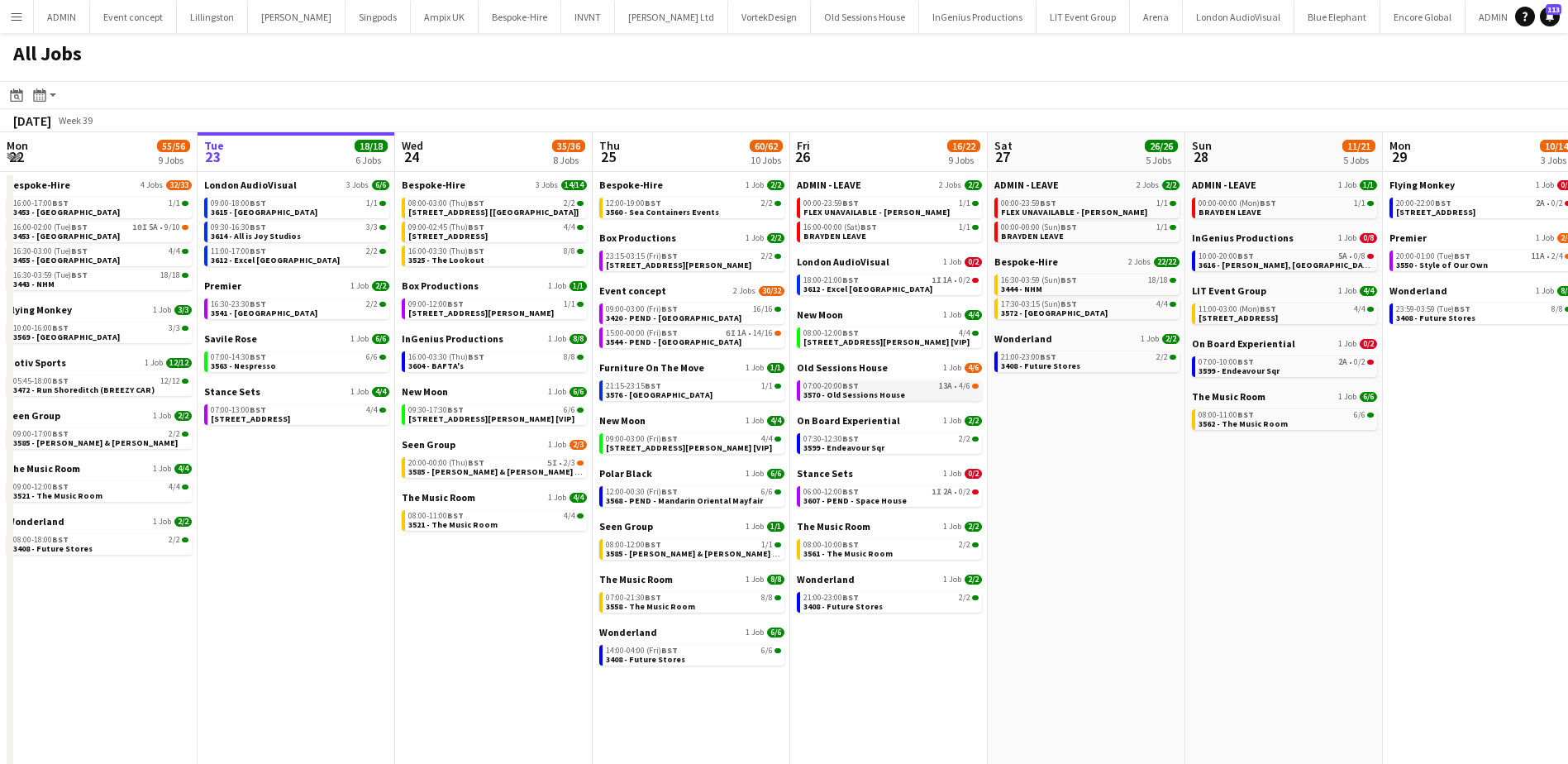
click at [913, 388] on div "07:00-20:00 BST 13A • 4/6" at bounding box center [891, 387] width 175 height 9
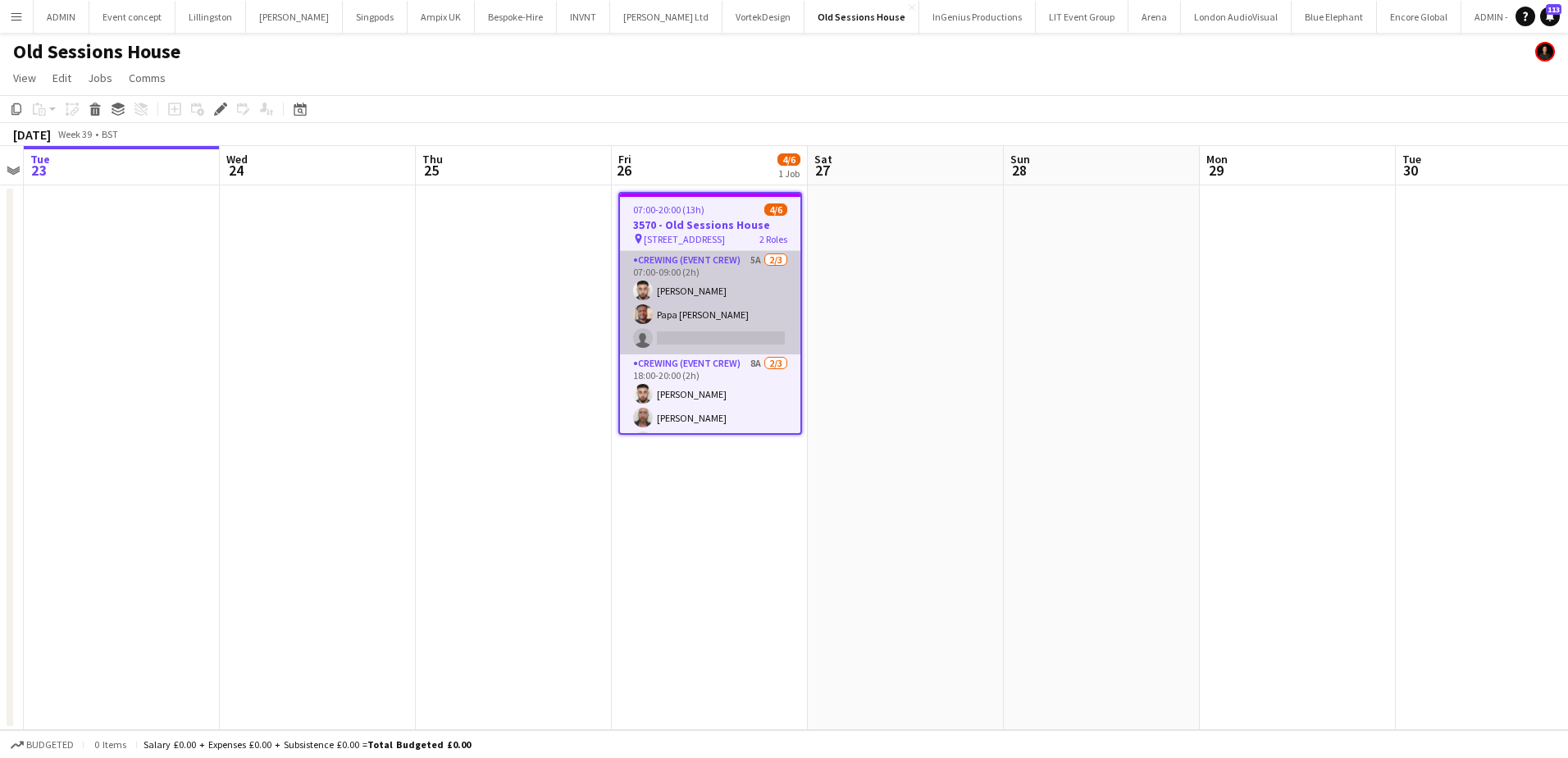
click at [748, 324] on app-card-role "Crewing (Event Crew) 5A 2/3 07:00-09:00 (2h) Caleb Caffoor Papa Opoku-Adjei sin…" at bounding box center [710, 303] width 181 height 103
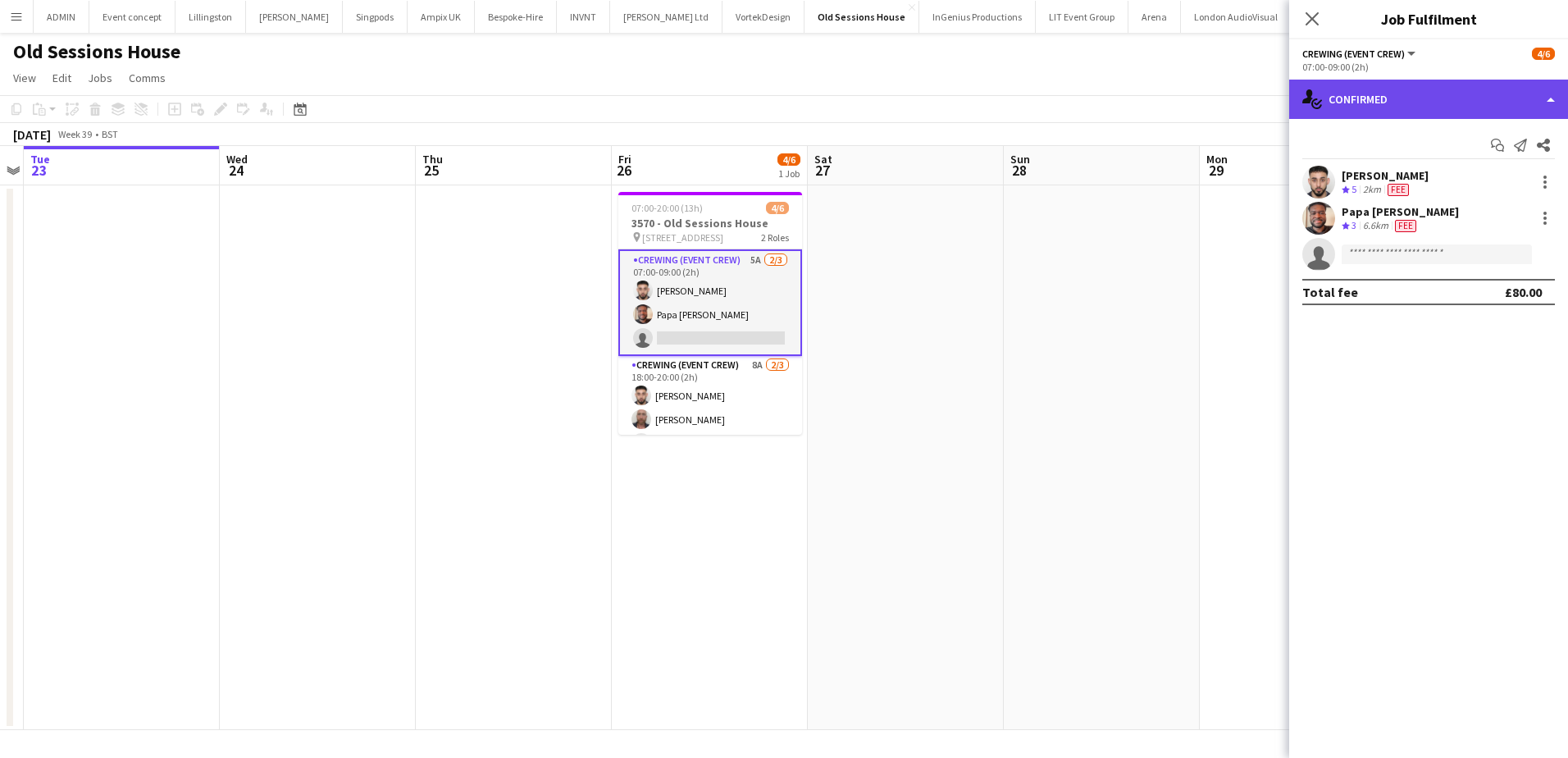
click at [1440, 95] on div "single-neutral-actions-check-2 Confirmed" at bounding box center [1429, 99] width 279 height 40
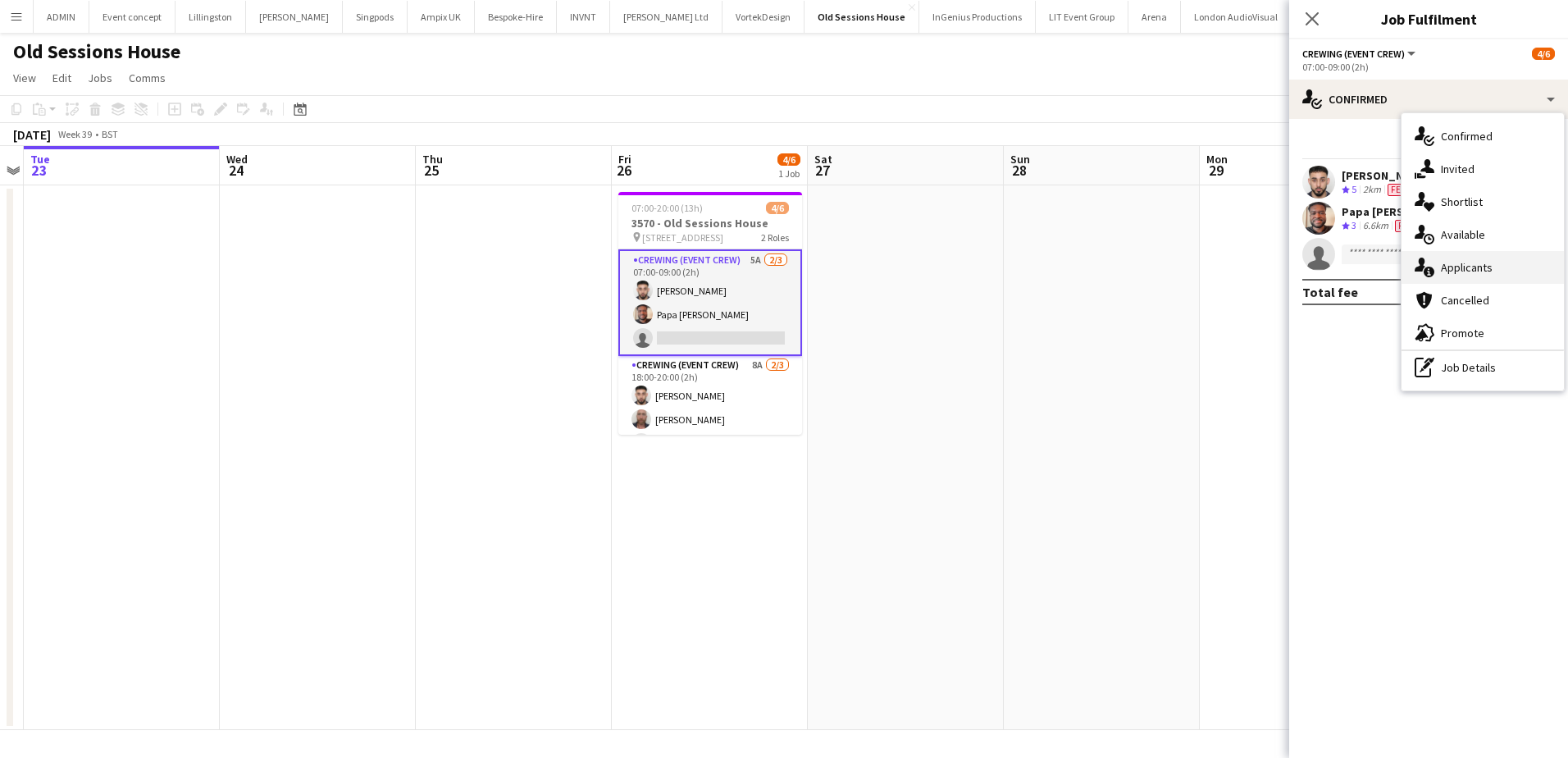
click at [1495, 262] on div "single-neutral-actions-information Applicants" at bounding box center [1483, 267] width 162 height 33
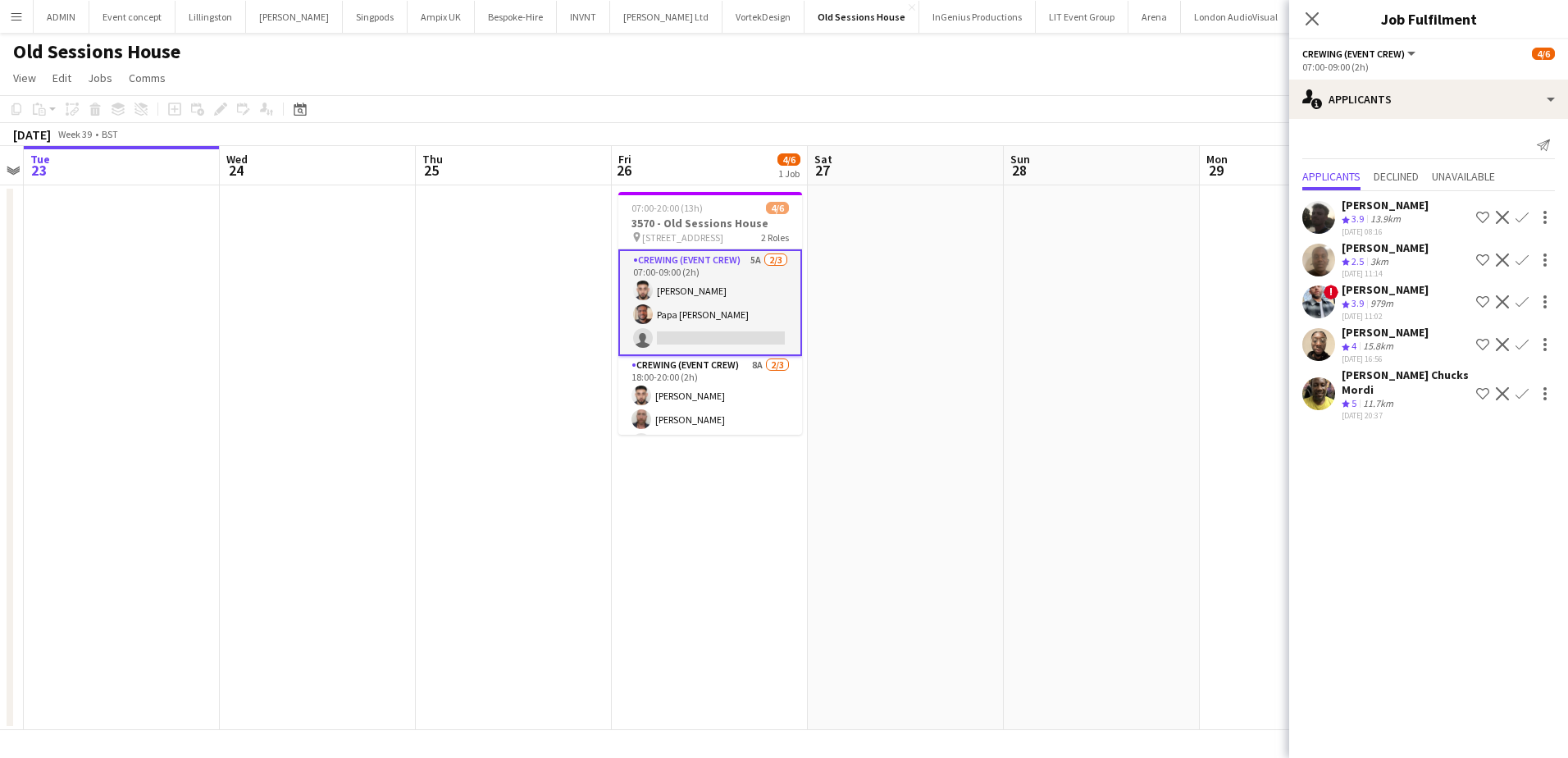
click at [1516, 401] on app-icon "Confirm" at bounding box center [1522, 394] width 14 height 14
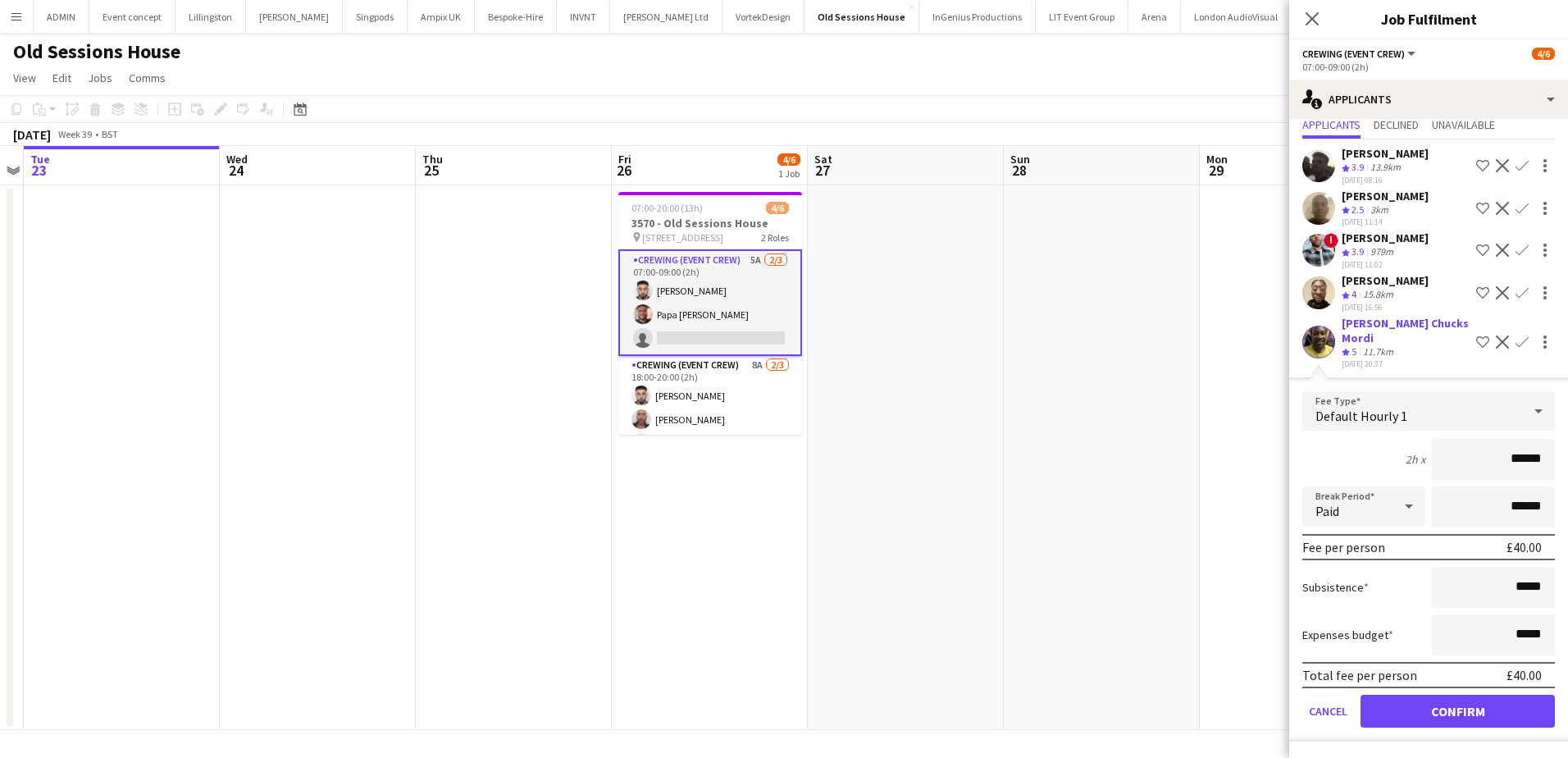
scroll to position [67, 0]
drag, startPoint x: 1498, startPoint y: 463, endPoint x: 1552, endPoint y: 470, distance: 54.5
click at [1552, 470] on form "Fee Type Default Hourly 1 2h x ****** Break Period Paid ****** Fee per person £…" at bounding box center [1429, 566] width 279 height 351
type input "***"
click at [1462, 710] on button "Confirm" at bounding box center [1458, 711] width 194 height 33
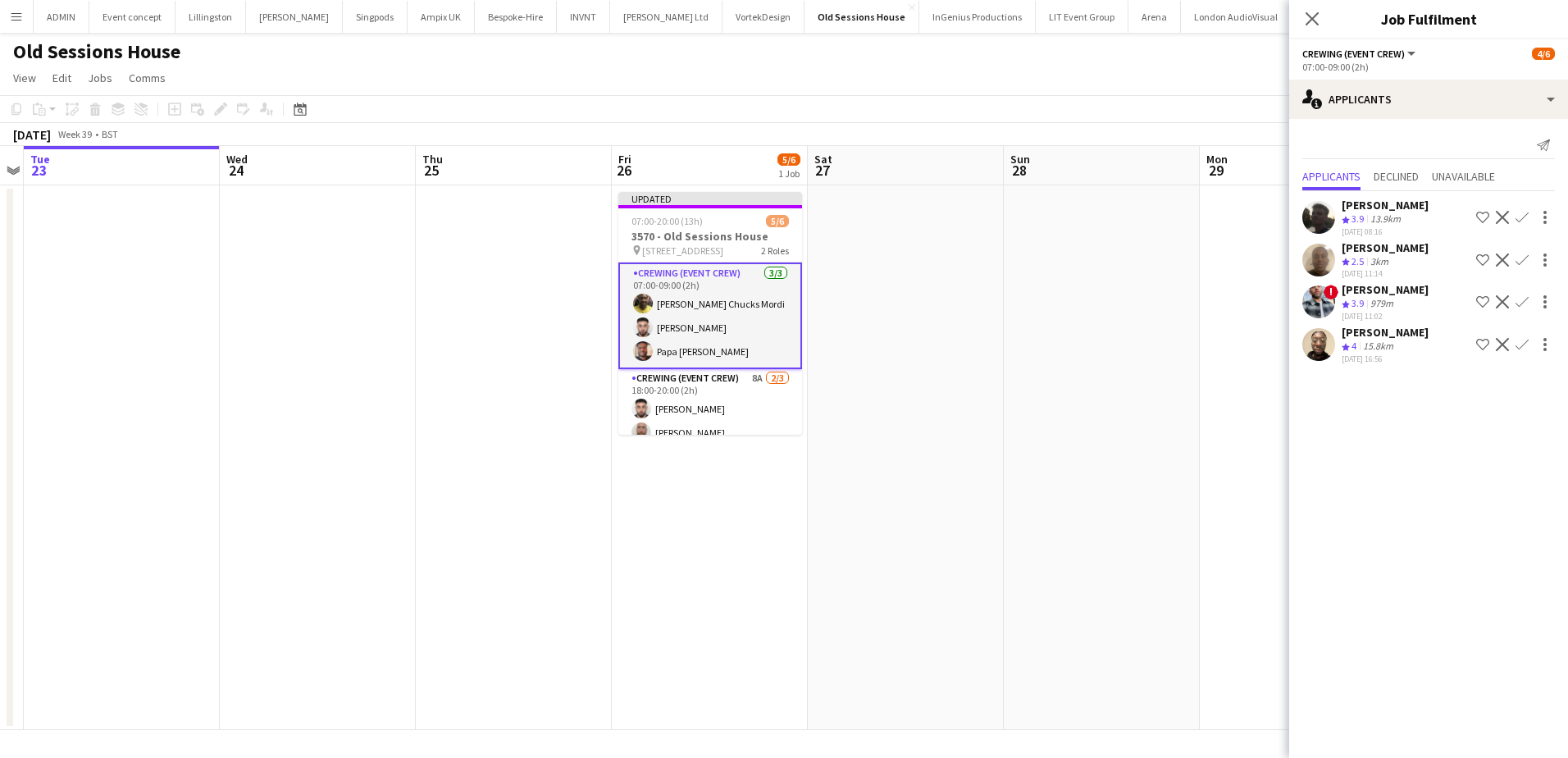
scroll to position [0, 0]
click at [1098, 256] on app-date-cell at bounding box center [1102, 457] width 196 height 545
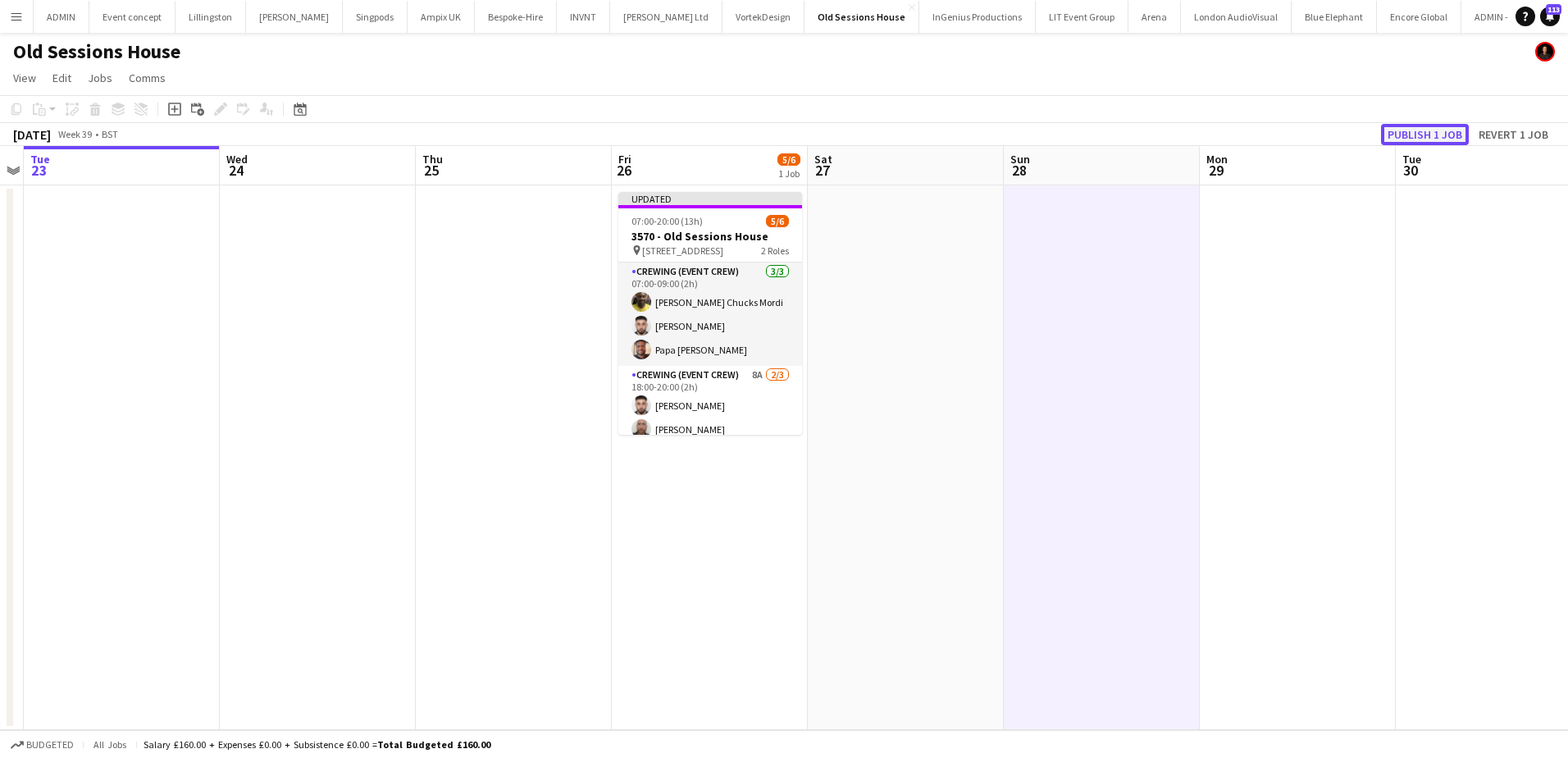
click at [1408, 139] on button "Publish 1 job" at bounding box center [1425, 134] width 88 height 21
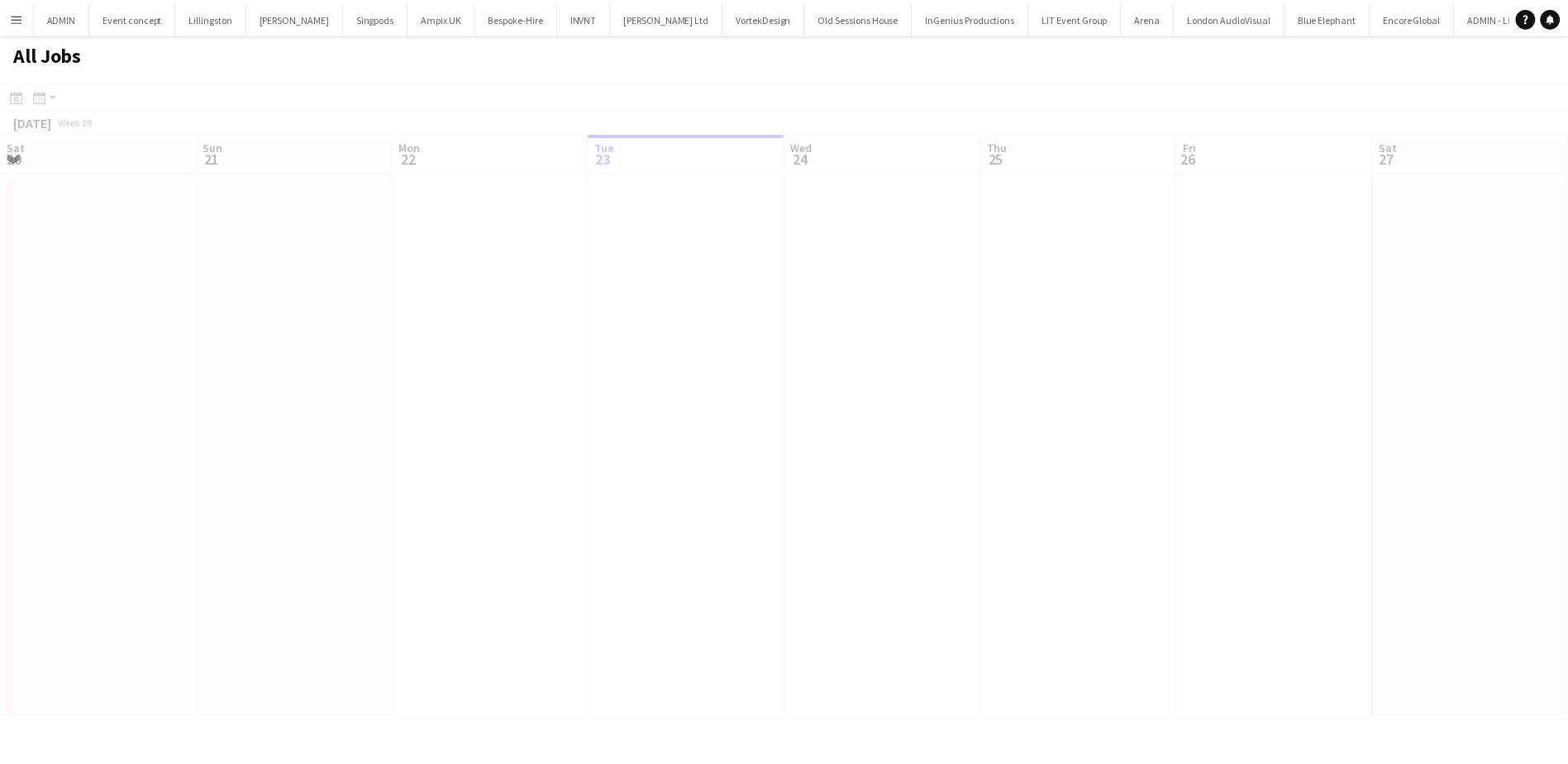
scroll to position [0, 395]
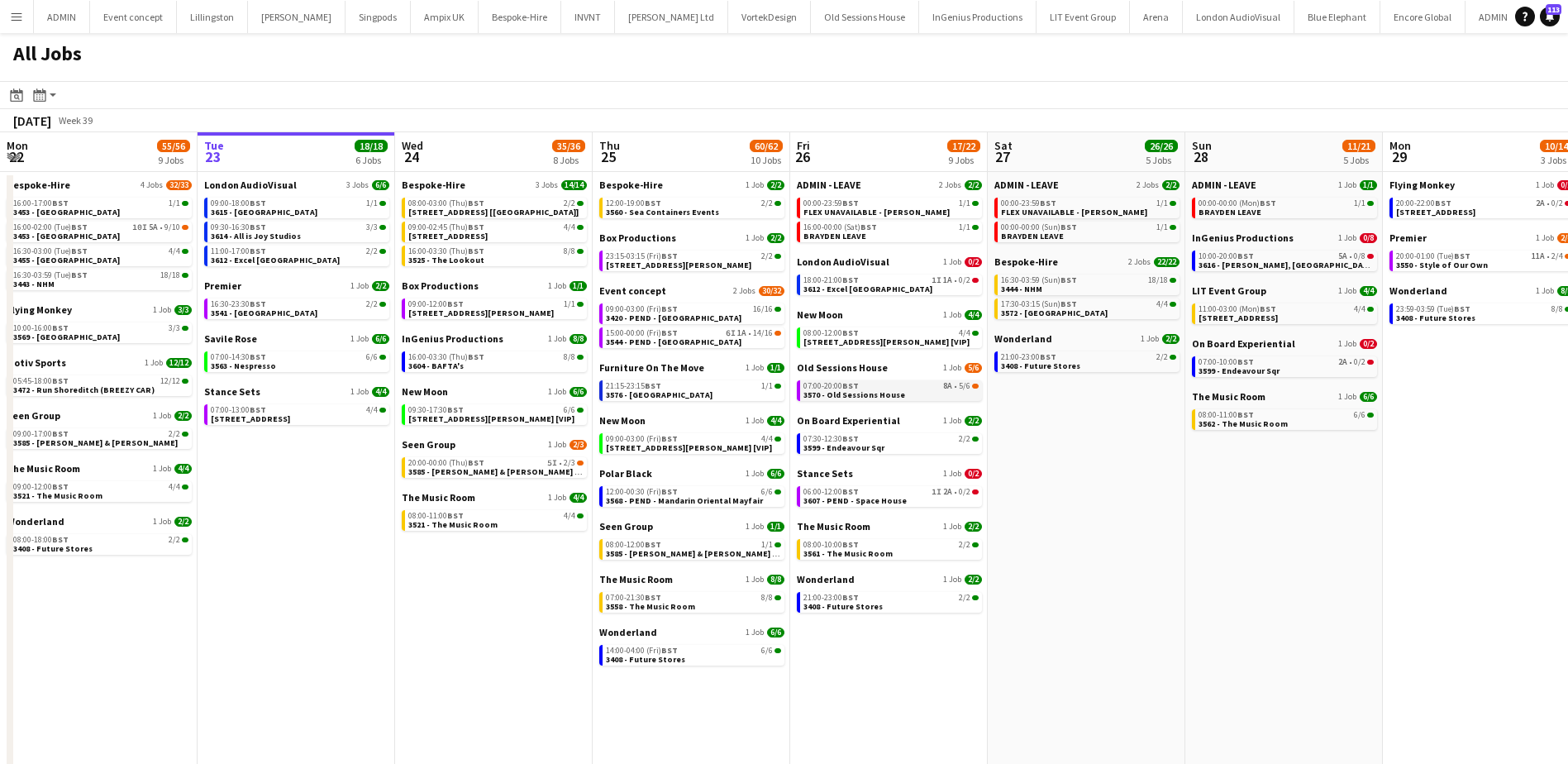
click at [893, 389] on span "3570 - Old Sessions House" at bounding box center [854, 394] width 101 height 11
click at [671, 335] on span "BST" at bounding box center [669, 332] width 16 height 11
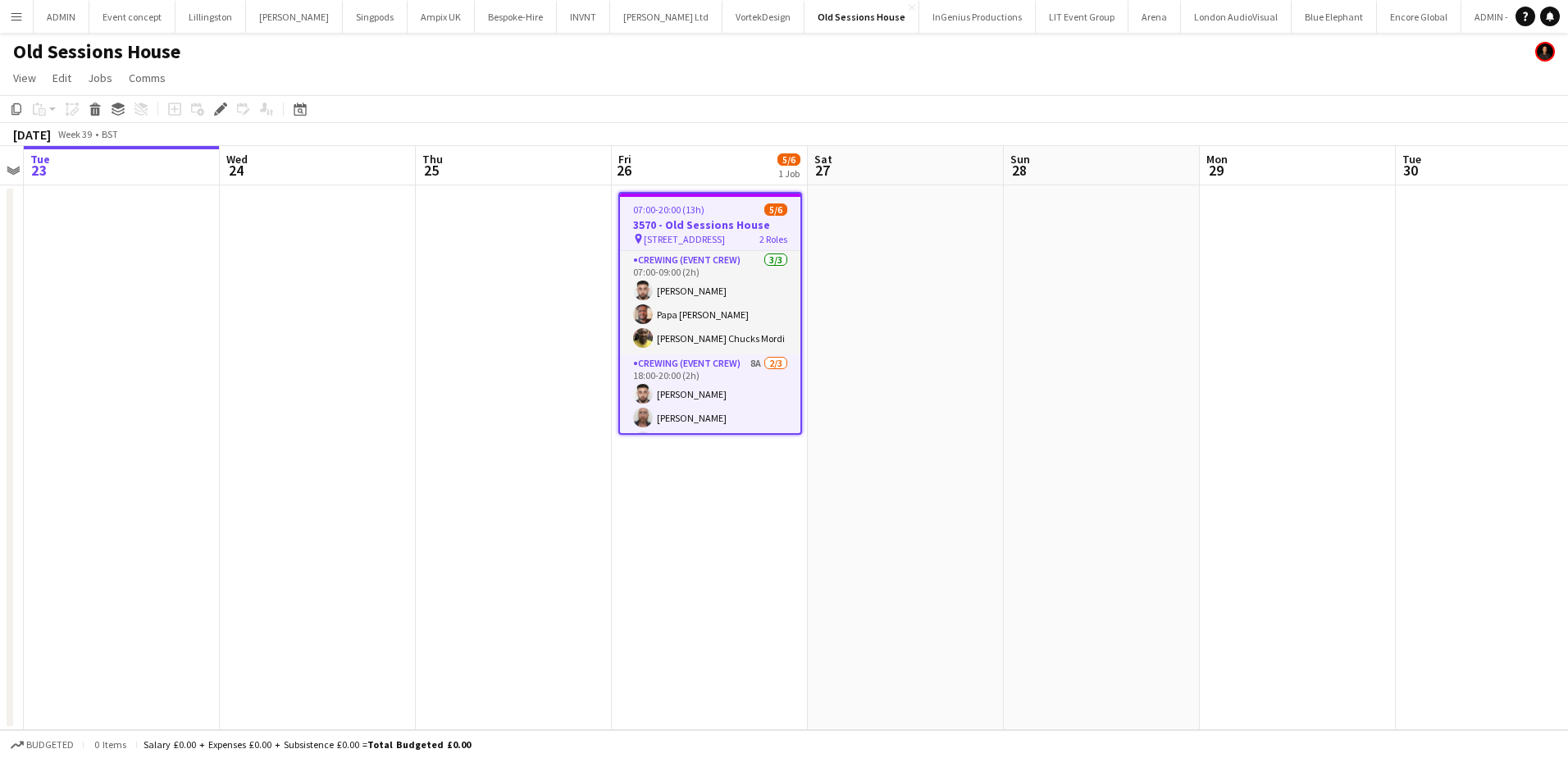
click at [657, 203] on app-job-card "07:00-20:00 (13h) 5/6 3570 - Old Sessions House pin Old Sessions House, EC1R 0N…" at bounding box center [710, 313] width 183 height 243
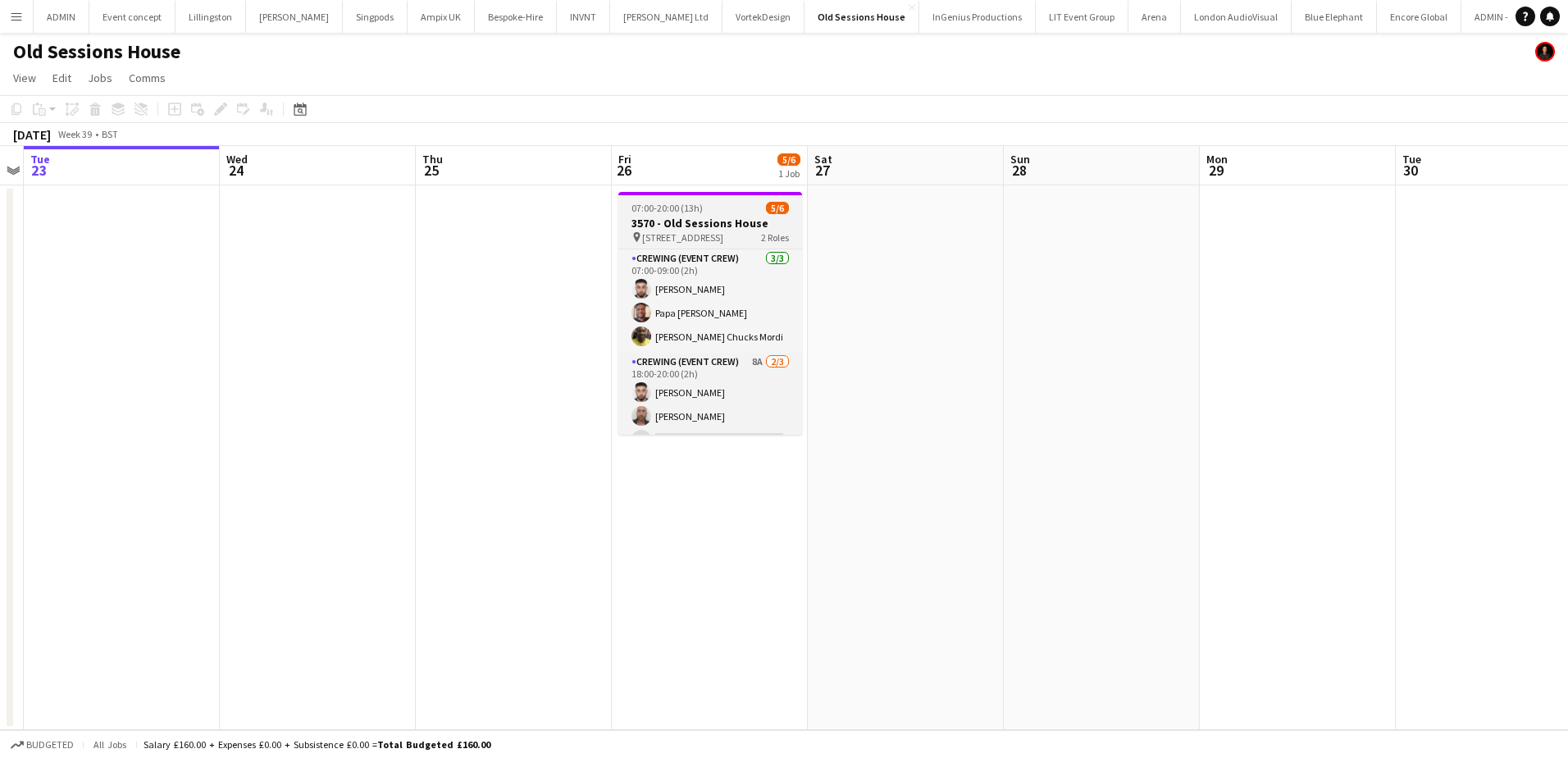
click at [656, 210] on span "07:00-20:00 (13h)" at bounding box center [667, 208] width 71 height 13
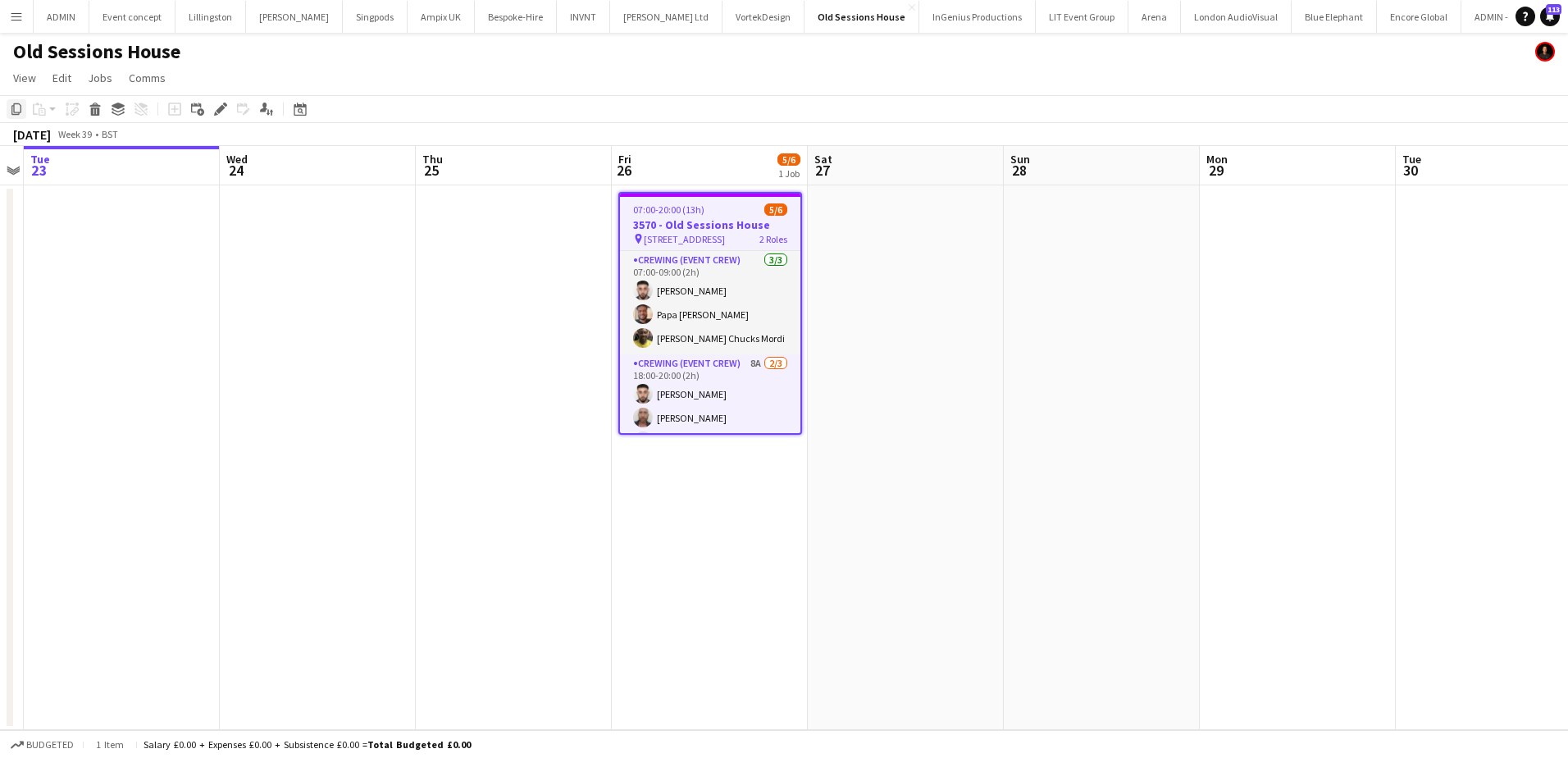
click at [18, 112] on icon "Copy" at bounding box center [17, 109] width 14 height 14
drag, startPoint x: 535, startPoint y: 255, endPoint x: 370, endPoint y: 209, distance: 171.3
click at [535, 255] on app-date-cell at bounding box center [514, 457] width 196 height 545
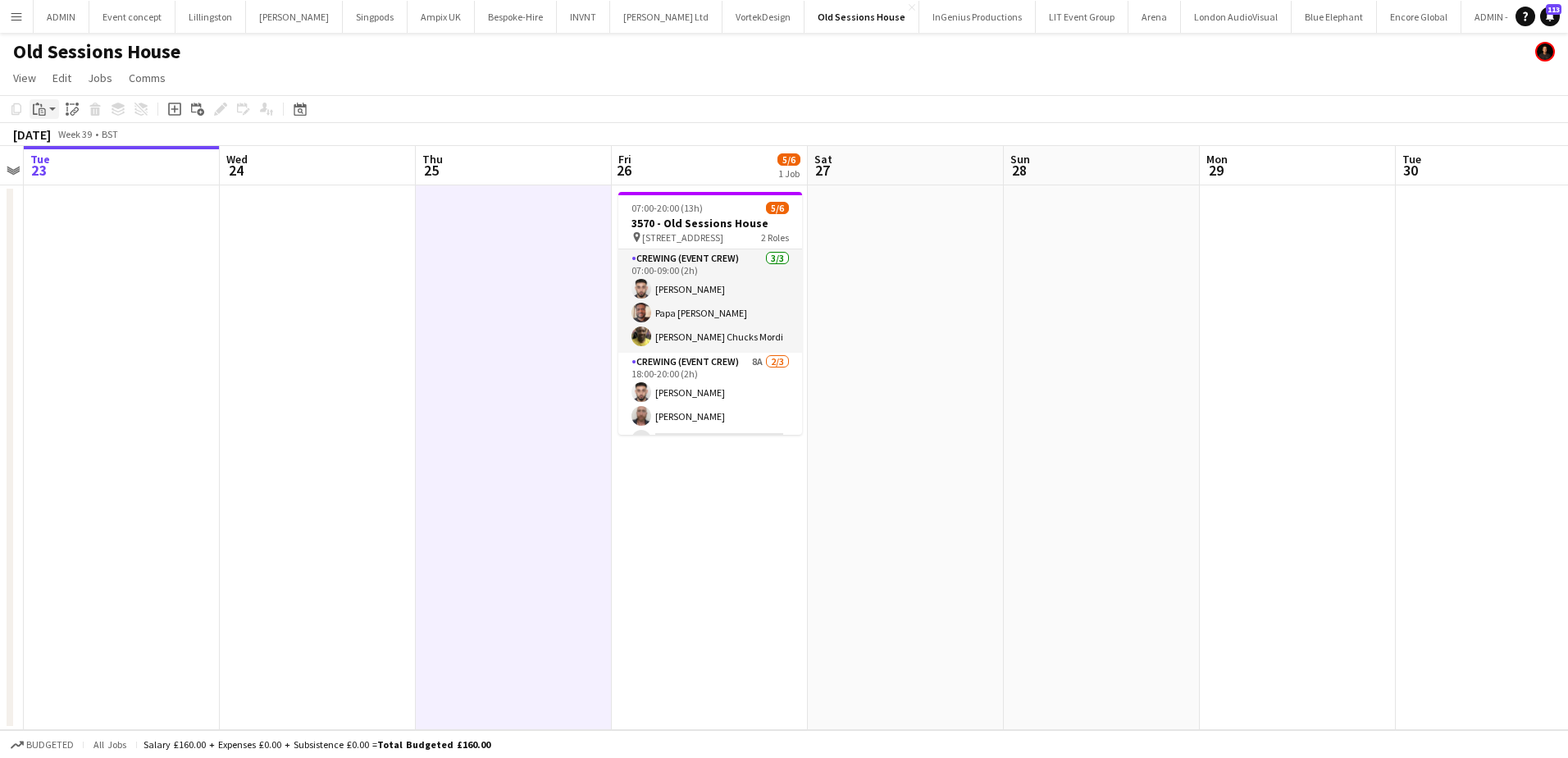
click at [44, 112] on icon "Paste" at bounding box center [40, 109] width 14 height 14
click at [47, 141] on link "Paste Ctrl+V" at bounding box center [120, 139] width 155 height 14
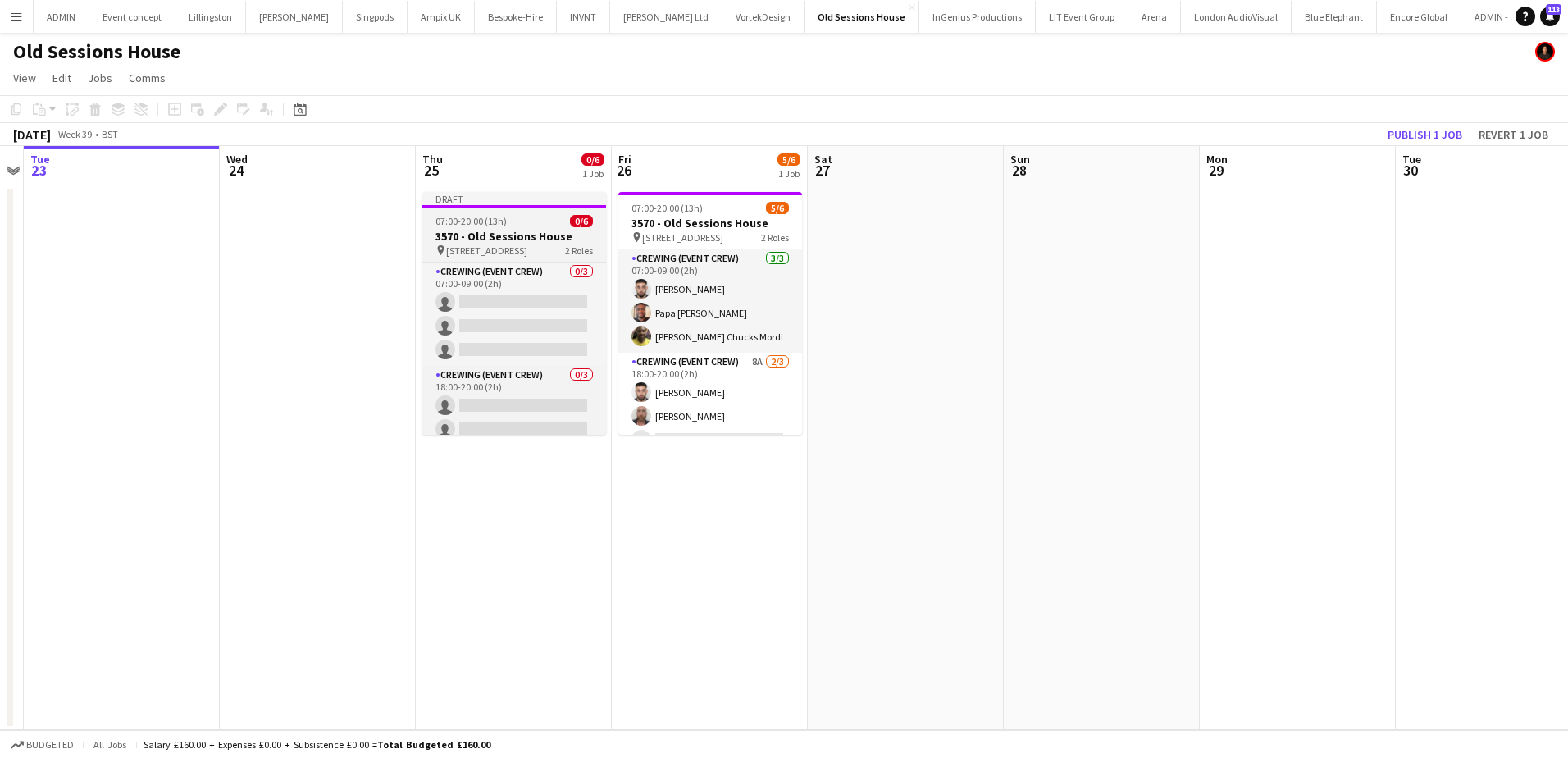
click at [481, 237] on h3 "3570 - Old Sessions House" at bounding box center [514, 236] width 183 height 14
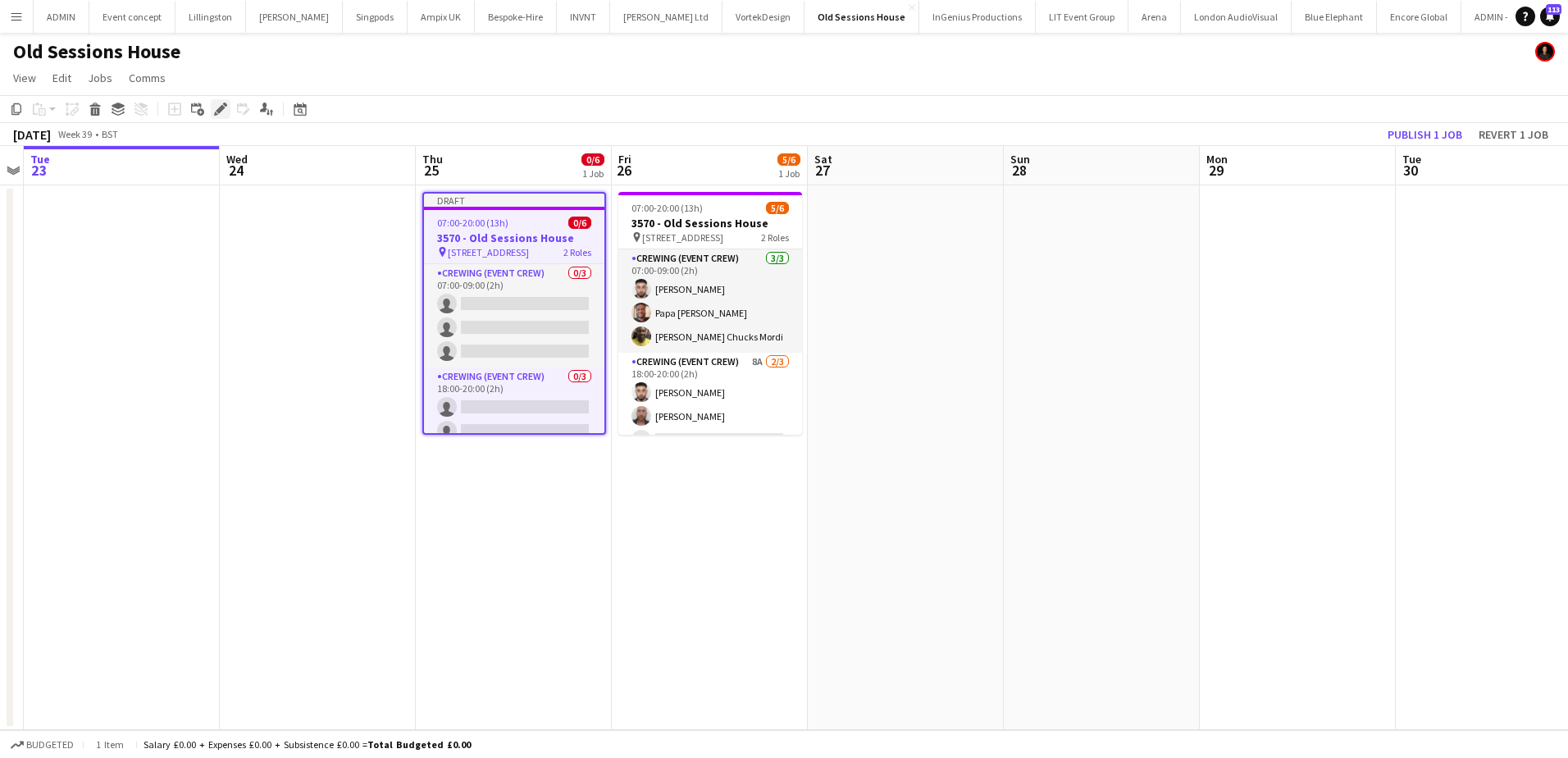
click at [216, 111] on icon at bounding box center [220, 109] width 9 height 9
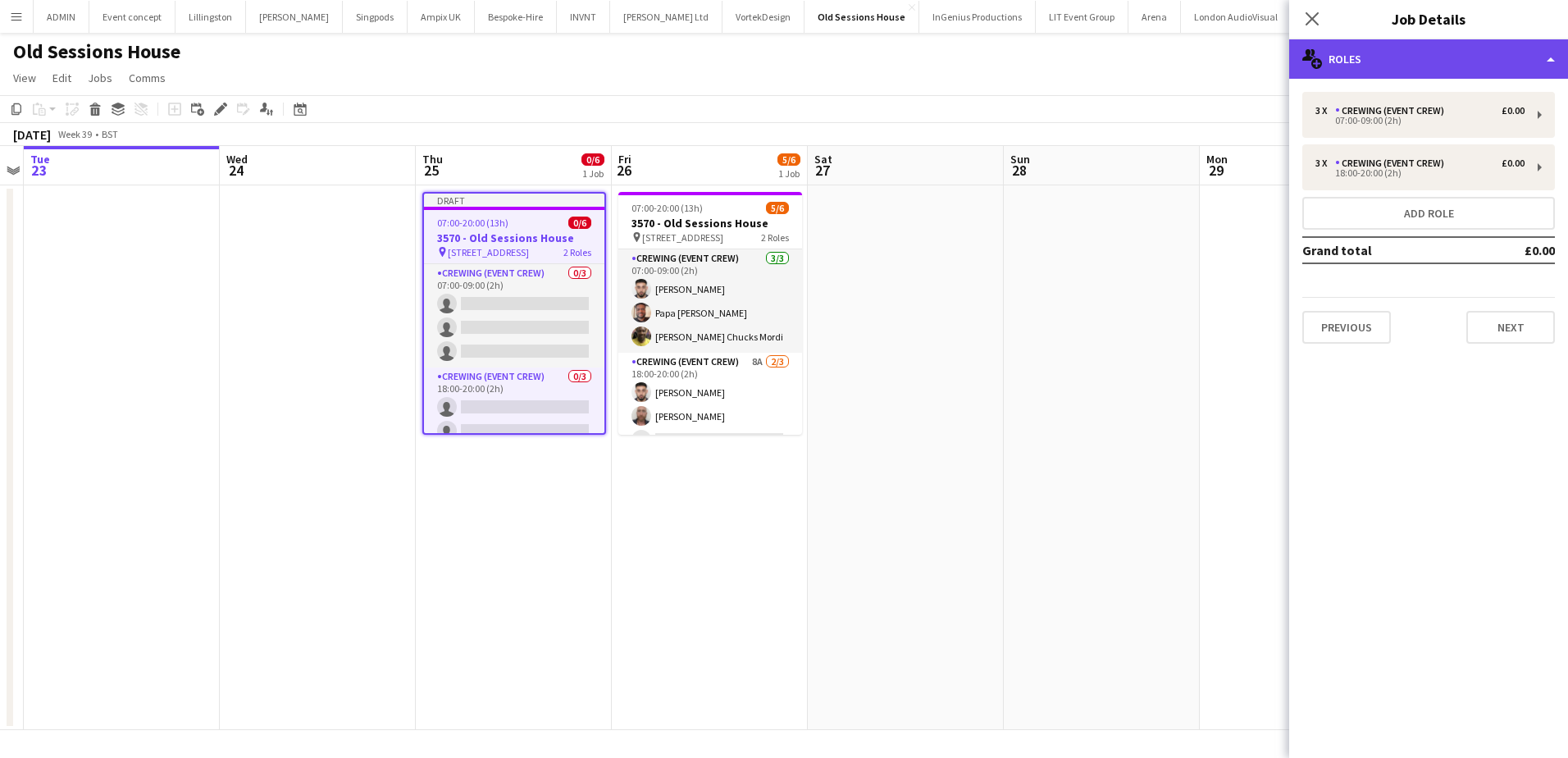
click at [1430, 65] on div "multiple-users-add Roles" at bounding box center [1429, 59] width 279 height 40
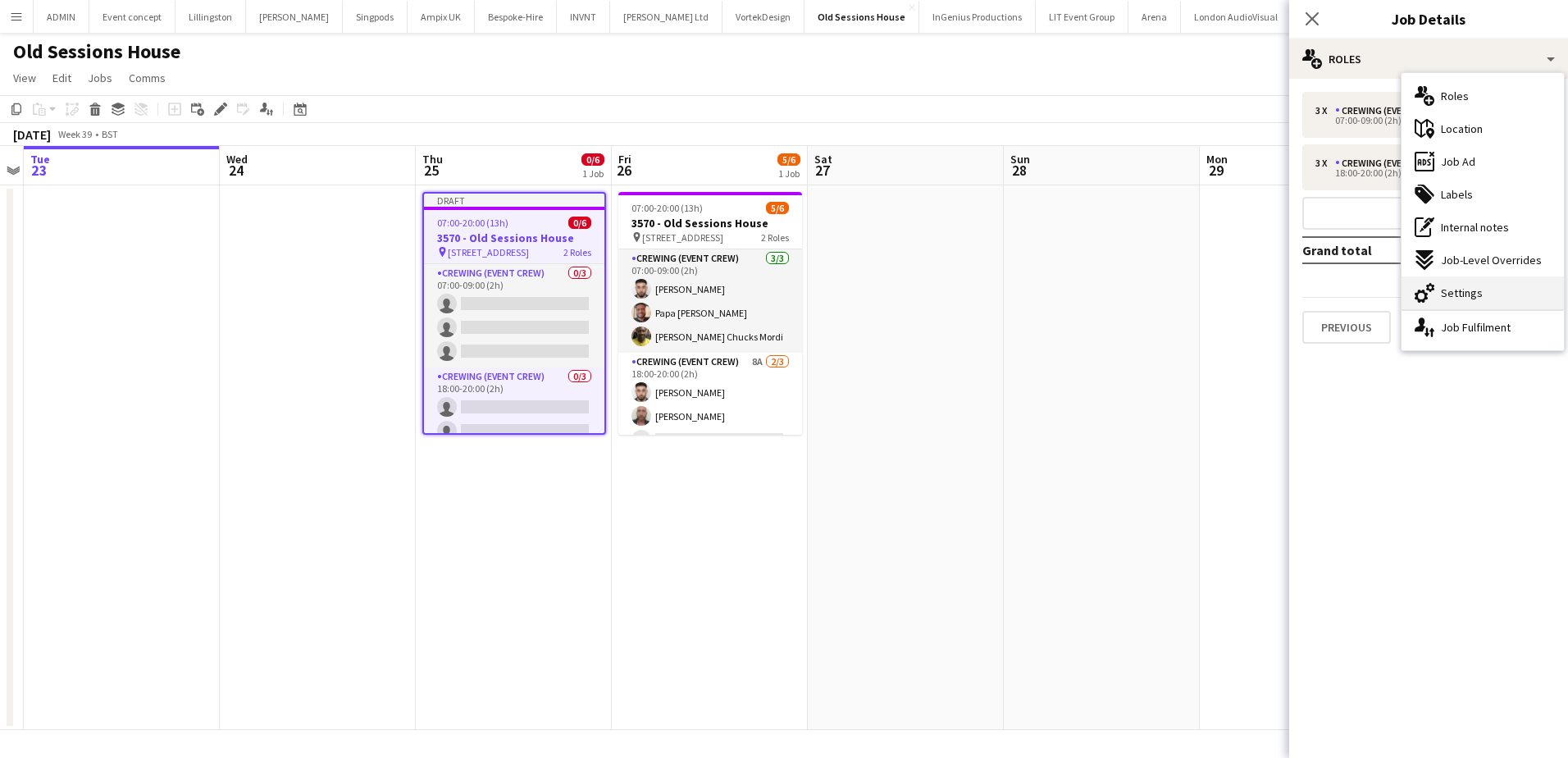
click at [1485, 283] on div "cog-double-3 Settings" at bounding box center [1483, 292] width 162 height 33
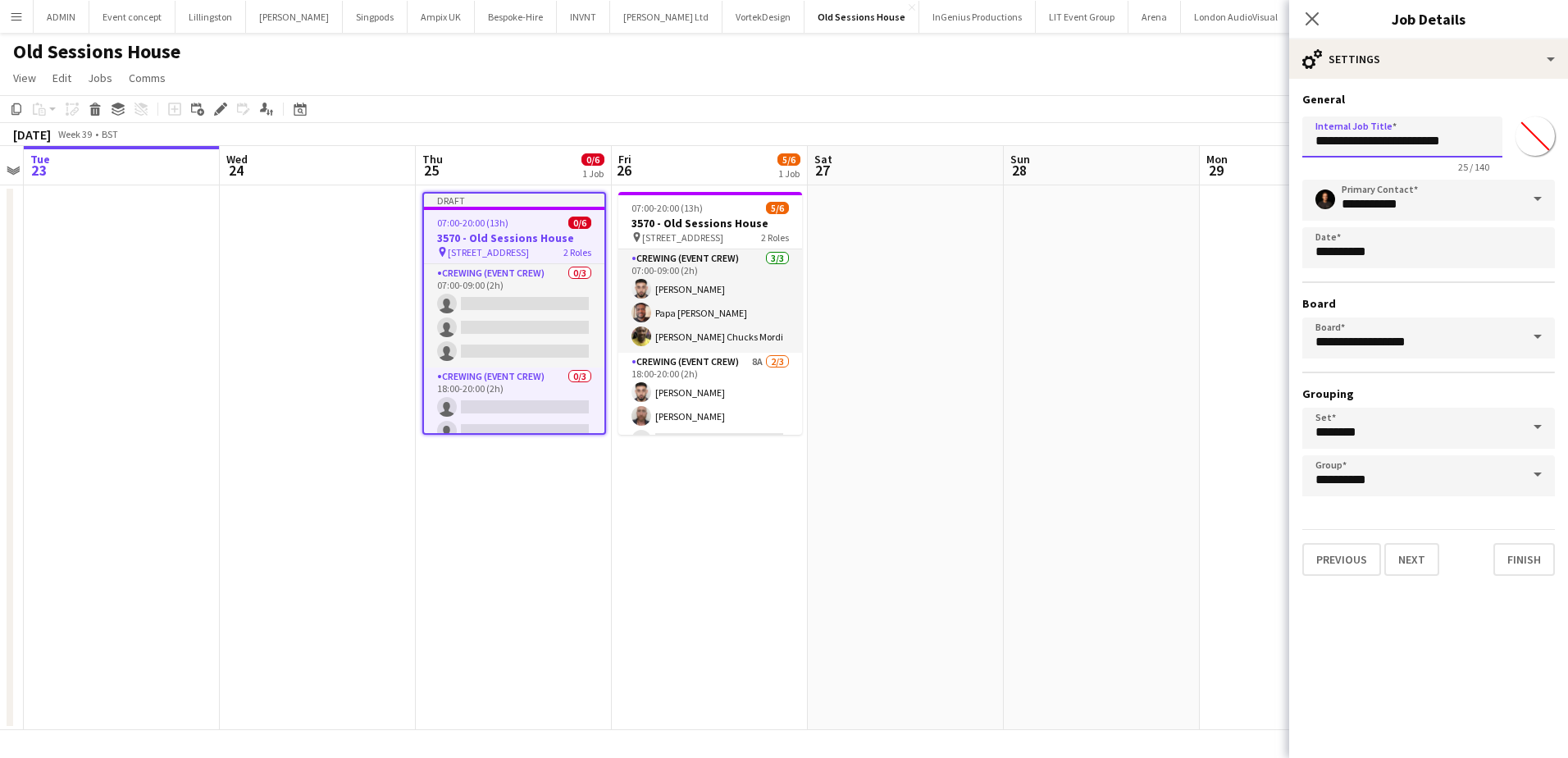
click at [1333, 138] on input "**********" at bounding box center [1402, 137] width 200 height 41
type input "**********"
click at [1406, 558] on button "Next" at bounding box center [1412, 559] width 55 height 33
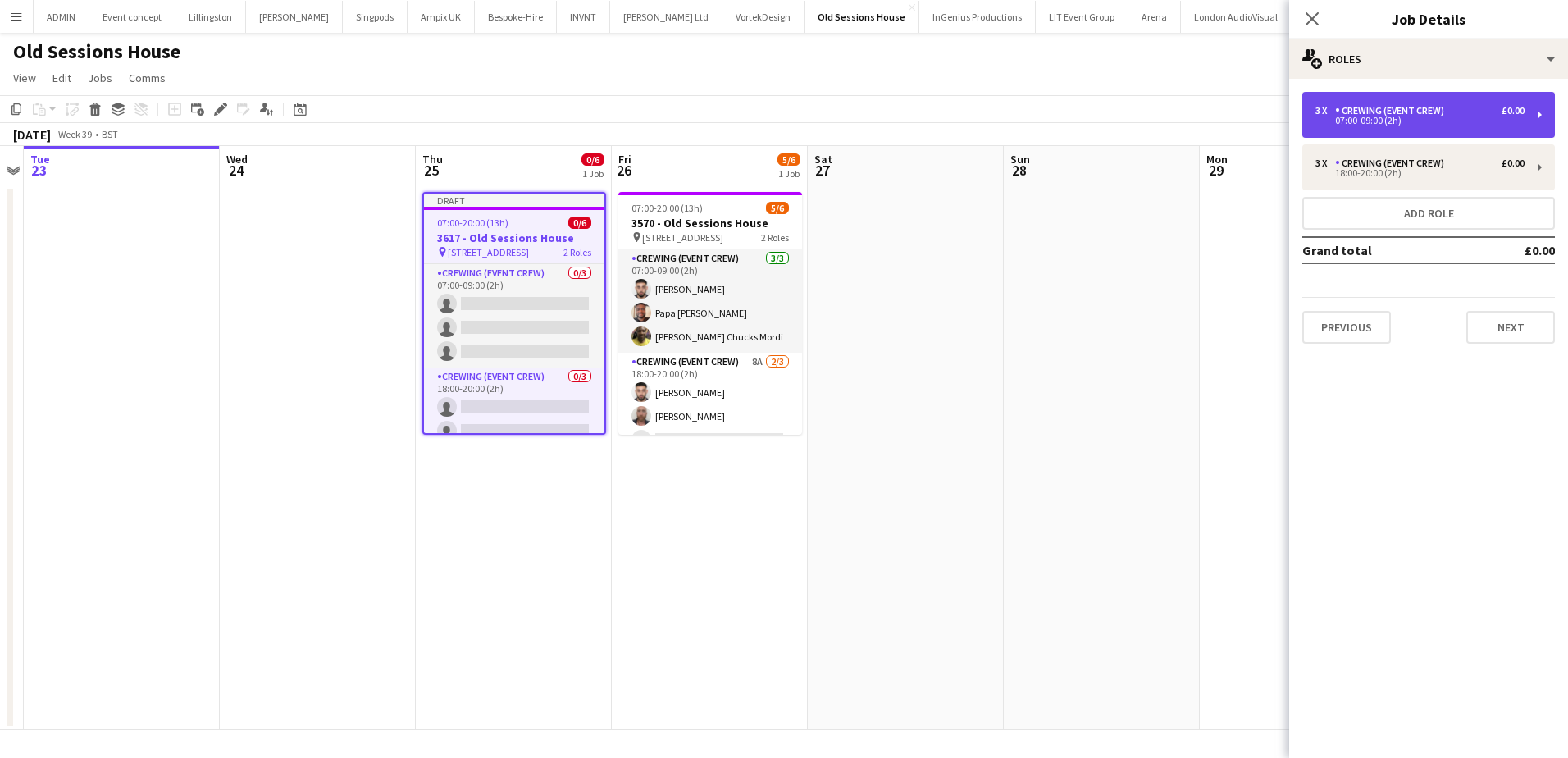
click at [1379, 107] on div "Crewing (Event Crew)" at bounding box center [1393, 111] width 116 height 12
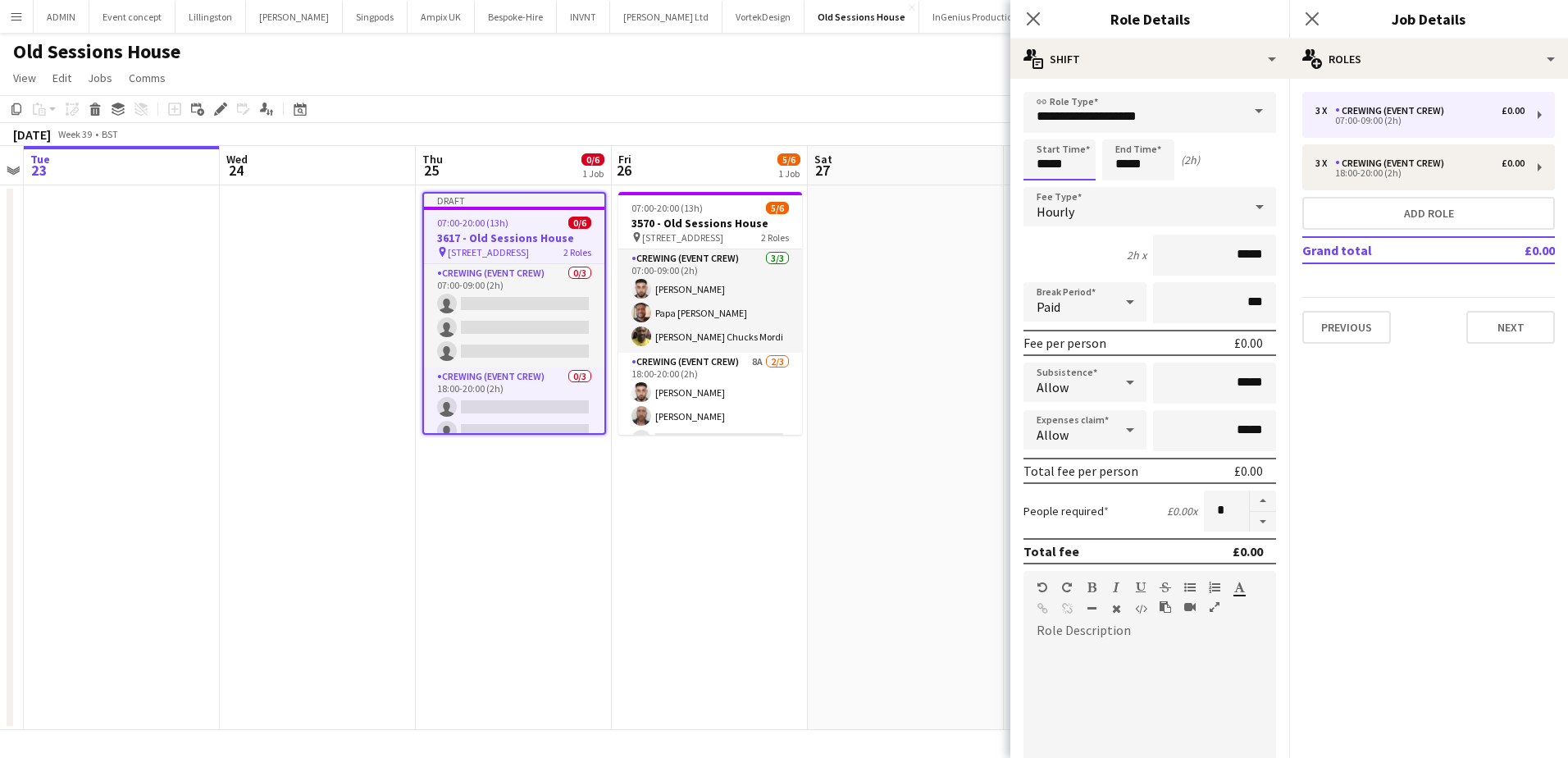
click at [1041, 161] on input "*****" at bounding box center [1059, 160] width 72 height 41
click at [1043, 129] on div at bounding box center [1043, 131] width 33 height 16
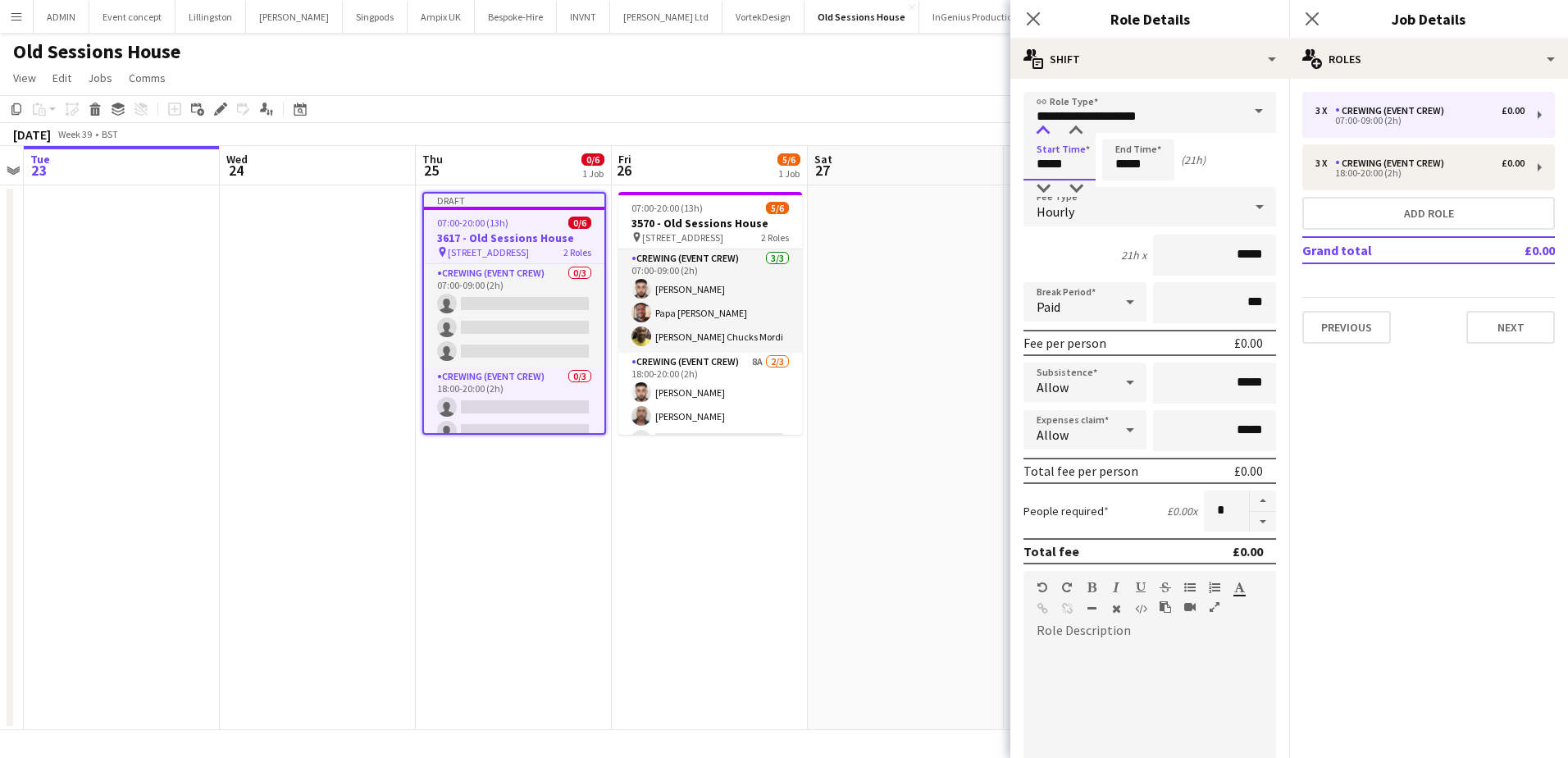
click at [1043, 129] on div at bounding box center [1043, 131] width 33 height 16
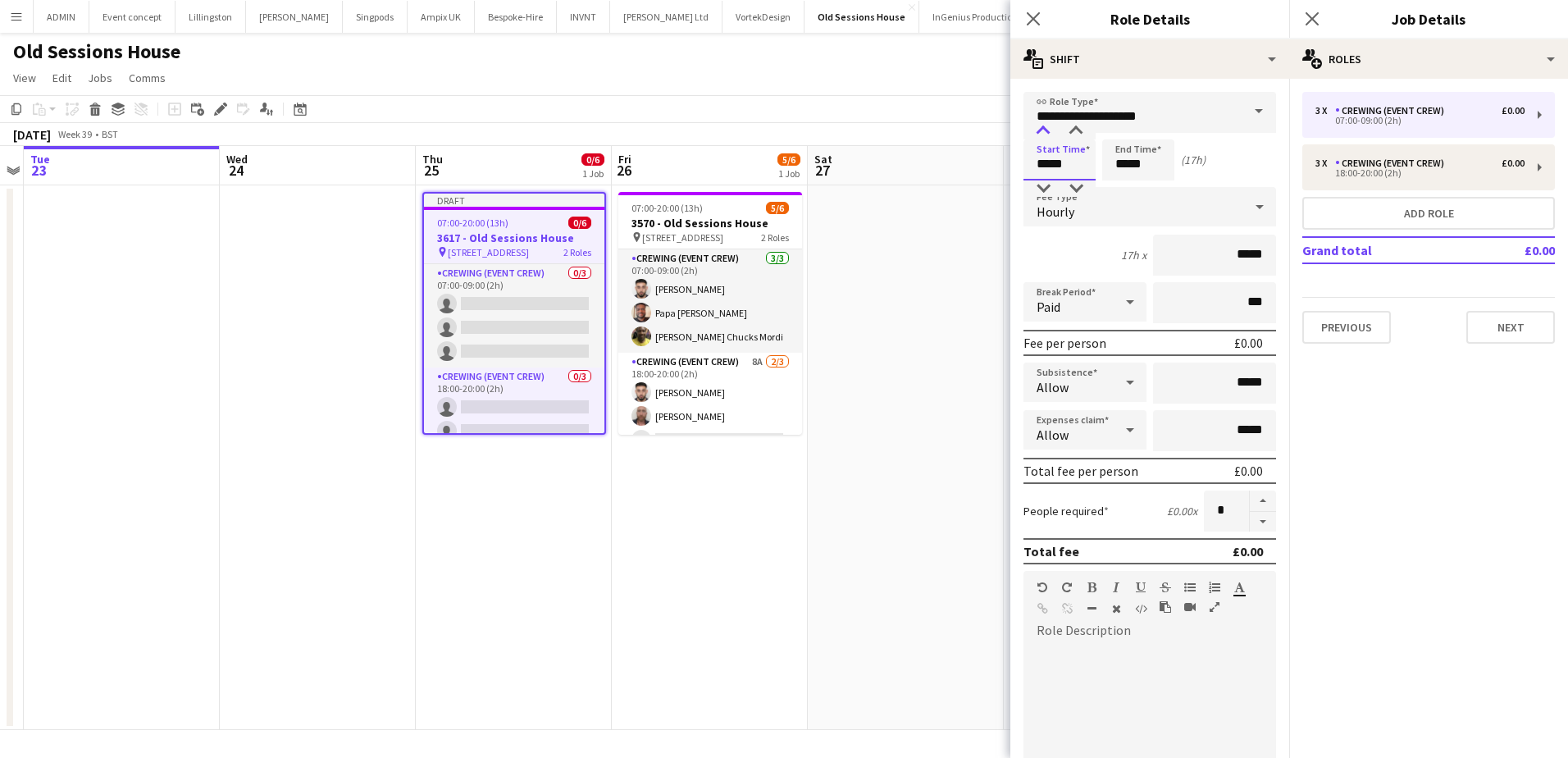
type input "*****"
click at [1043, 129] on div at bounding box center [1043, 131] width 33 height 16
click at [1124, 161] on input "*****" at bounding box center [1138, 160] width 72 height 41
click at [1128, 132] on div at bounding box center [1122, 131] width 33 height 16
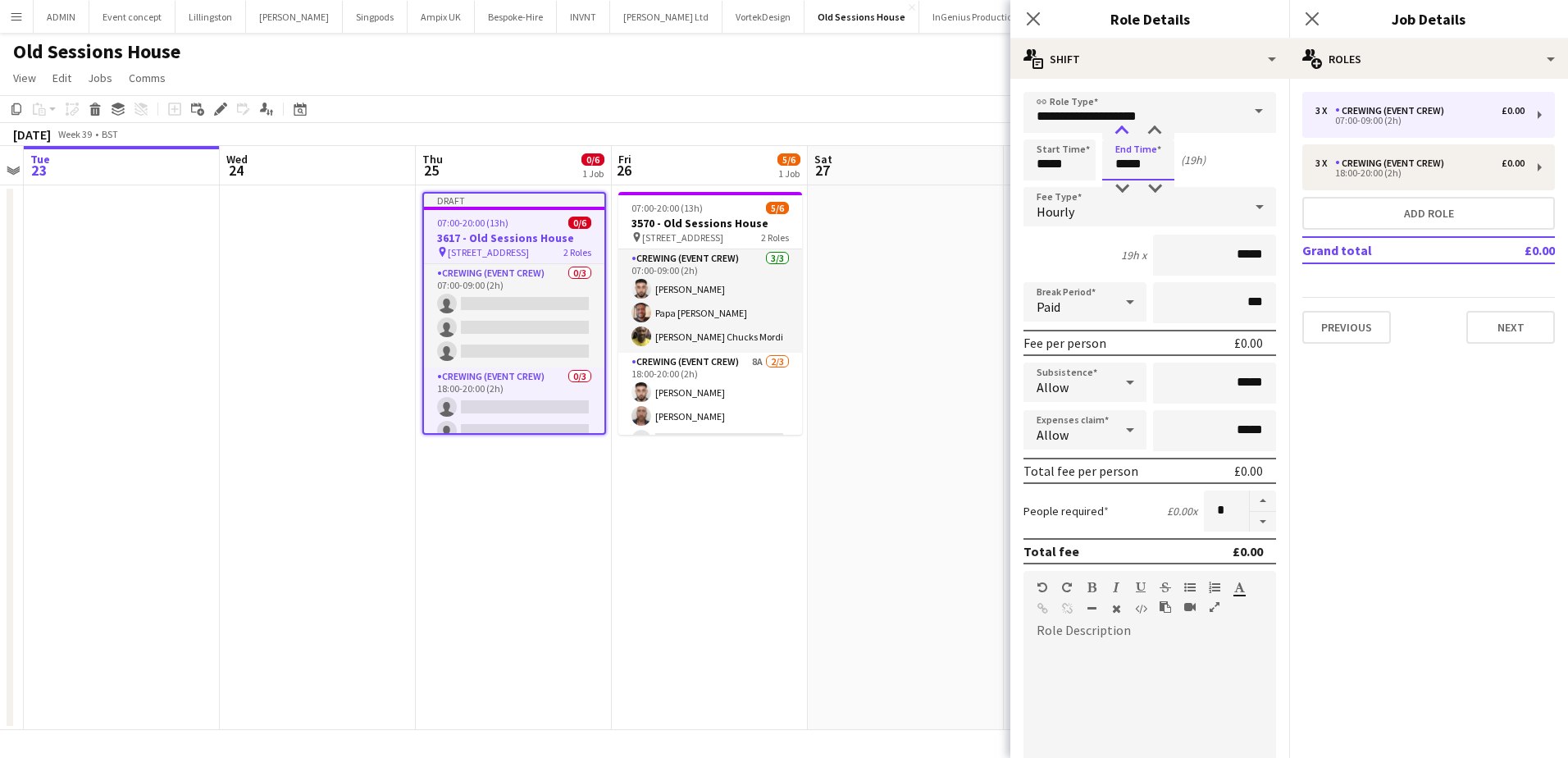
click at [1128, 132] on div at bounding box center [1122, 131] width 33 height 16
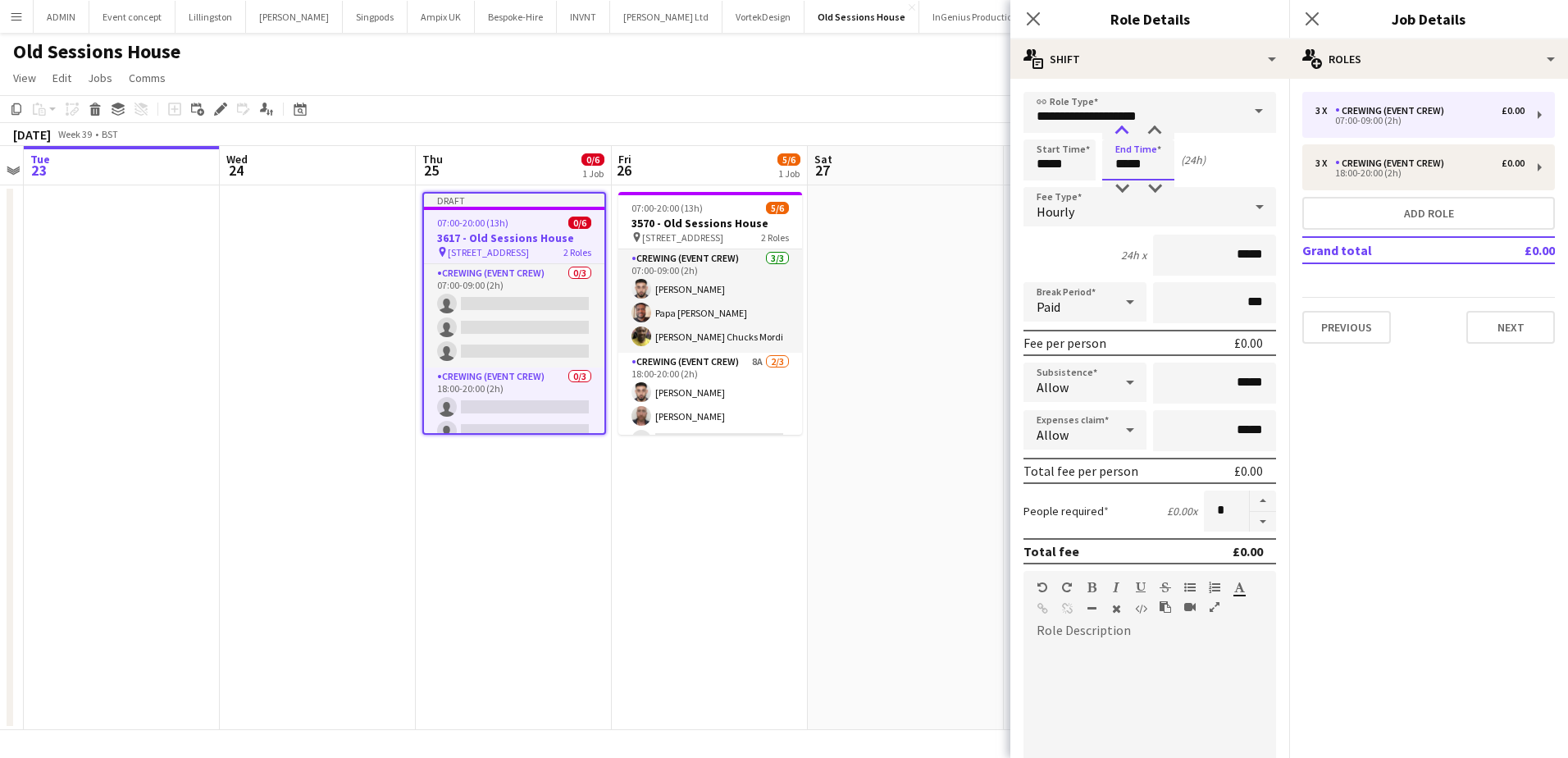
click at [1128, 132] on div at bounding box center [1122, 131] width 33 height 16
type input "*****"
click at [1128, 132] on div at bounding box center [1122, 131] width 33 height 16
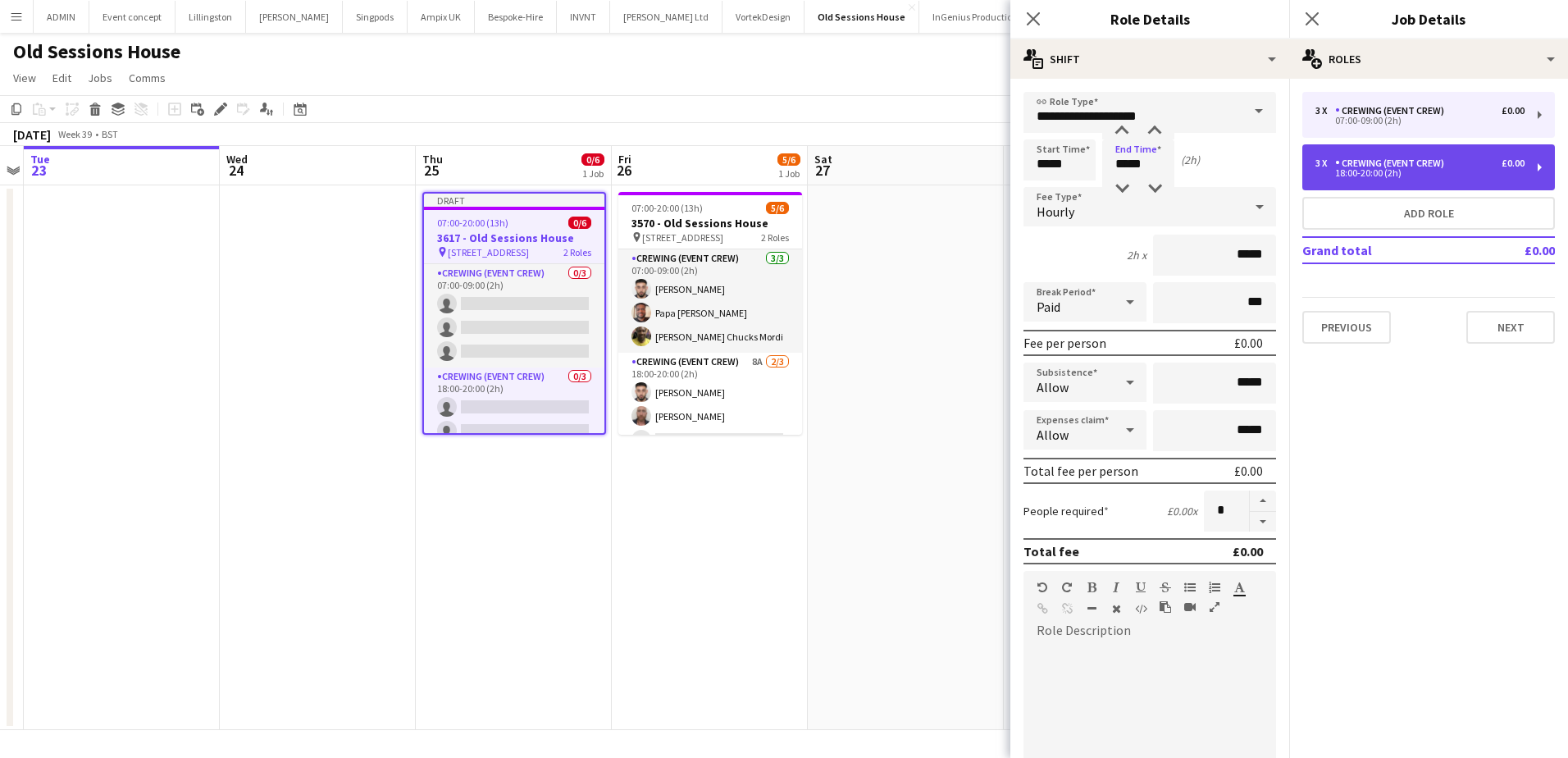
click at [1363, 164] on div "Crewing (Event Crew)" at bounding box center [1393, 163] width 116 height 12
type input "*****"
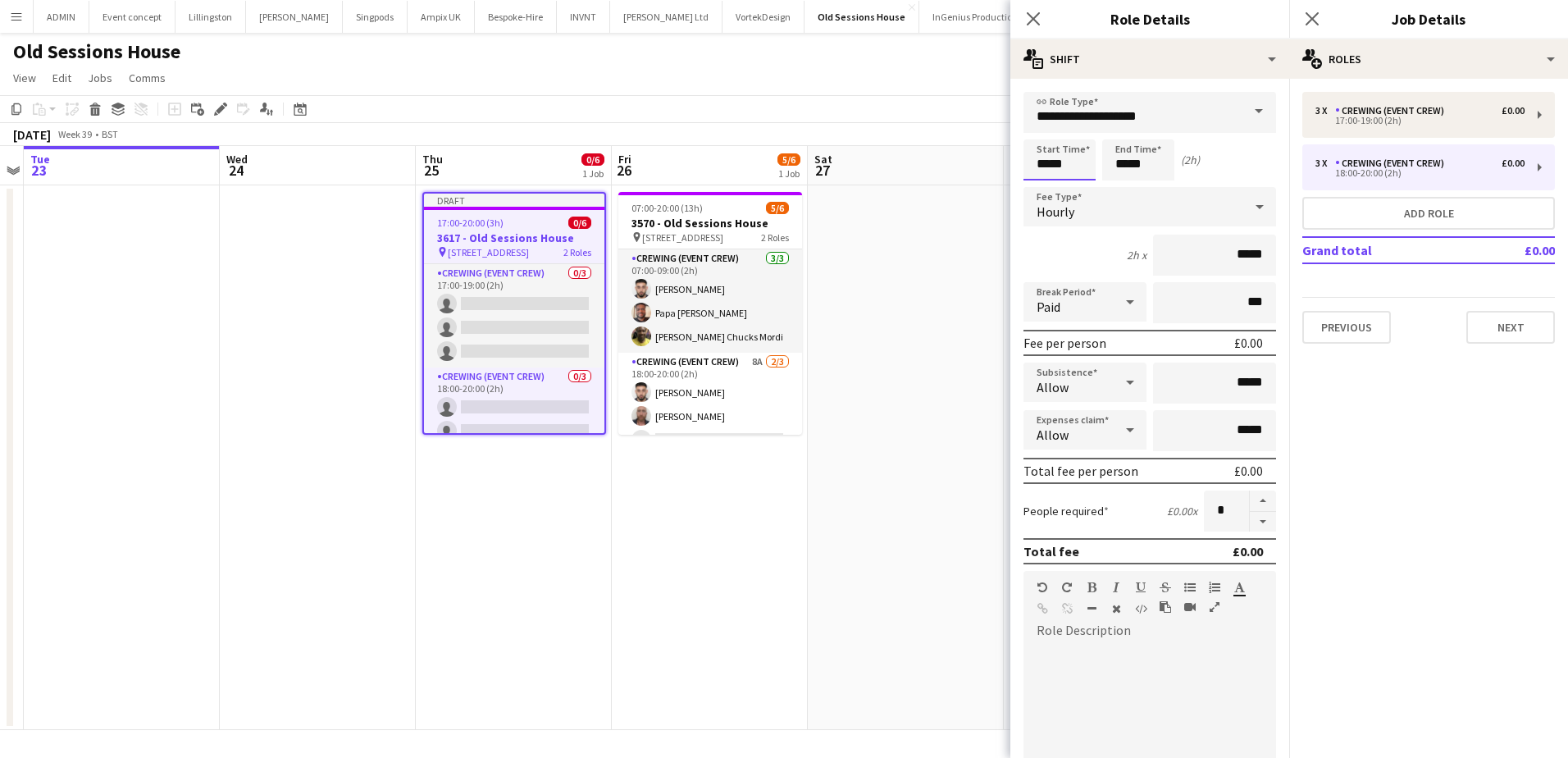
click at [1044, 164] on input "*****" at bounding box center [1059, 160] width 72 height 41
click at [1044, 130] on div at bounding box center [1043, 131] width 33 height 16
click at [1048, 130] on div at bounding box center [1043, 131] width 33 height 16
click at [1068, 130] on div at bounding box center [1075, 131] width 33 height 16
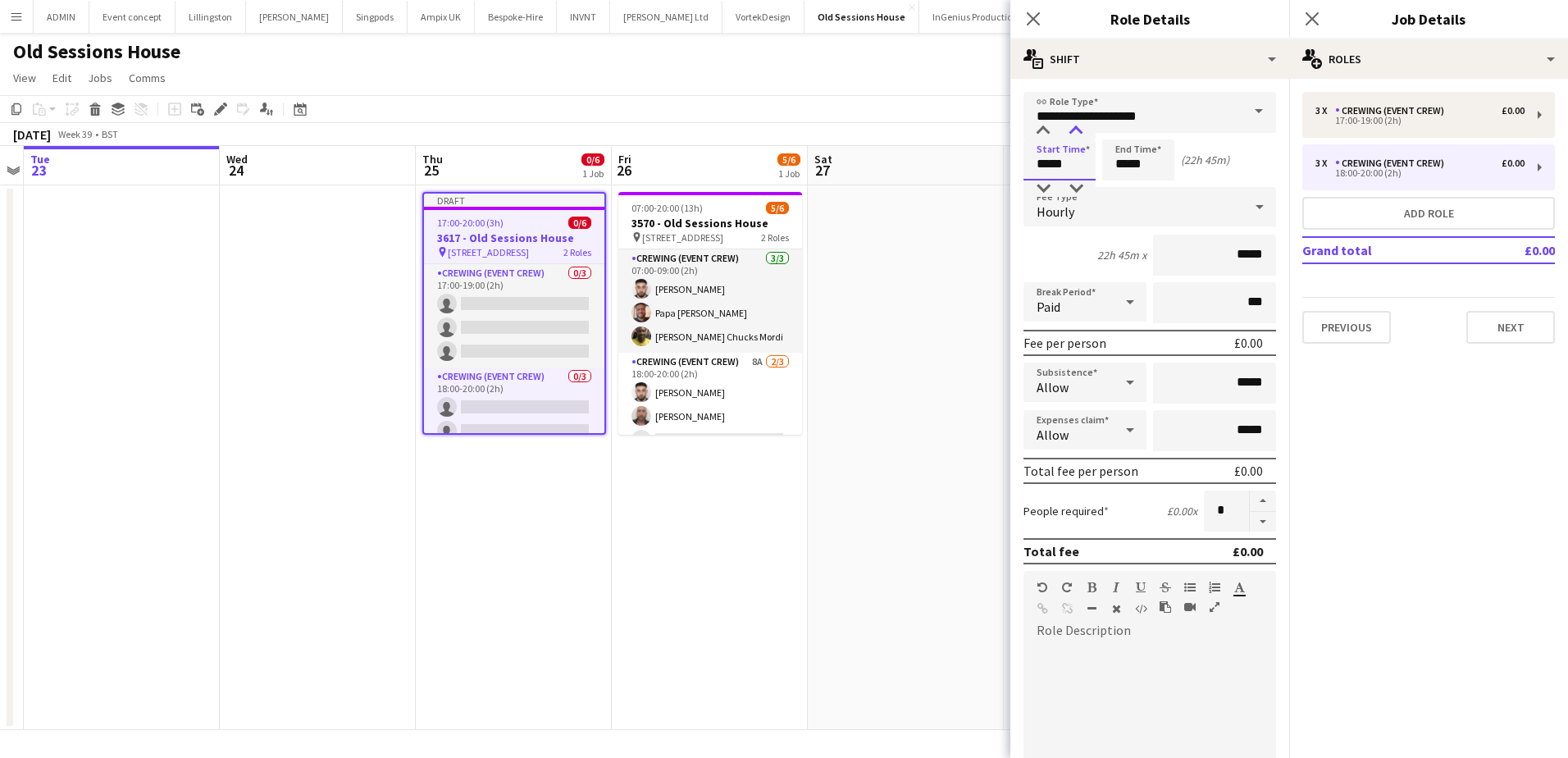
click at [1074, 129] on div at bounding box center [1075, 131] width 33 height 16
type input "*****"
click at [1076, 130] on div at bounding box center [1075, 131] width 33 height 16
click at [1119, 158] on input "*****" at bounding box center [1138, 160] width 72 height 41
click at [1124, 131] on div at bounding box center [1122, 131] width 33 height 16
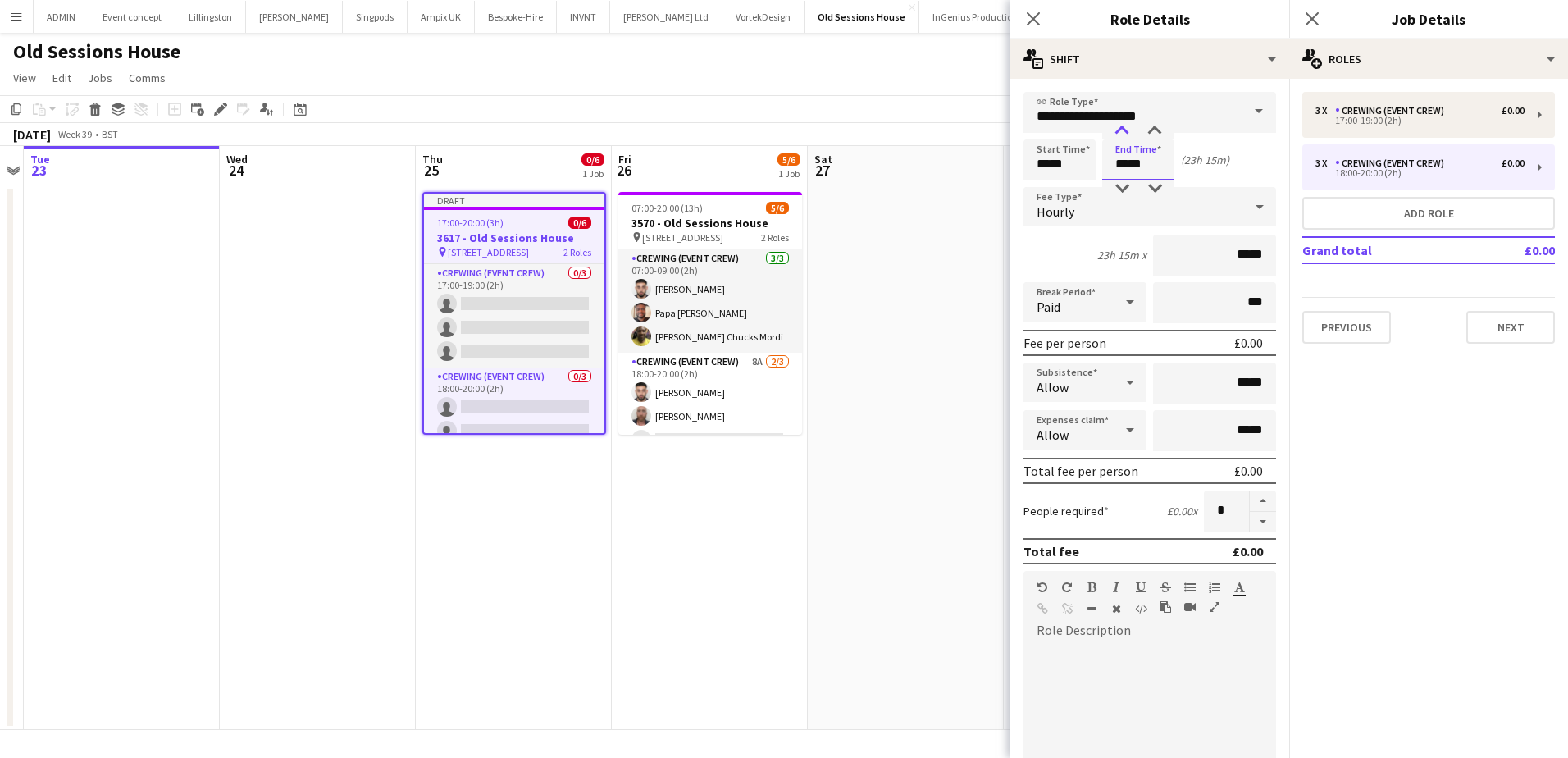
click at [1124, 131] on div at bounding box center [1122, 131] width 33 height 16
click at [1149, 128] on div at bounding box center [1155, 131] width 33 height 16
type input "*****"
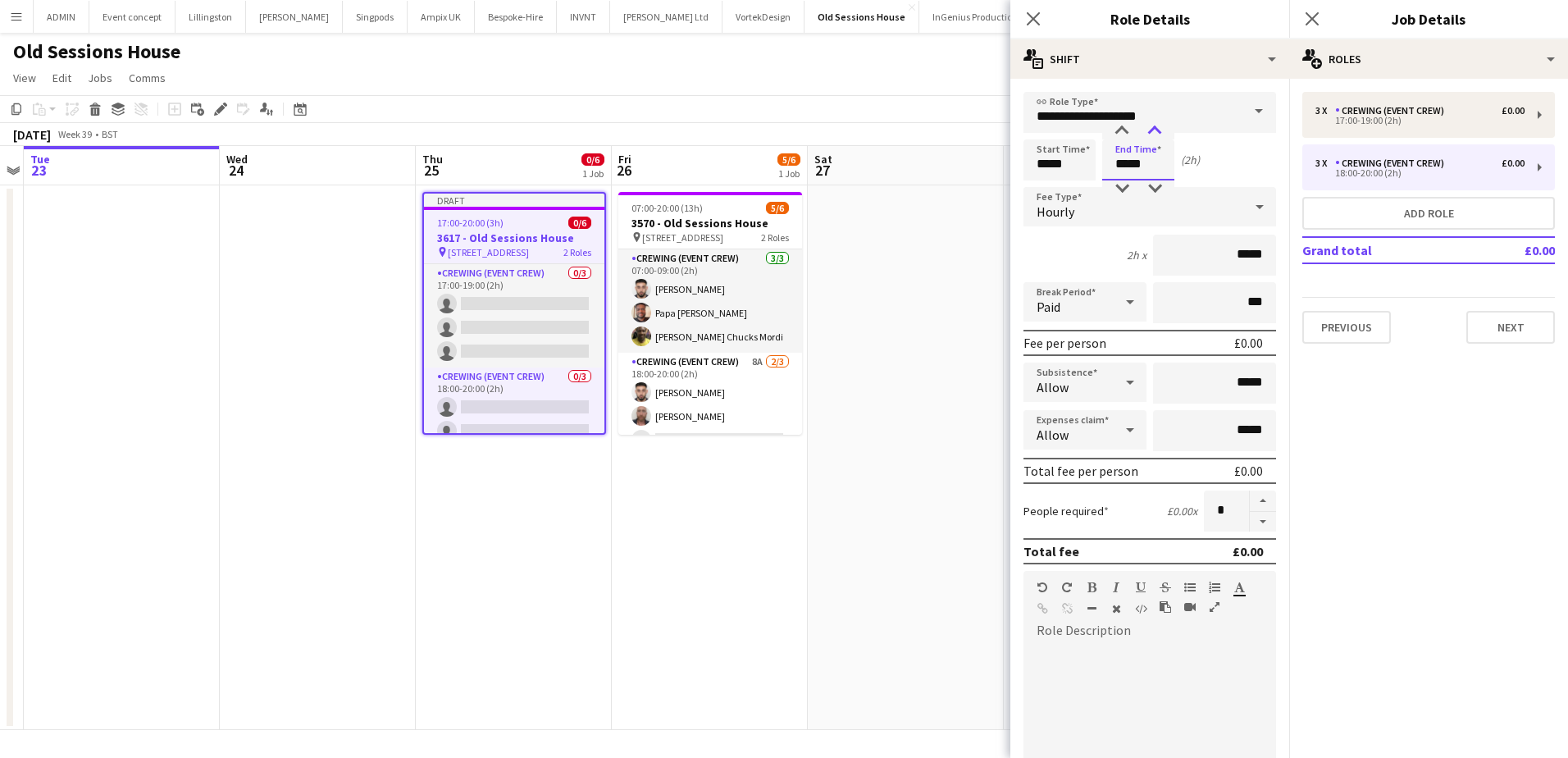
click at [1149, 128] on div at bounding box center [1155, 131] width 33 height 16
click at [1495, 319] on button "Next" at bounding box center [1511, 327] width 89 height 33
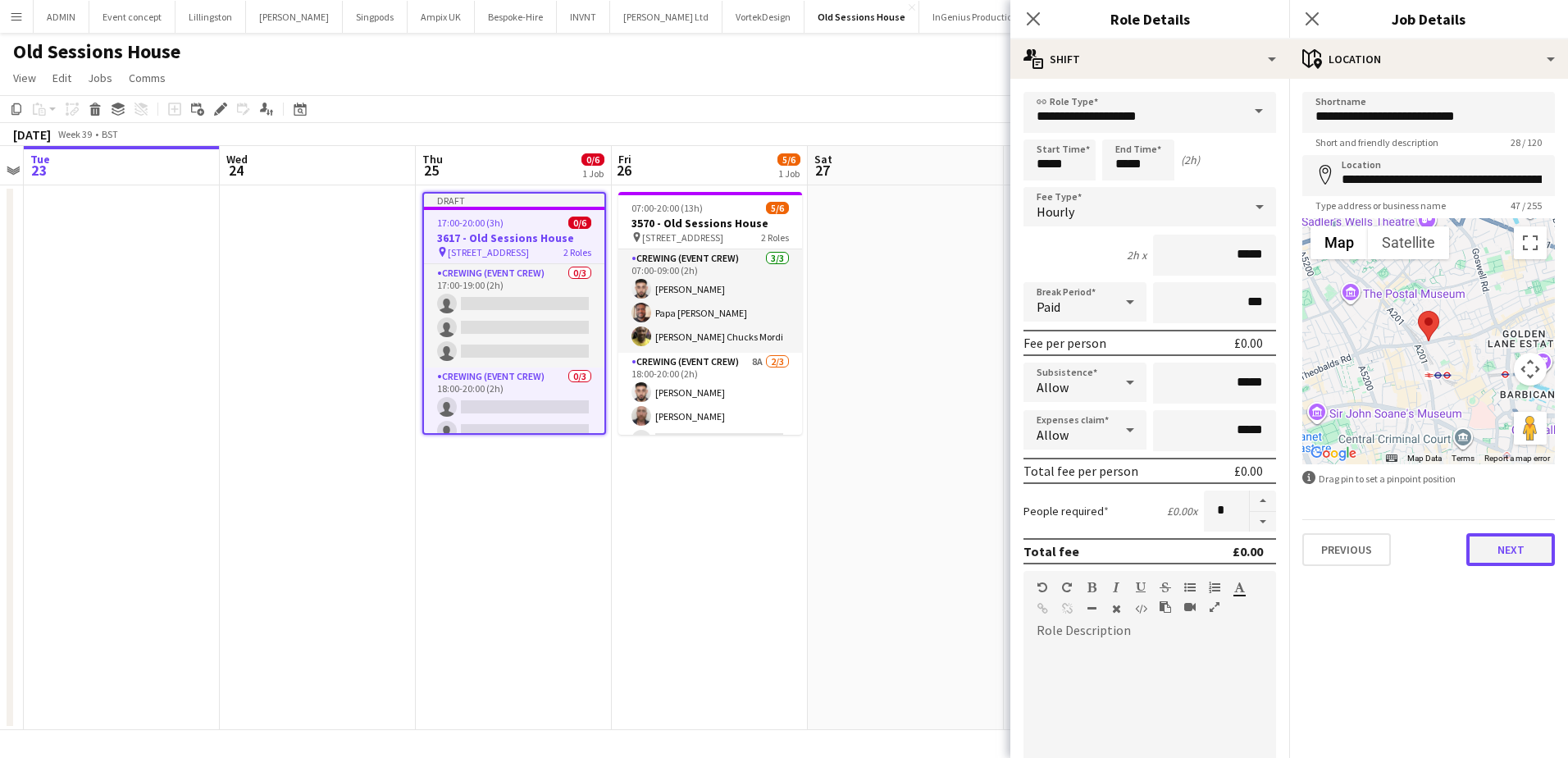
click at [1504, 544] on button "Next" at bounding box center [1511, 549] width 89 height 33
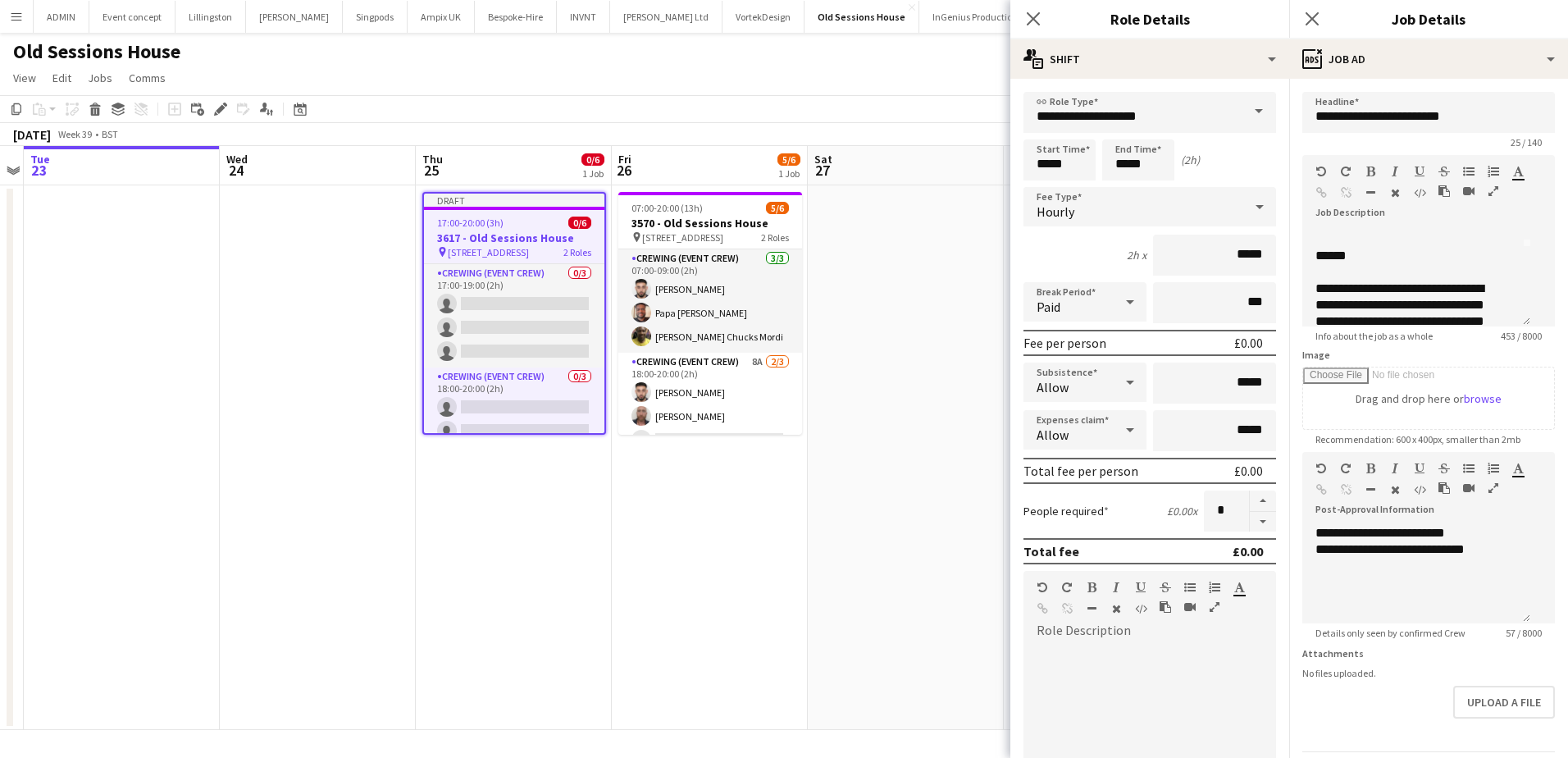
scroll to position [82, 0]
drag, startPoint x: 1489, startPoint y: 589, endPoint x: 1364, endPoint y: 596, distance: 125.2
click at [1364, 558] on div "**********" at bounding box center [1416, 549] width 202 height 16
click at [879, 240] on app-date-cell at bounding box center [906, 457] width 196 height 545
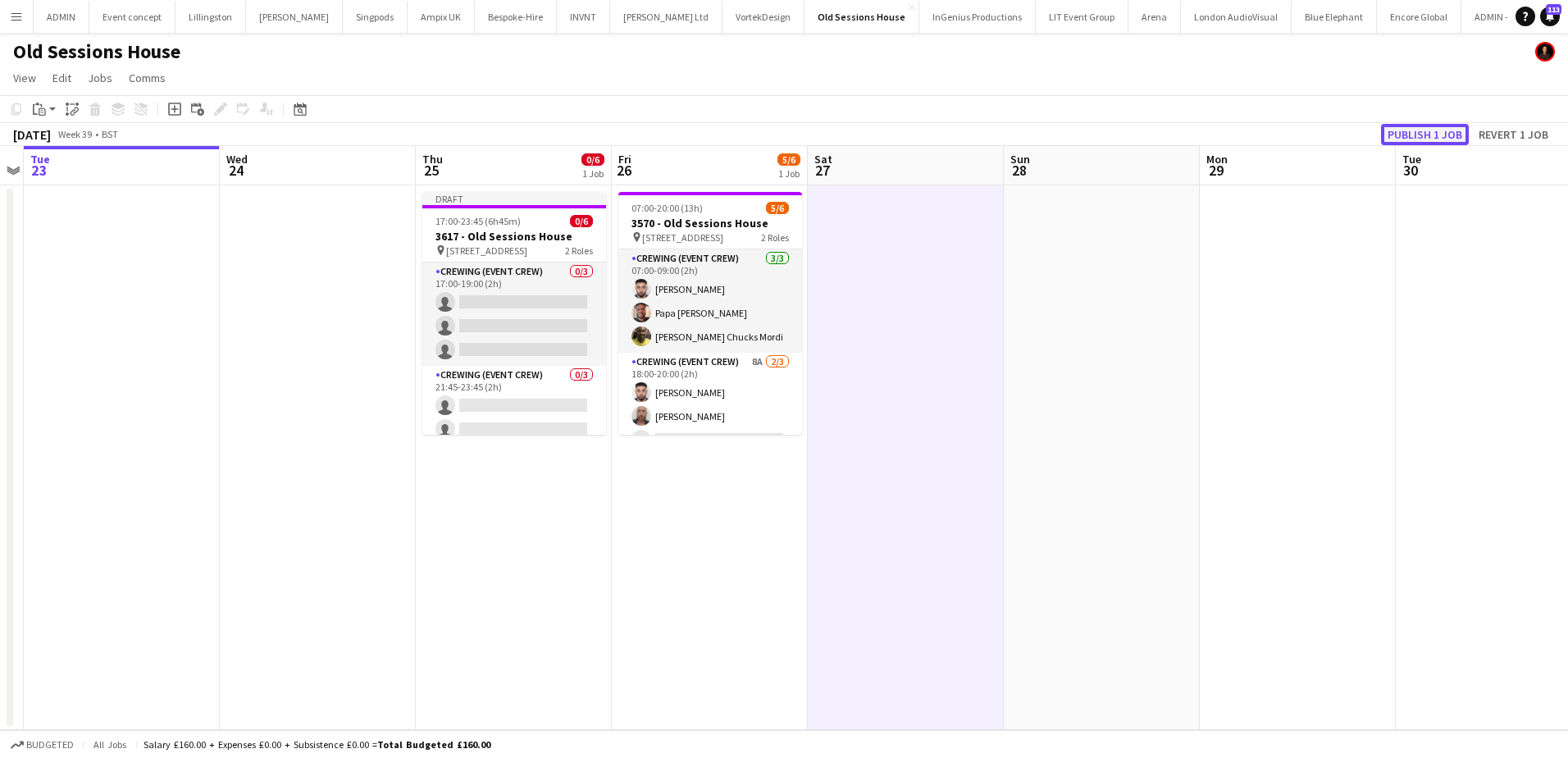
click at [1409, 131] on button "Publish 1 job" at bounding box center [1425, 134] width 88 height 21
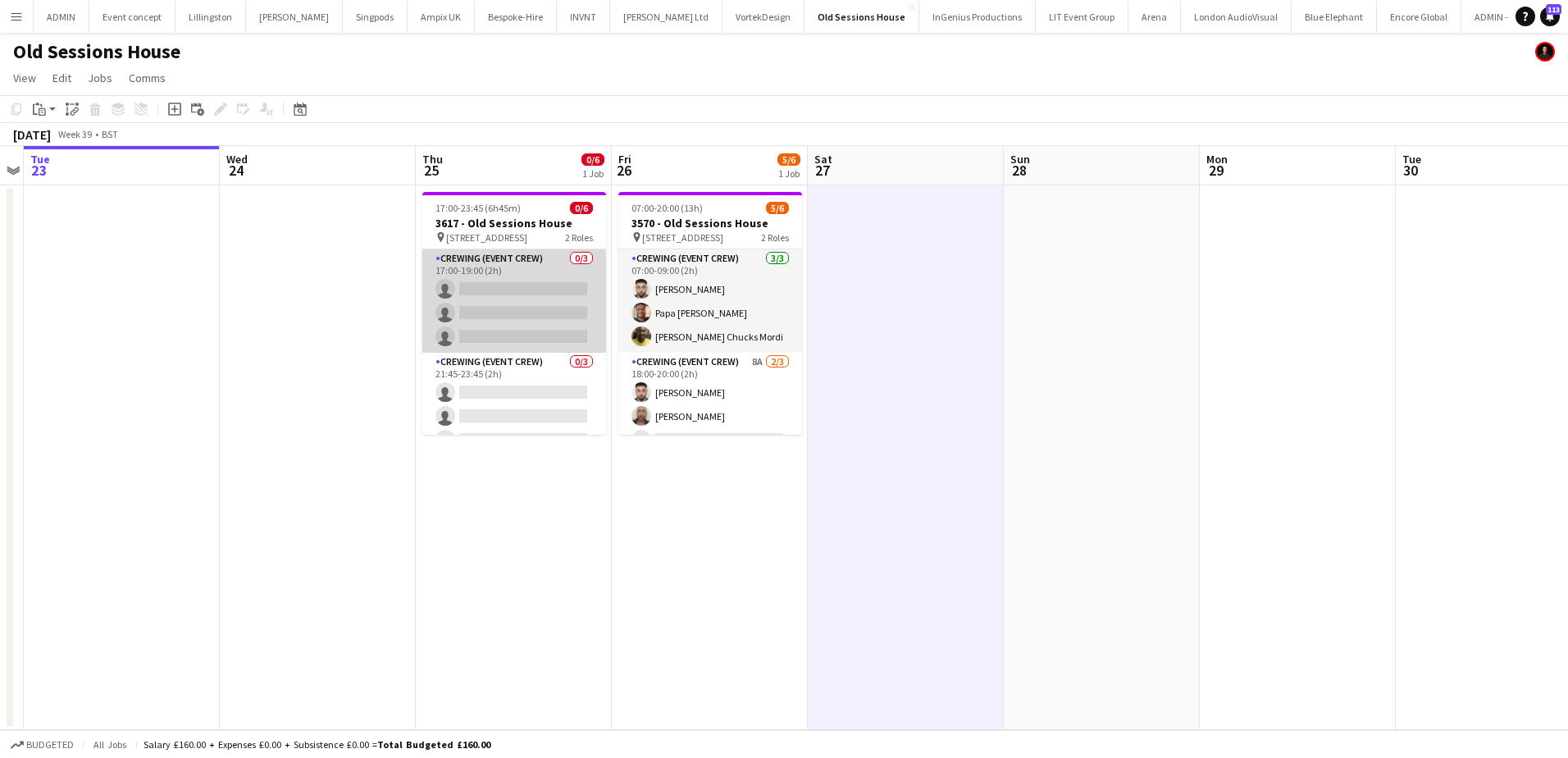
click at [525, 314] on app-card-role "Crewing (Event Crew) 0/3 17:00-19:00 (2h) single-neutral-actions single-neutral…" at bounding box center [514, 301] width 183 height 103
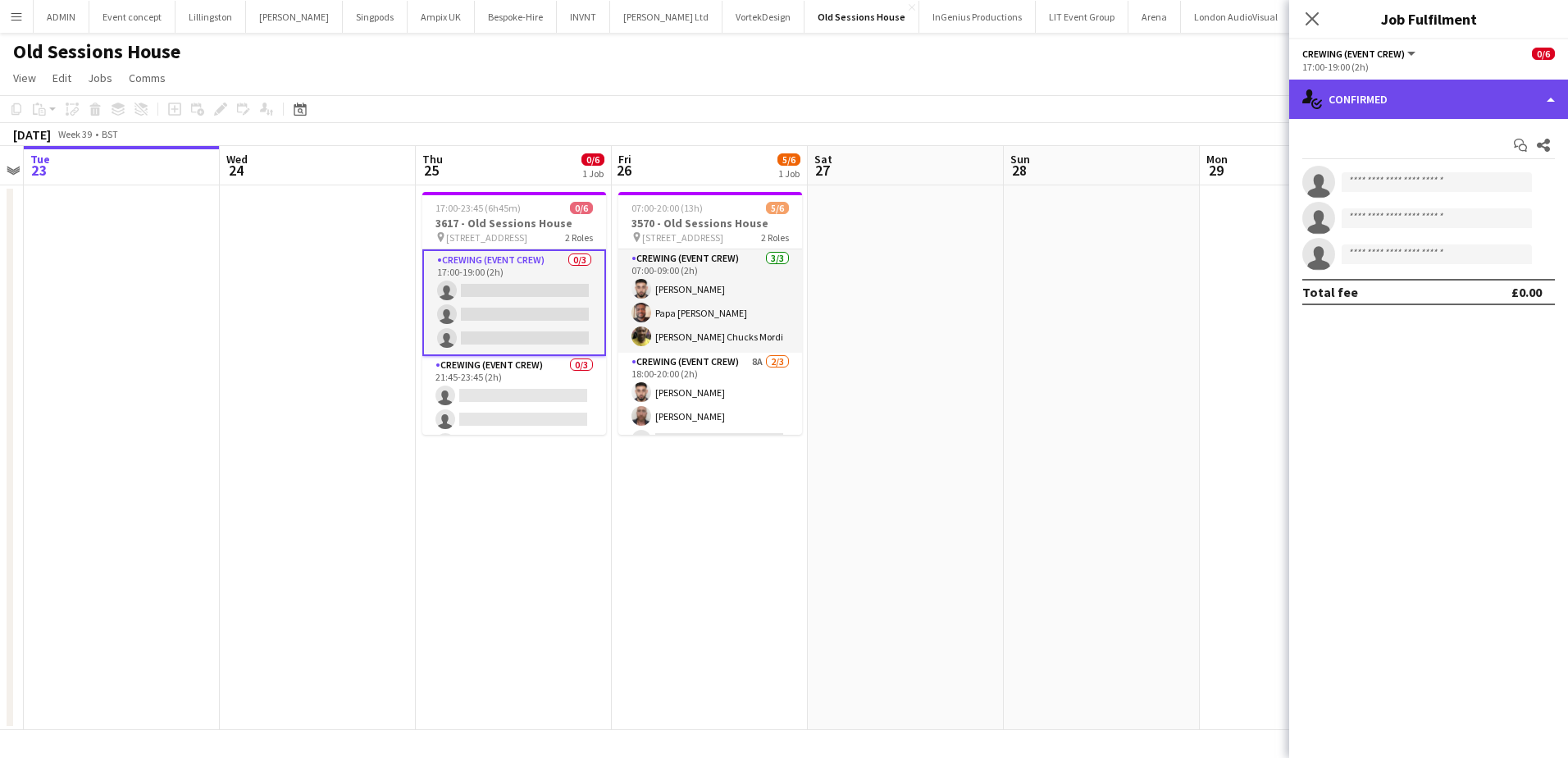
click at [1419, 107] on div "single-neutral-actions-check-2 Confirmed" at bounding box center [1429, 99] width 279 height 40
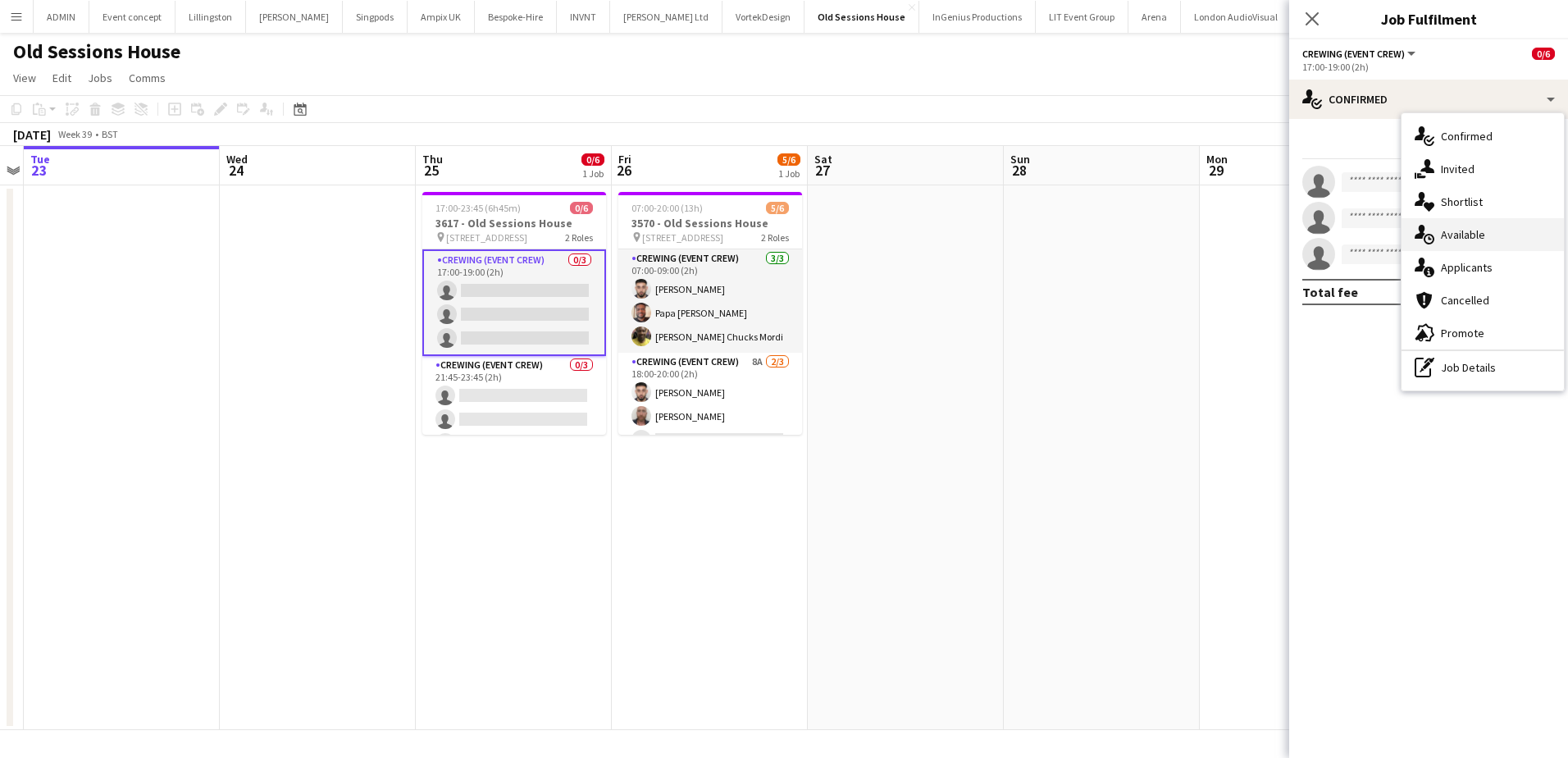
click at [1478, 243] on div "single-neutral-actions-upload Available" at bounding box center [1483, 234] width 162 height 33
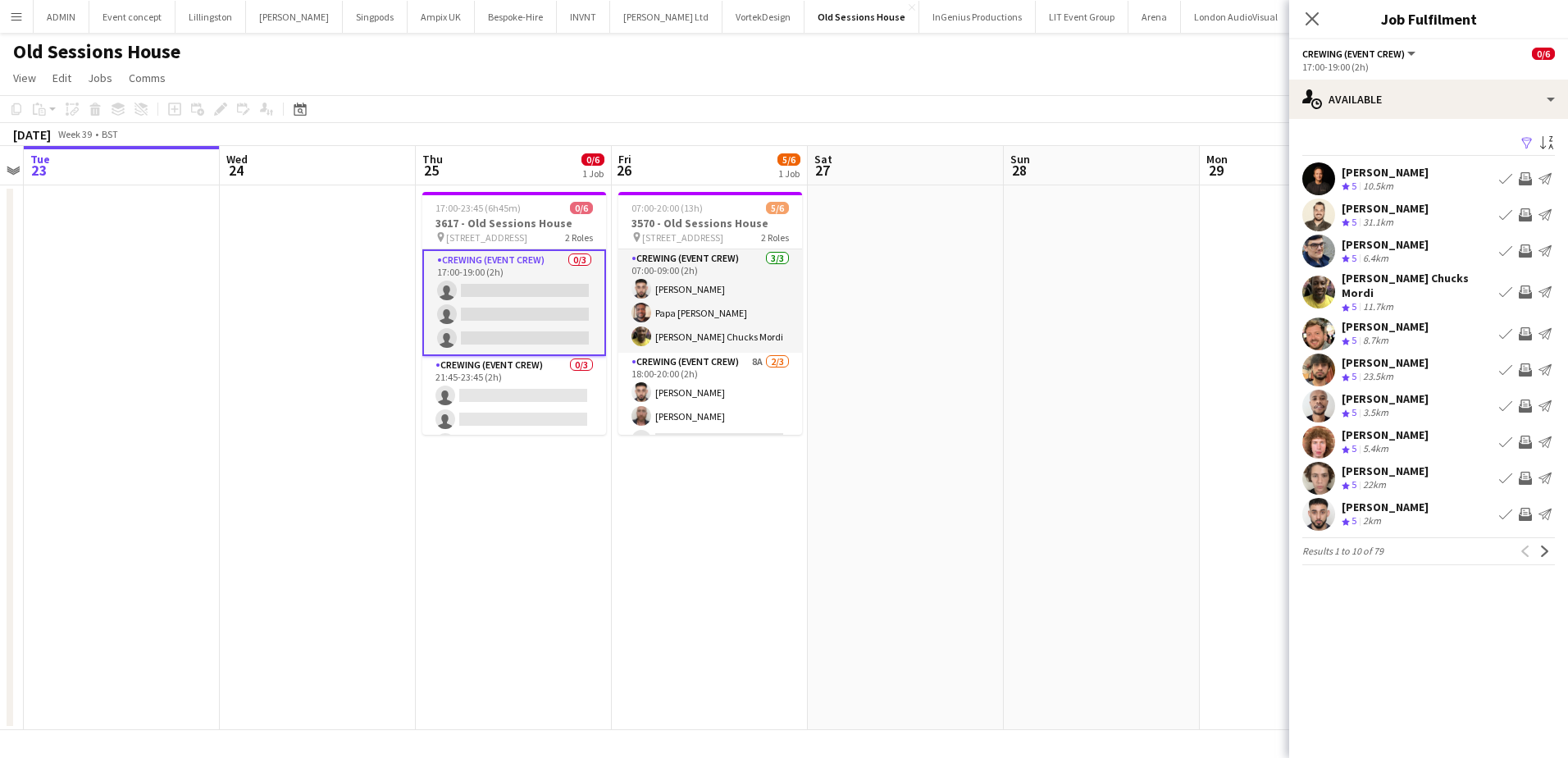
click at [1532, 213] on app-icon "Invite crew" at bounding box center [1526, 215] width 14 height 14
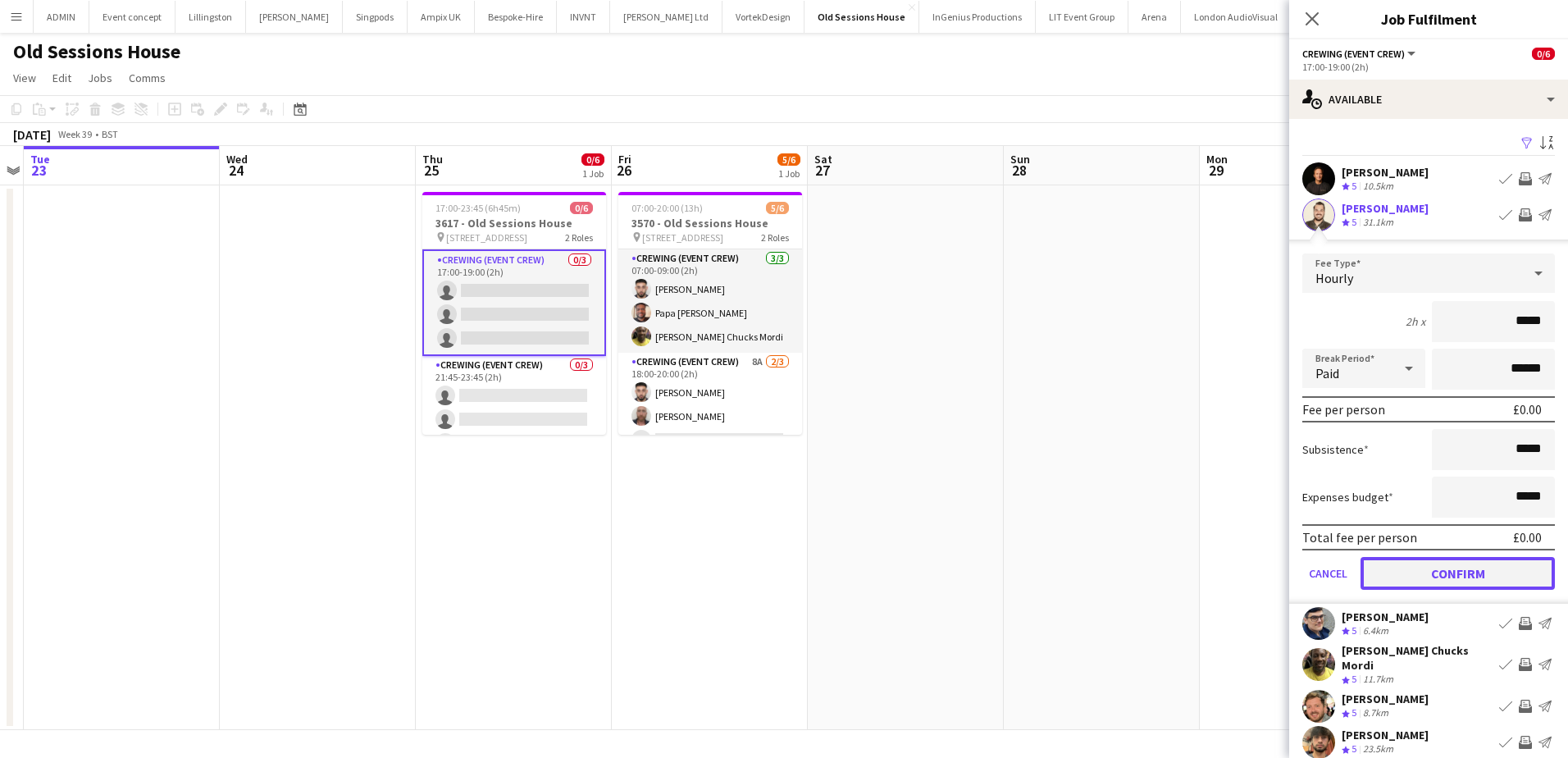
click at [1499, 572] on button "Confirm" at bounding box center [1458, 573] width 194 height 33
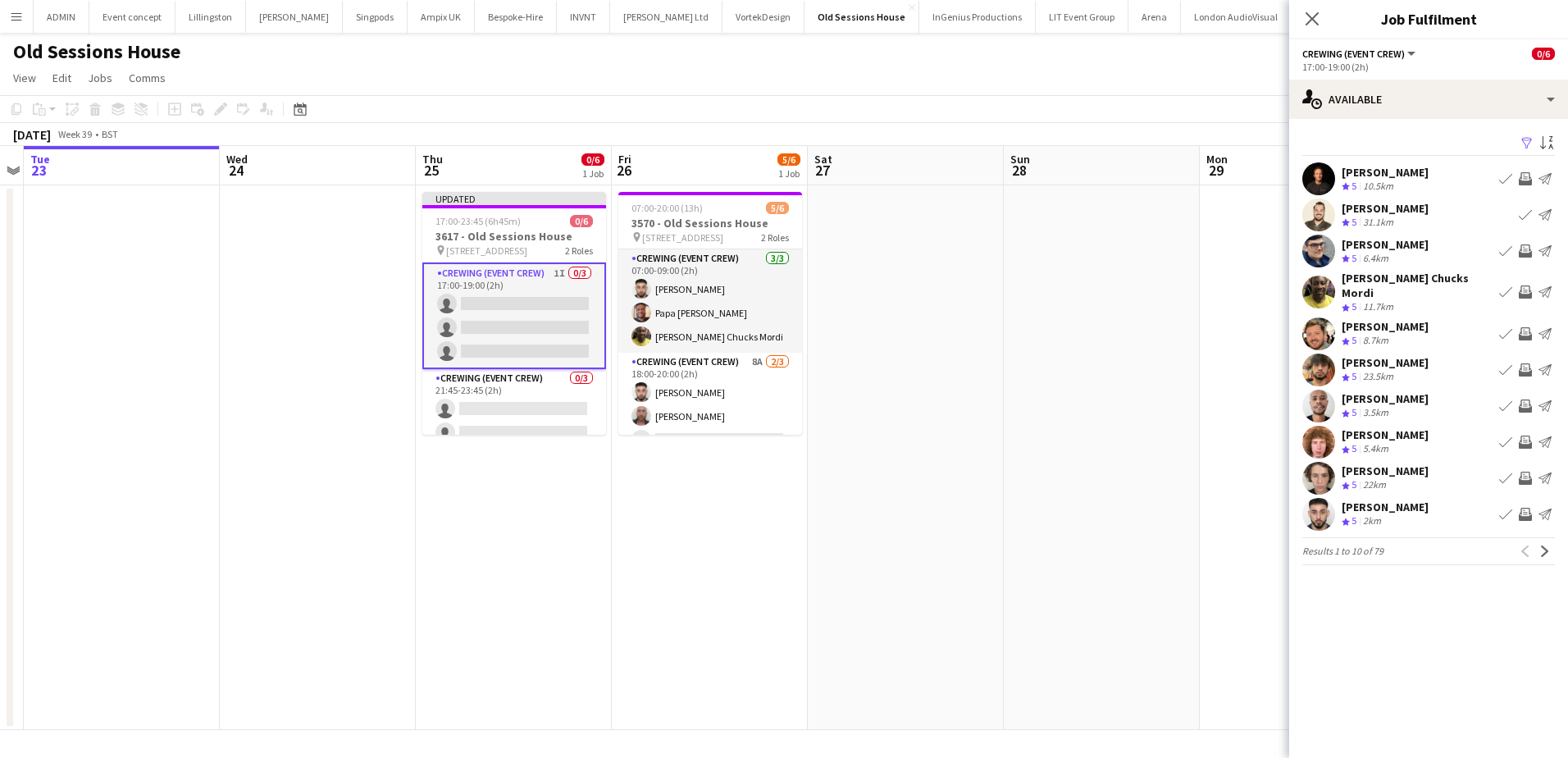
click at [1528, 327] on app-icon "Invite crew" at bounding box center [1526, 334] width 14 height 14
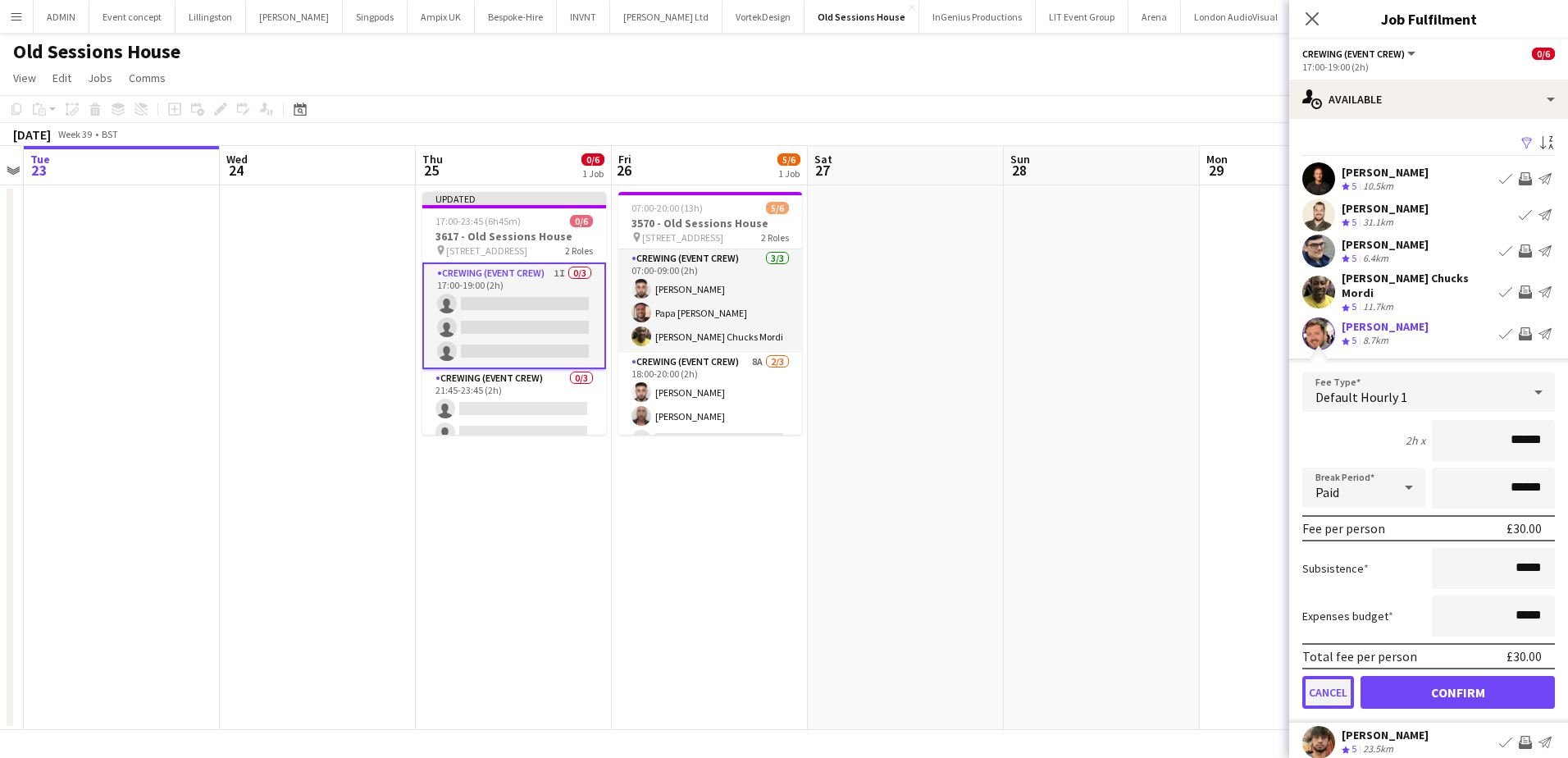
click at [1331, 683] on button "Cancel" at bounding box center [1328, 692] width 52 height 33
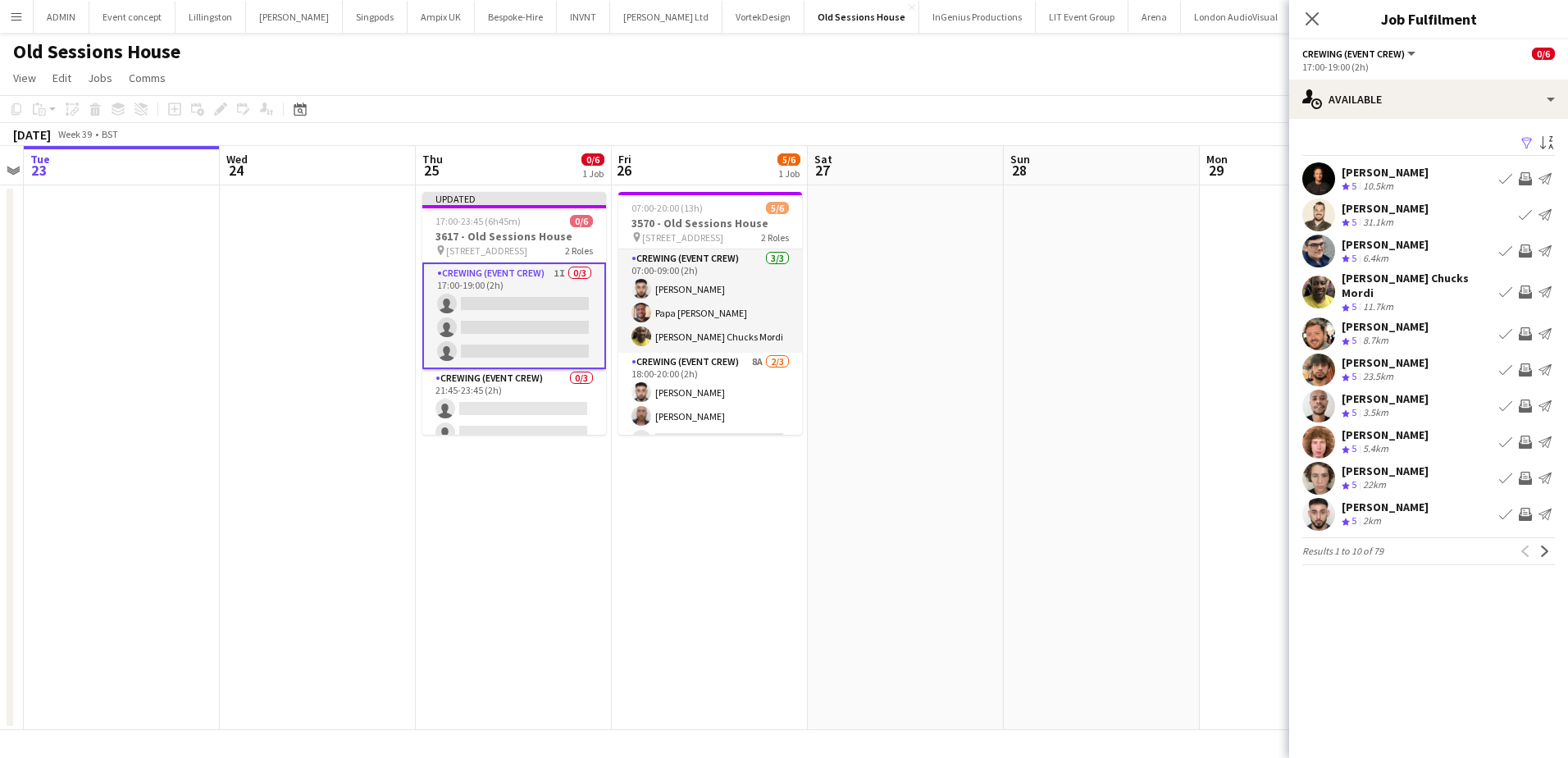
click at [1525, 436] on app-icon "Invite crew" at bounding box center [1526, 443] width 14 height 14
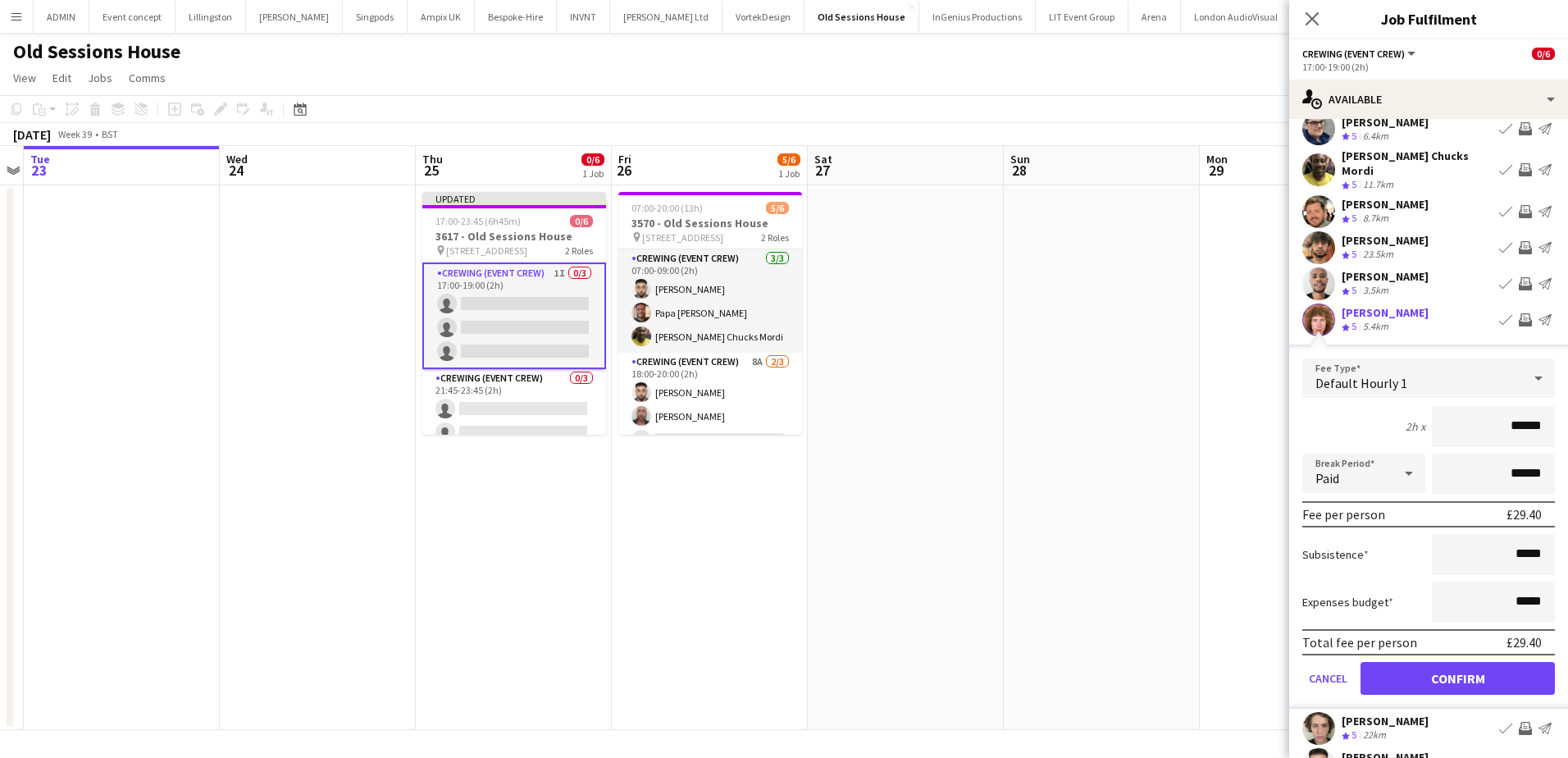
scroll to position [164, 0]
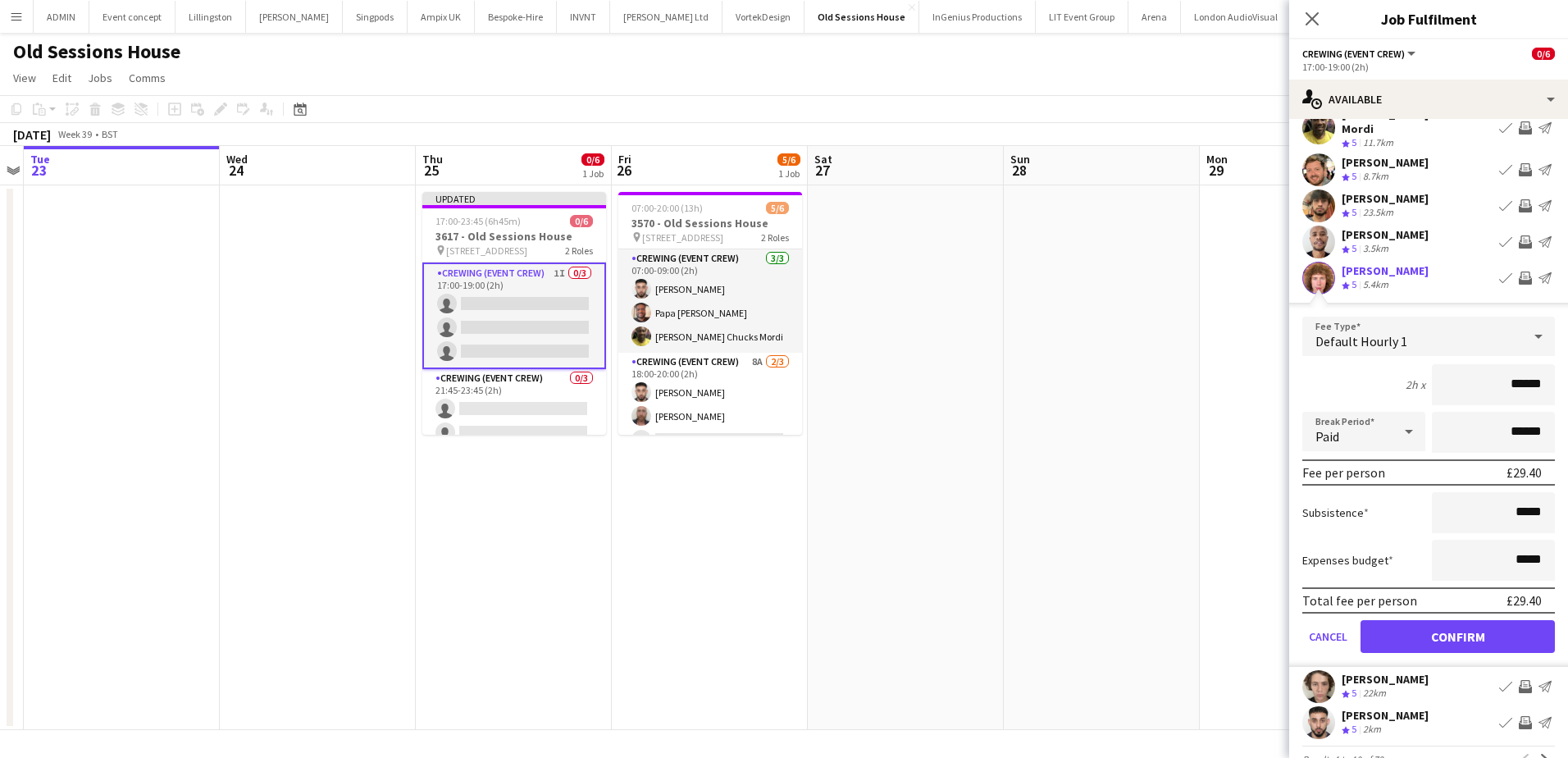
drag, startPoint x: 1495, startPoint y: 381, endPoint x: 1556, endPoint y: 381, distance: 61.0
click at [1556, 381] on mat-expansion-panel "users Available Filter Sort asc Ash Grimmer Crew rating 5 10.5km Book crew Invi…" at bounding box center [1429, 439] width 279 height 639
type input "***"
click at [1498, 628] on button "Confirm" at bounding box center [1458, 636] width 194 height 33
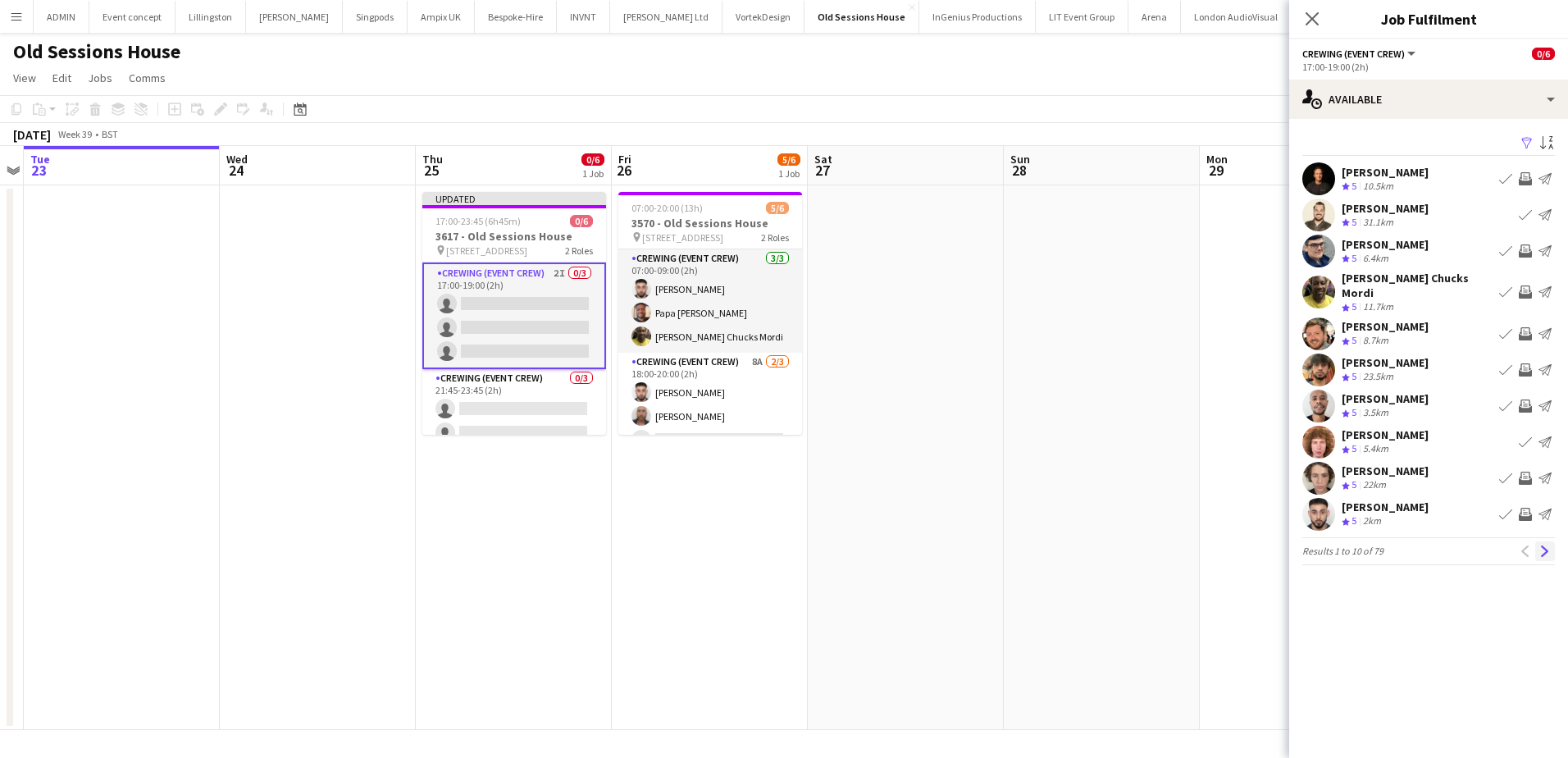
click at [1551, 548] on button "Next" at bounding box center [1544, 551] width 19 height 19
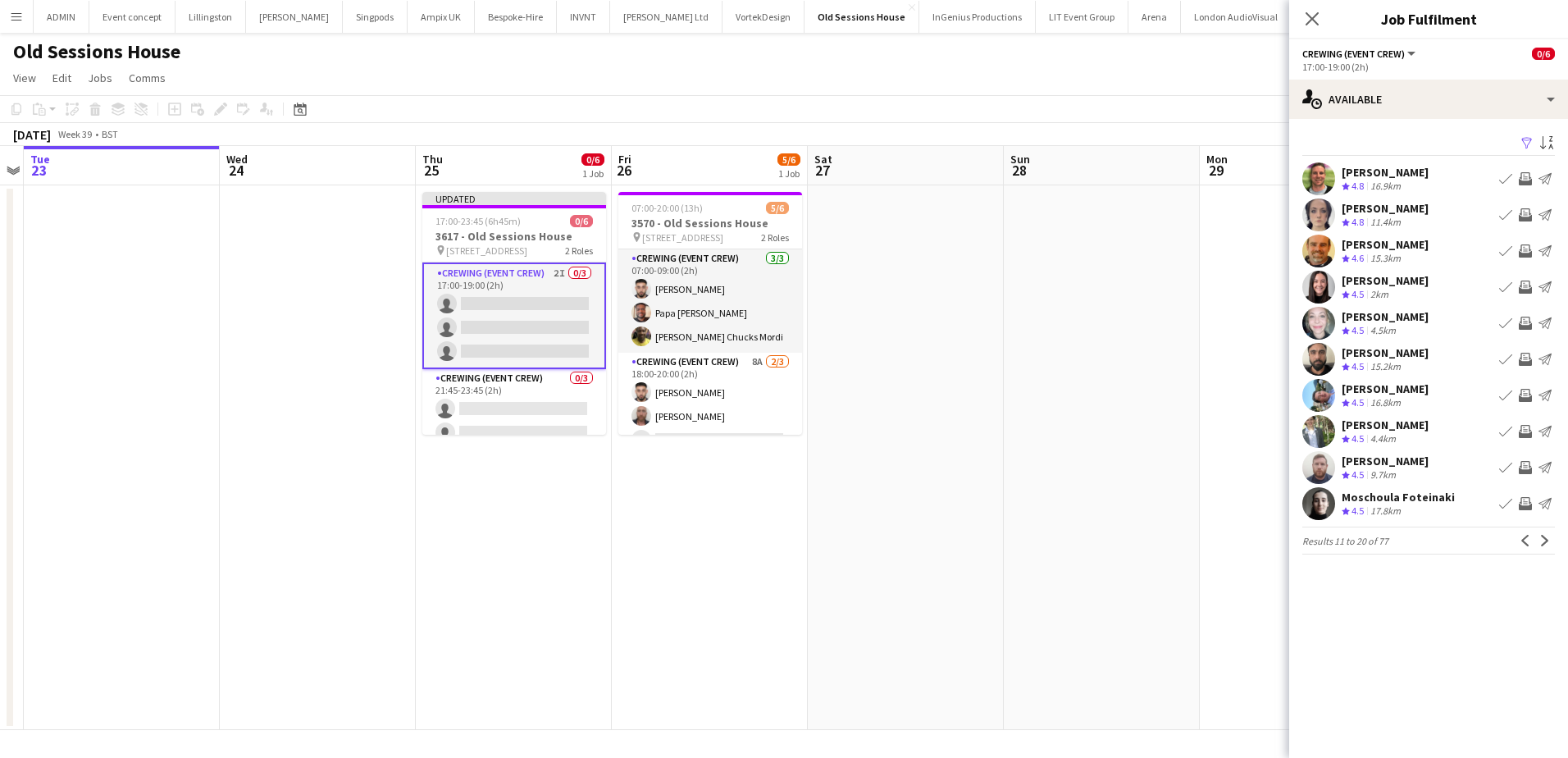
click at [1523, 392] on app-icon "Invite crew" at bounding box center [1526, 395] width 14 height 14
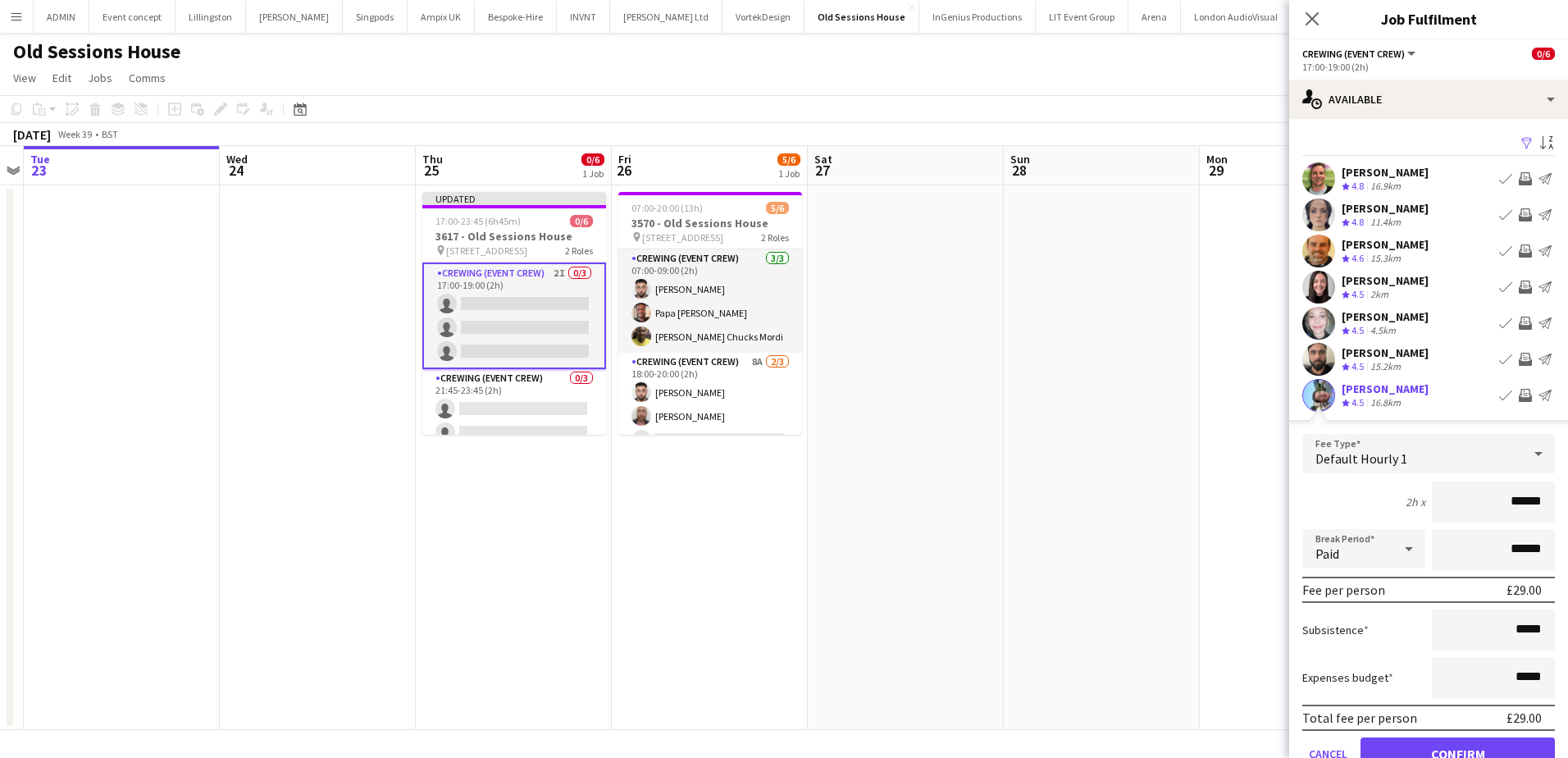
drag, startPoint x: 1502, startPoint y: 510, endPoint x: 1551, endPoint y: 511, distance: 49.0
click at [1551, 511] on form "Fee Type Default Hourly 1 2h x ****** Break Period Paid ****** Fee per person £…" at bounding box center [1429, 609] width 279 height 351
type input "***"
click at [1484, 747] on button "Confirm" at bounding box center [1458, 754] width 194 height 33
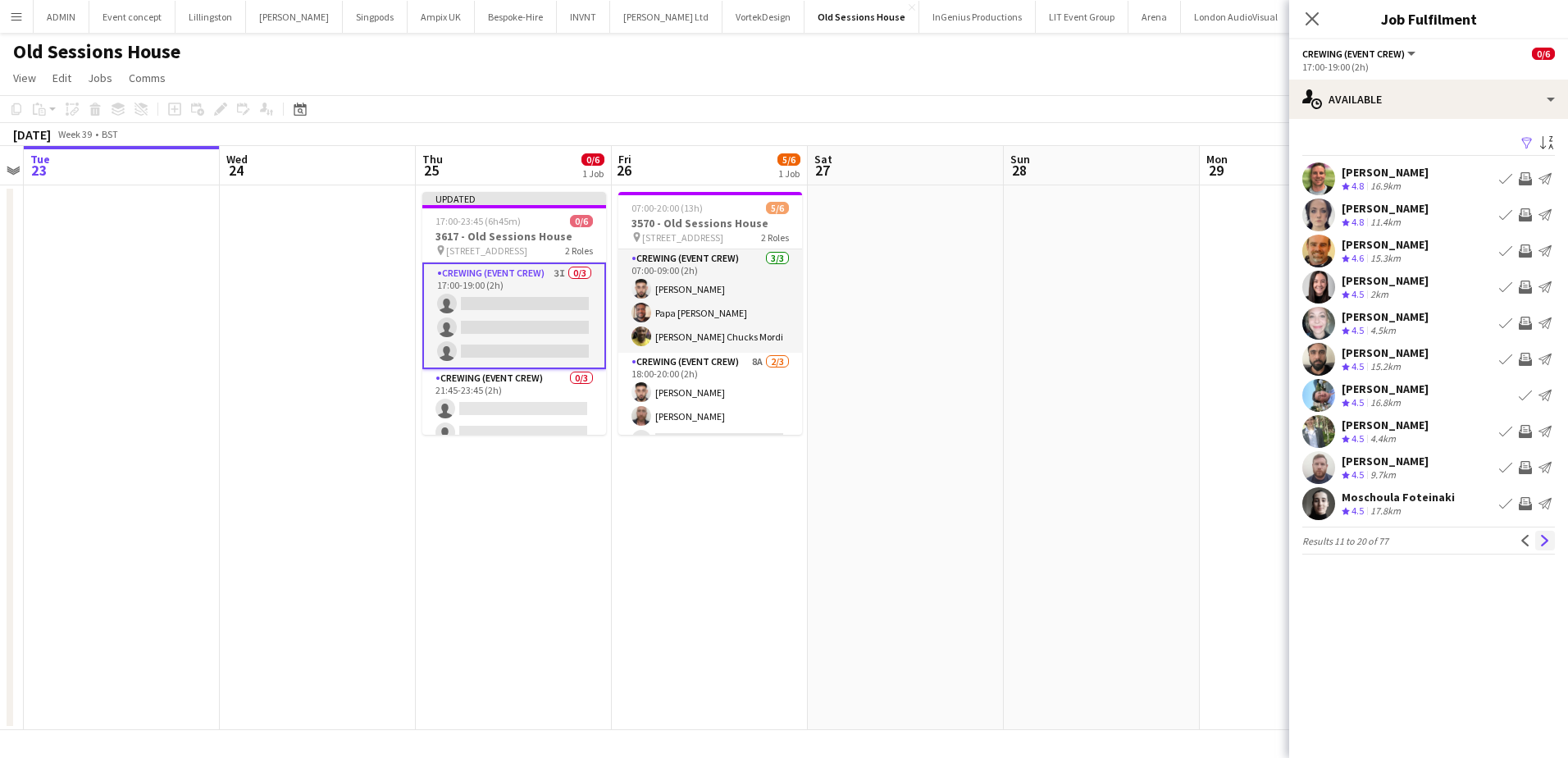
click at [1540, 536] on app-icon "Next" at bounding box center [1545, 541] width 12 height 12
click at [1525, 215] on app-icon "Invite crew" at bounding box center [1526, 215] width 14 height 14
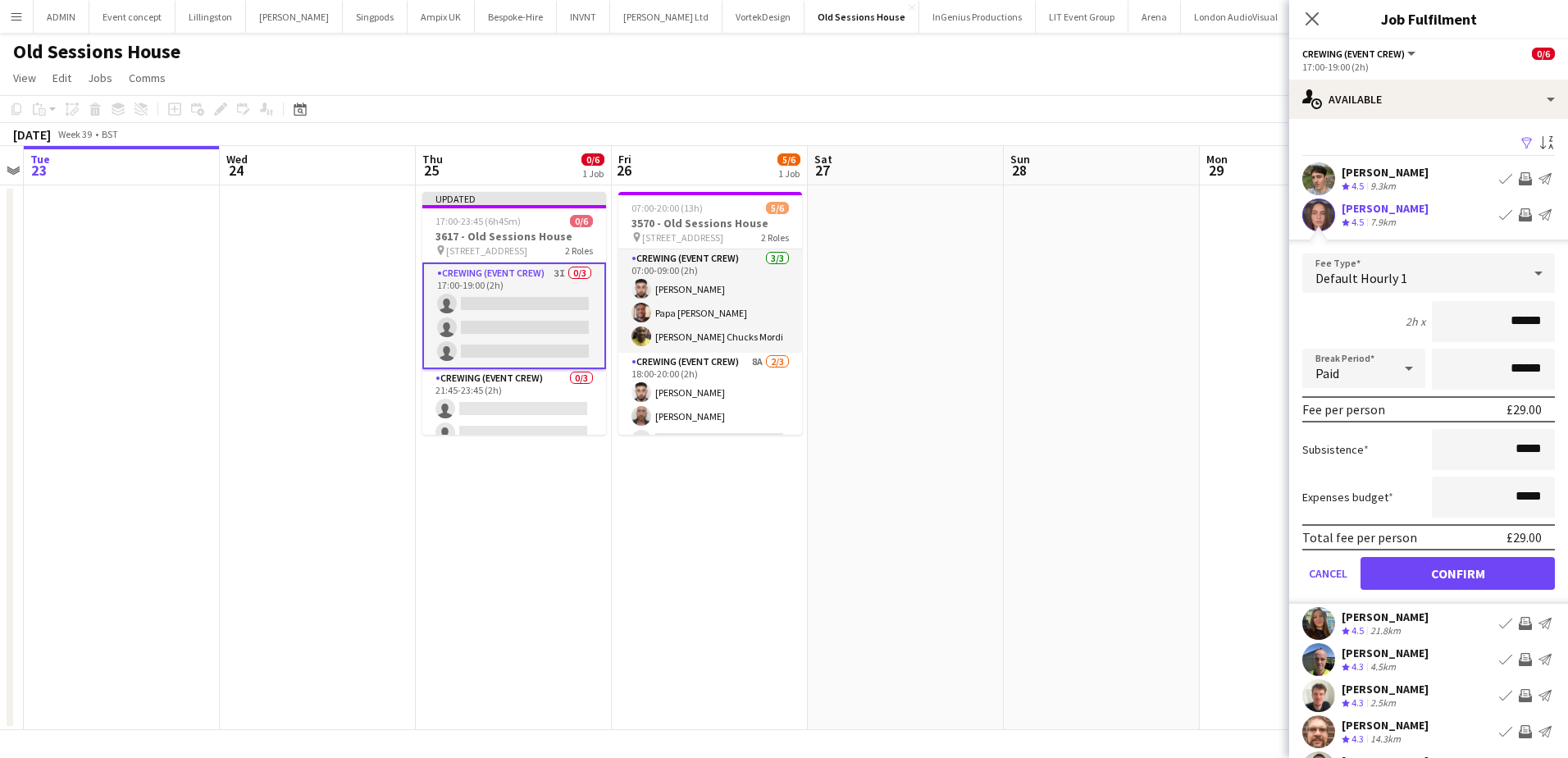
drag, startPoint x: 1513, startPoint y: 324, endPoint x: 1549, endPoint y: 327, distance: 36.1
click at [1549, 327] on form "Fee Type Default Hourly 1 2h x ****** Break Period Paid ****** Fee per person £…" at bounding box center [1429, 428] width 279 height 351
type input "***"
click at [1478, 574] on button "Confirm" at bounding box center [1458, 573] width 194 height 33
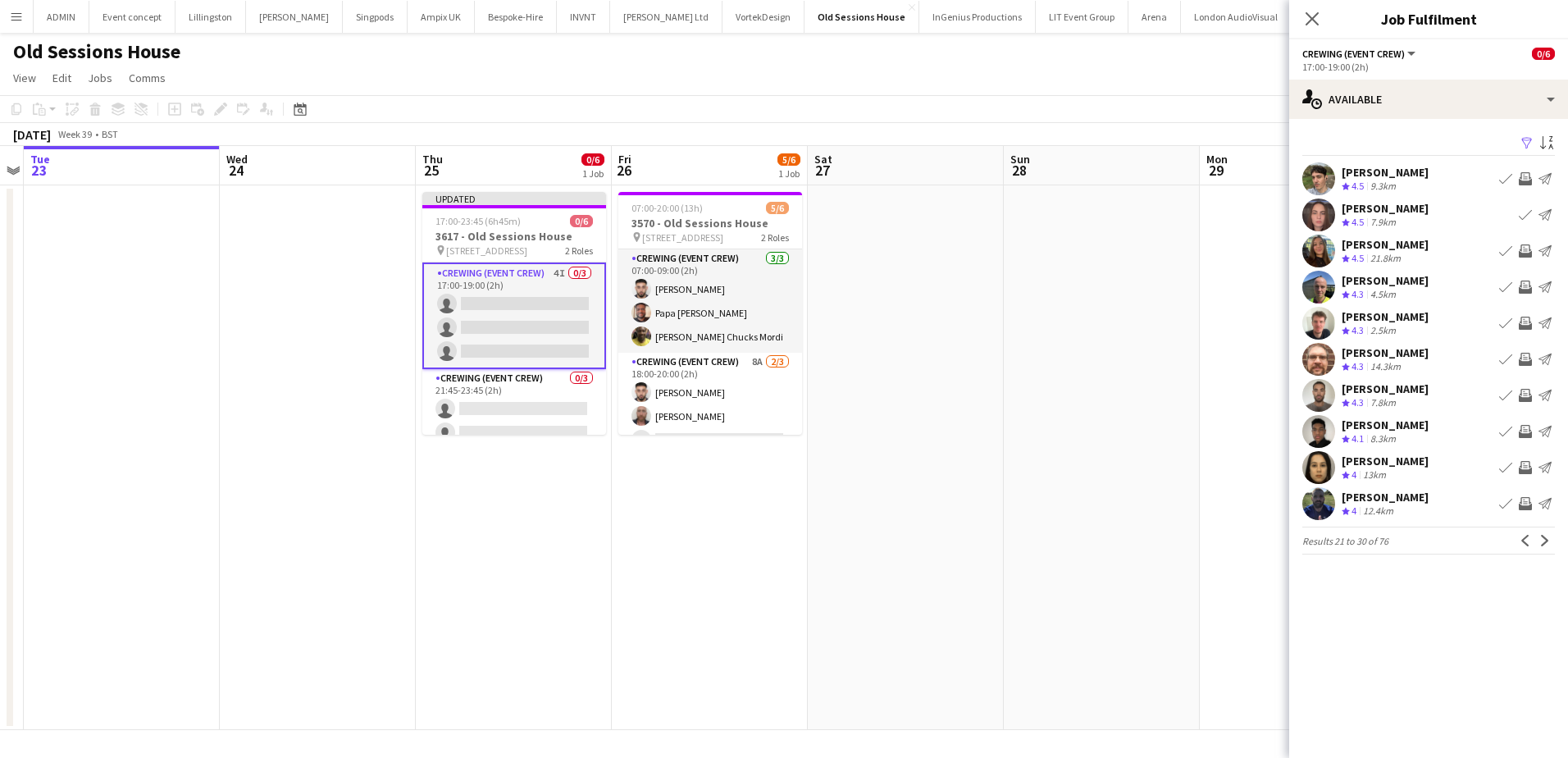
click at [1528, 356] on app-icon "Invite crew" at bounding box center [1526, 359] width 14 height 14
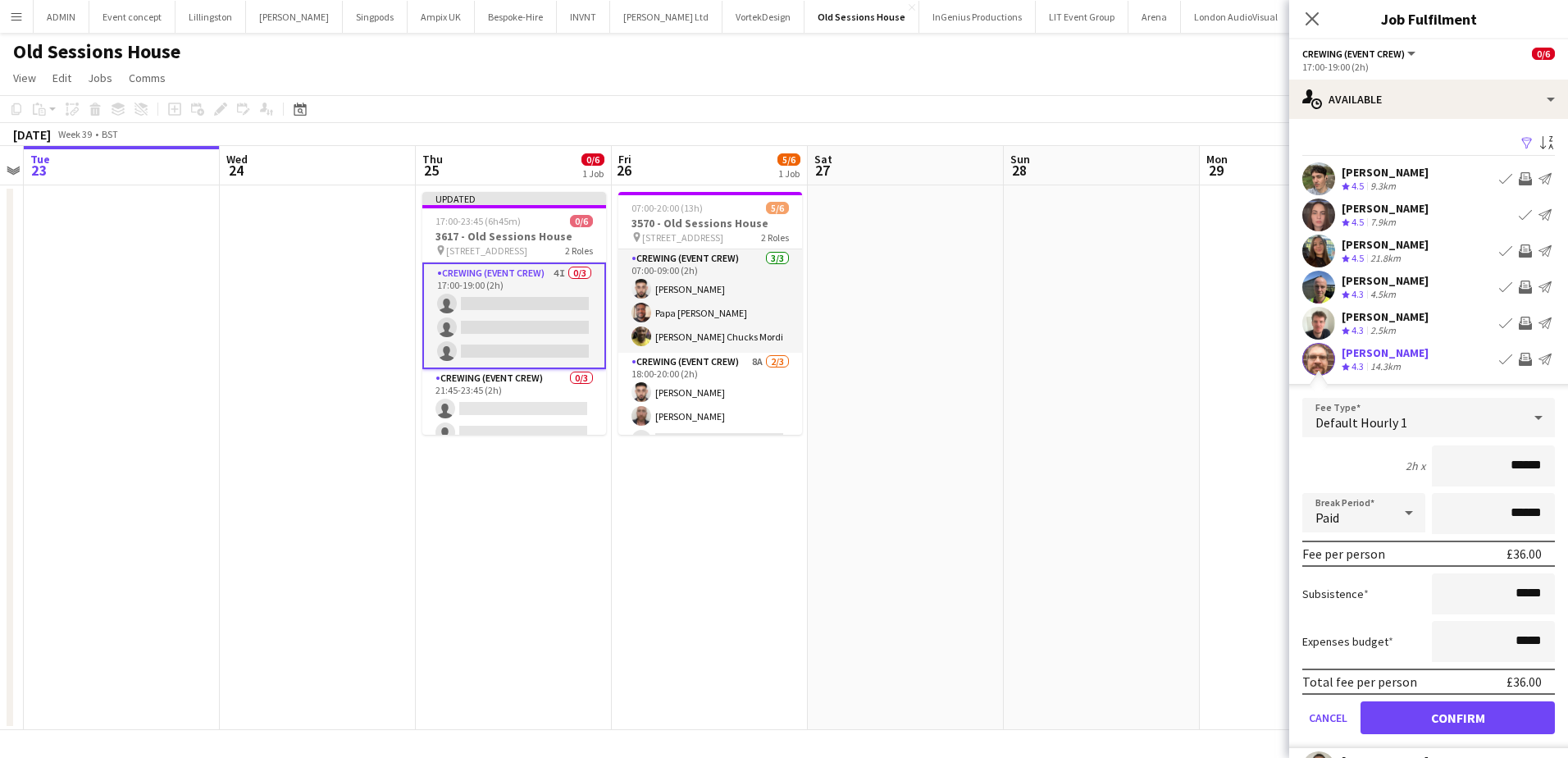
drag, startPoint x: 1522, startPoint y: 472, endPoint x: 1551, endPoint y: 472, distance: 29.0
click at [1551, 472] on form "Fee Type Default Hourly 1 2h x ****** Break Period Paid ****** Fee per person £…" at bounding box center [1429, 573] width 279 height 351
type input "***"
click at [1440, 717] on button "Confirm" at bounding box center [1458, 717] width 194 height 33
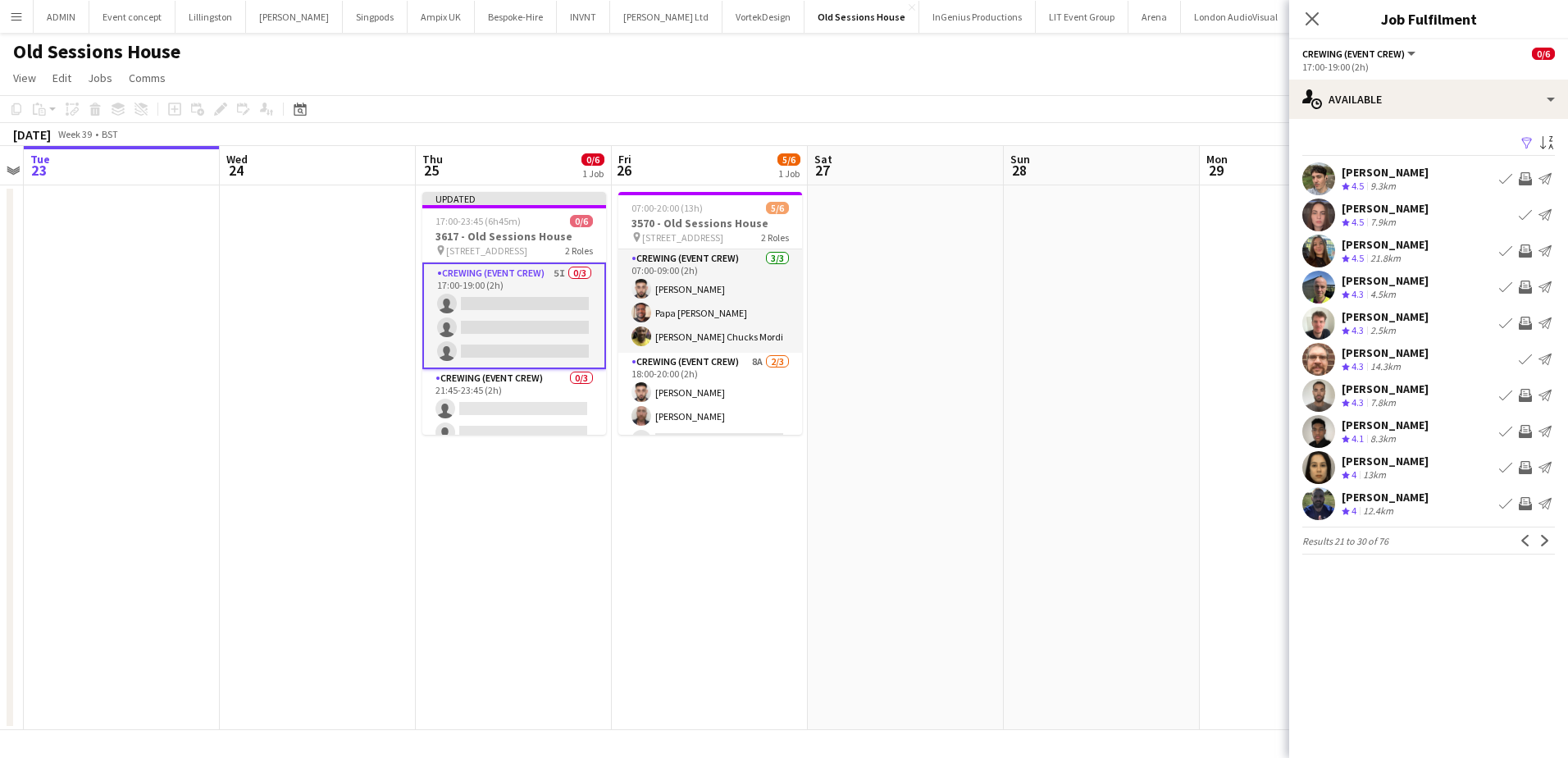
click at [1527, 399] on app-icon "Invite crew" at bounding box center [1526, 395] width 14 height 14
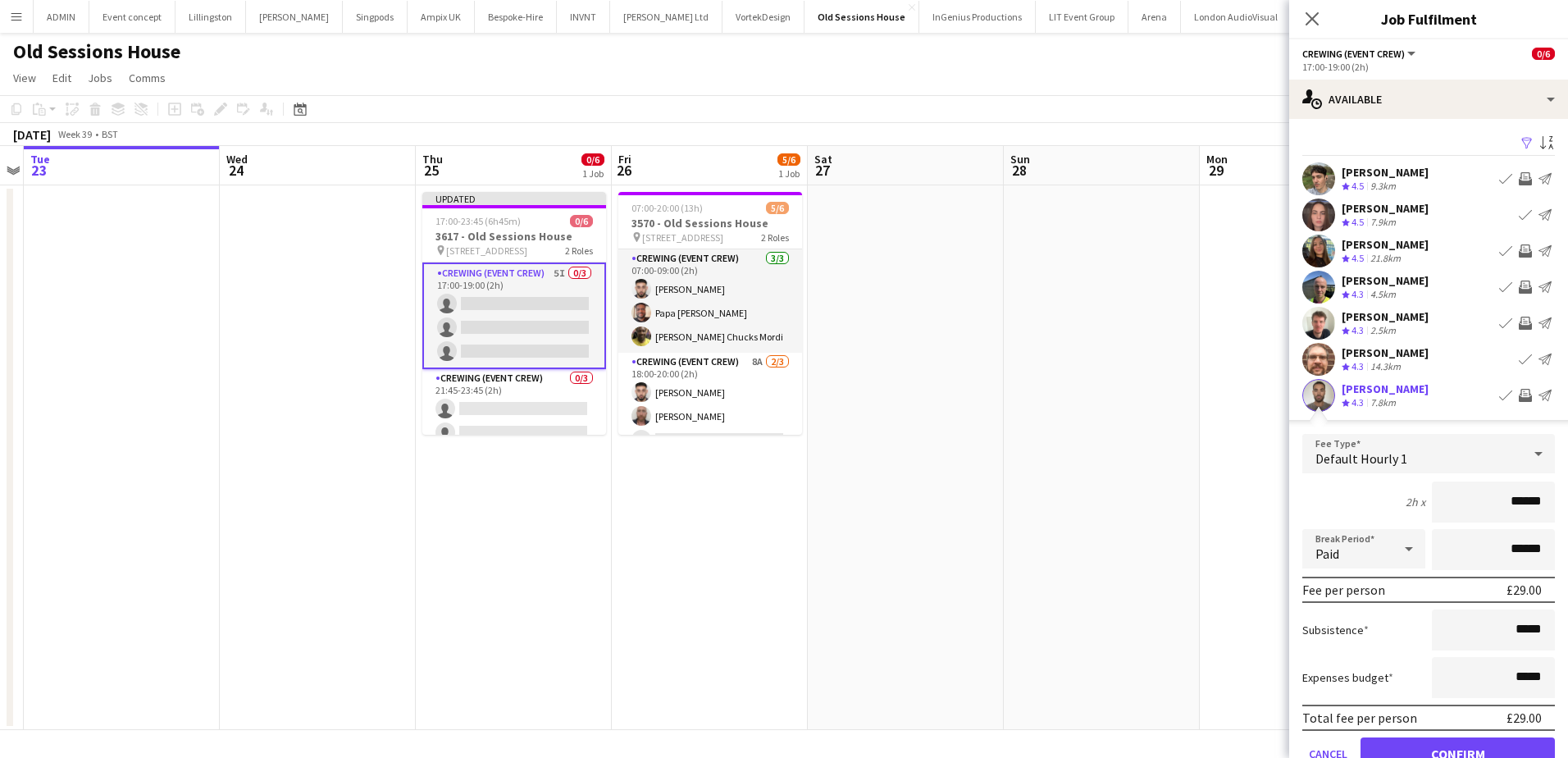
drag, startPoint x: 1500, startPoint y: 507, endPoint x: 1559, endPoint y: 507, distance: 59.0
click at [1559, 507] on mat-expansion-panel "users Available Filter Sort asc Alistair Redding Crew rating 4.5 9.3km Book cre…" at bounding box center [1429, 439] width 279 height 639
type input "***"
click at [1490, 747] on button "Confirm" at bounding box center [1458, 754] width 194 height 33
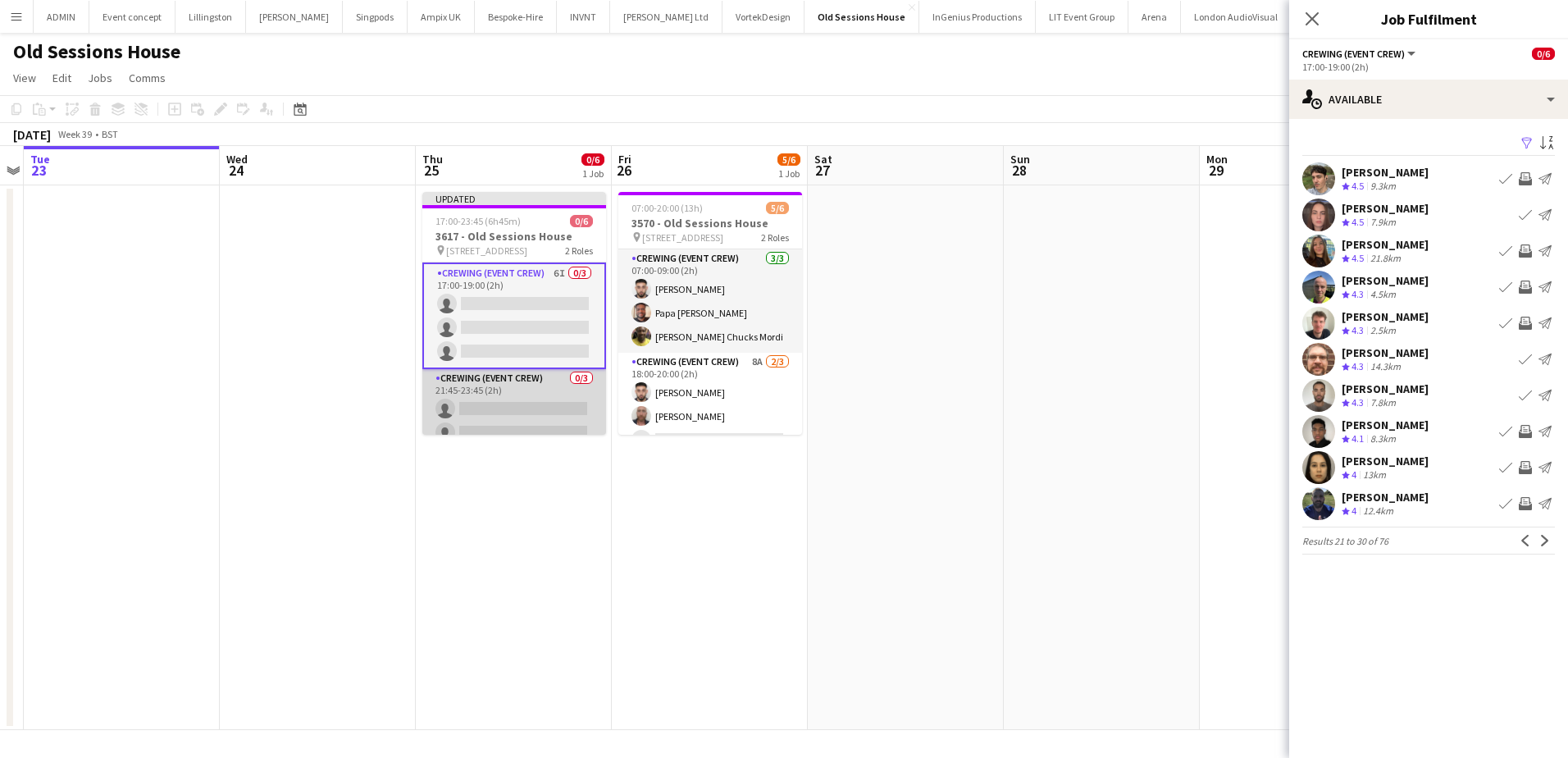
click at [549, 420] on app-card-role "Crewing (Event Crew) 0/3 21:45-23:45 (2h) single-neutral-actions single-neutral…" at bounding box center [514, 421] width 183 height 103
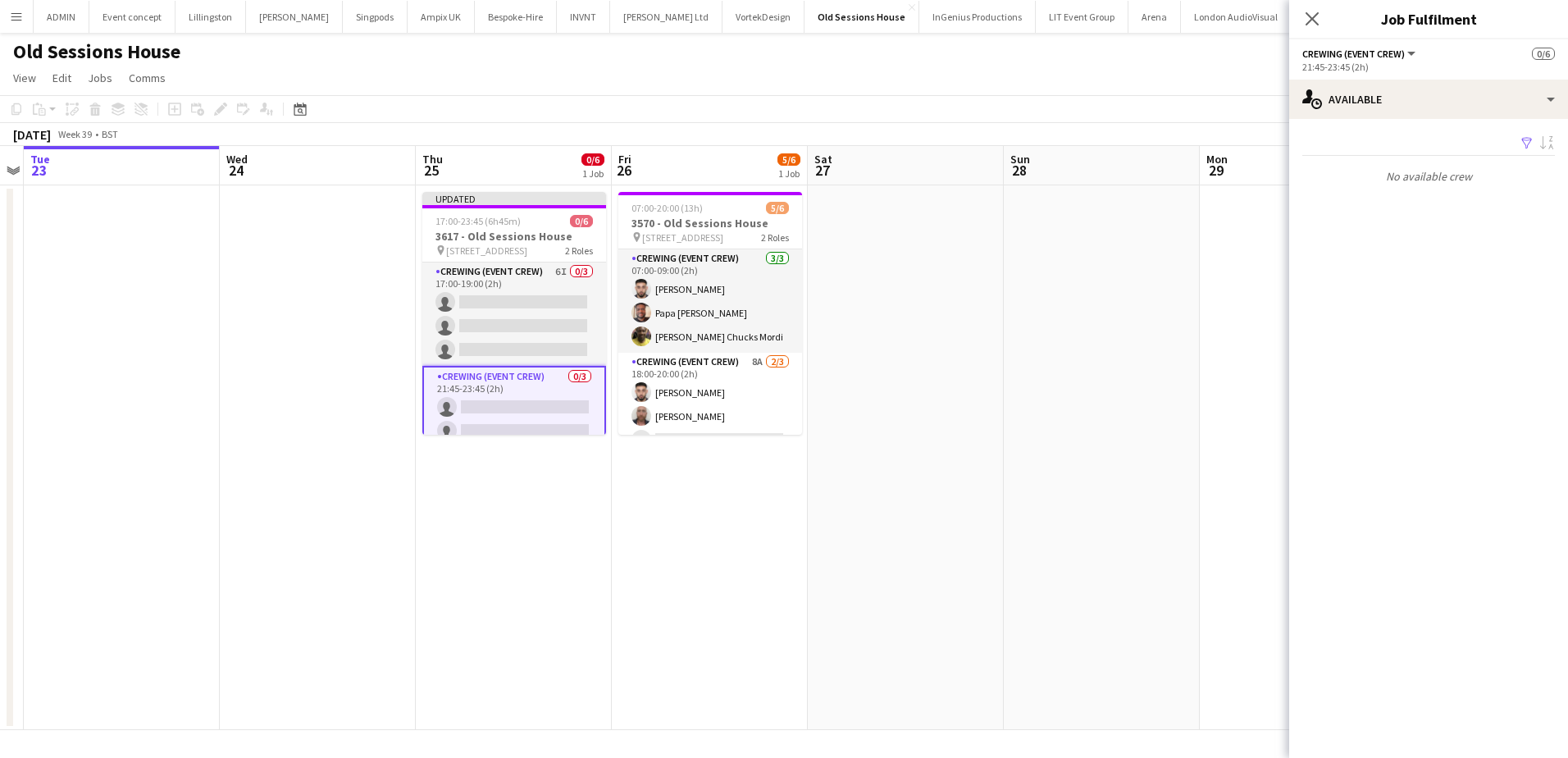
click at [1039, 300] on app-date-cell at bounding box center [1102, 457] width 196 height 545
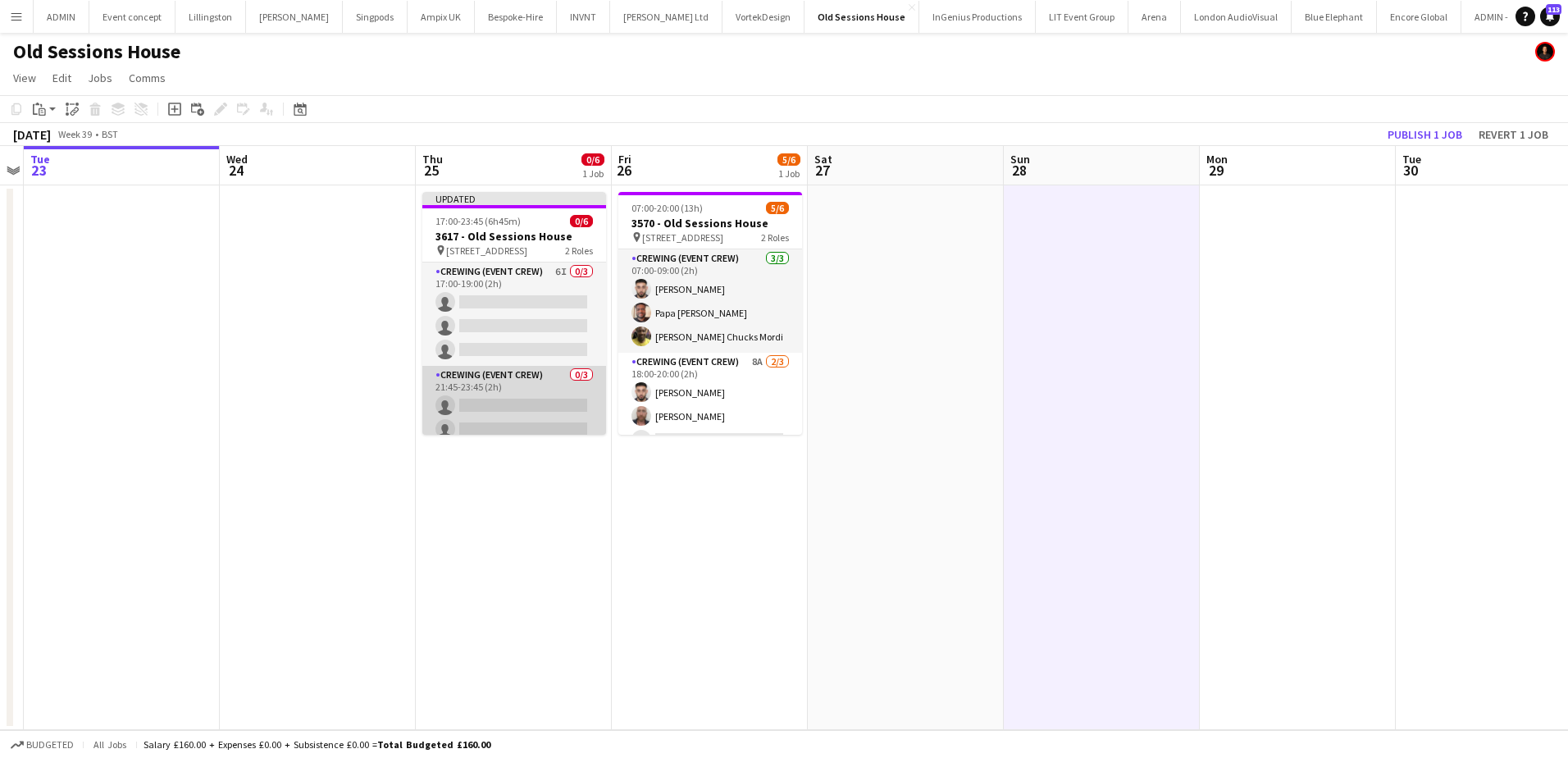
click at [520, 412] on app-card-role "Crewing (Event Crew) 0/3 21:45-23:45 (2h) single-neutral-actions single-neutral…" at bounding box center [514, 417] width 183 height 103
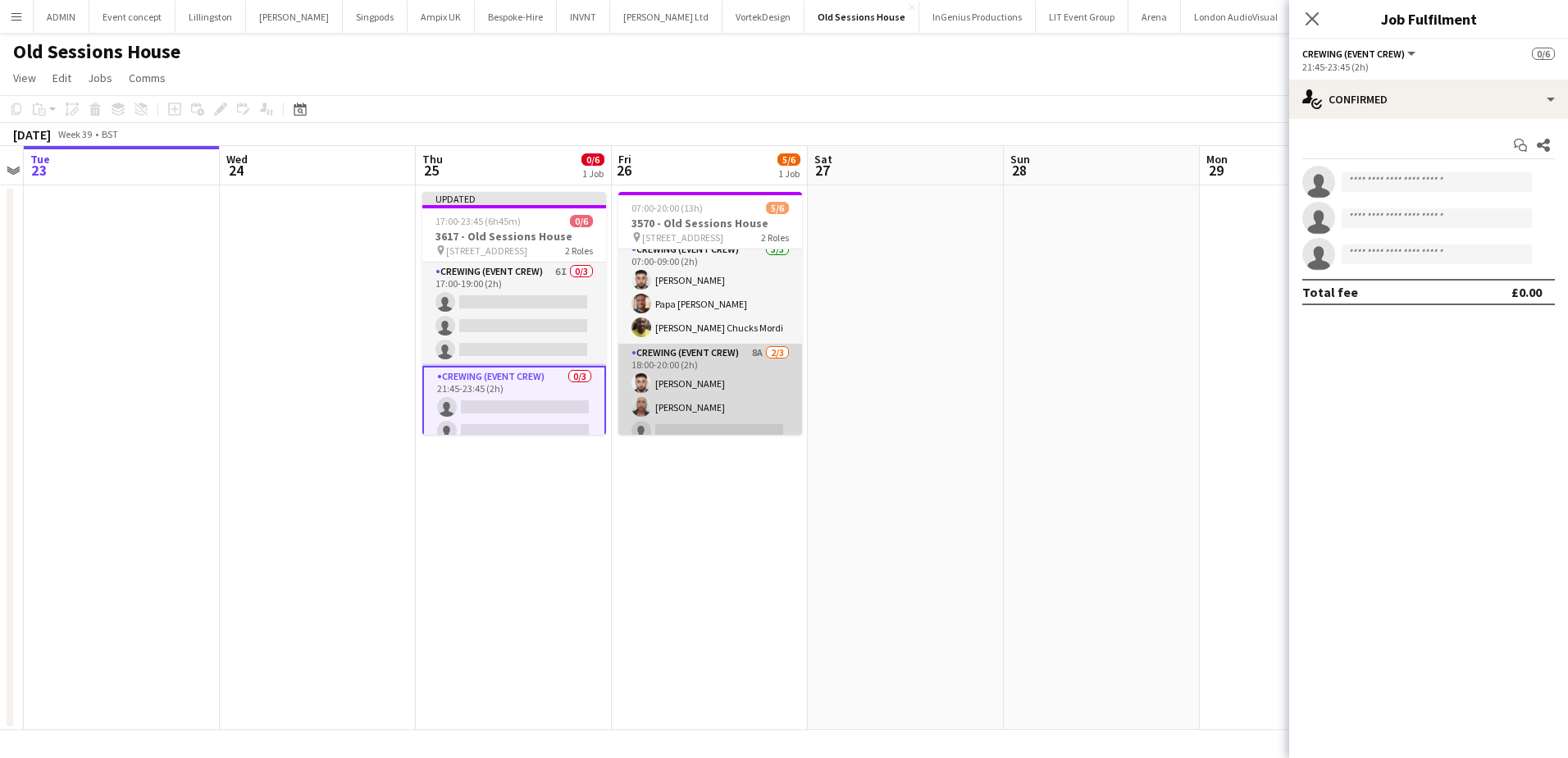
scroll to position [21, 0]
click at [738, 379] on app-card-role "Crewing (Event Crew) 8A 2/3 18:00-20:00 (2h) Caleb Caffoor Sandy Grierson singl…" at bounding box center [710, 383] width 183 height 103
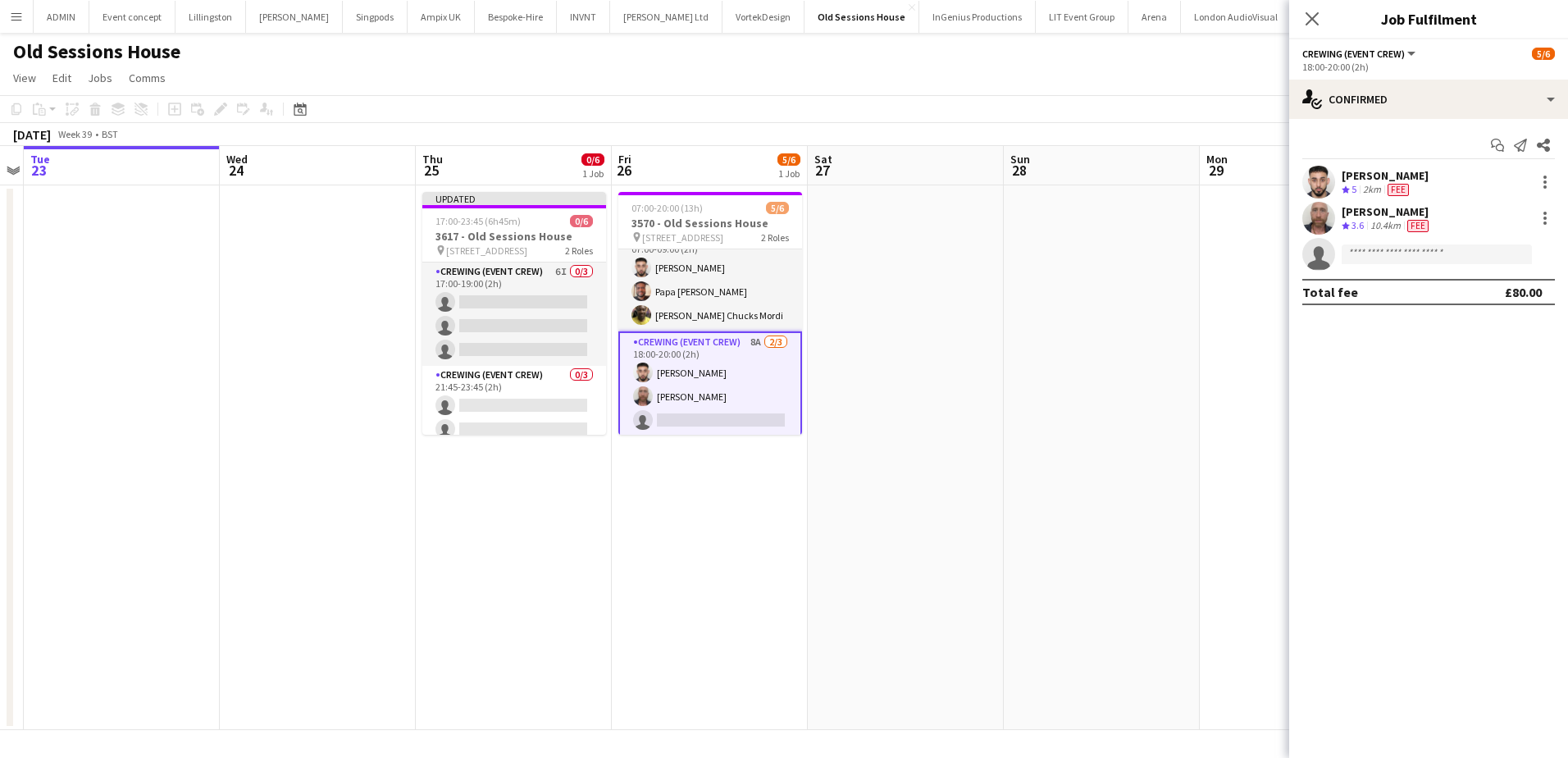
click at [1476, 72] on div "18:00-20:00 (2h)" at bounding box center [1429, 67] width 253 height 13
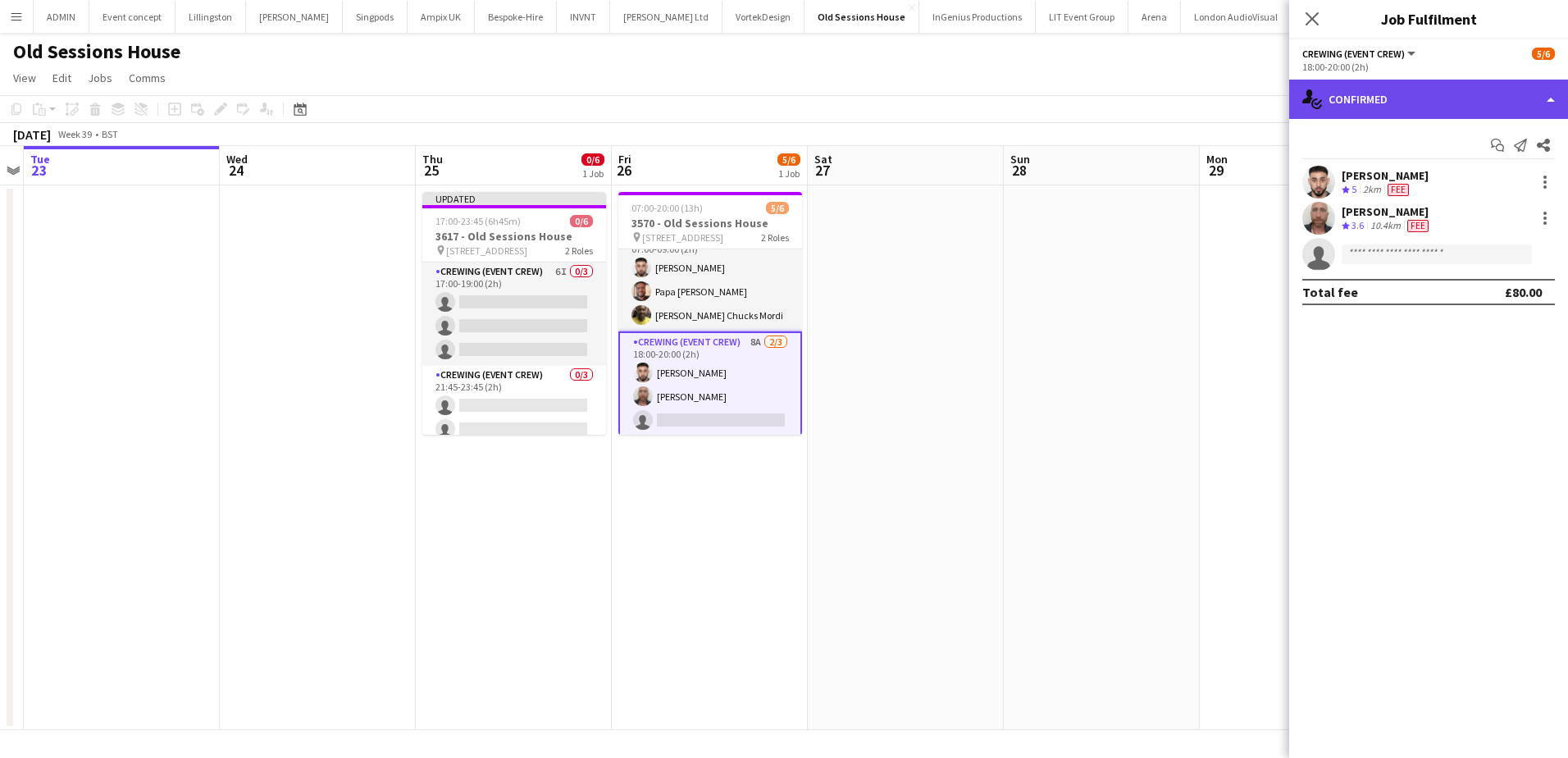
click at [1472, 111] on div "single-neutral-actions-check-2 Confirmed" at bounding box center [1429, 99] width 279 height 40
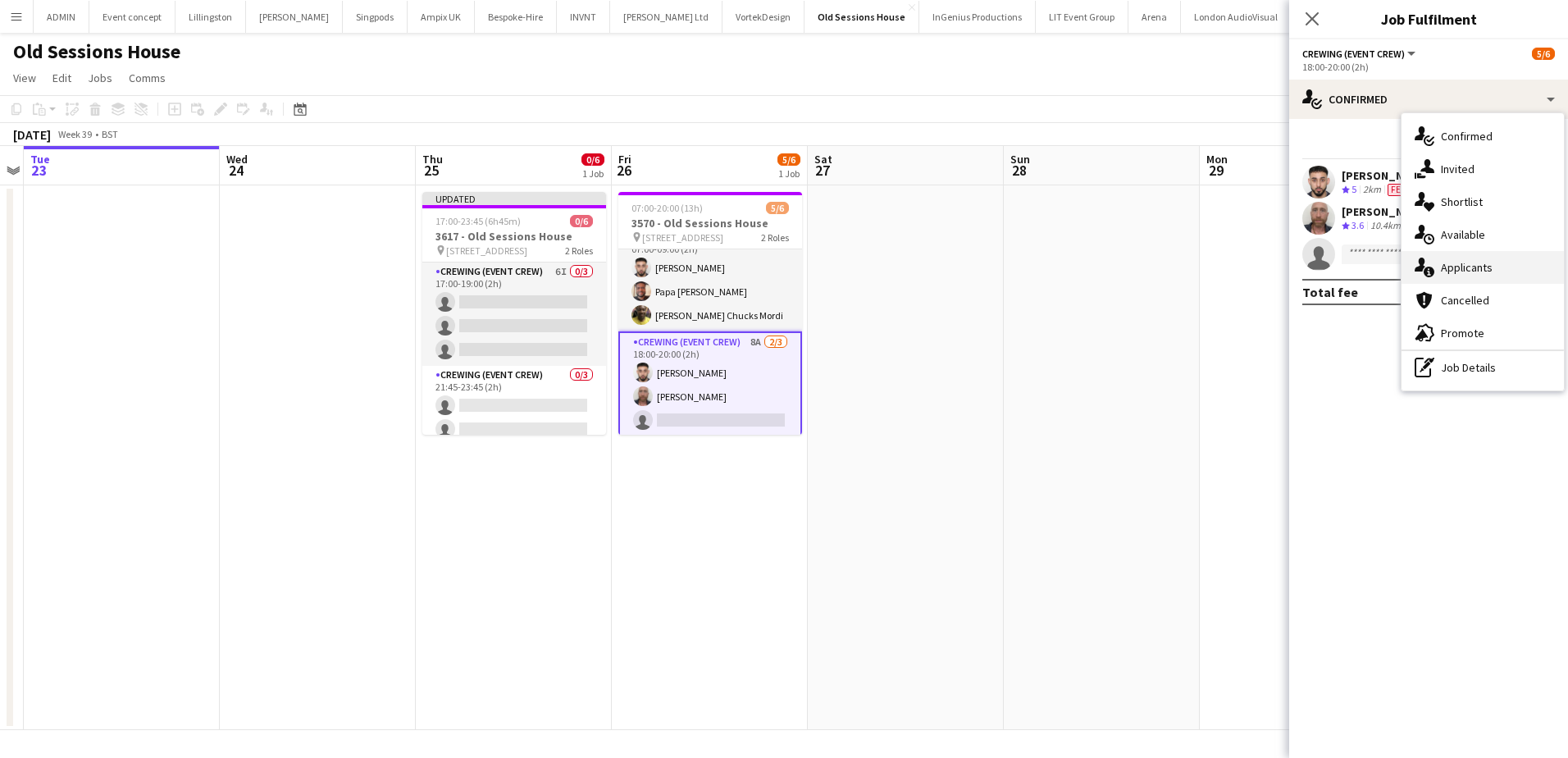
click at [1467, 264] on span "Applicants" at bounding box center [1467, 267] width 52 height 14
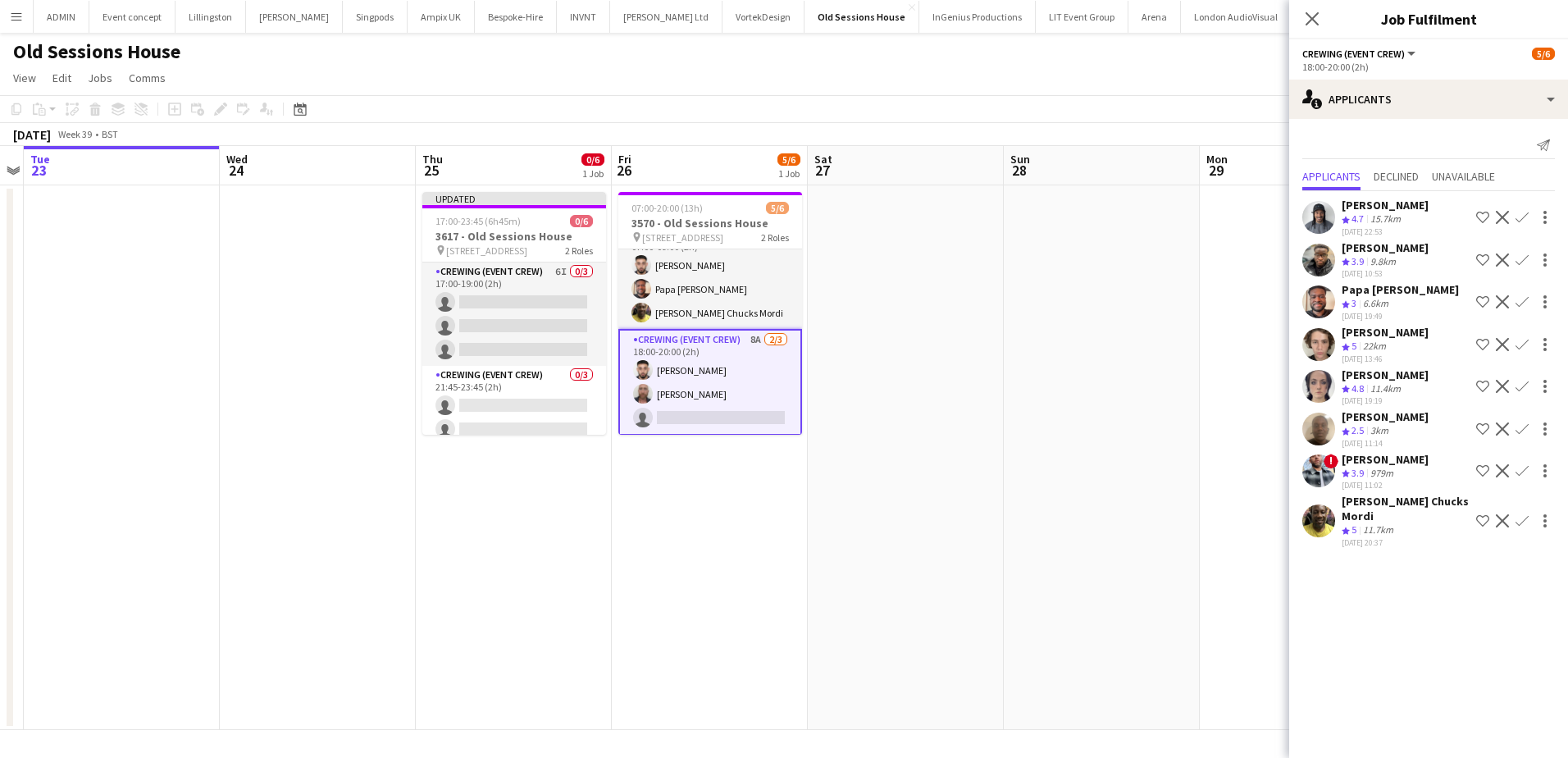
scroll to position [25, 0]
click at [534, 409] on app-card-role "Crewing (Event Crew) 0/3 21:45-23:45 (2h) single-neutral-actions single-neutral…" at bounding box center [514, 417] width 183 height 103
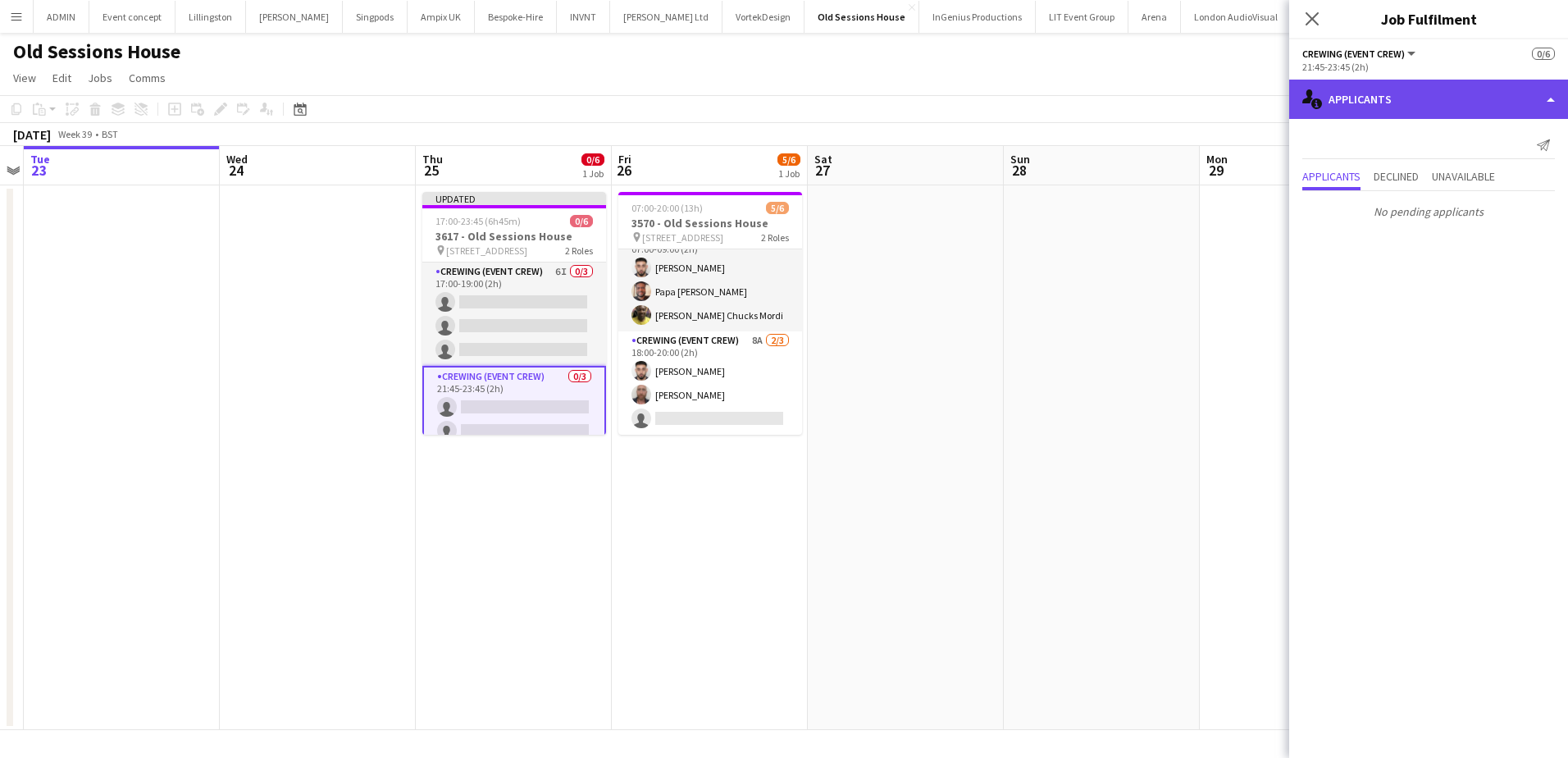
click at [1451, 104] on div "single-neutral-actions-information Applicants" at bounding box center [1429, 99] width 279 height 40
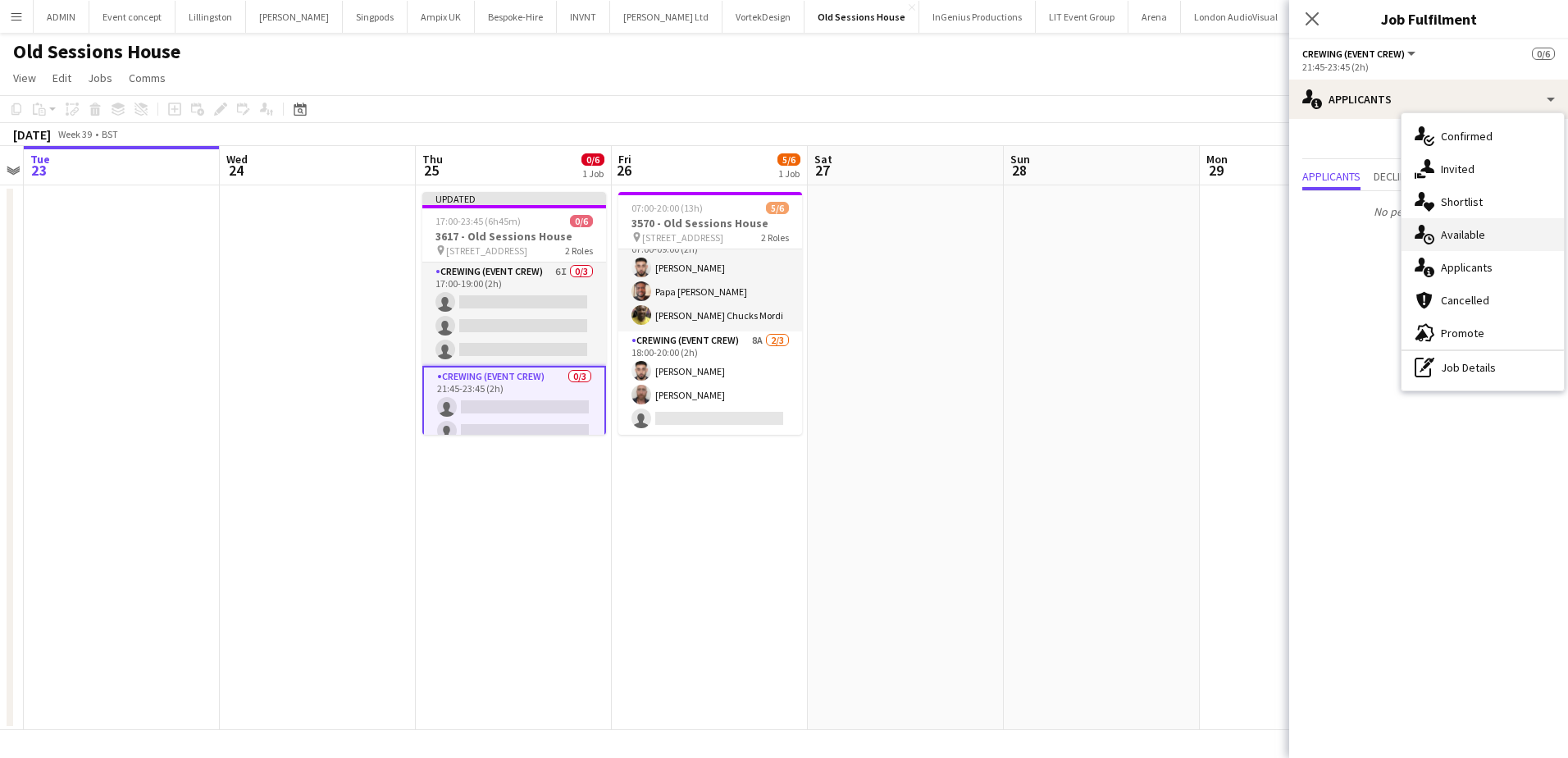
click at [1472, 237] on span "Available" at bounding box center [1463, 234] width 44 height 14
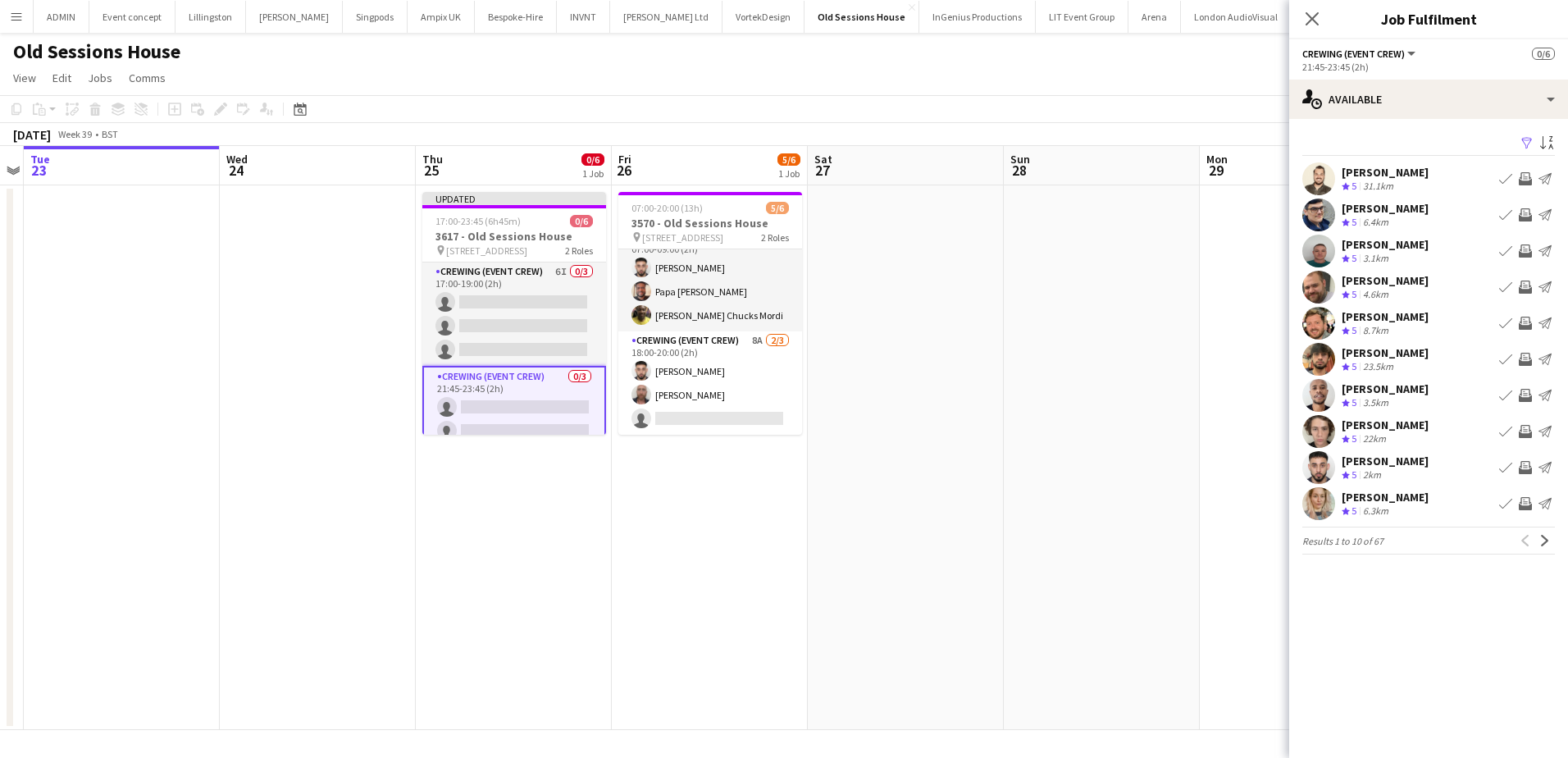
click at [1524, 177] on app-icon "Invite crew" at bounding box center [1526, 179] width 14 height 14
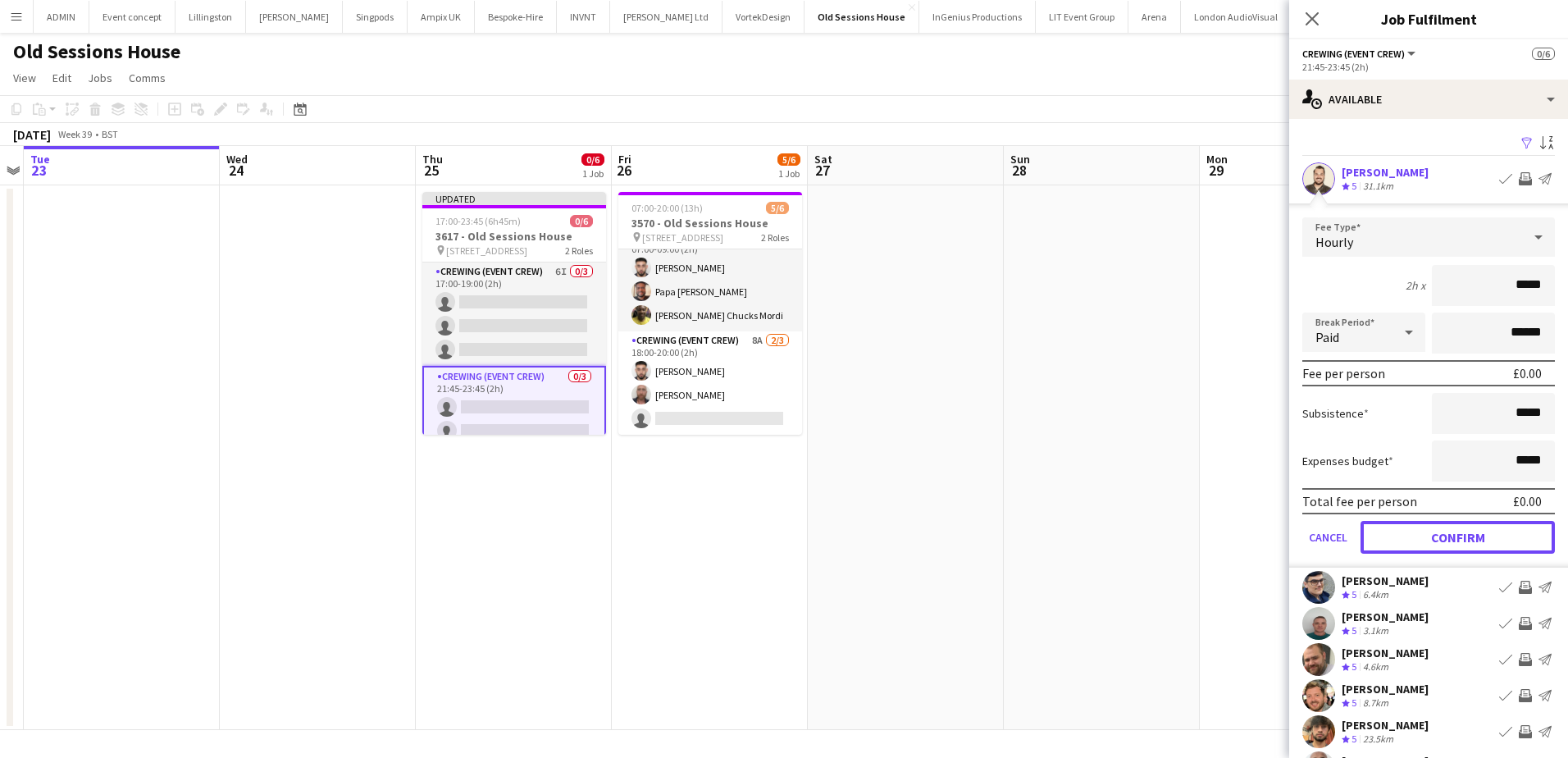
drag, startPoint x: 1456, startPoint y: 528, endPoint x: 1462, endPoint y: 512, distance: 17.1
click at [1456, 529] on button "Confirm" at bounding box center [1458, 537] width 194 height 33
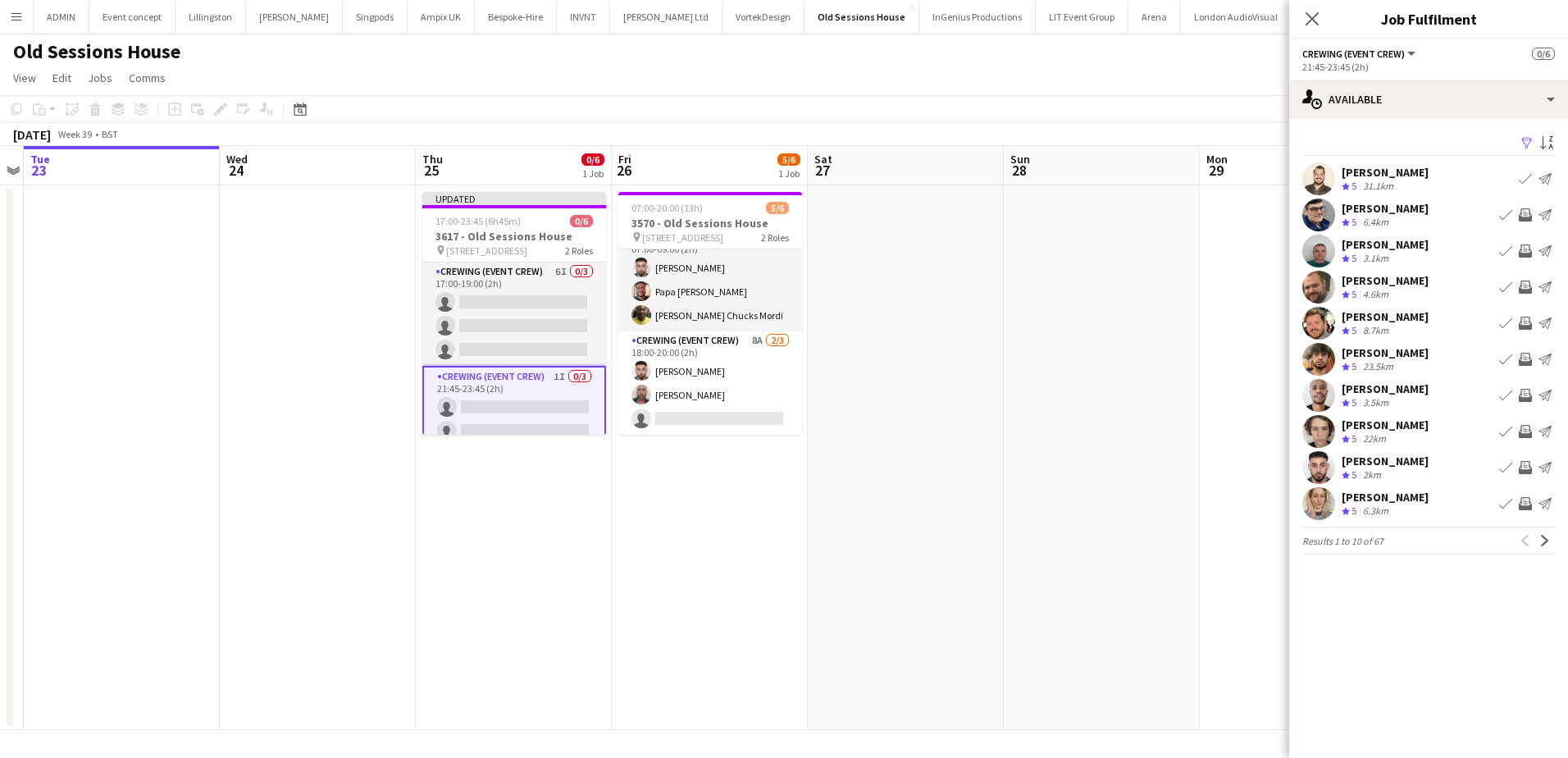
click at [1521, 433] on app-icon "Invite crew" at bounding box center [1526, 432] width 14 height 14
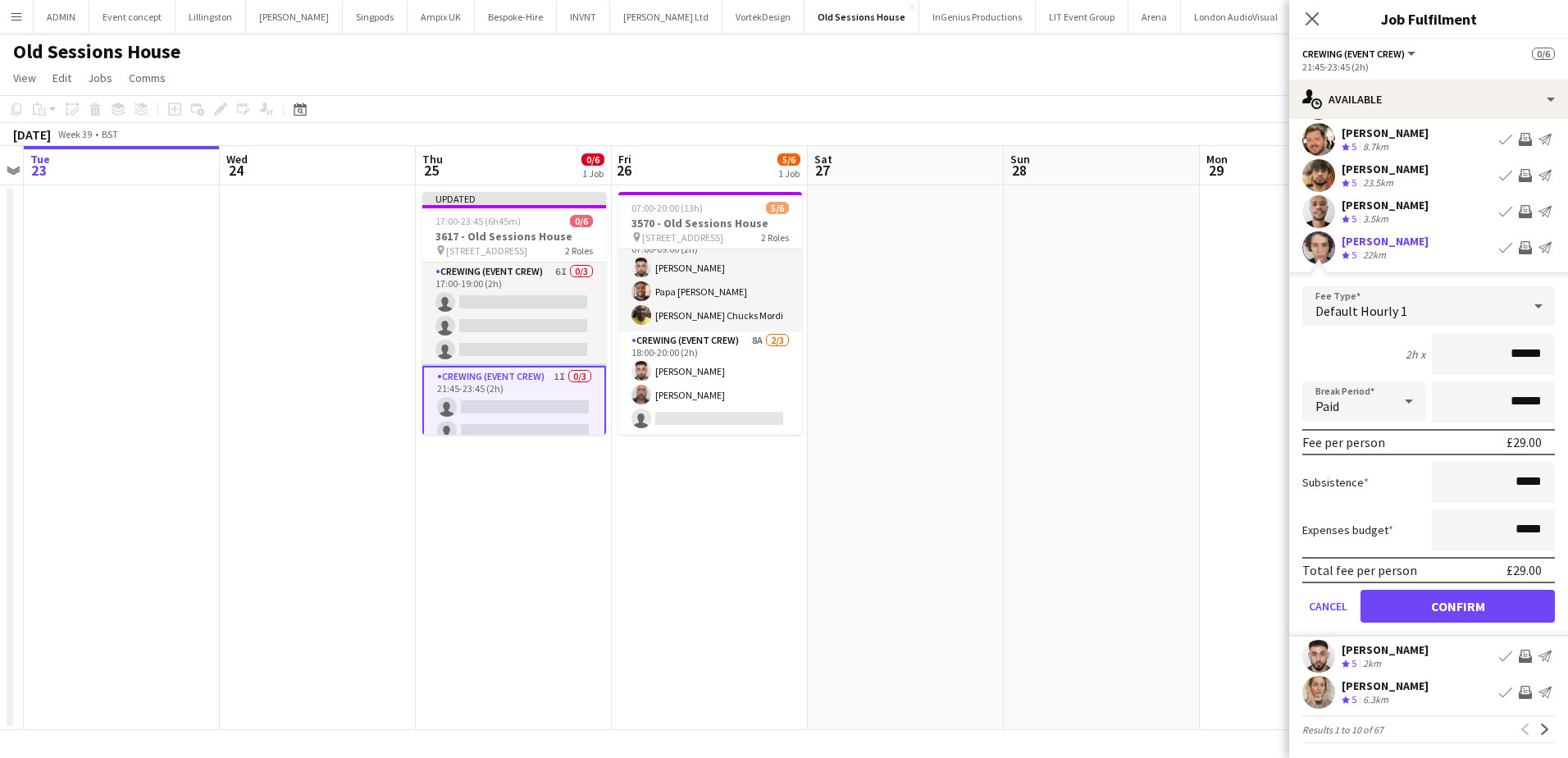
scroll to position [188, 0]
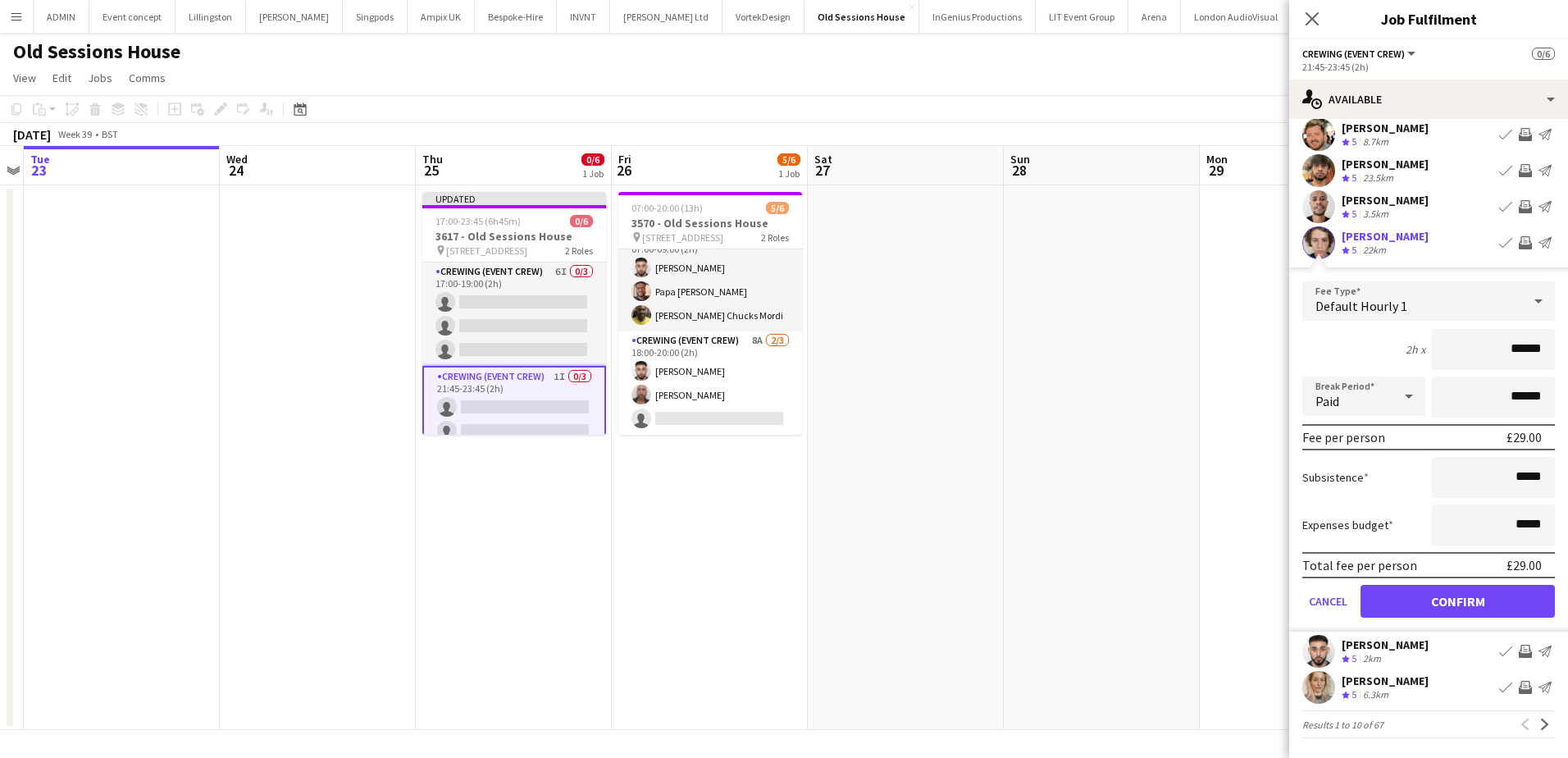
drag, startPoint x: 1487, startPoint y: 355, endPoint x: 1549, endPoint y: 355, distance: 62.0
click at [1549, 355] on form "Fee Type Default Hourly 1 2h x ****** Break Period Paid ****** Fee per person £…" at bounding box center [1429, 456] width 279 height 351
type input "***"
click at [1489, 611] on button "Confirm" at bounding box center [1458, 601] width 194 height 33
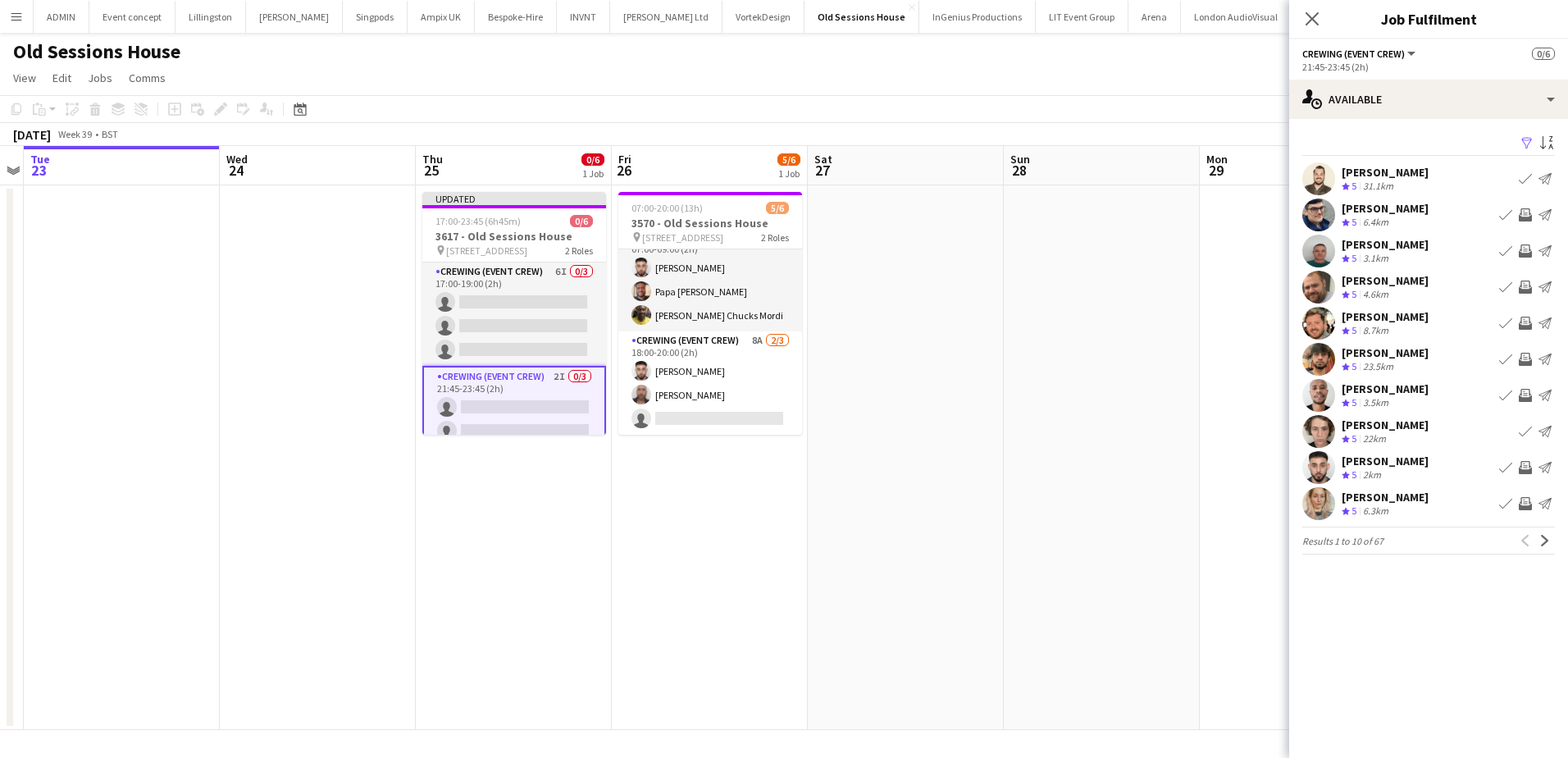
click at [1528, 466] on app-icon "Invite crew" at bounding box center [1526, 468] width 14 height 14
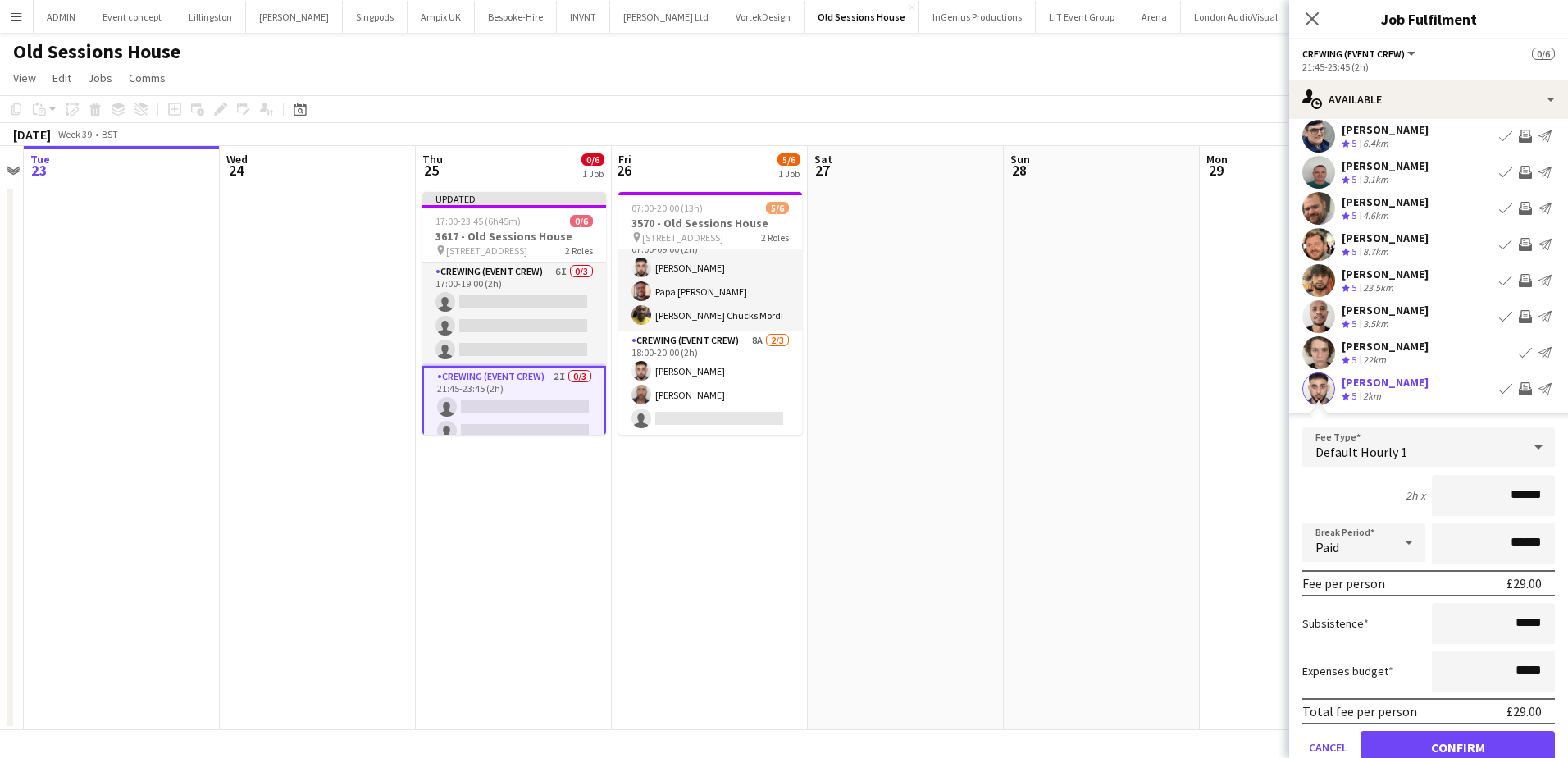
scroll to position [82, 0]
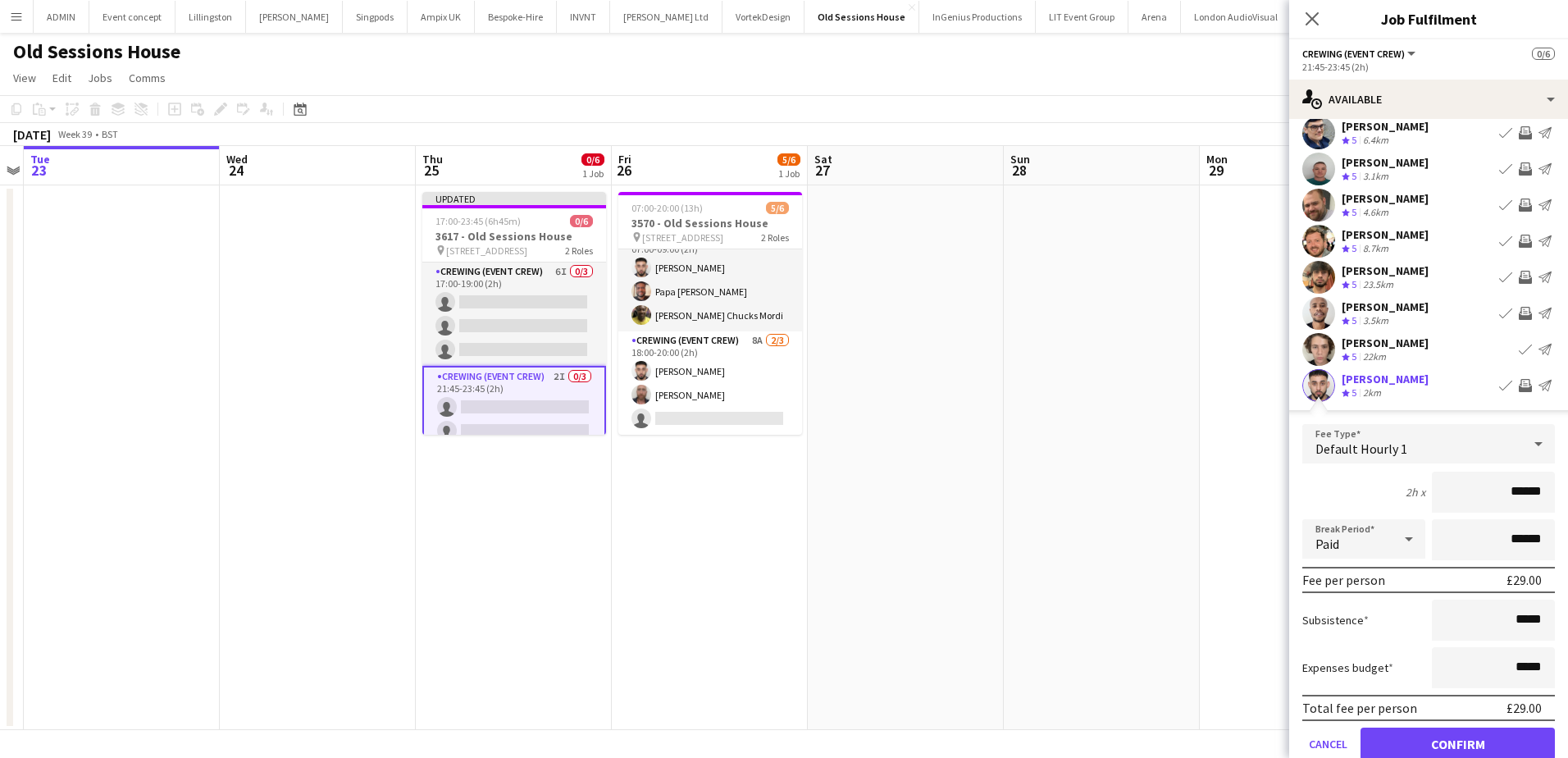
drag, startPoint x: 1494, startPoint y: 495, endPoint x: 1543, endPoint y: 494, distance: 49.0
click at [1543, 494] on form "Fee Type Default Hourly 1 2h x ****** Break Period Paid ****** Fee per person £…" at bounding box center [1429, 599] width 279 height 351
type input "***"
click at [1494, 743] on button "Confirm" at bounding box center [1458, 744] width 194 height 33
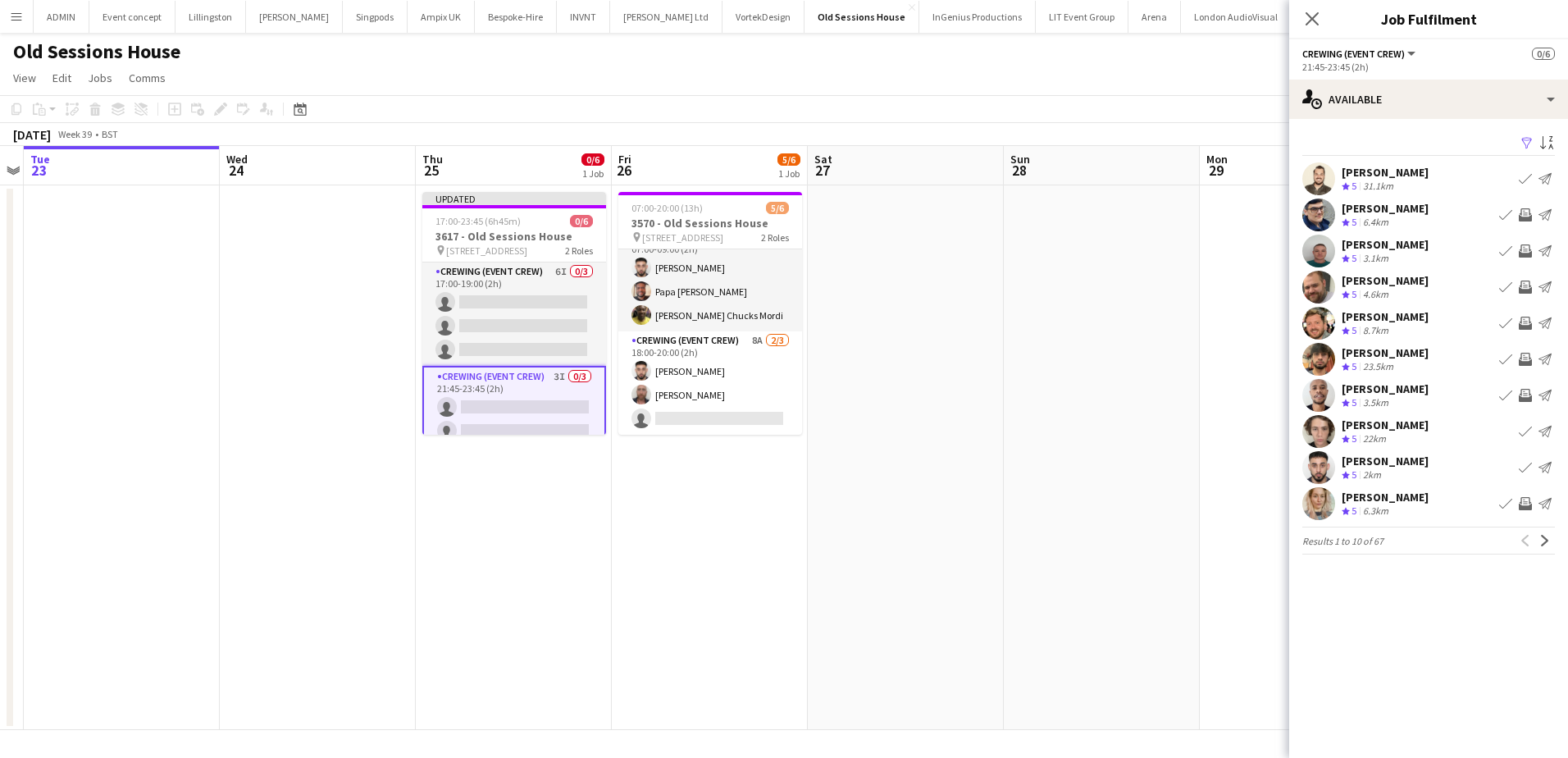
scroll to position [0, 0]
click at [1541, 543] on app-icon "Next" at bounding box center [1545, 541] width 12 height 12
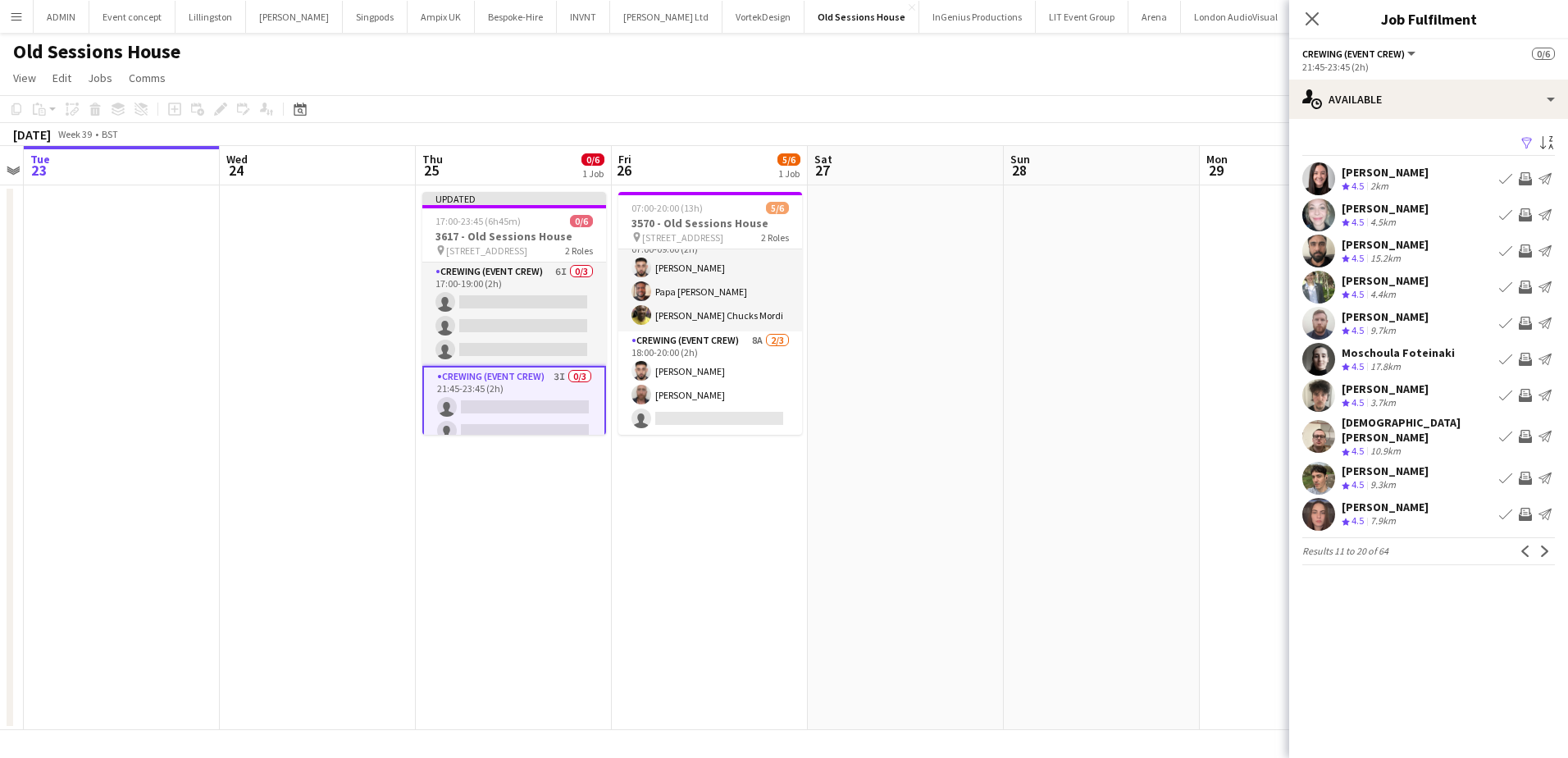
click at [940, 352] on app-date-cell at bounding box center [906, 457] width 196 height 545
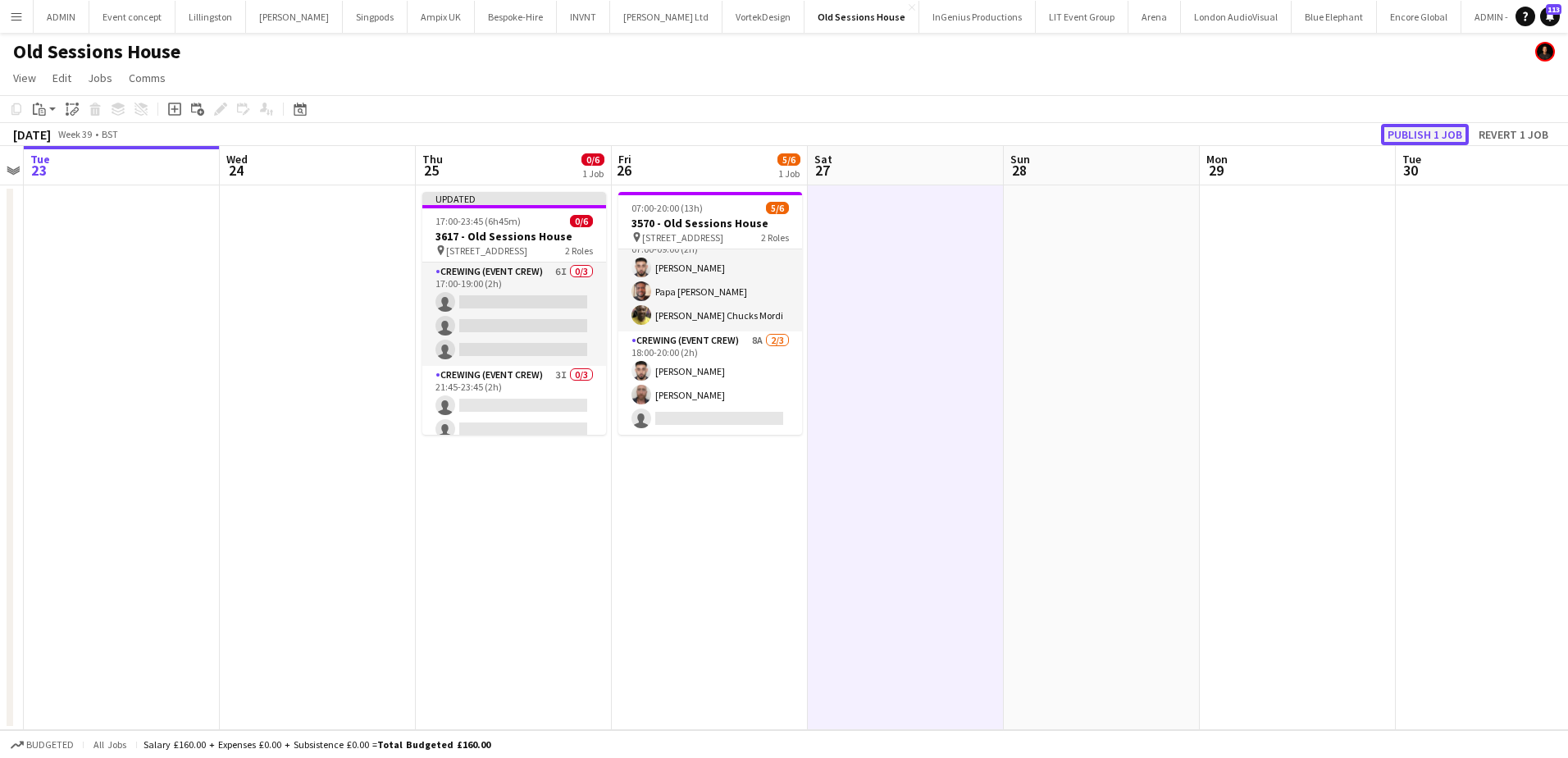
click at [1427, 128] on button "Publish 1 job" at bounding box center [1425, 134] width 88 height 21
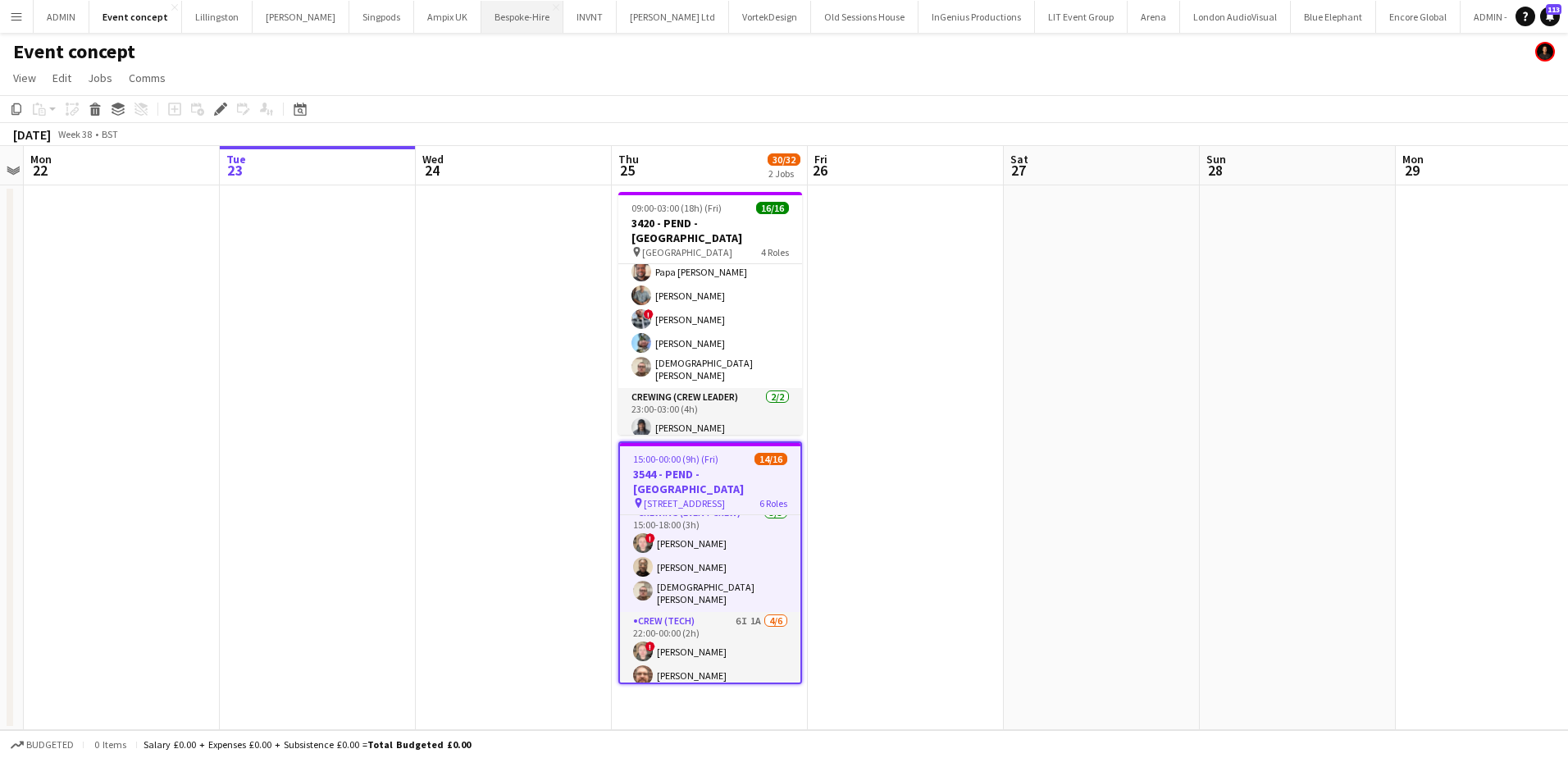
scroll to position [82, 0]
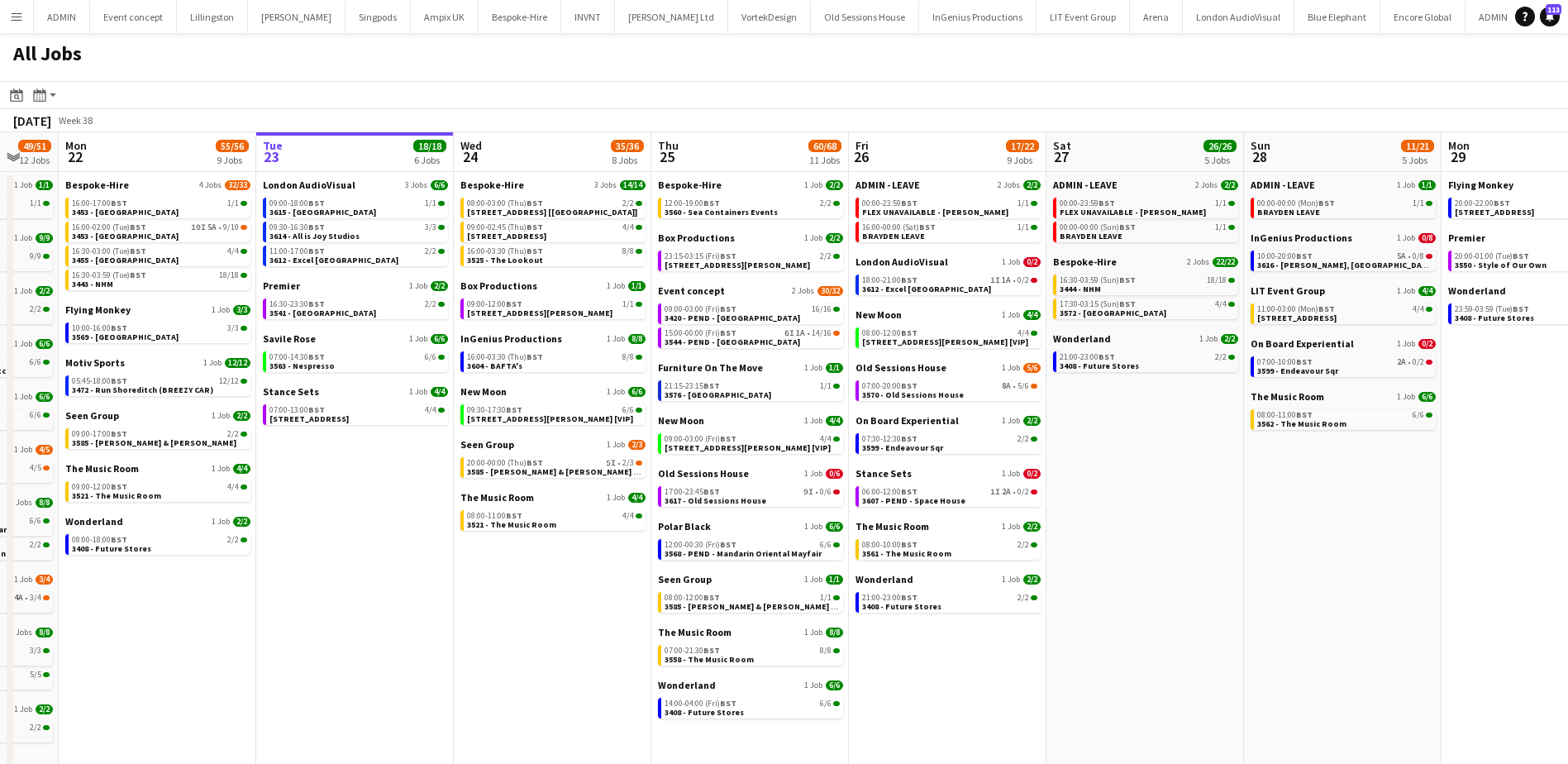
drag, startPoint x: 286, startPoint y: 528, endPoint x: 347, endPoint y: 497, distance: 68.4
click at [347, 497] on app-calendar-viewport "Sat 20 27/28 8 Jobs Sun 21 49/51 12 Jobs Mon 22 55/56 9 Jobs Tue 23 18/18 6 Job…" at bounding box center [784, 508] width 1568 height 752
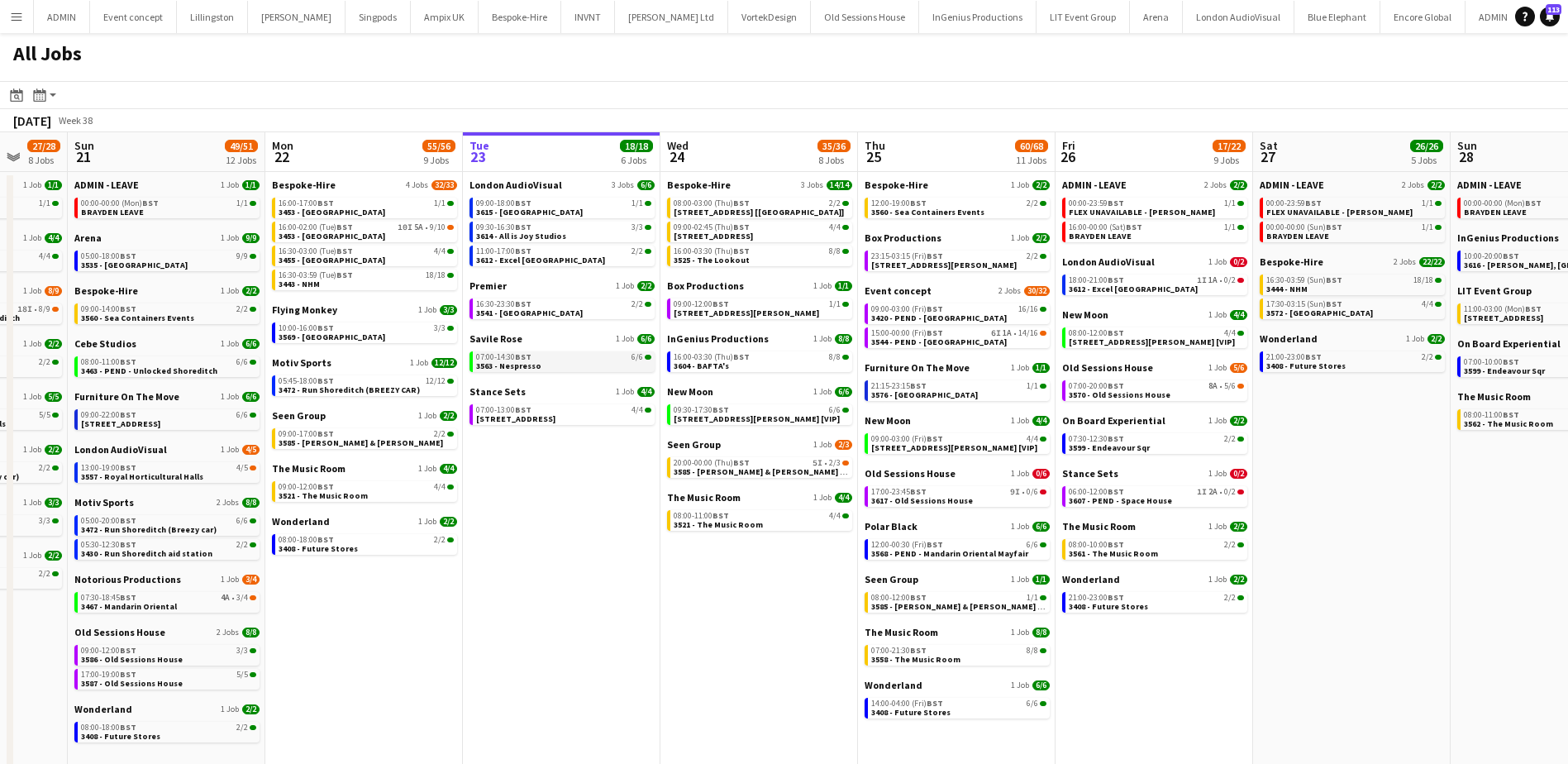
scroll to position [0, 524]
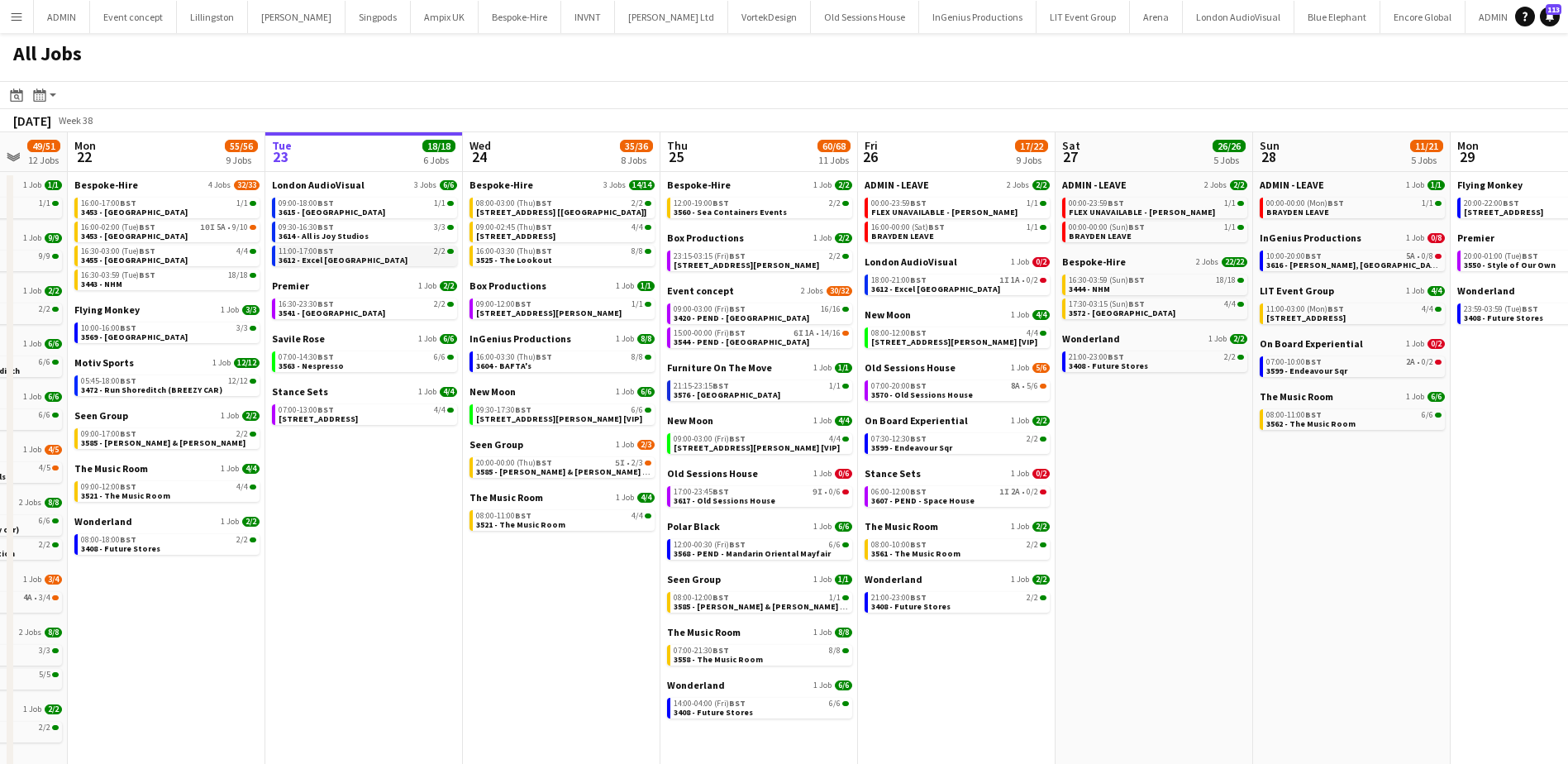
click at [336, 257] on span "3612 - Excel [GEOGRAPHIC_DATA]" at bounding box center [342, 260] width 129 height 11
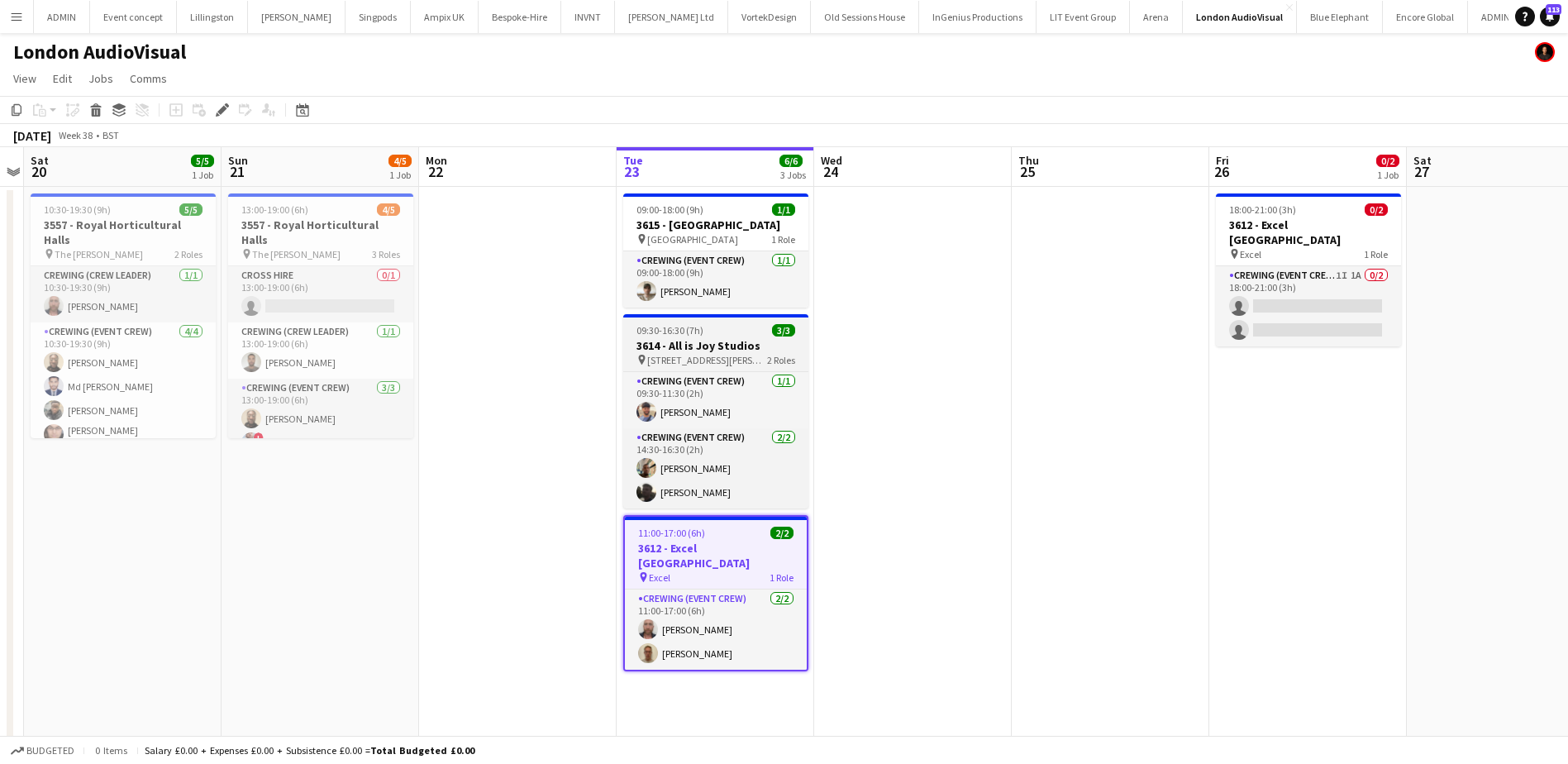
click at [719, 341] on h3 "3614 - All is Joy Studios" at bounding box center [715, 345] width 185 height 14
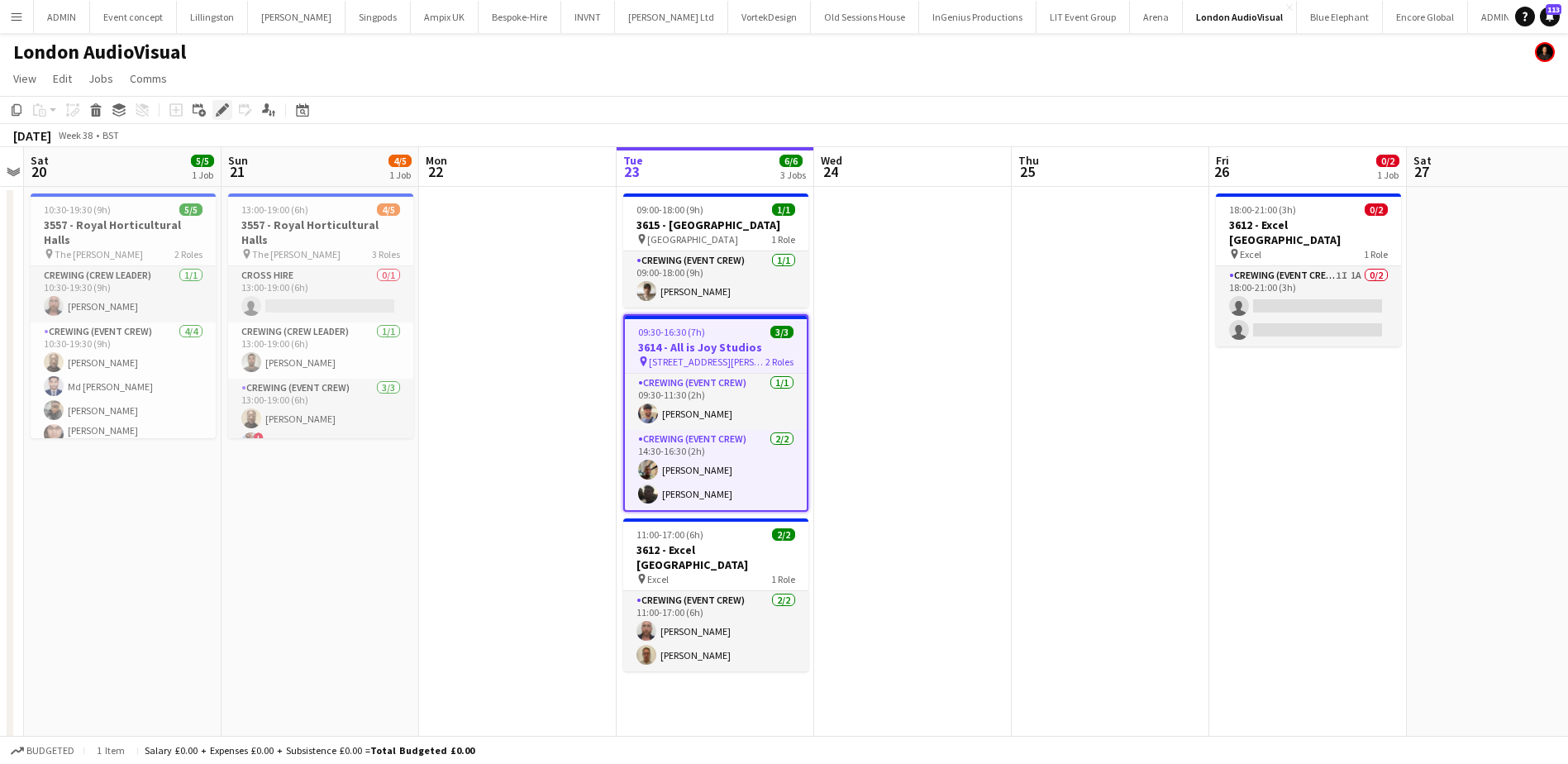
click at [218, 105] on icon "Edit" at bounding box center [222, 110] width 14 height 14
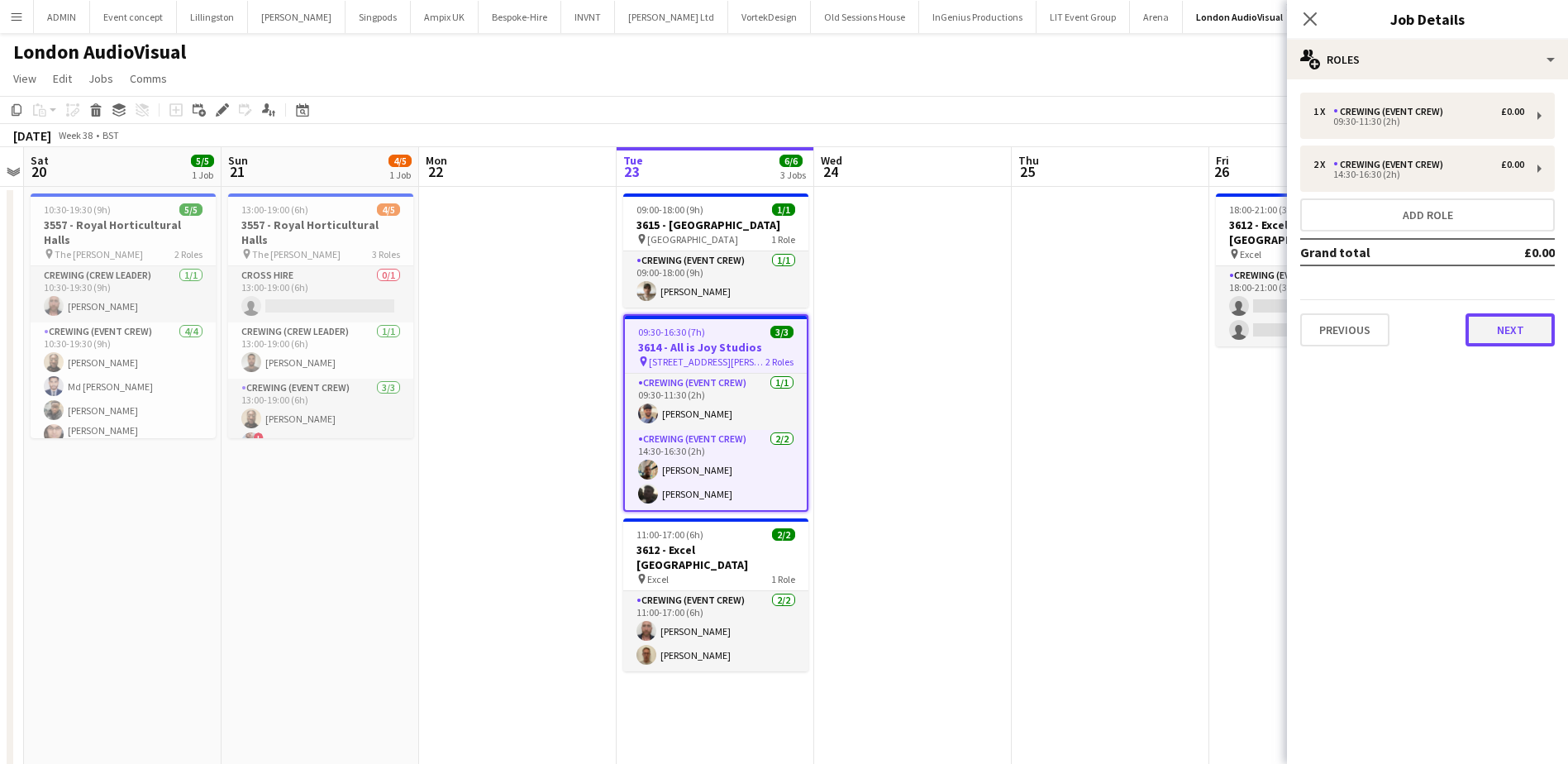
click at [1511, 328] on button "Next" at bounding box center [1509, 330] width 89 height 33
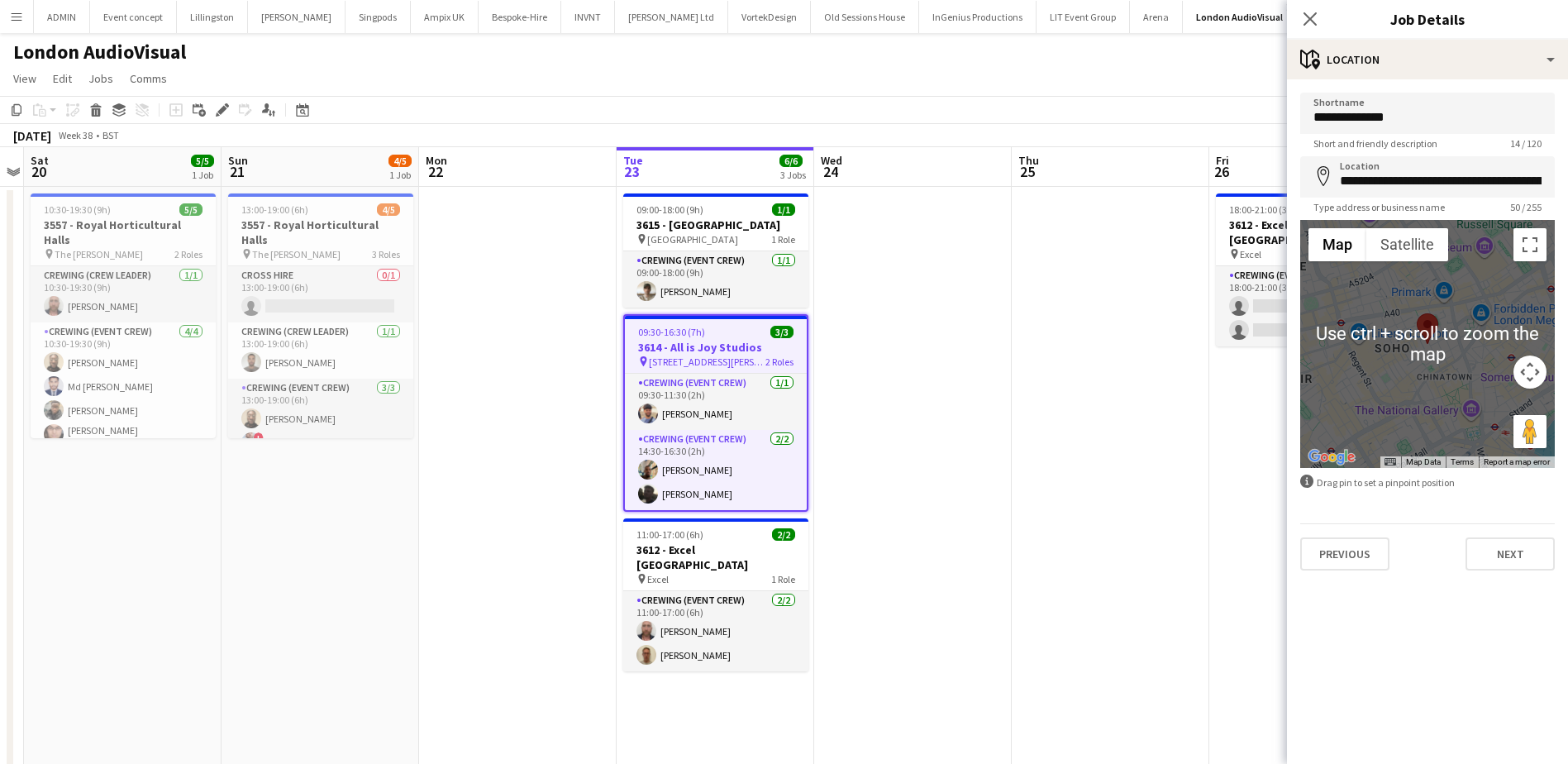
click at [1121, 485] on app-date-cell at bounding box center [1110, 626] width 197 height 880
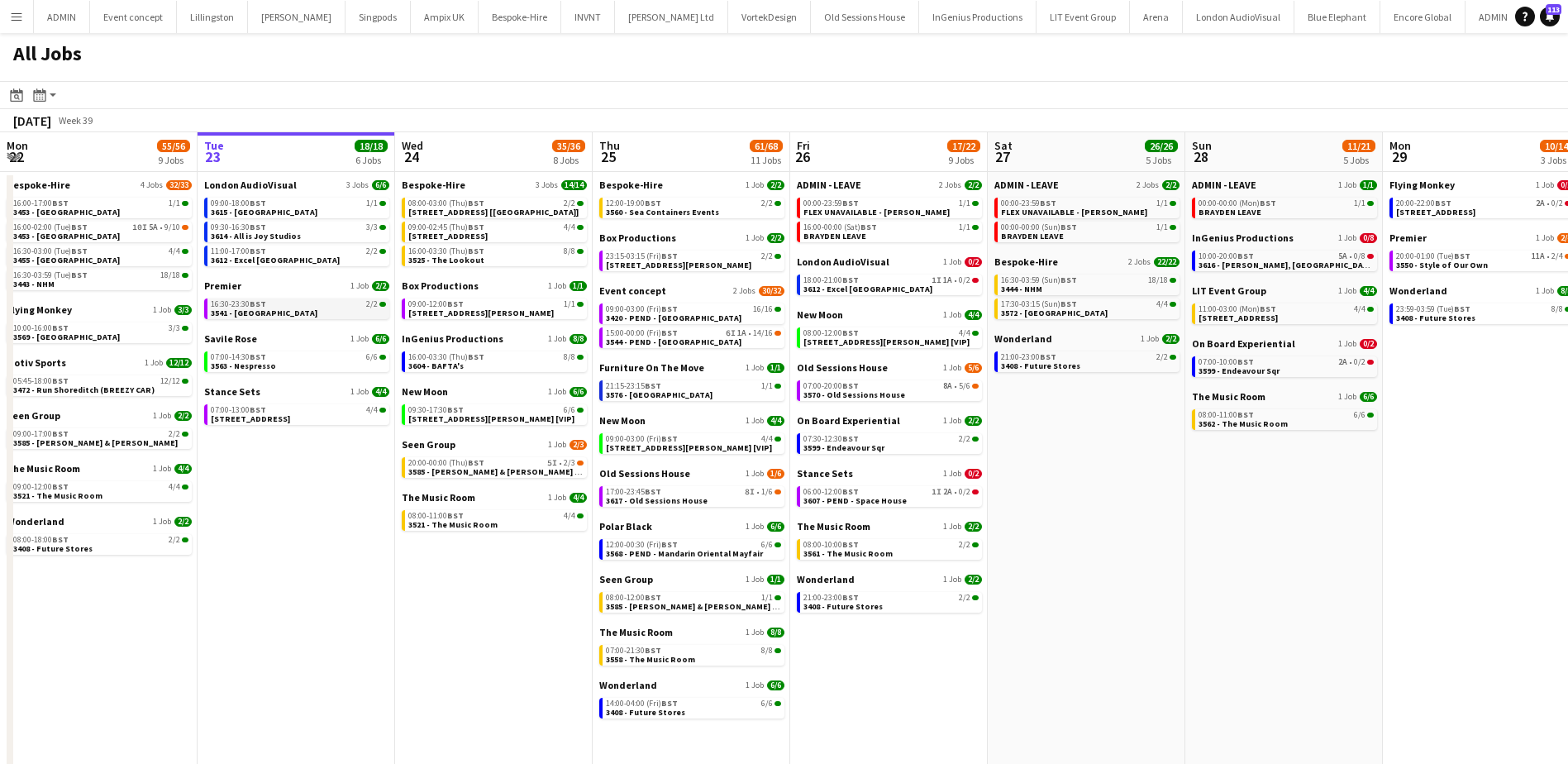
click at [318, 312] on link "16:30-23:30 BST 2/2 3541 - Royal Festival Hall" at bounding box center [299, 307] width 175 height 19
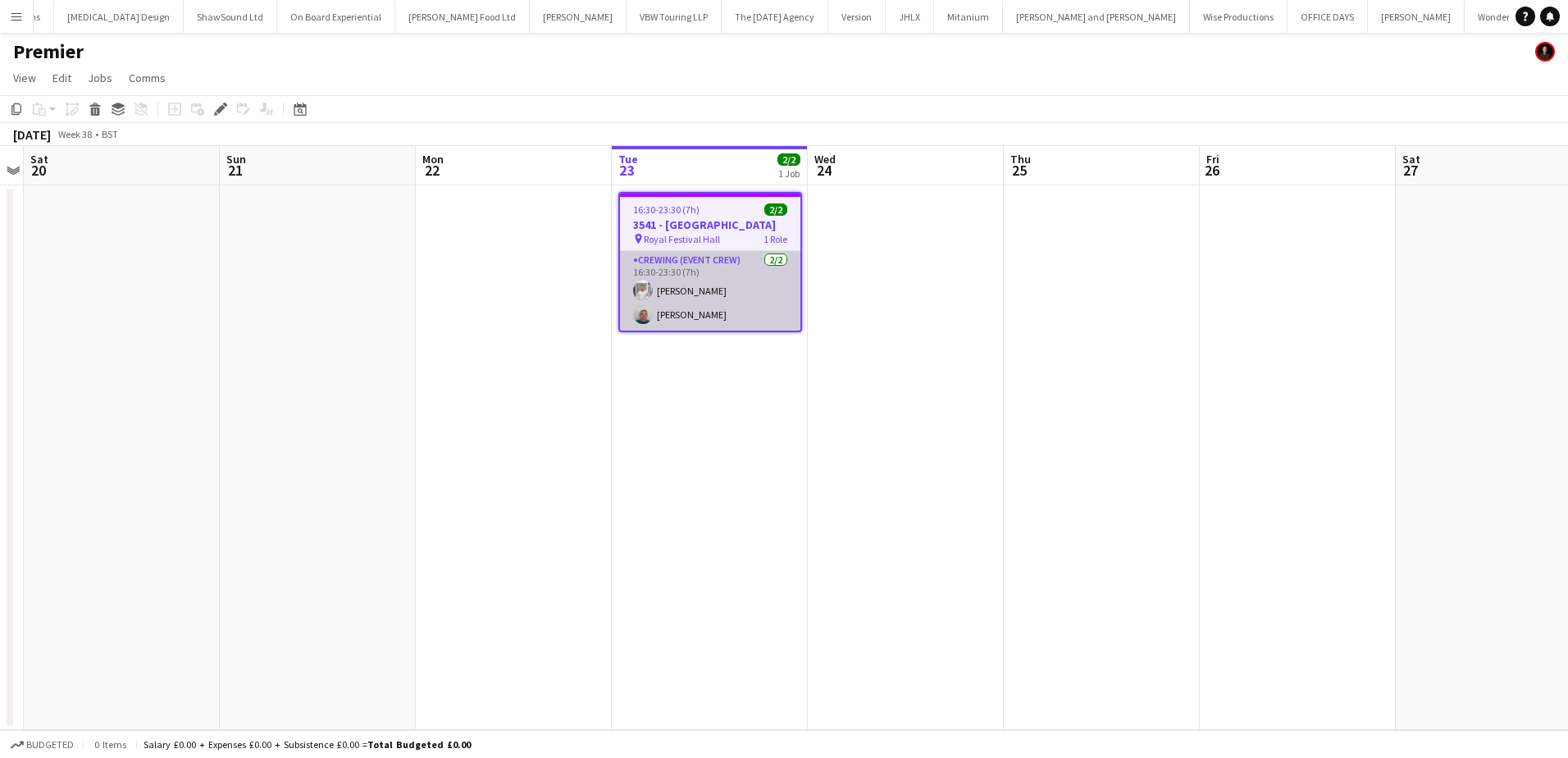
scroll to position [0, 2417]
click at [228, 109] on div "Edit" at bounding box center [220, 108] width 19 height 19
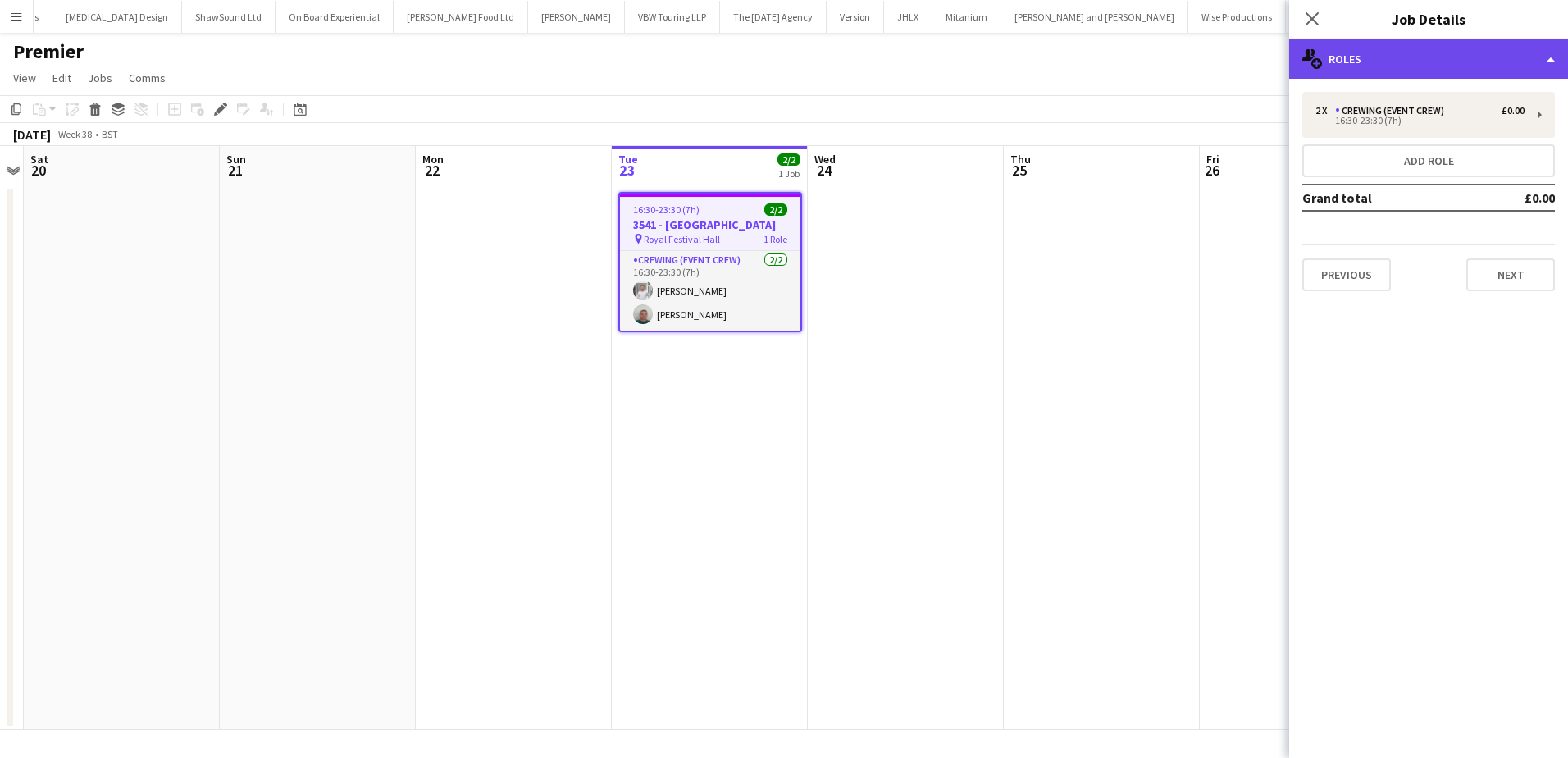
click at [1470, 57] on div "multiple-users-add Roles" at bounding box center [1429, 59] width 279 height 40
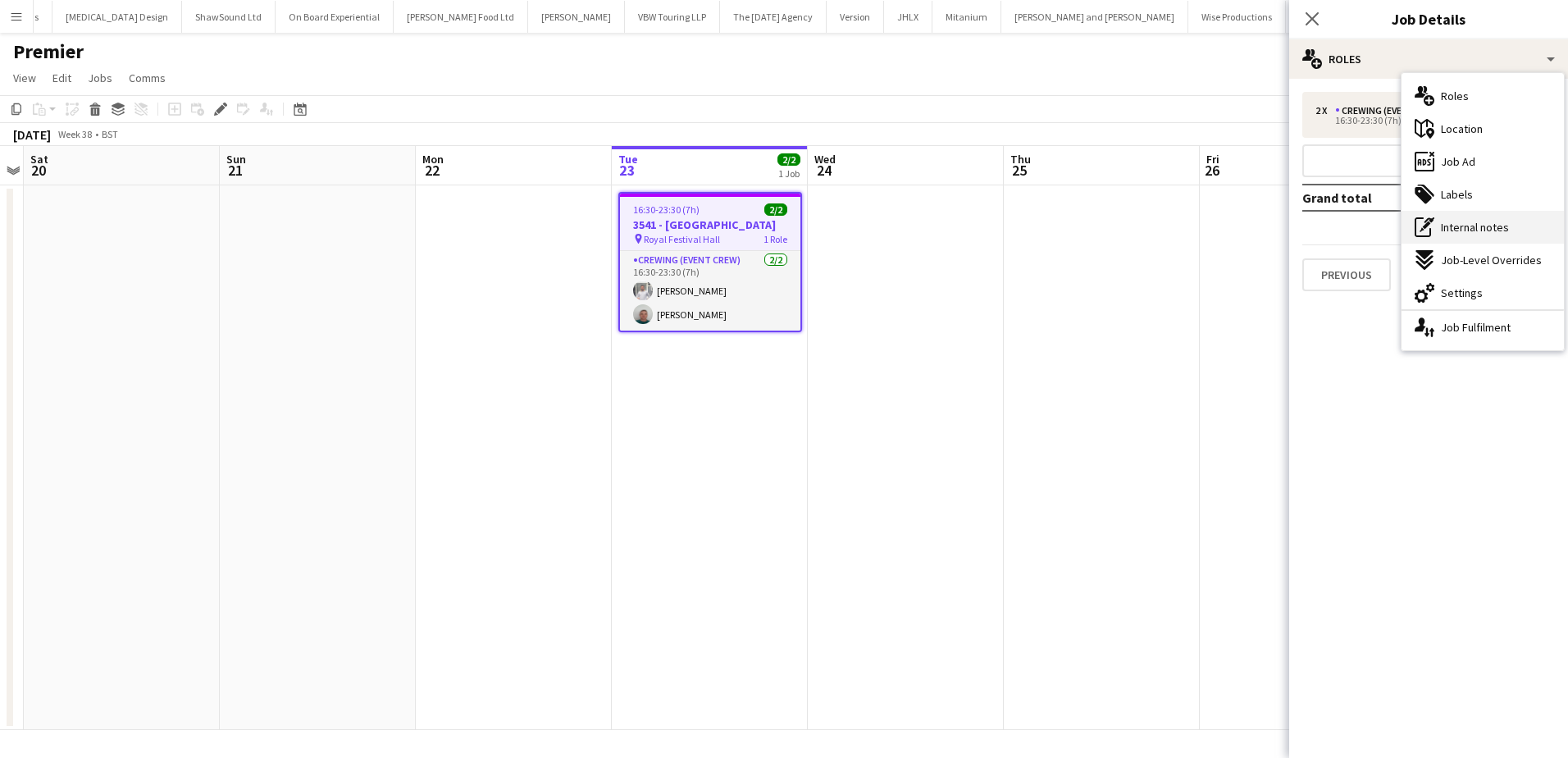
click at [1491, 232] on span "Internal notes" at bounding box center [1475, 226] width 68 height 14
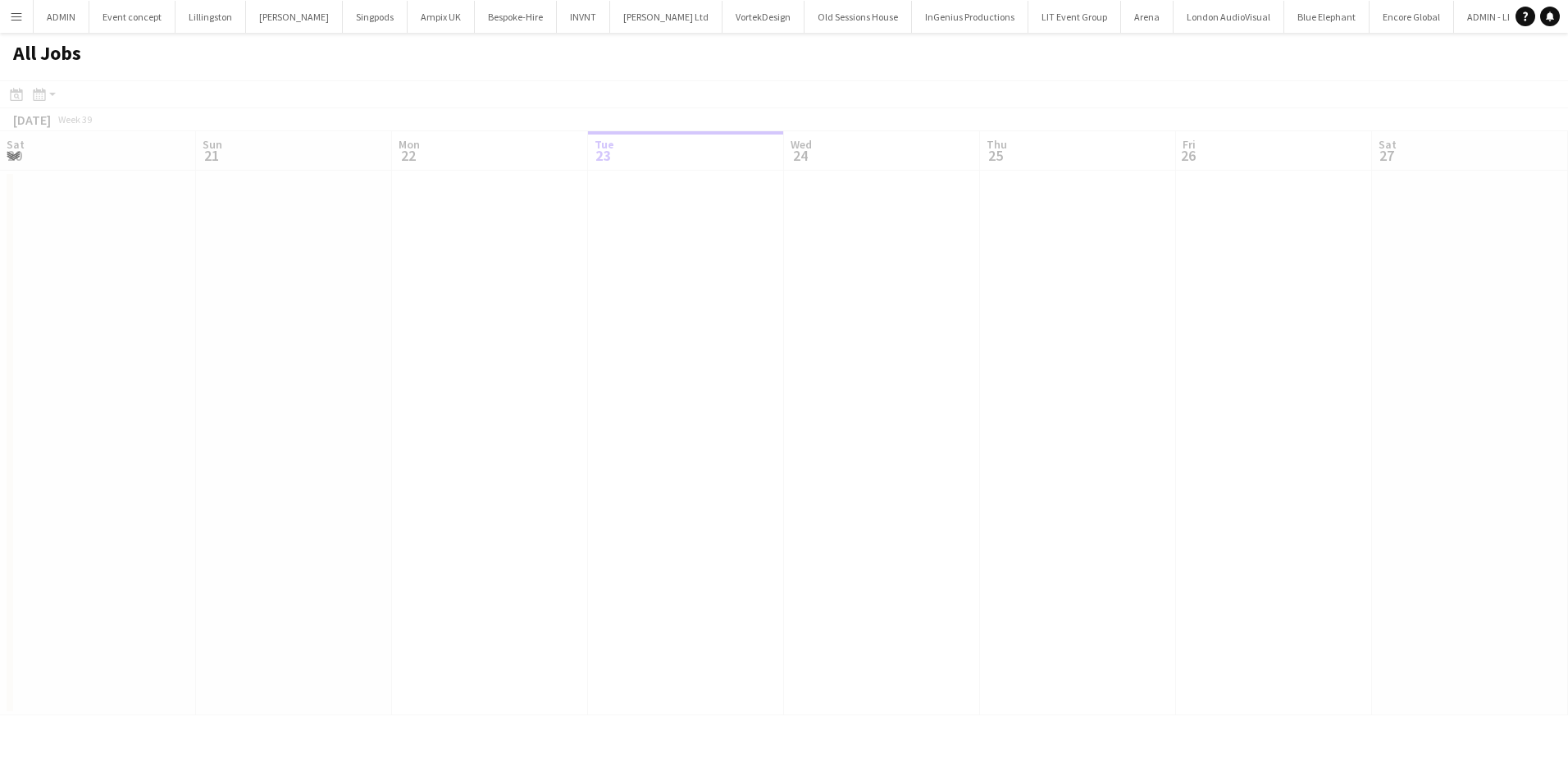
scroll to position [0, 392]
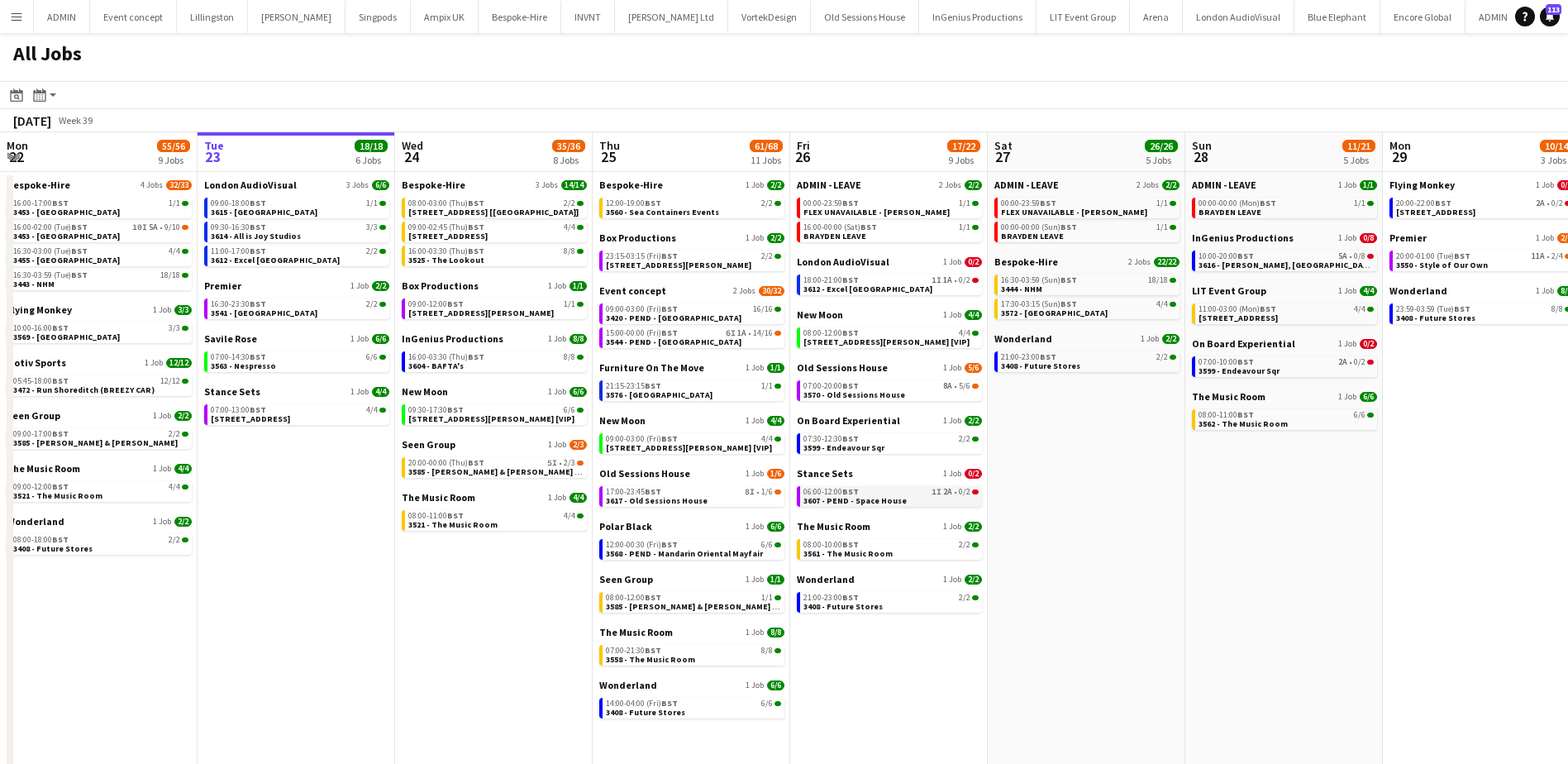
click at [862, 501] on span "3607 - PEND - Space House" at bounding box center [855, 501] width 103 height 11
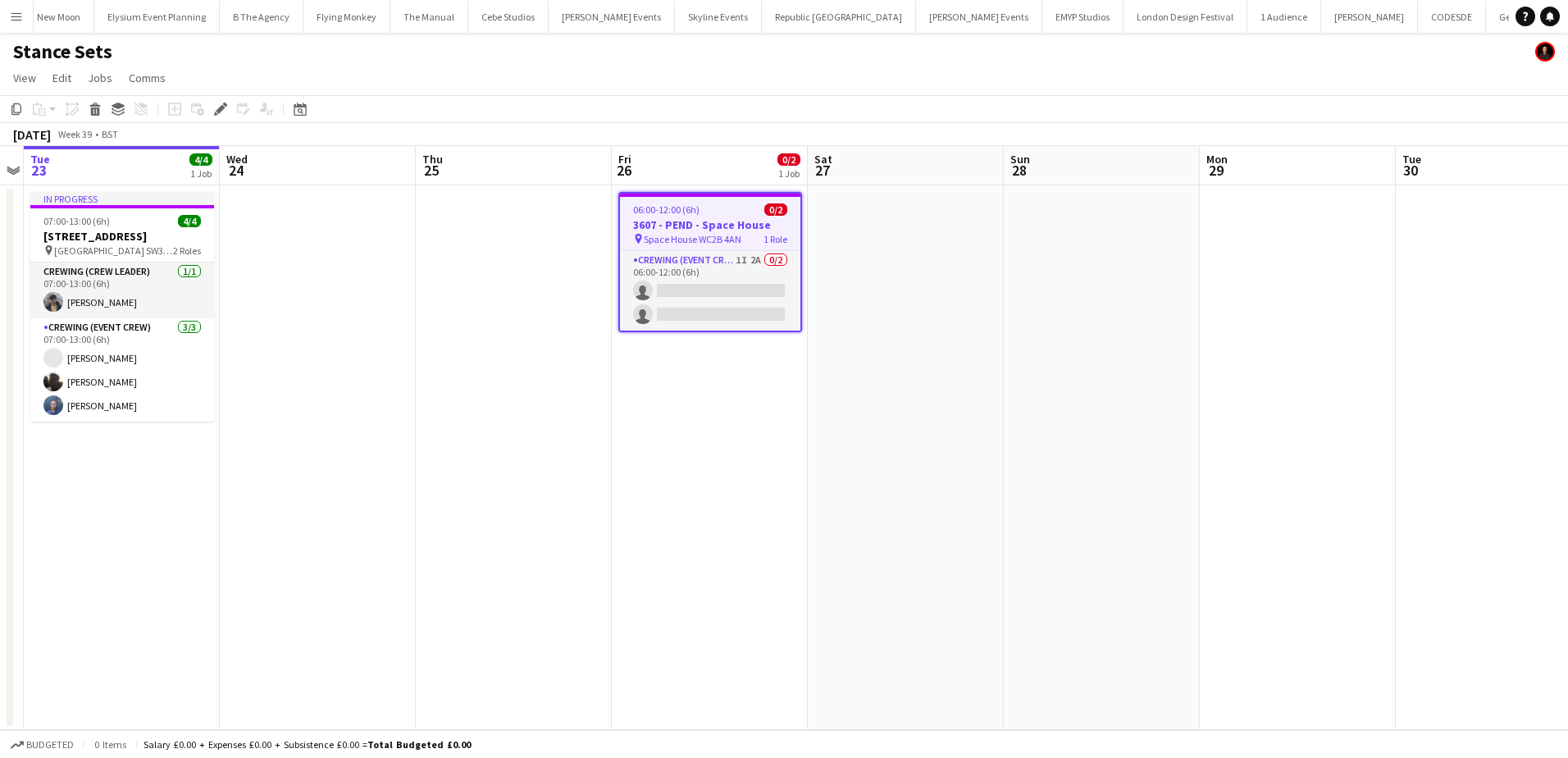
scroll to position [0, 5202]
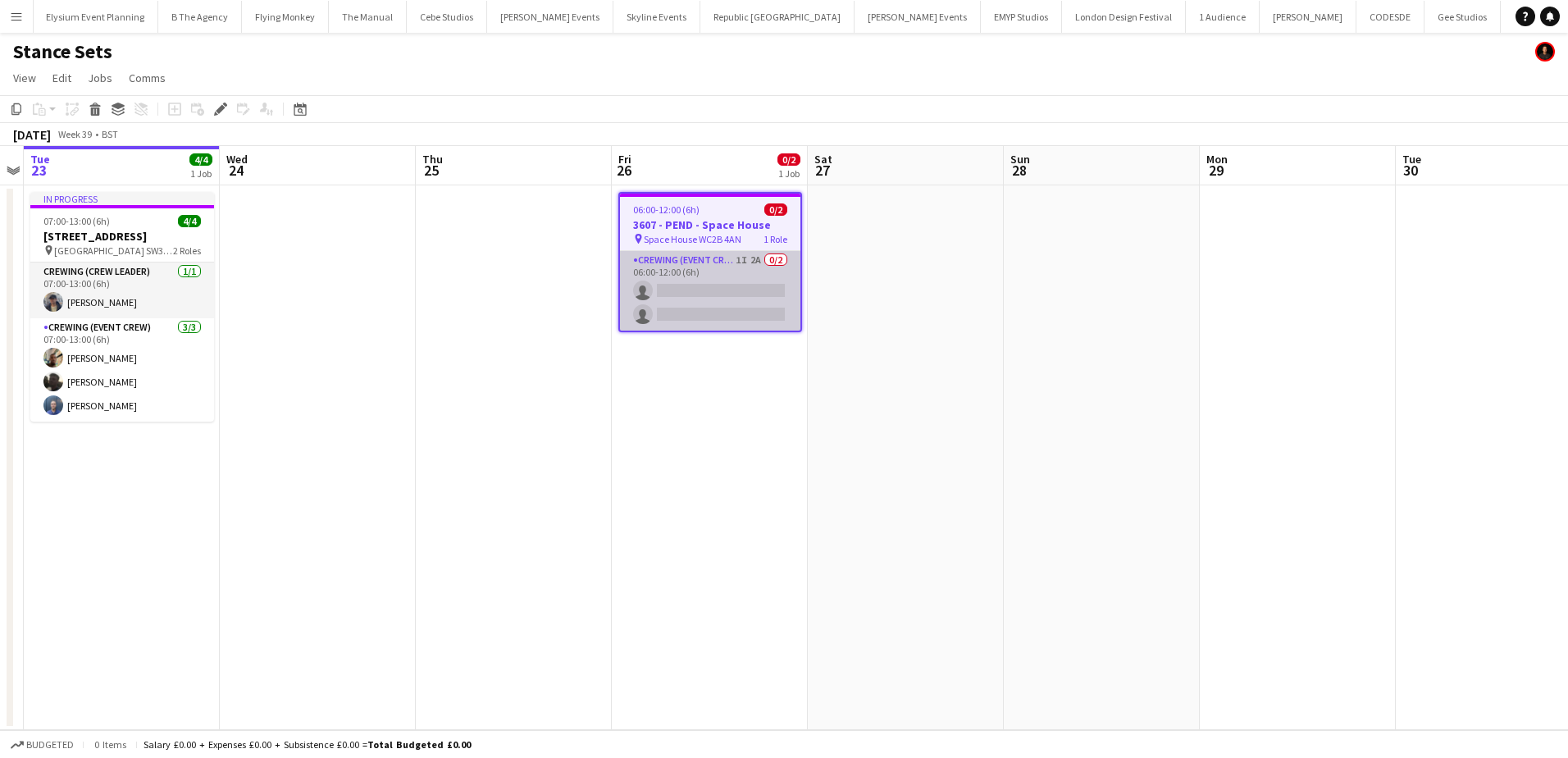
click at [765, 311] on app-card-role "Crewing (Event Crew) 1I 2A 0/2 06:00-12:00 (6h) single-neutral-actions single-n…" at bounding box center [710, 291] width 181 height 79
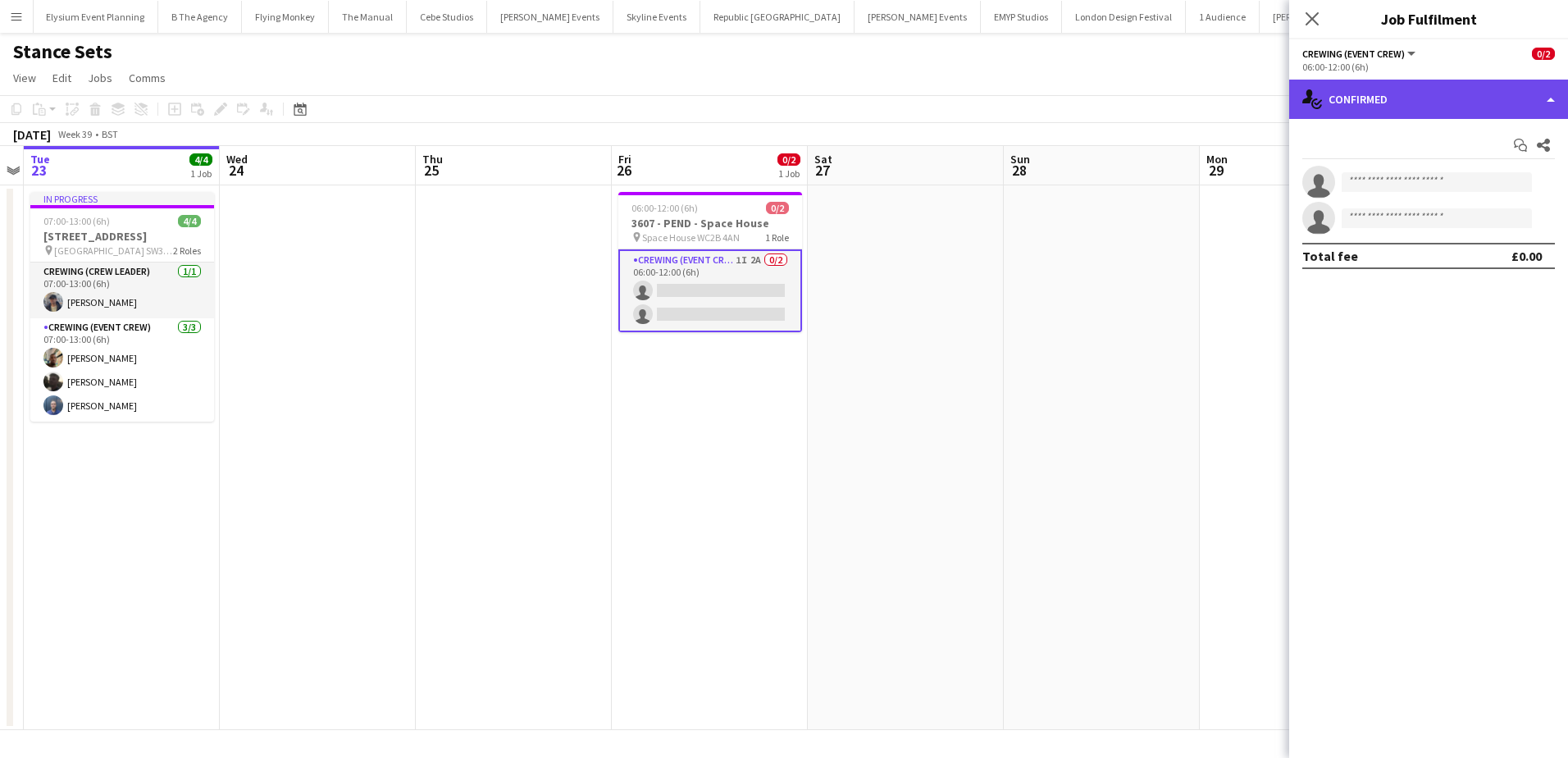
click at [1505, 94] on div "single-neutral-actions-check-2 Confirmed" at bounding box center [1429, 99] width 279 height 40
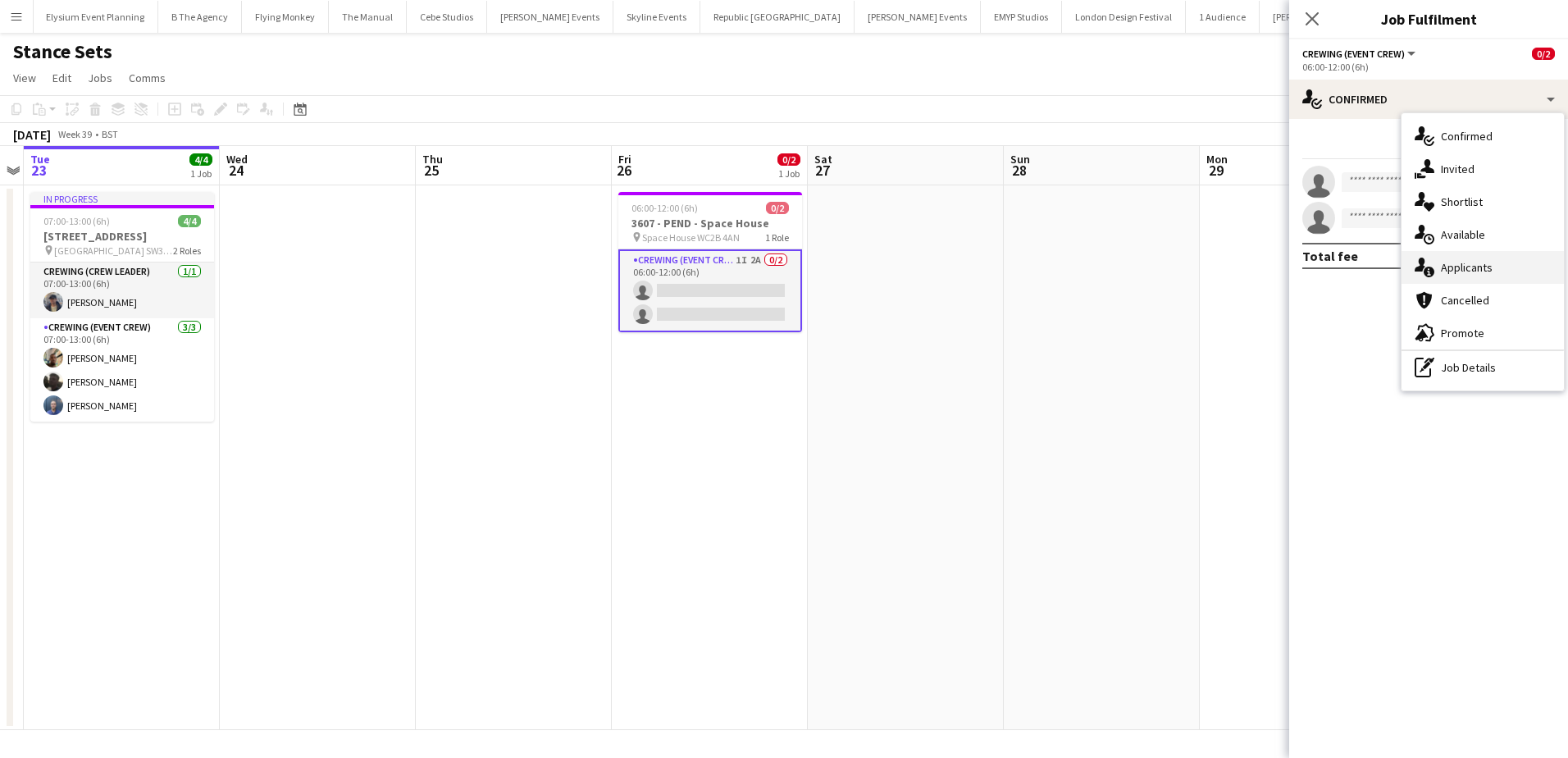
click at [1485, 264] on span "Applicants" at bounding box center [1467, 267] width 52 height 14
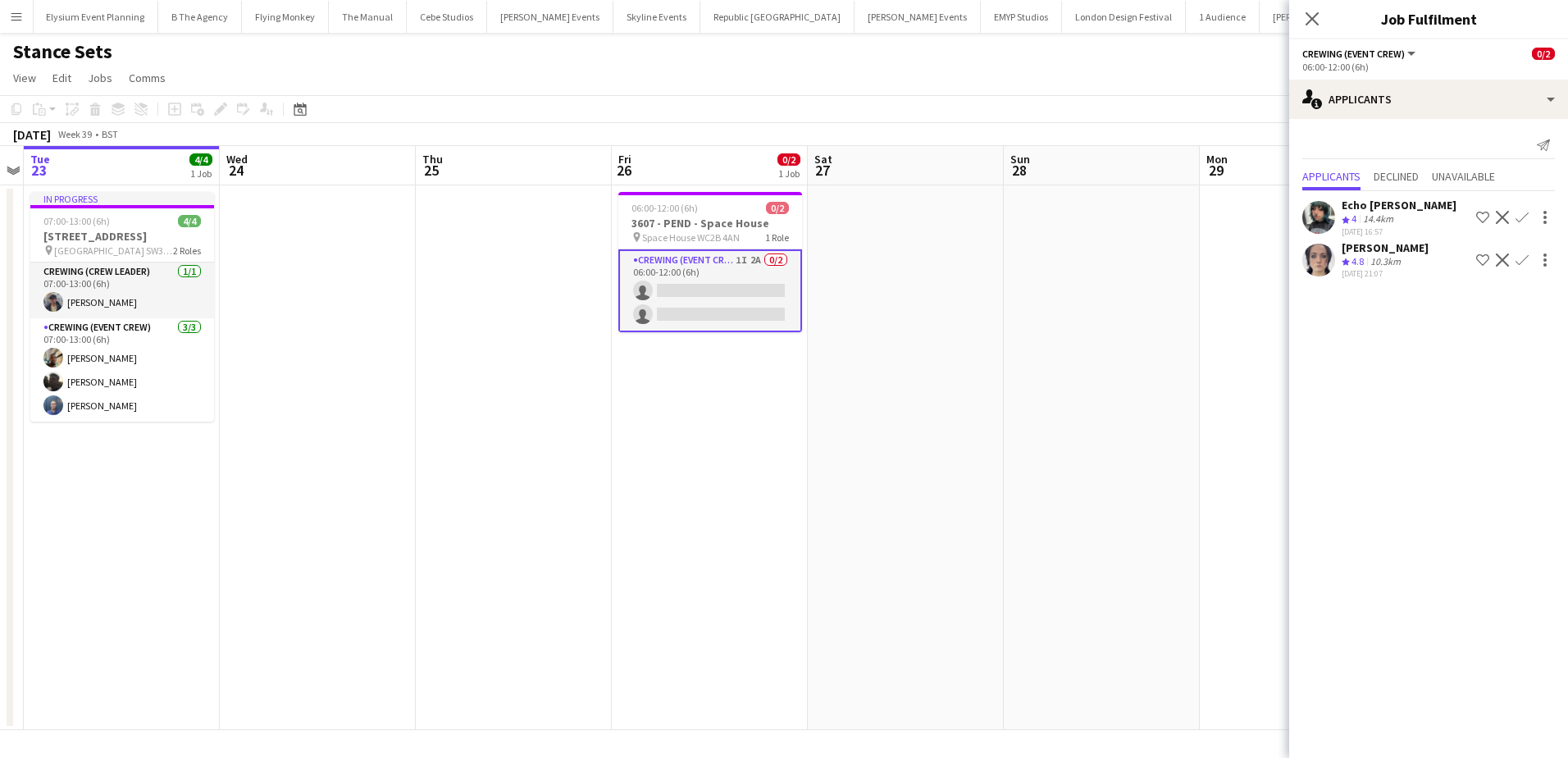
click at [1081, 305] on app-date-cell at bounding box center [1102, 457] width 196 height 545
